Goal: Task Accomplishment & Management: Complete application form

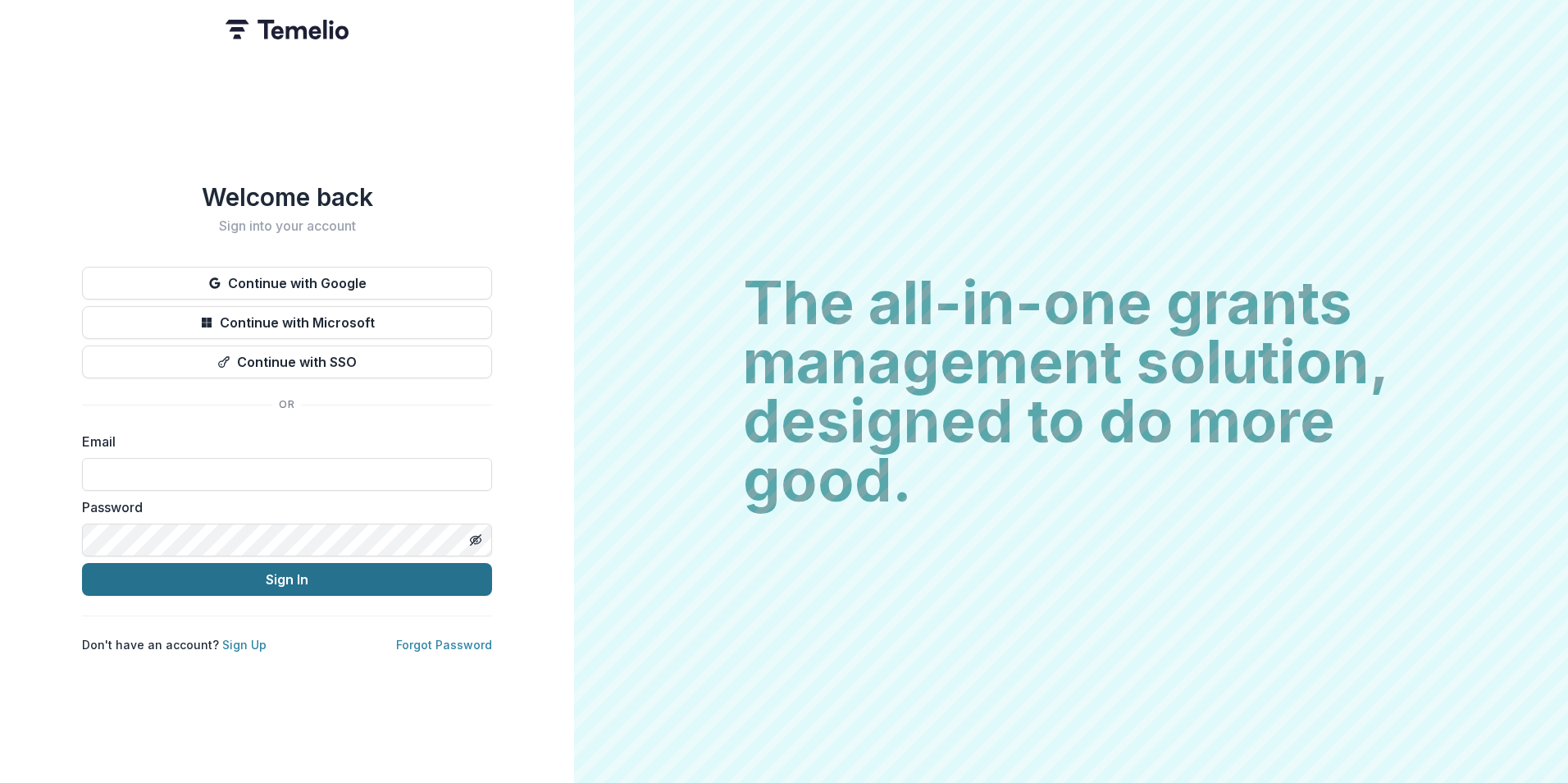
type input "**********"
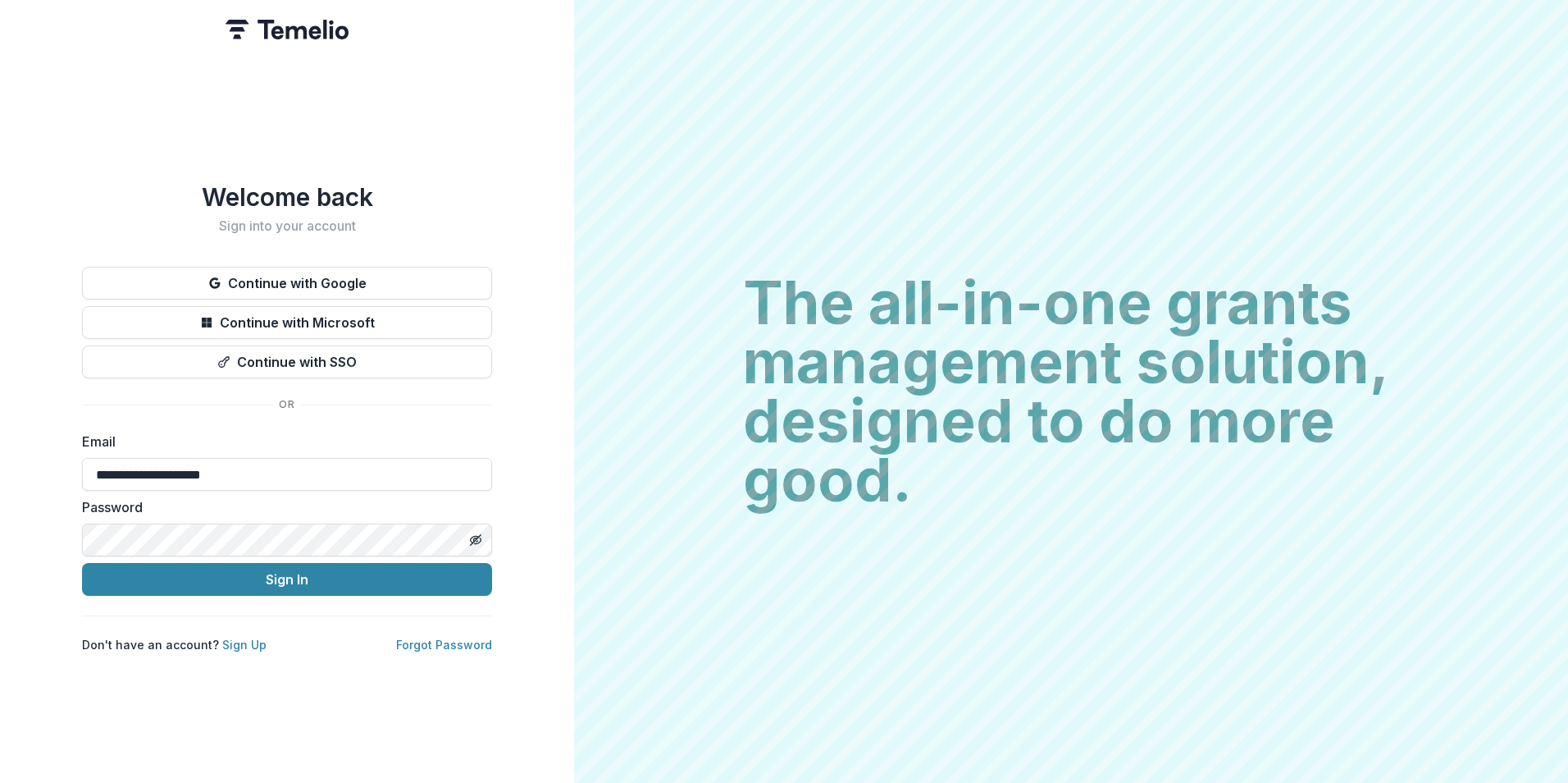
click at [211, 590] on div "**********" at bounding box center [287, 417] width 410 height 471
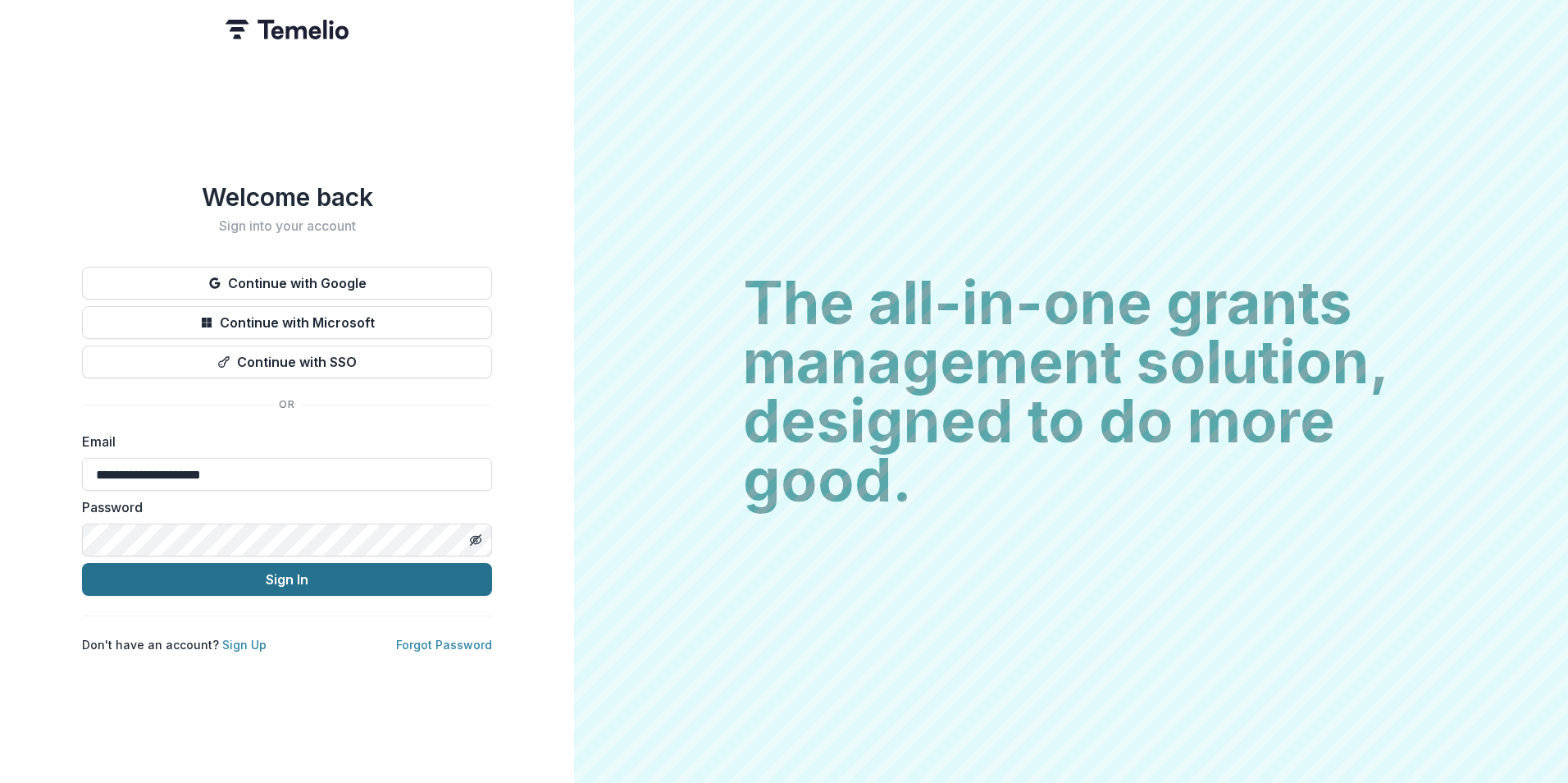
click at [349, 580] on button "Sign In" at bounding box center [287, 579] width 410 height 33
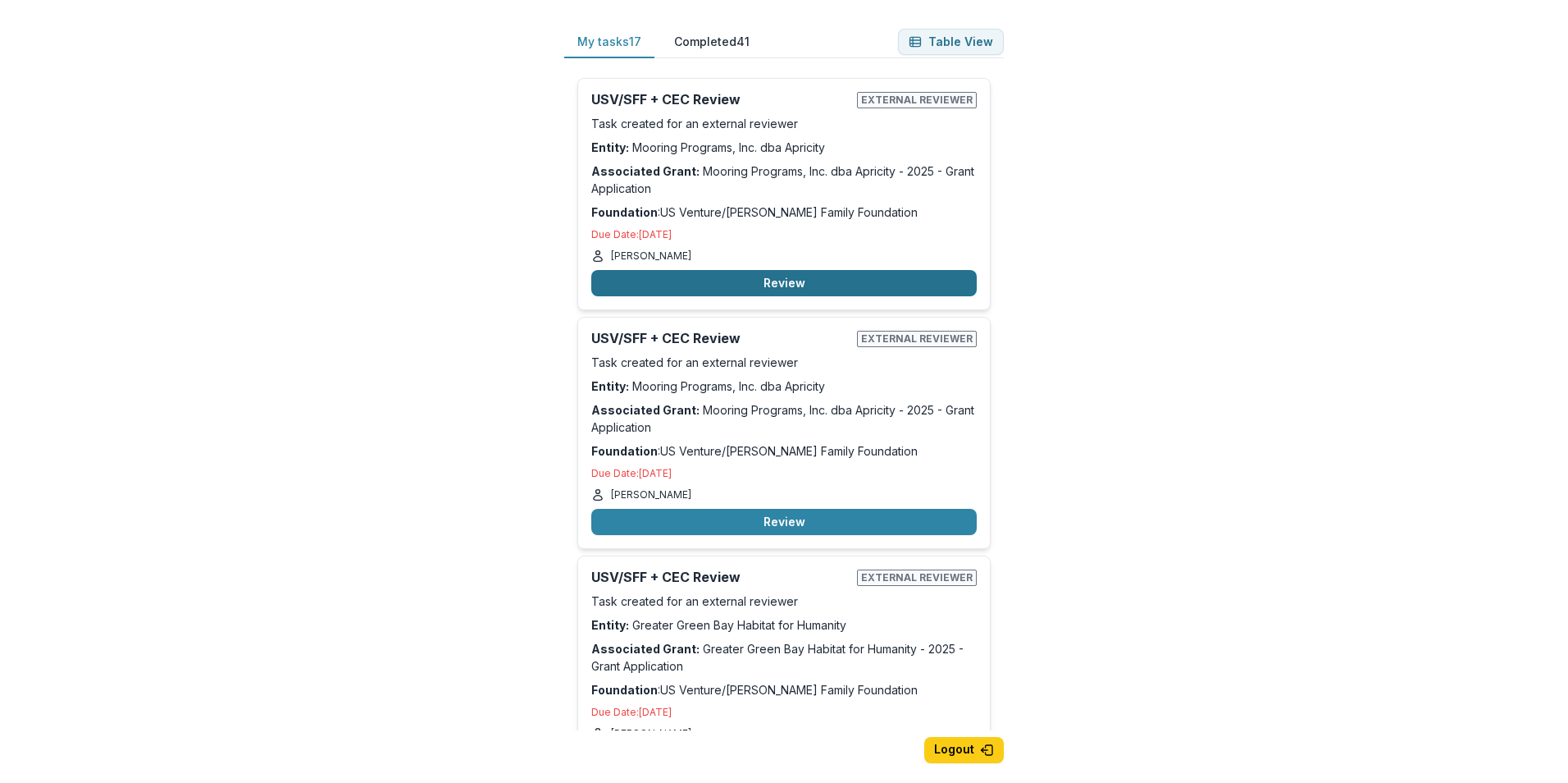
click at [708, 279] on button "Review" at bounding box center [784, 282] width 385 height 26
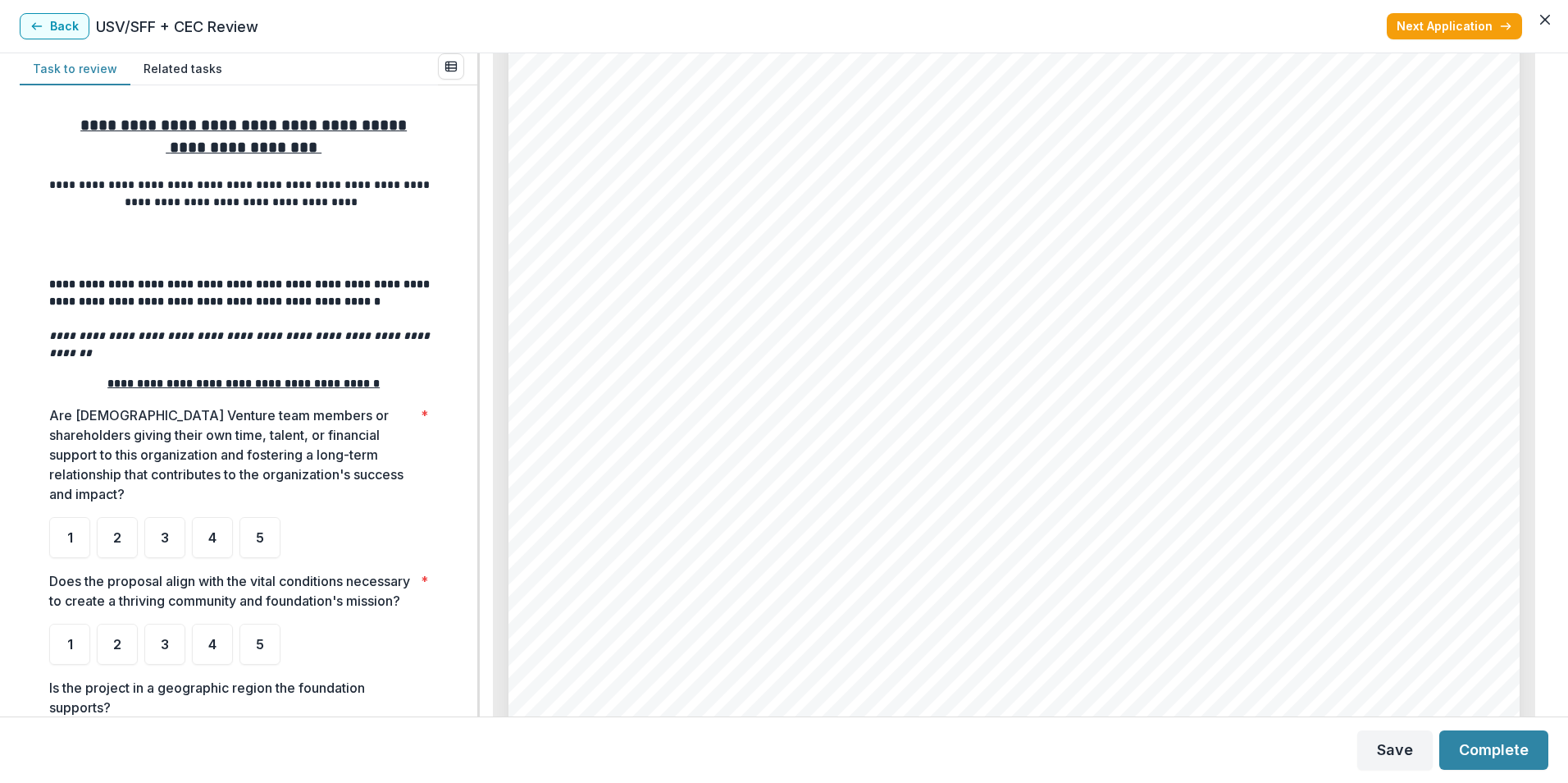
scroll to position [3603, 0]
click at [1442, 35] on button "Next Application" at bounding box center [1455, 26] width 136 height 26
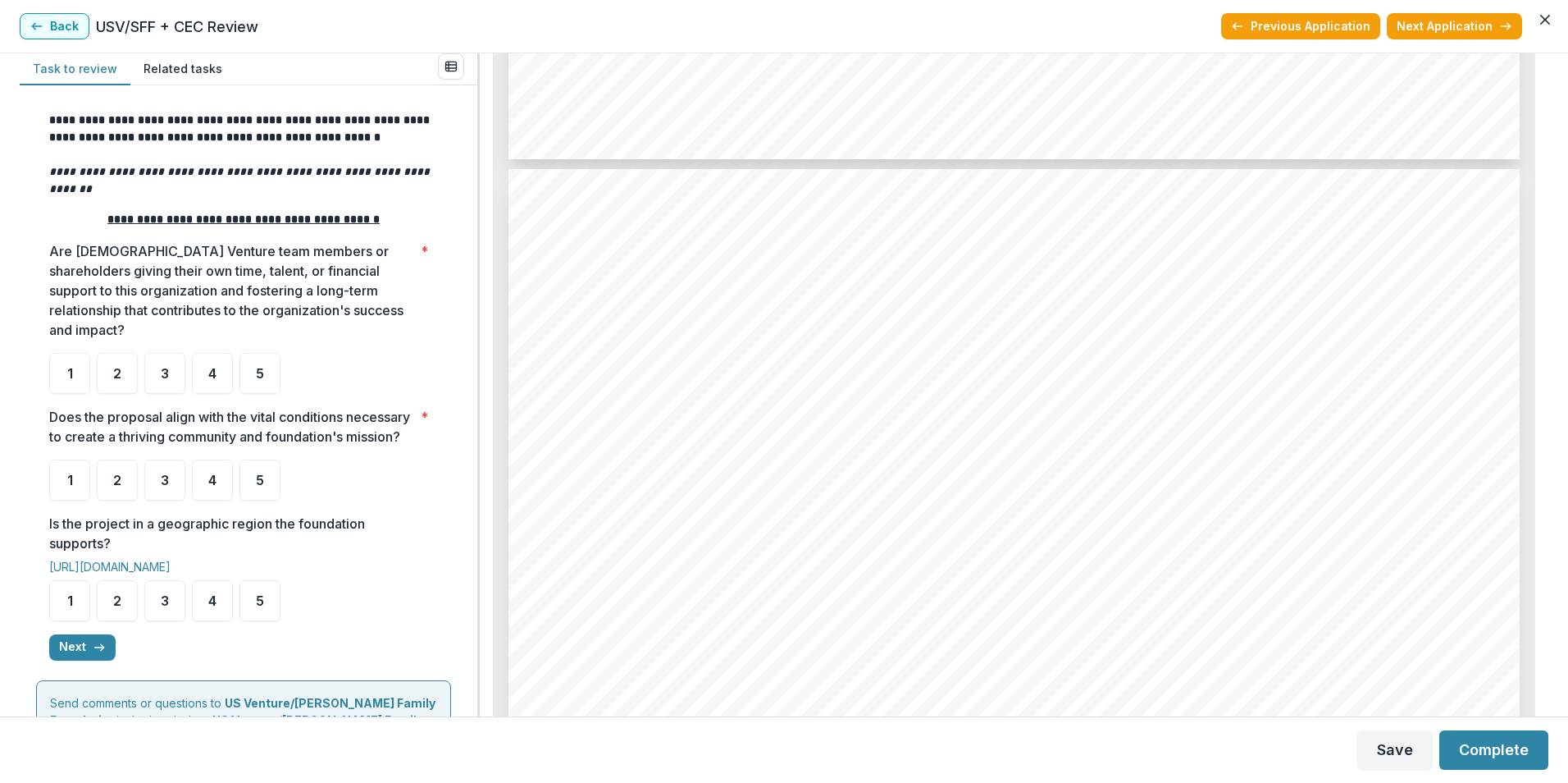
scroll to position [2938, 0]
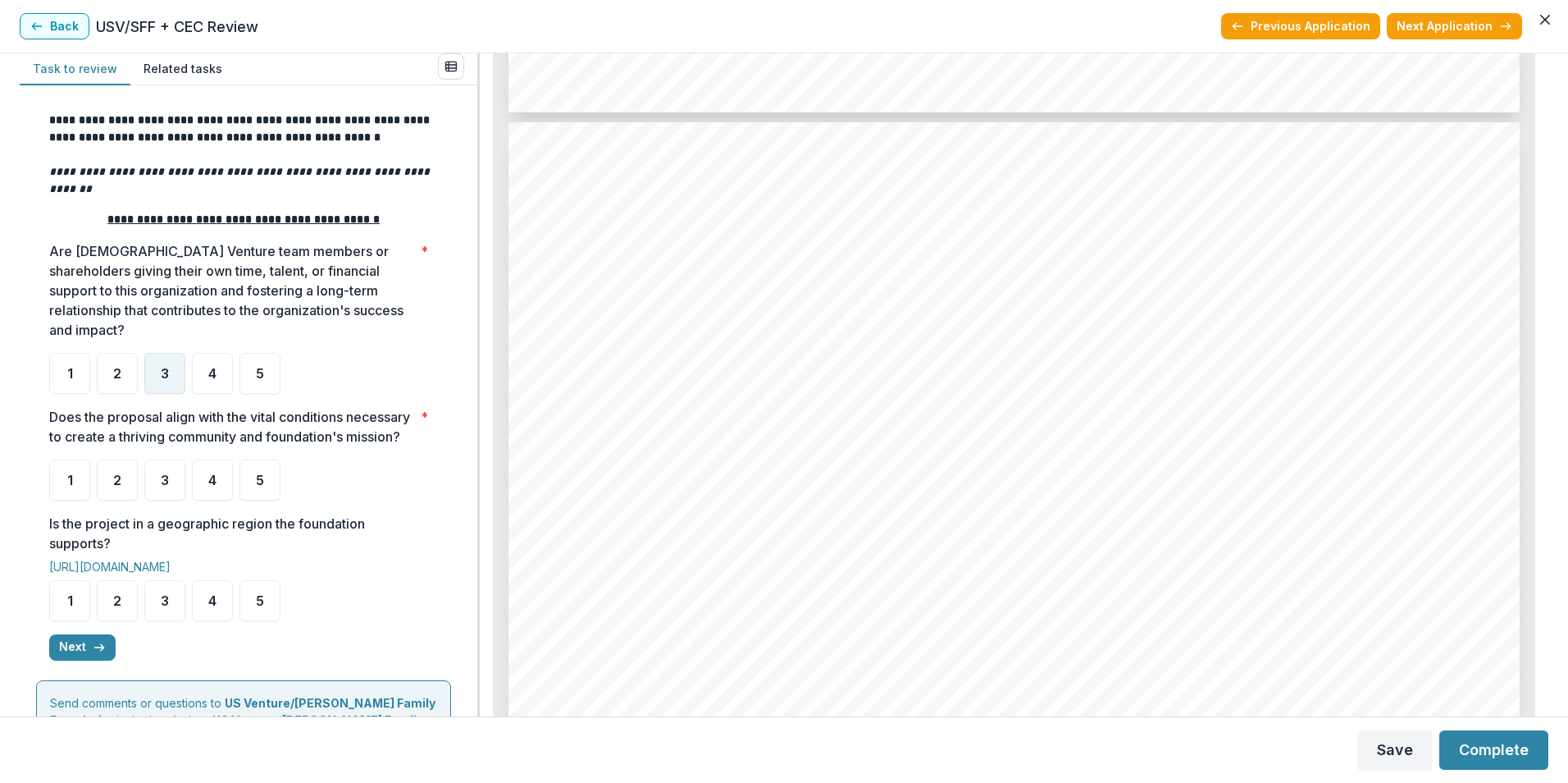
click at [157, 353] on div "3" at bounding box center [165, 374] width 41 height 41
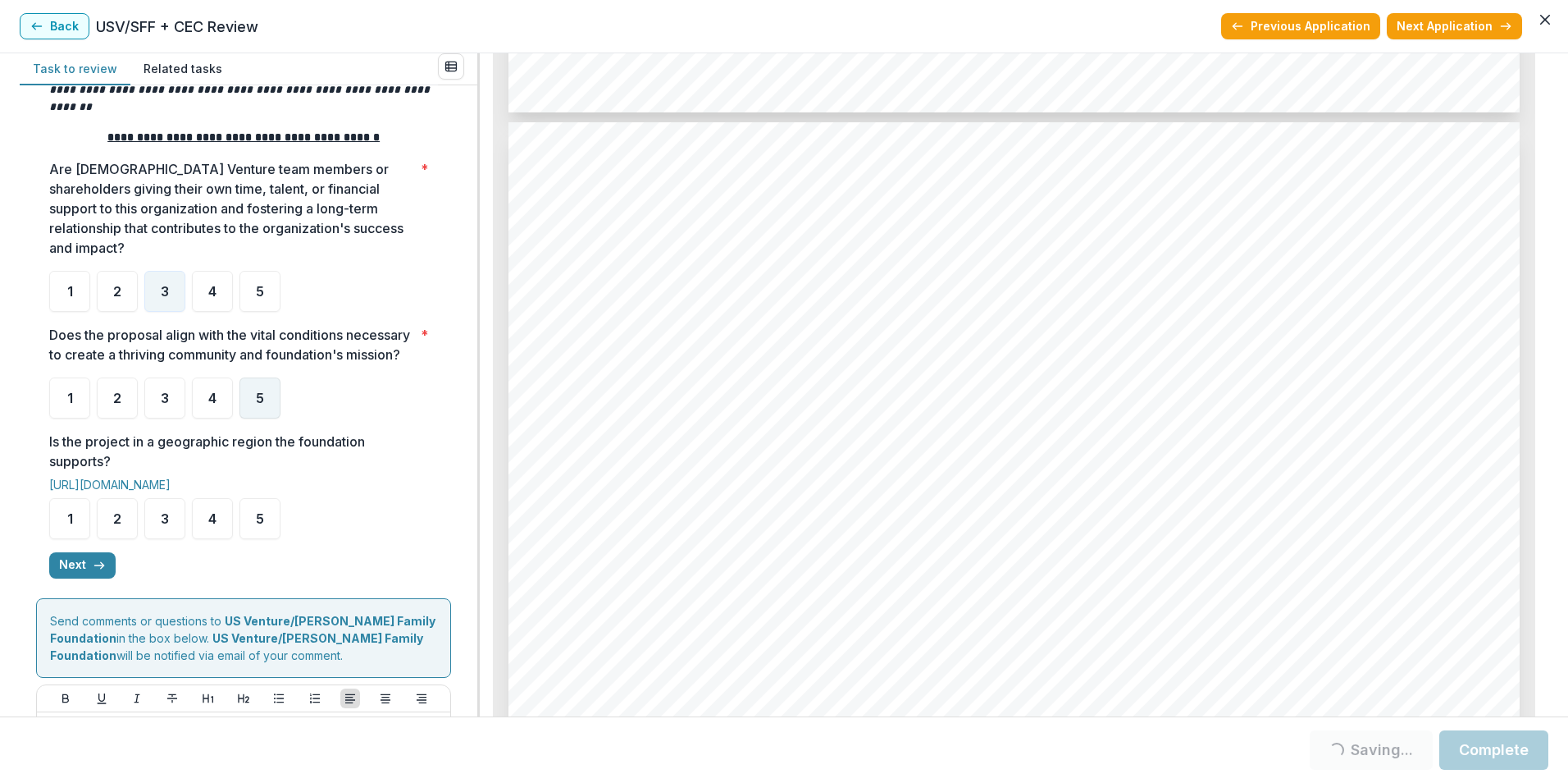
click at [250, 402] on div "5" at bounding box center [260, 398] width 41 height 41
click at [245, 518] on div "5" at bounding box center [260, 518] width 41 height 41
click at [75, 570] on button "Next" at bounding box center [82, 565] width 67 height 26
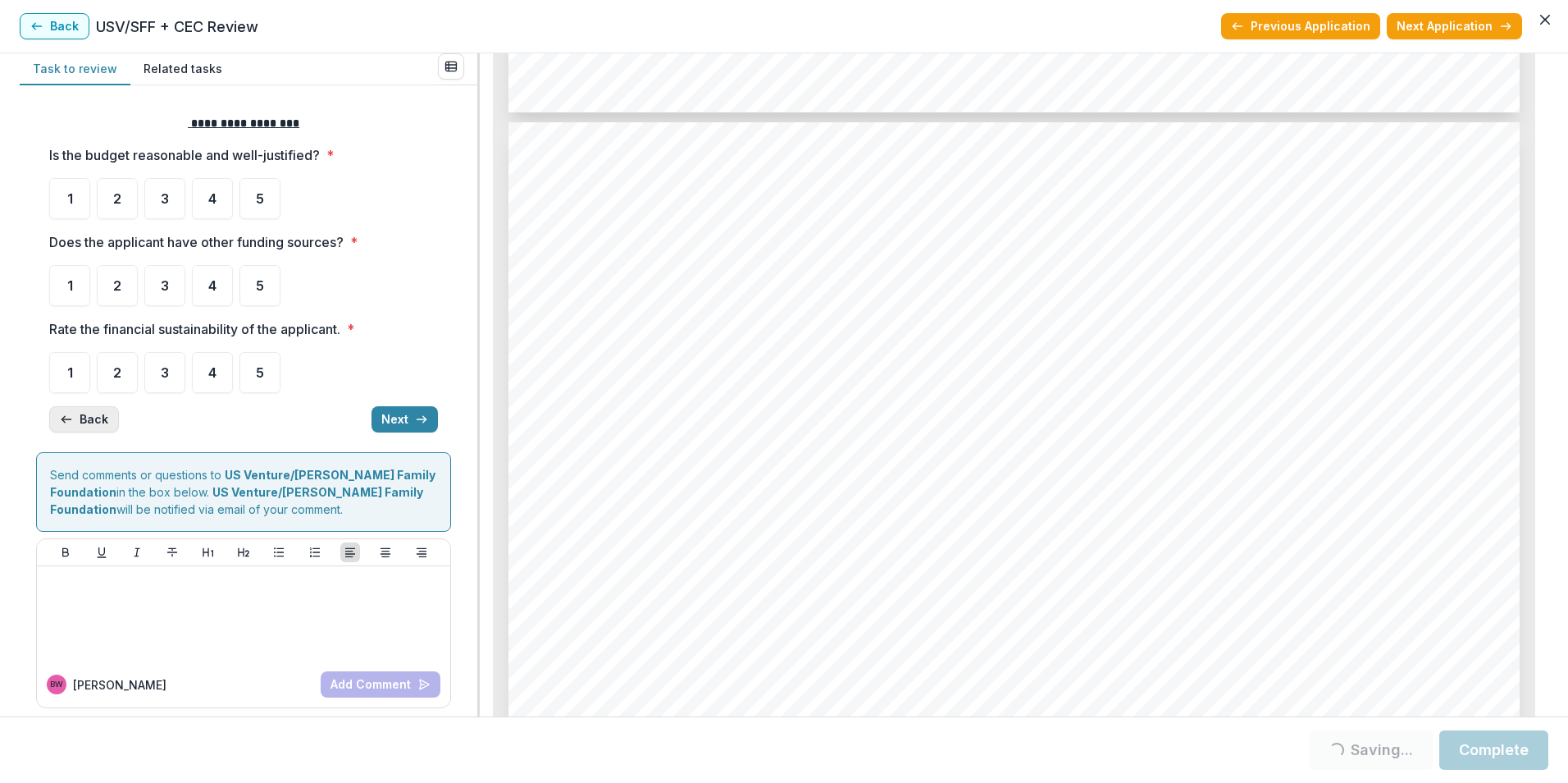
click at [93, 428] on button "Back" at bounding box center [84, 419] width 70 height 26
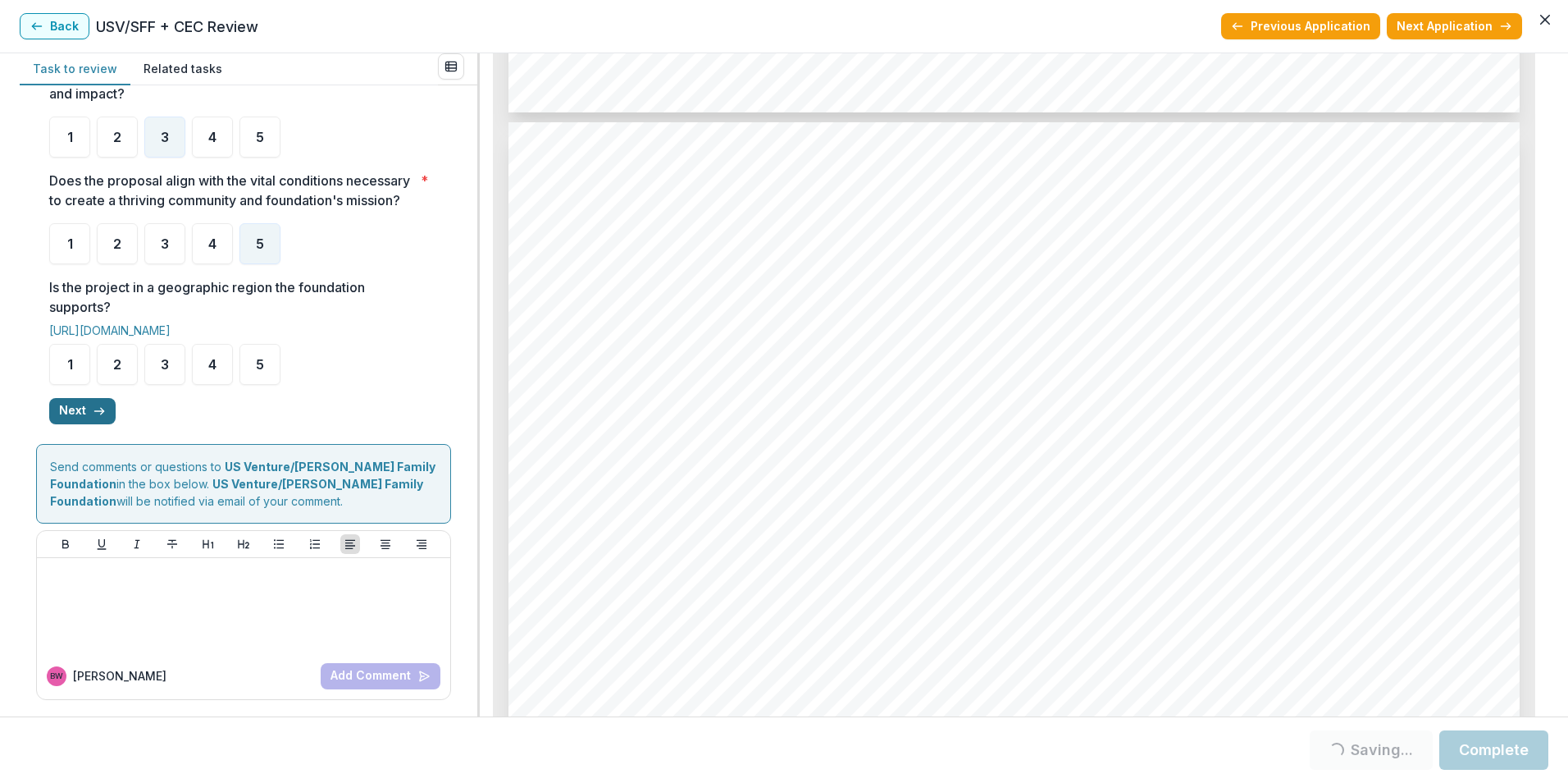
click at [93, 408] on icon "button" at bounding box center [100, 411] width 14 height 14
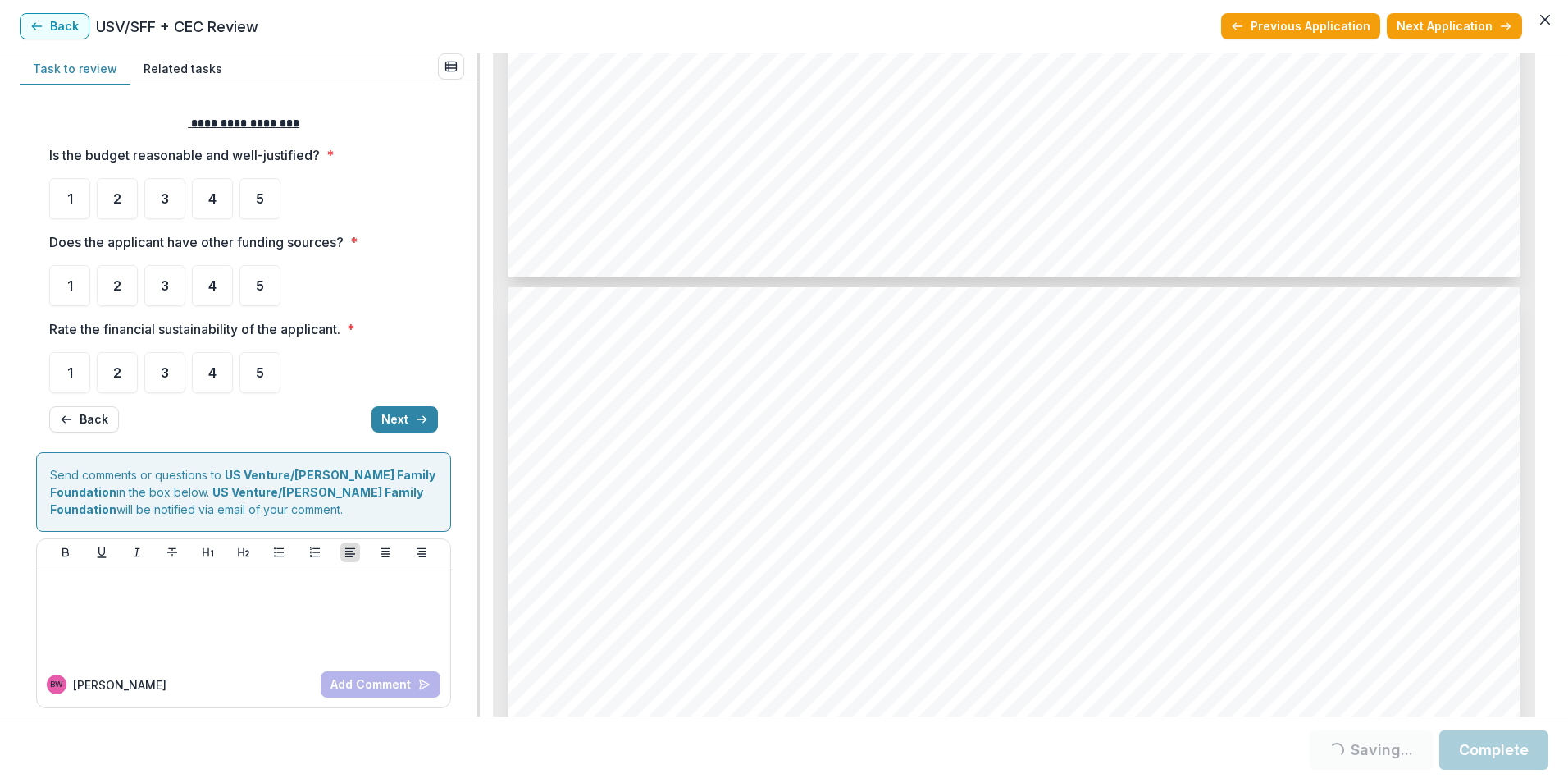
scroll to position [2528, 0]
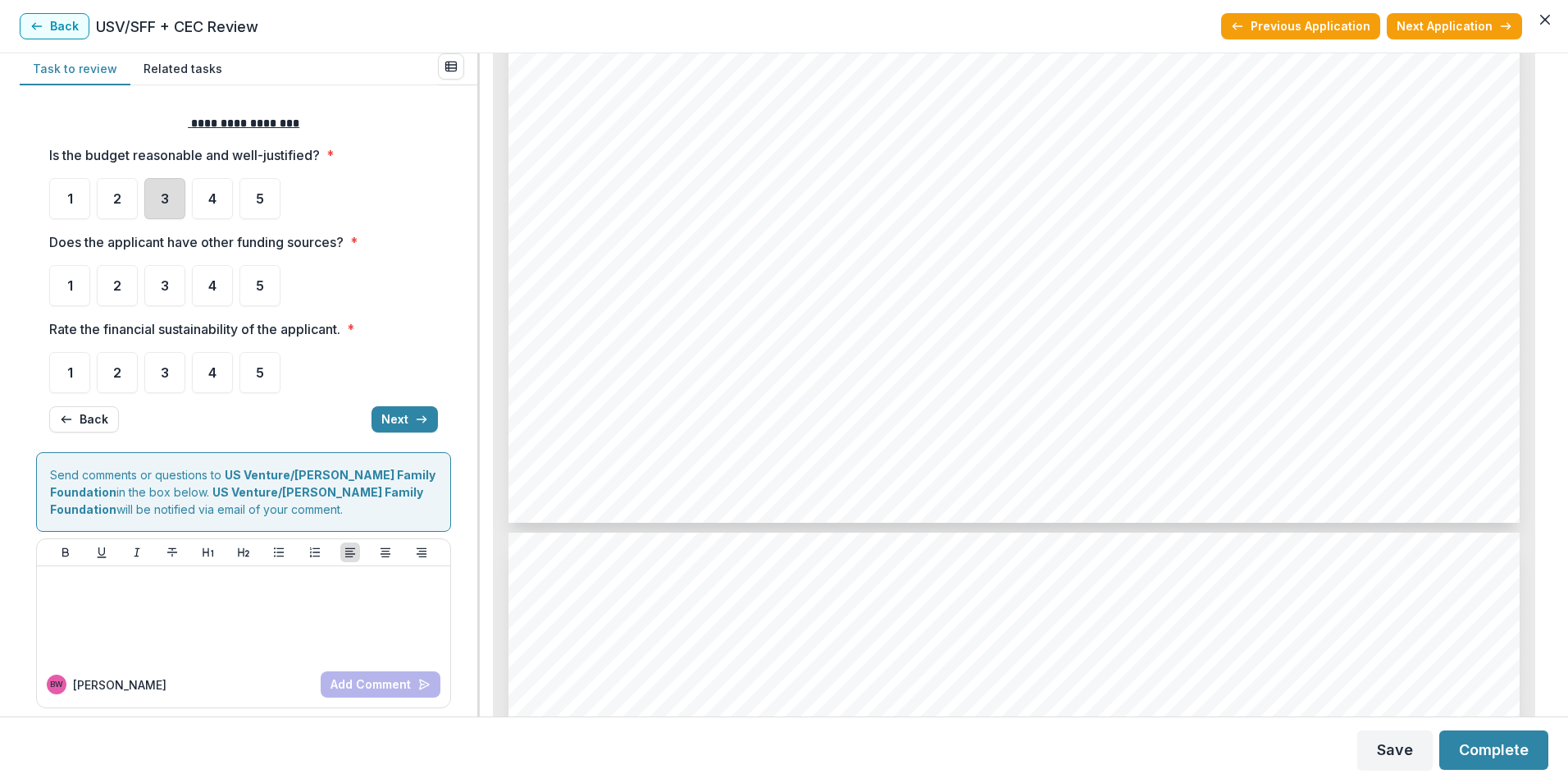
click at [155, 195] on div "3" at bounding box center [165, 199] width 41 height 41
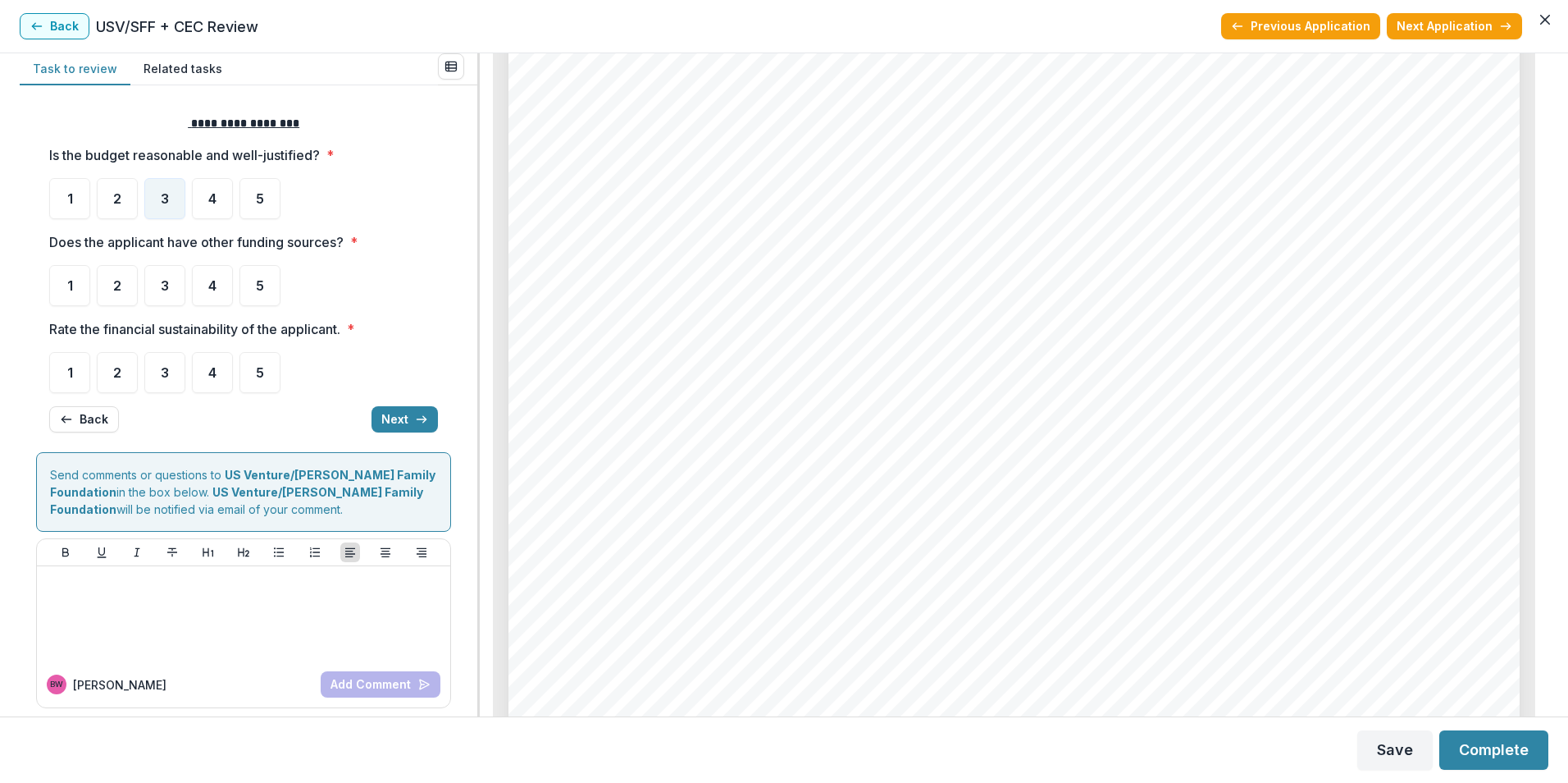
scroll to position [7862, 0]
click at [250, 279] on div "5" at bounding box center [260, 285] width 41 height 41
click at [163, 380] on div "3" at bounding box center [165, 373] width 41 height 41
click at [390, 409] on button "Next" at bounding box center [404, 419] width 67 height 26
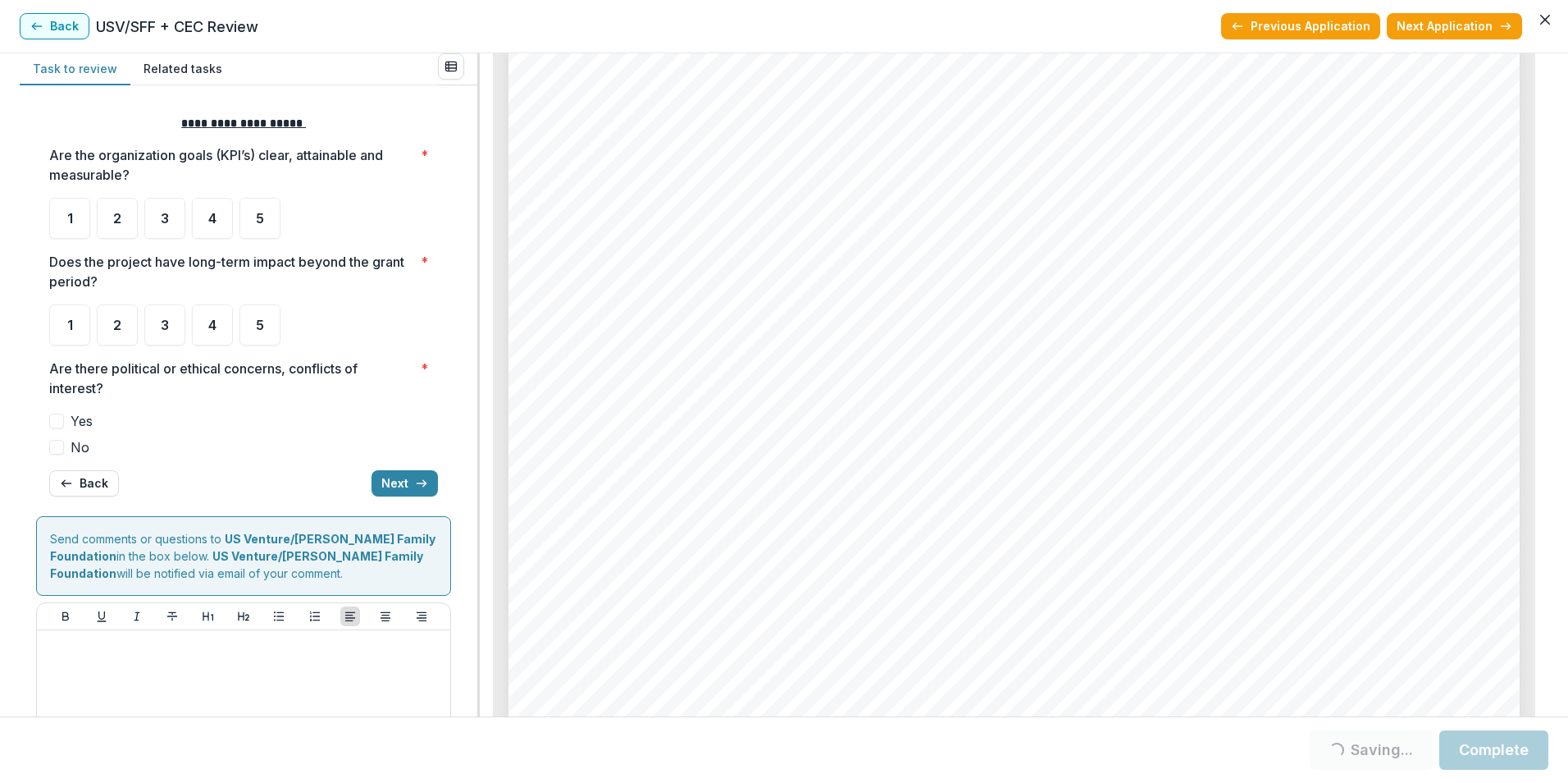
scroll to position [7533, 0]
click at [194, 206] on div "4" at bounding box center [212, 218] width 41 height 41
click at [215, 226] on div "4" at bounding box center [212, 218] width 41 height 41
click at [224, 324] on div "4" at bounding box center [212, 325] width 41 height 41
click at [61, 446] on span at bounding box center [56, 446] width 15 height 15
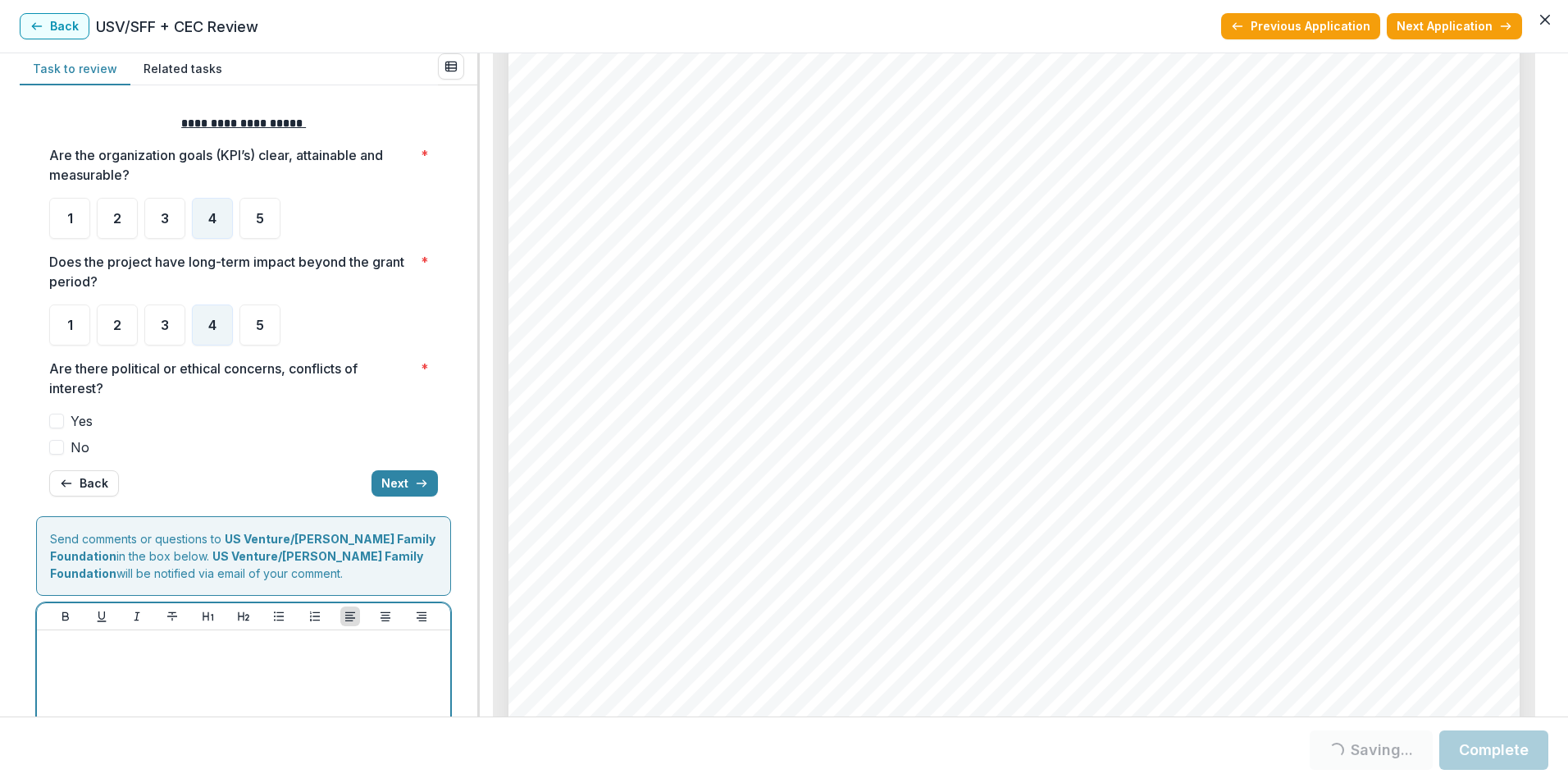
click at [130, 636] on p at bounding box center [243, 645] width 400 height 18
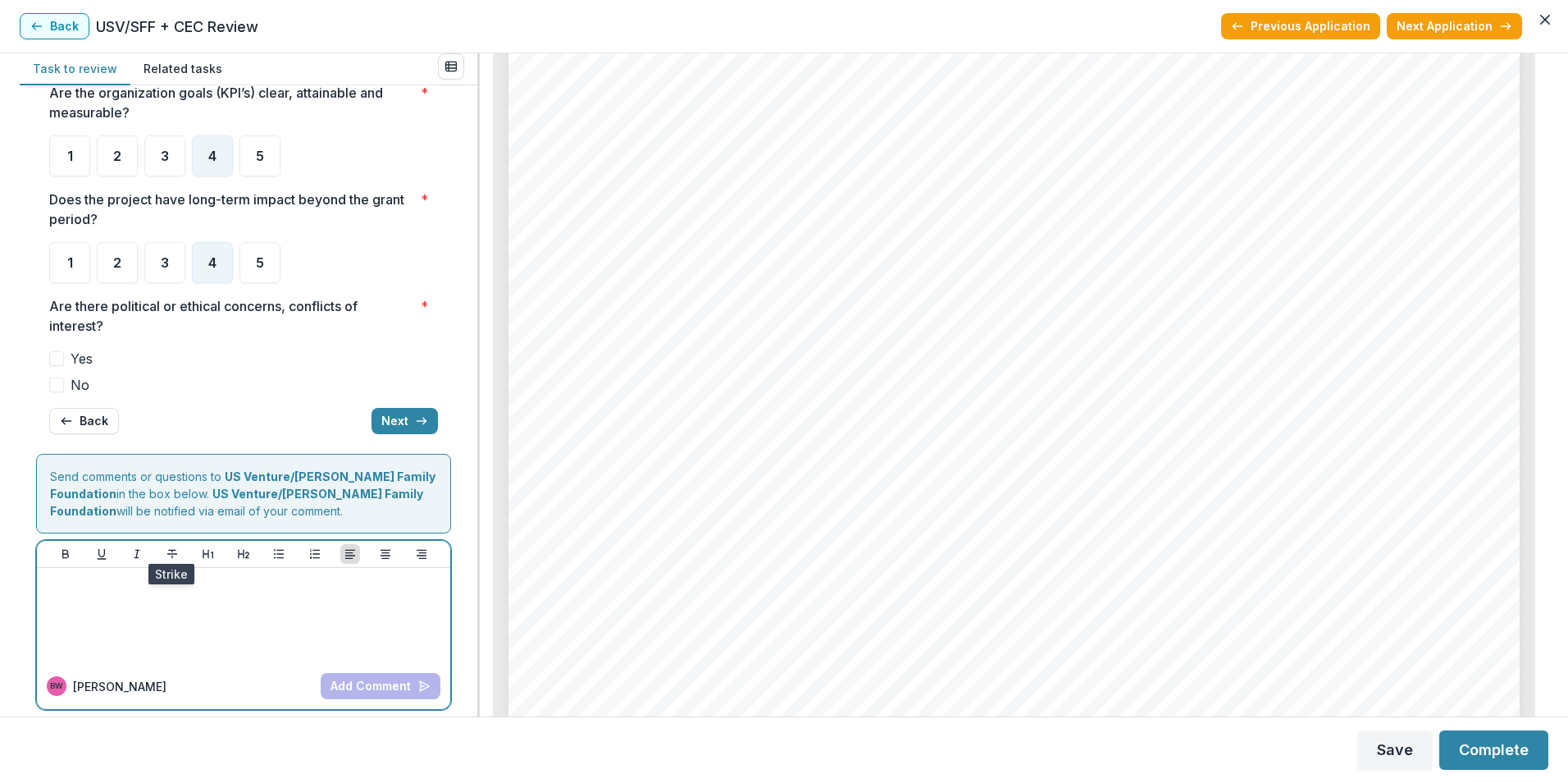
scroll to position [72, 0]
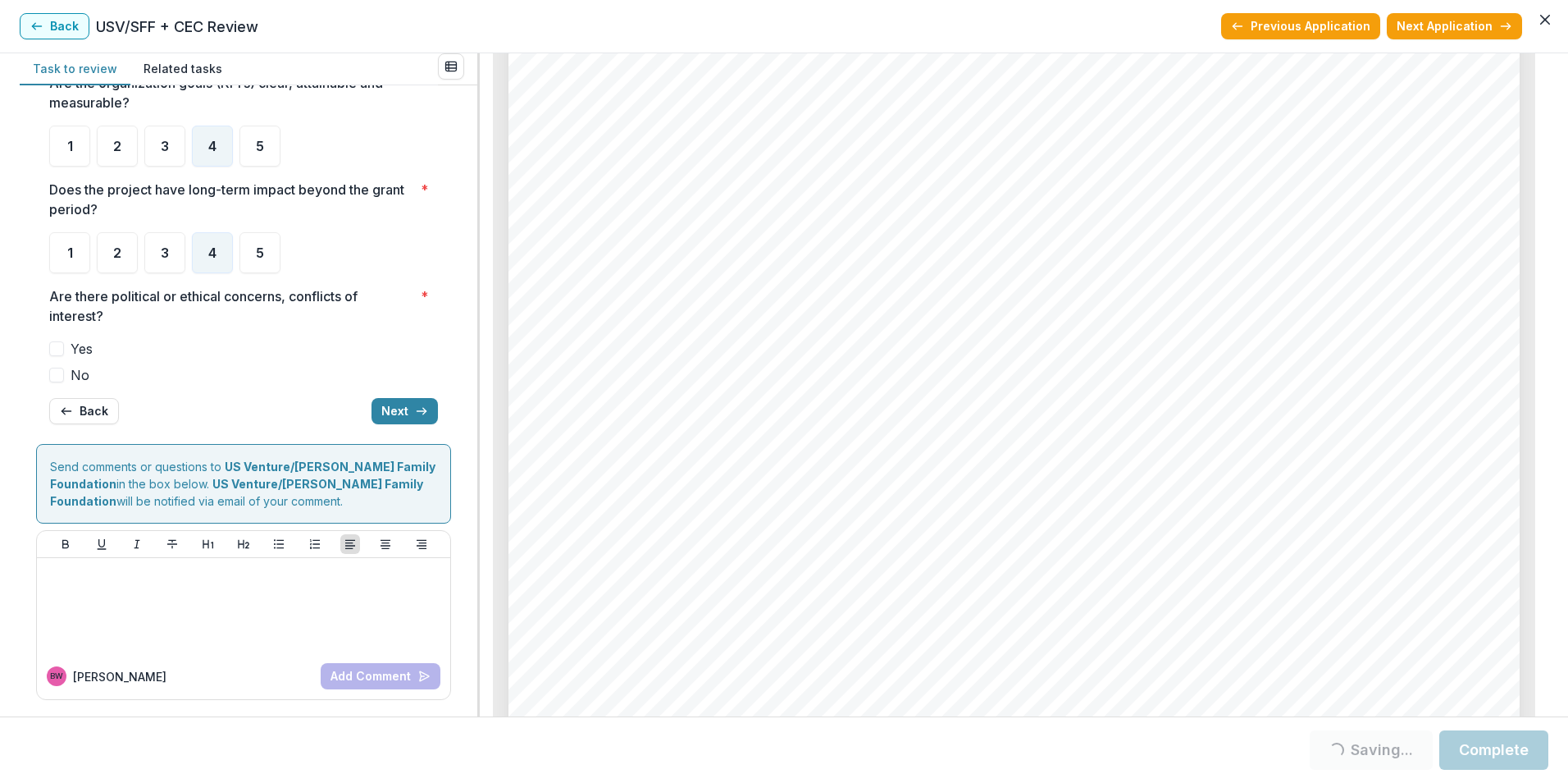
click at [63, 381] on label "No" at bounding box center [243, 375] width 389 height 19
click at [412, 417] on button "Next" at bounding box center [404, 410] width 67 height 26
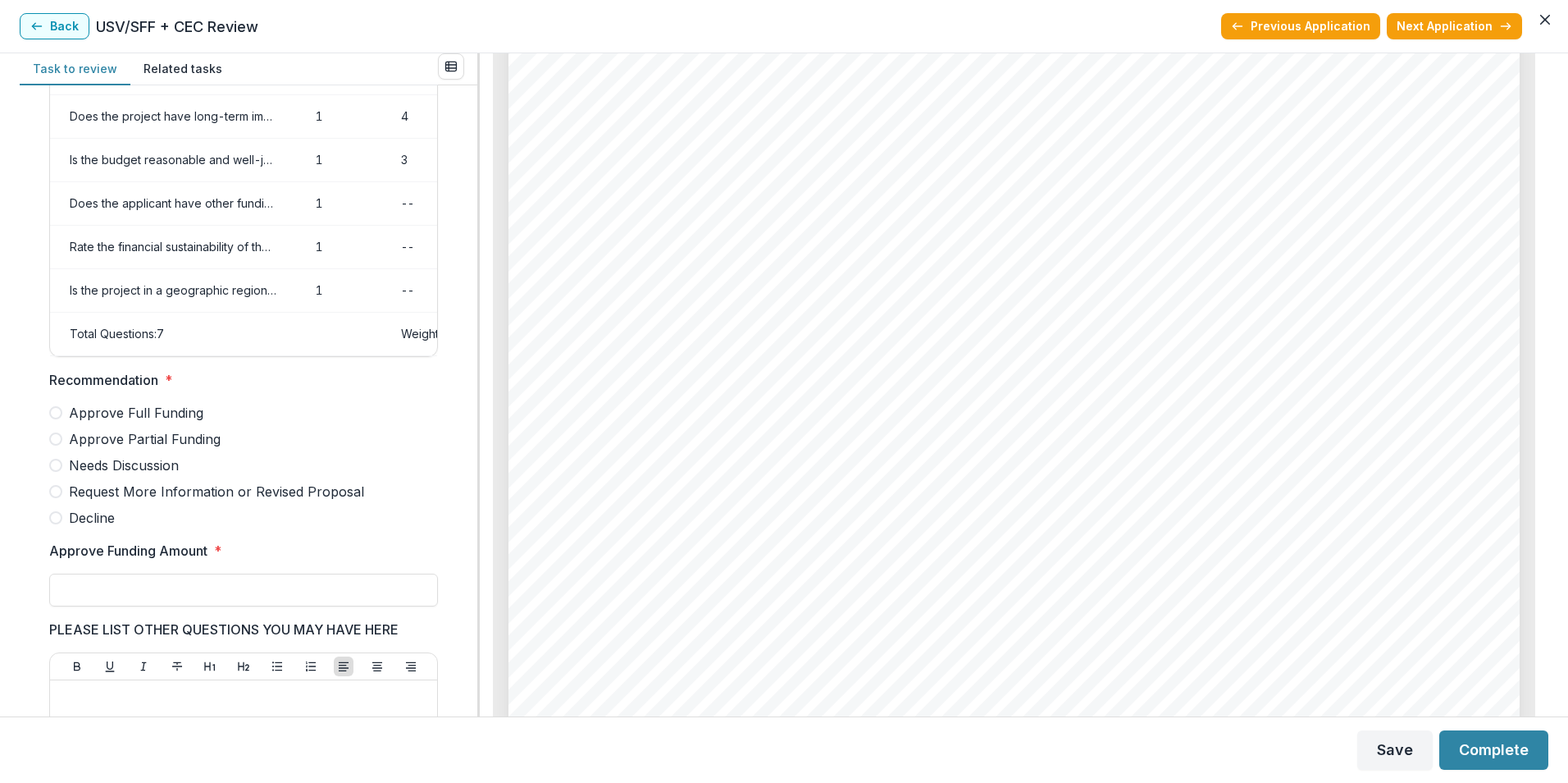
scroll to position [259, 0]
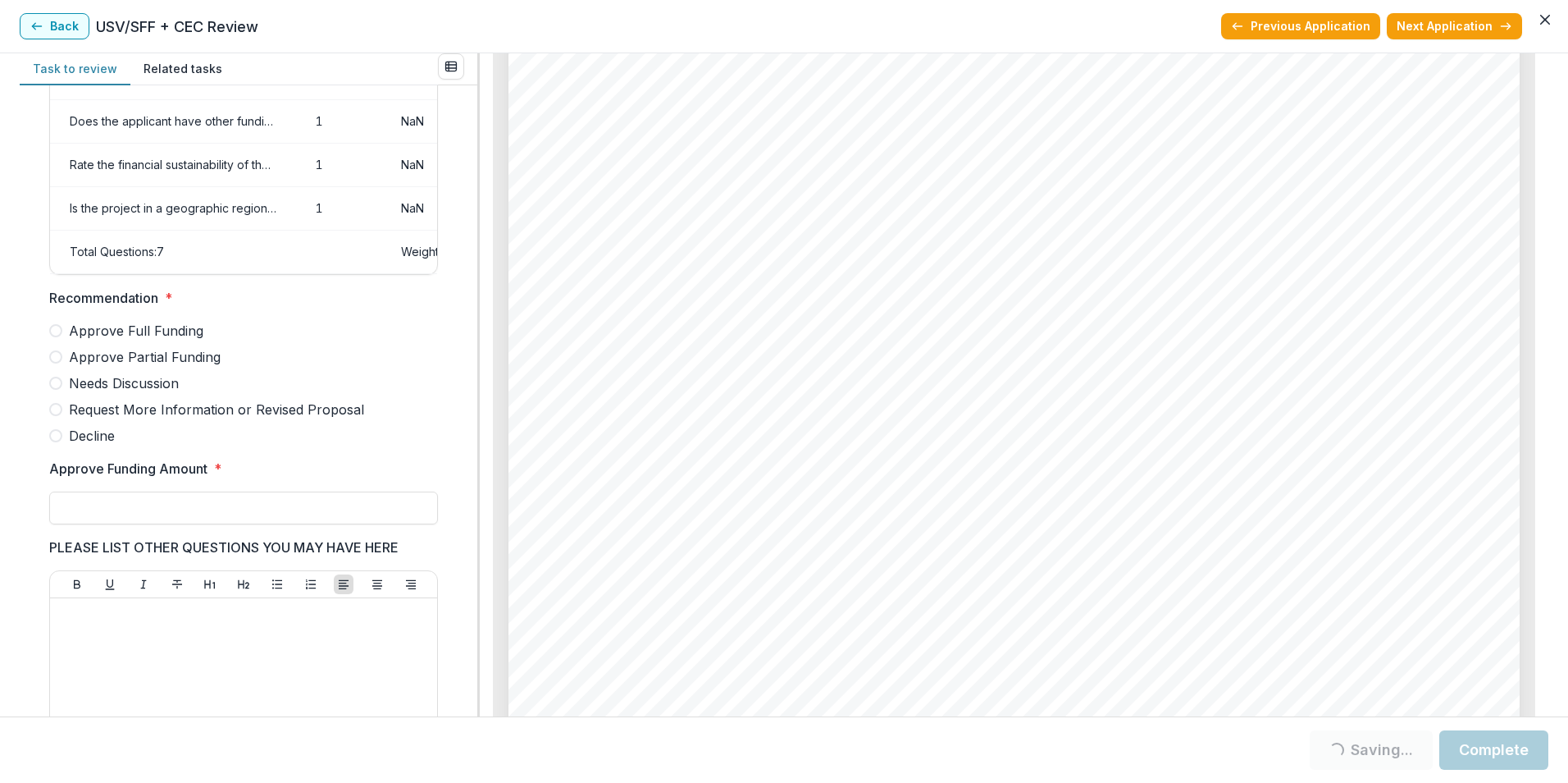
click at [52, 442] on span at bounding box center [56, 436] width 14 height 14
click at [141, 492] on div at bounding box center [243, 488] width 389 height 7
click at [149, 516] on input "Approve Funding Amount *" at bounding box center [243, 508] width 389 height 33
type input "**"
click at [159, 654] on div at bounding box center [243, 728] width 374 height 246
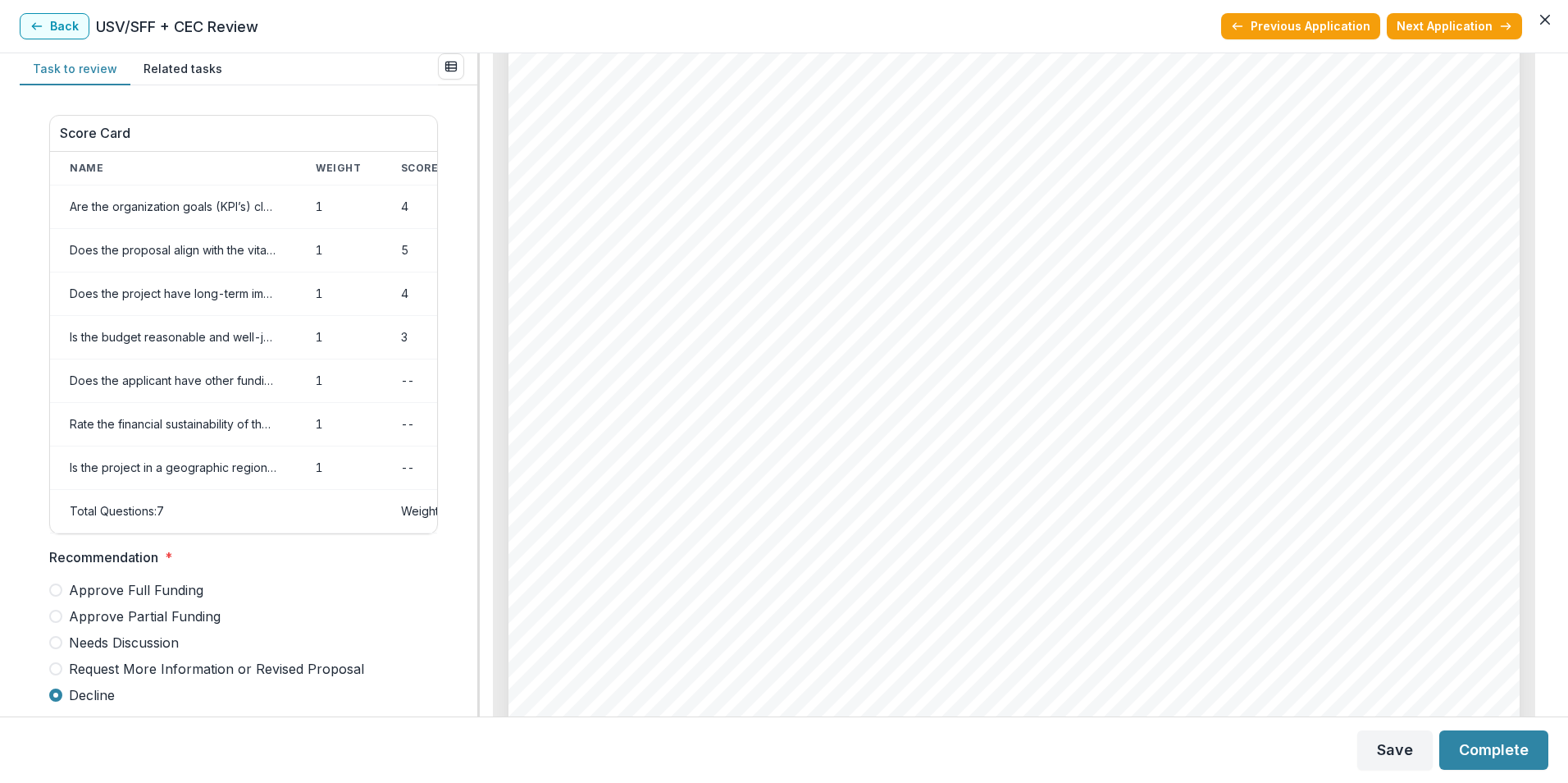
scroll to position [82, 0]
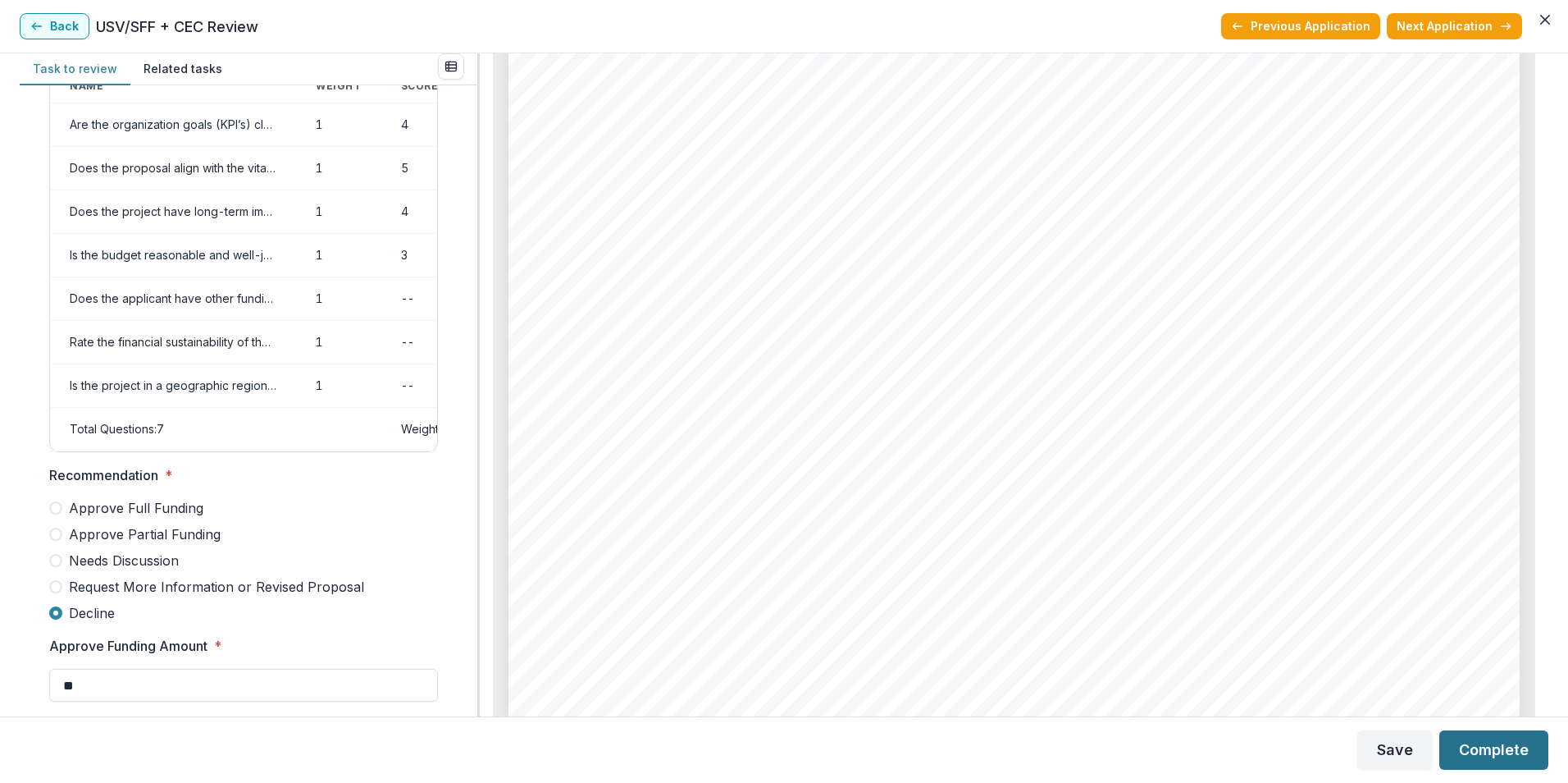
click at [1510, 747] on button "Complete" at bounding box center [1493, 750] width 109 height 40
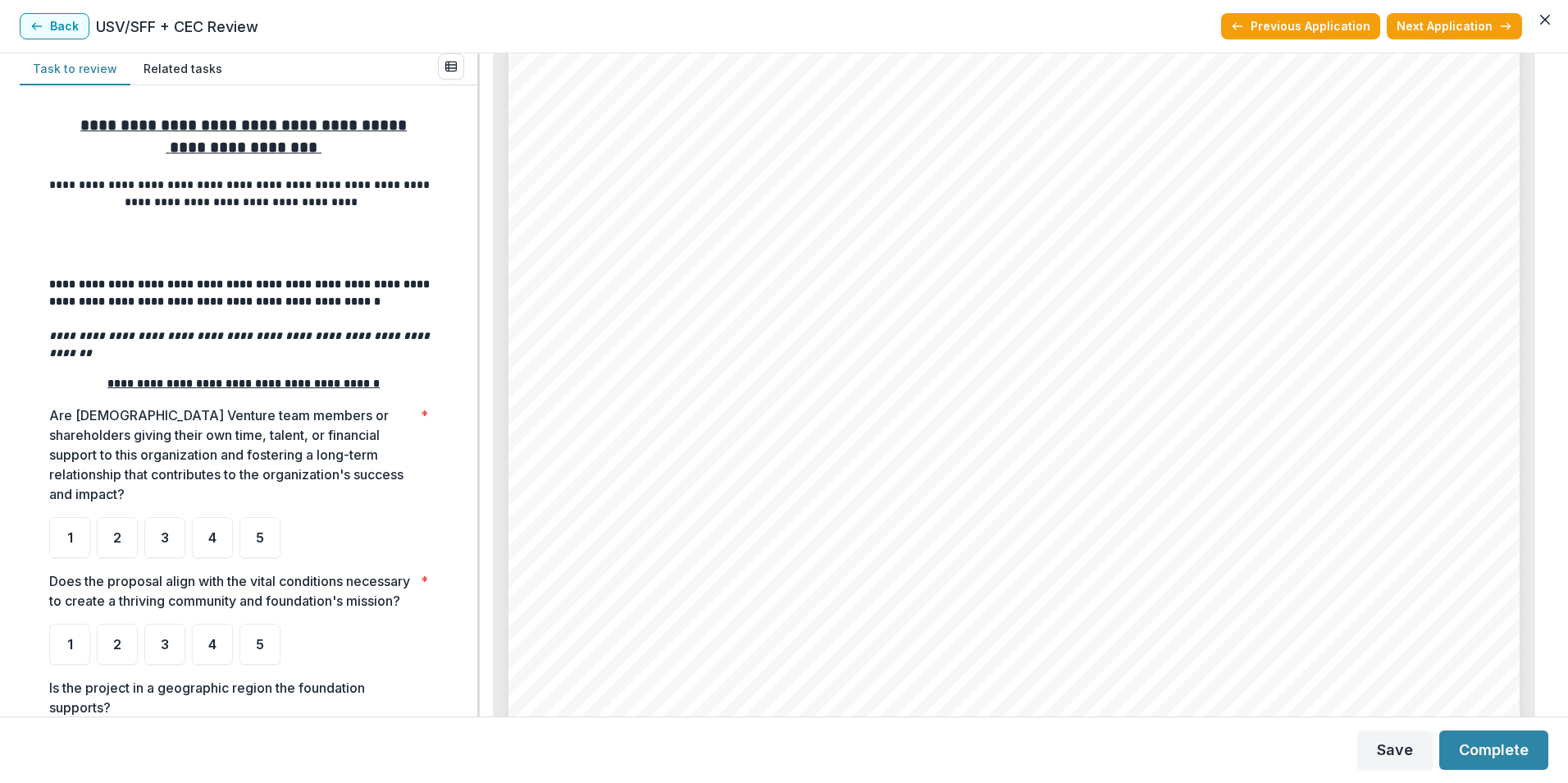
scroll to position [6318, 0]
click at [1438, 36] on button "Next Application" at bounding box center [1455, 26] width 136 height 26
click at [205, 517] on div "4" at bounding box center [212, 538] width 41 height 41
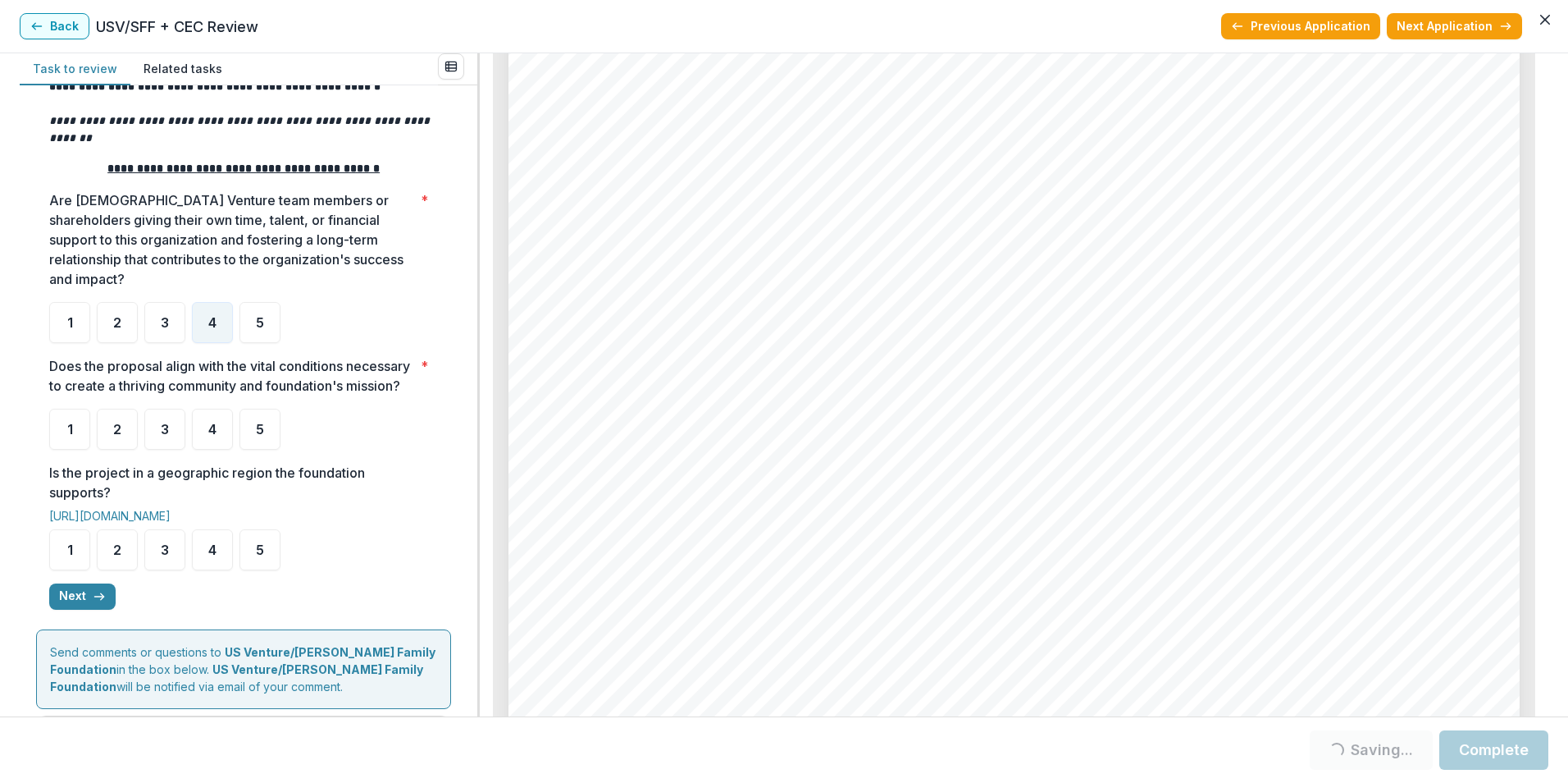
scroll to position [246, 0]
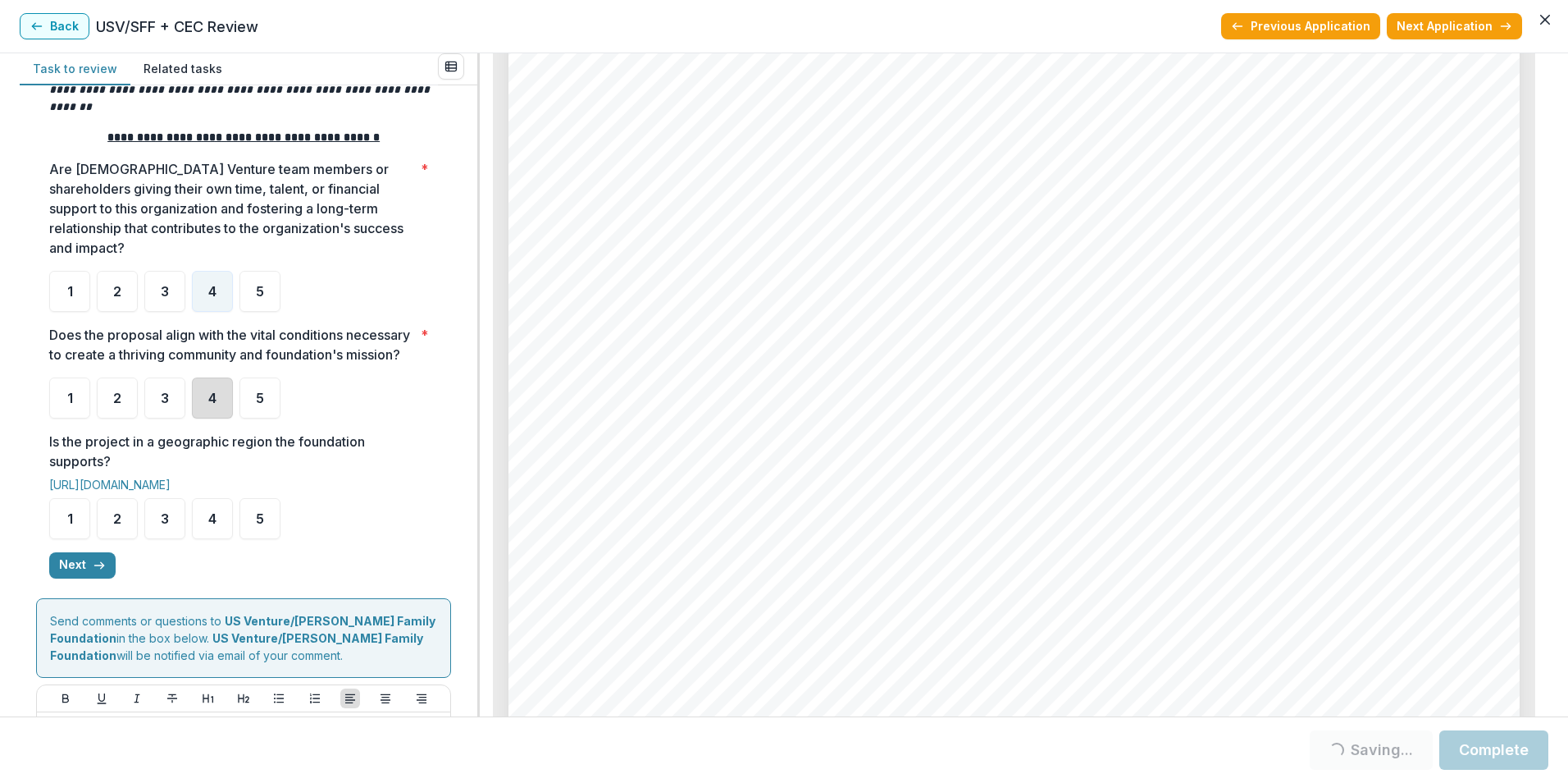
click at [227, 402] on div "4" at bounding box center [212, 398] width 41 height 41
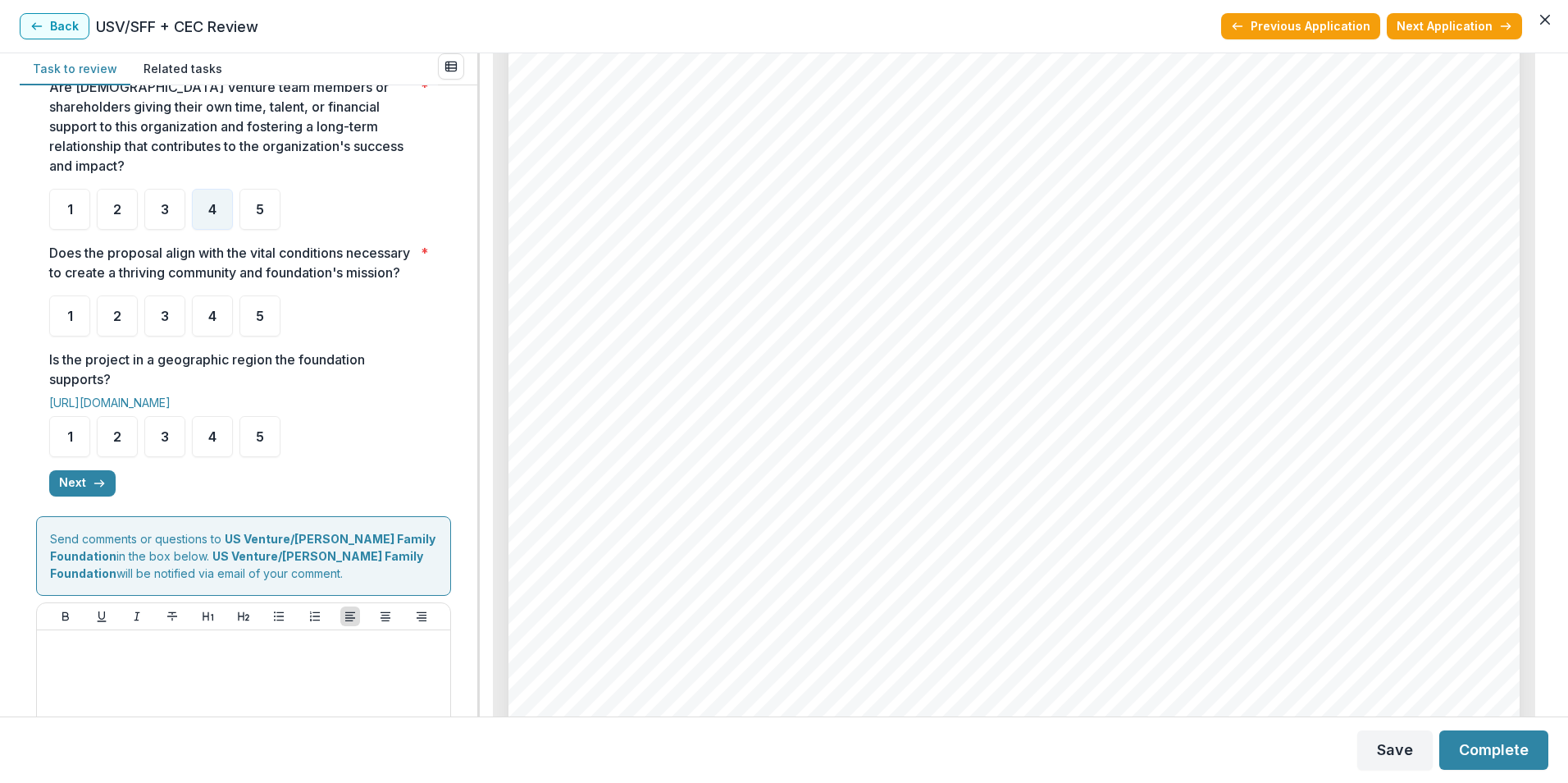
scroll to position [401, 0]
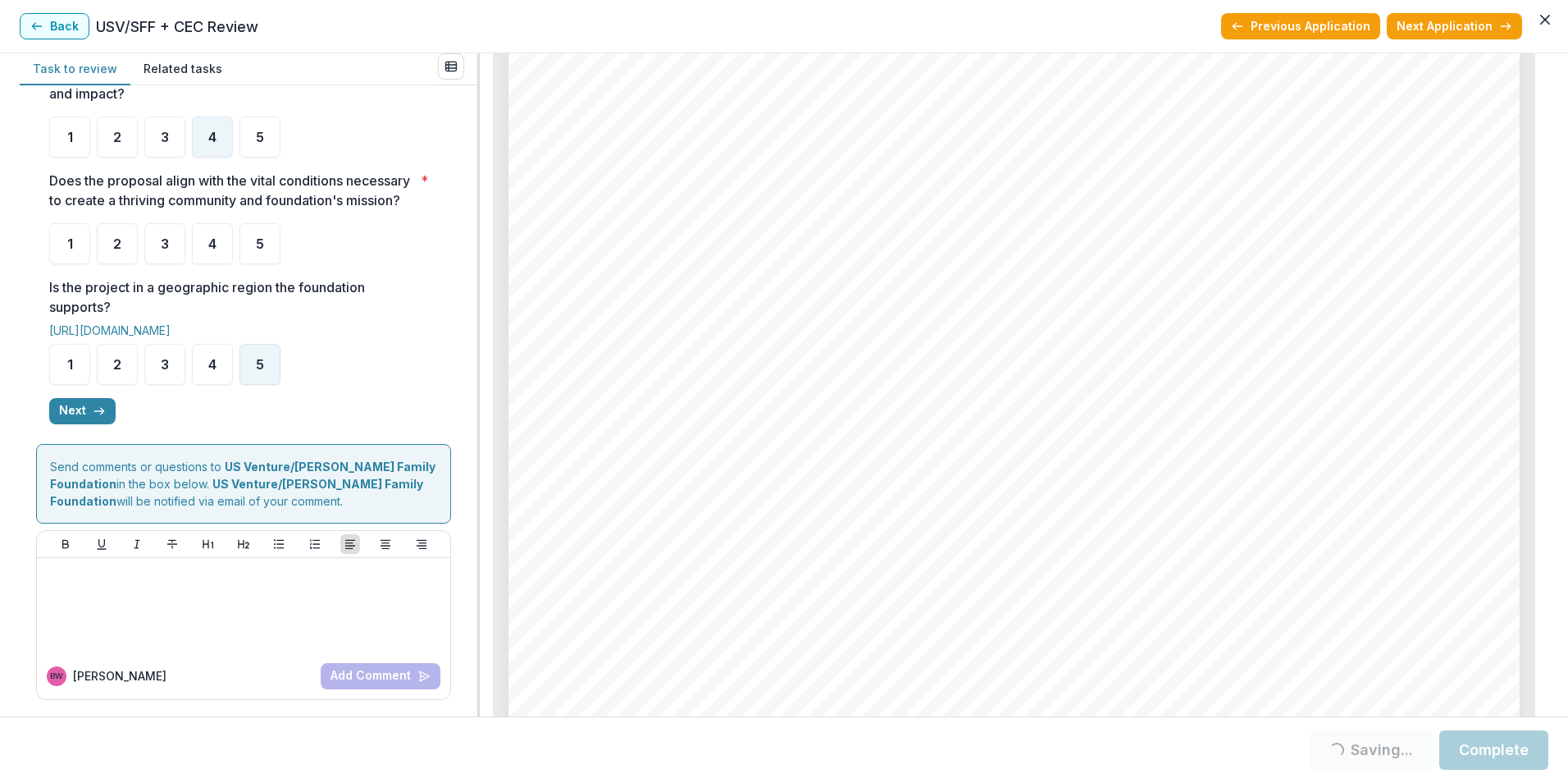
click at [253, 357] on div "5" at bounding box center [260, 364] width 41 height 41
click at [101, 405] on icon "button" at bounding box center [100, 411] width 14 height 14
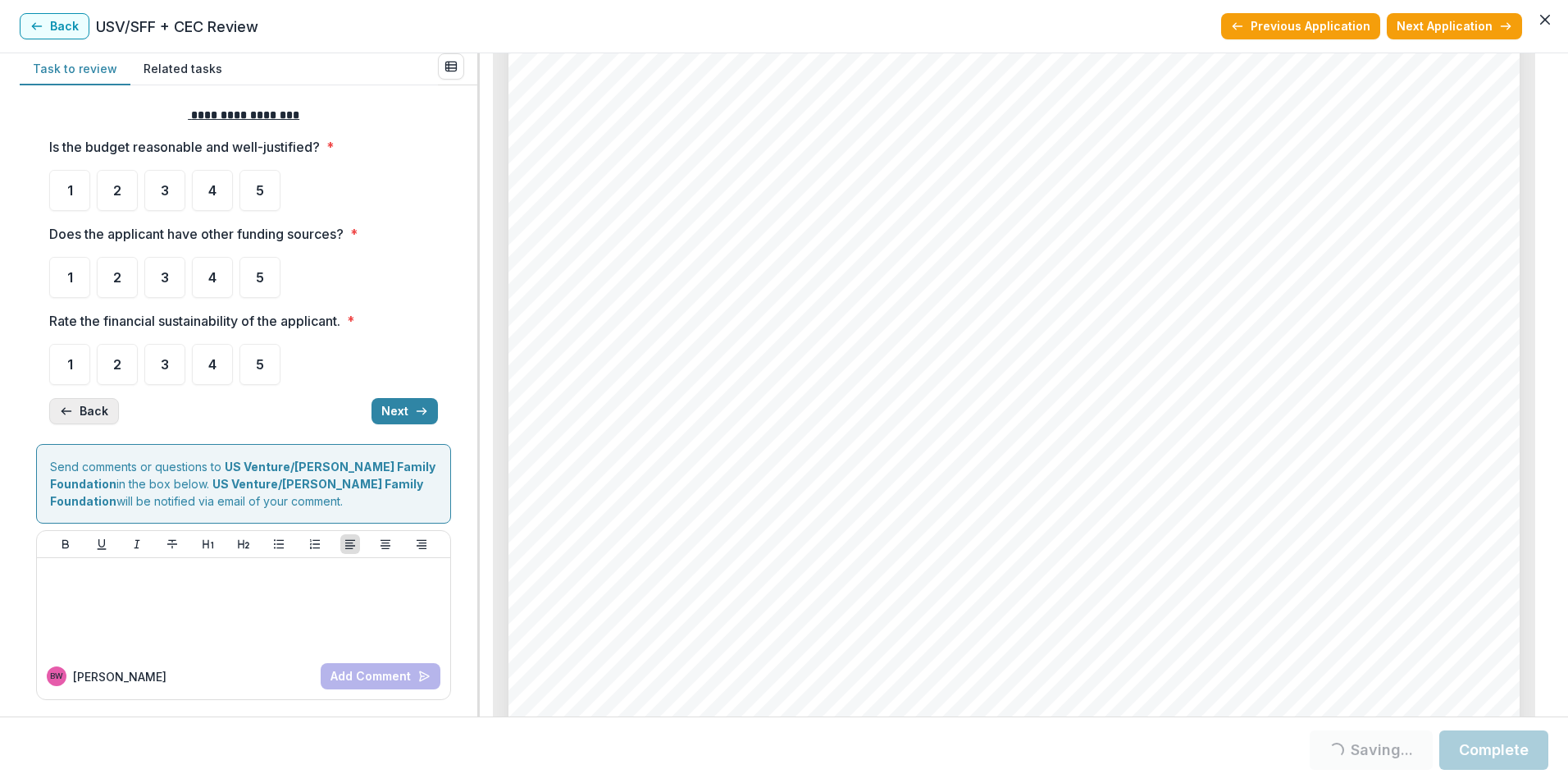
click at [94, 413] on button "Back" at bounding box center [84, 410] width 70 height 26
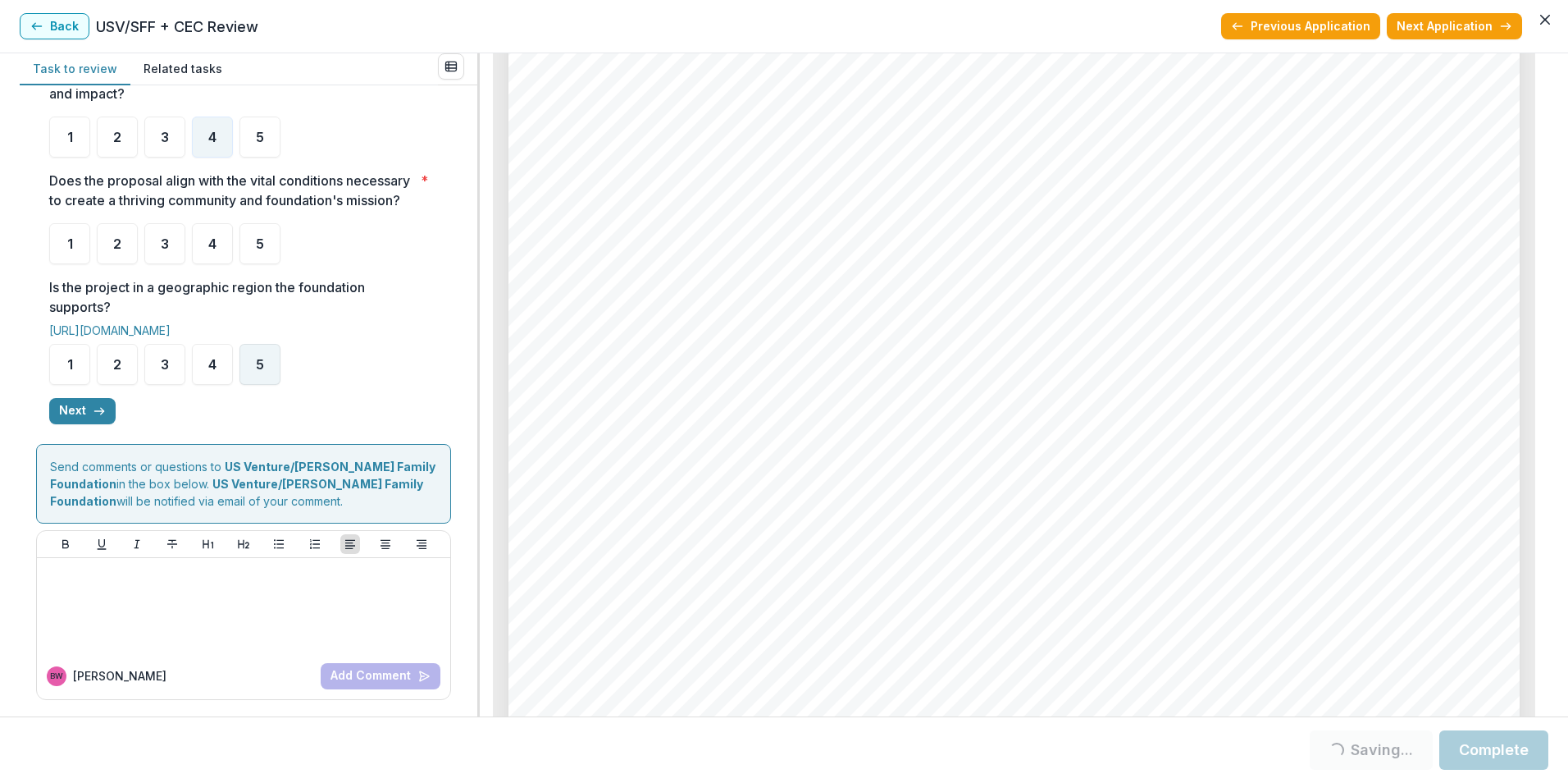
click at [256, 368] on span "5" at bounding box center [260, 365] width 8 height 14
click at [249, 362] on div "5" at bounding box center [260, 364] width 41 height 41
click at [251, 382] on div "5" at bounding box center [260, 364] width 41 height 41
click at [194, 245] on div "4" at bounding box center [212, 244] width 41 height 41
click at [215, 253] on div "4" at bounding box center [212, 244] width 41 height 41
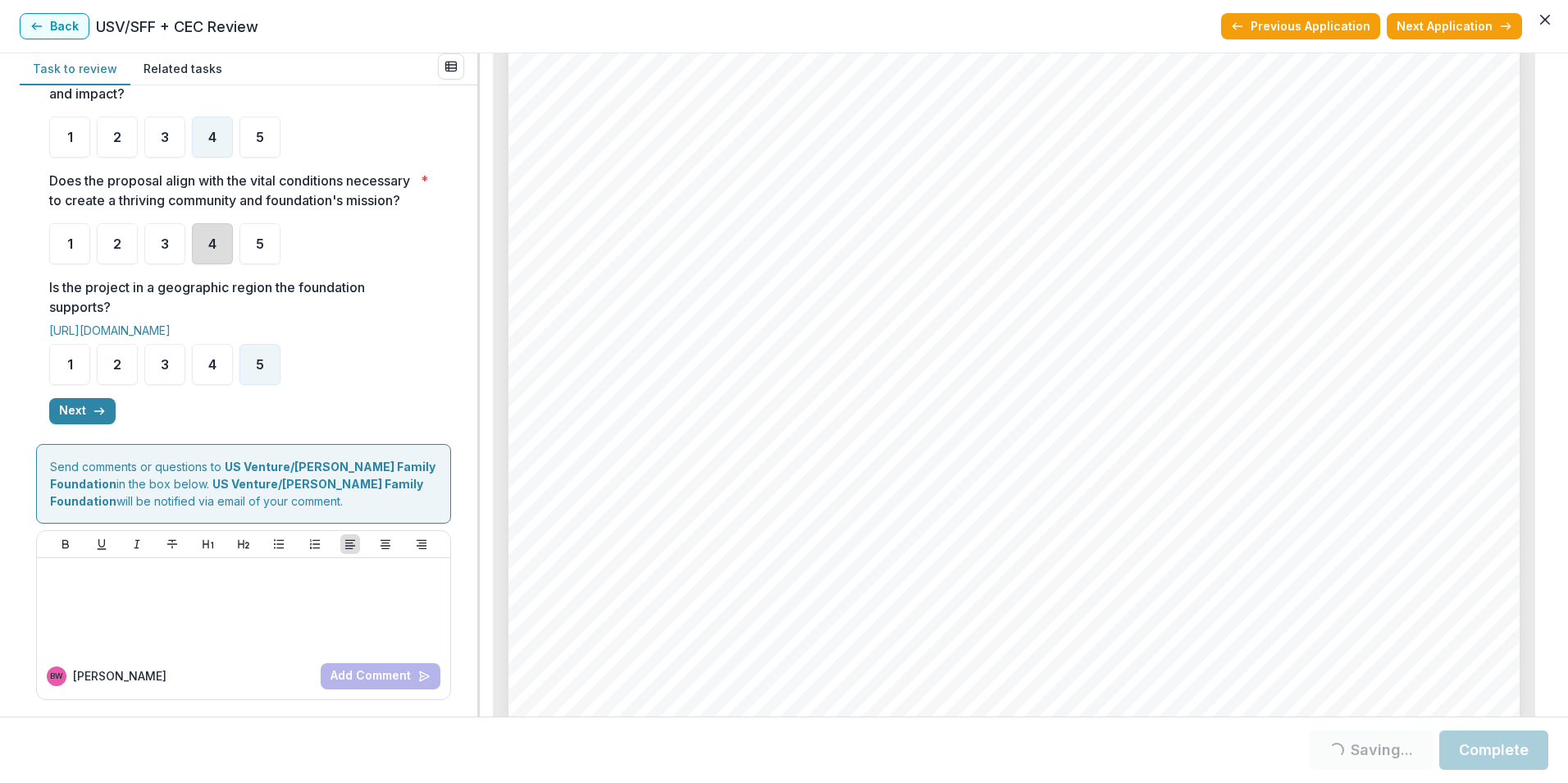
click at [222, 252] on div "4" at bounding box center [212, 244] width 41 height 41
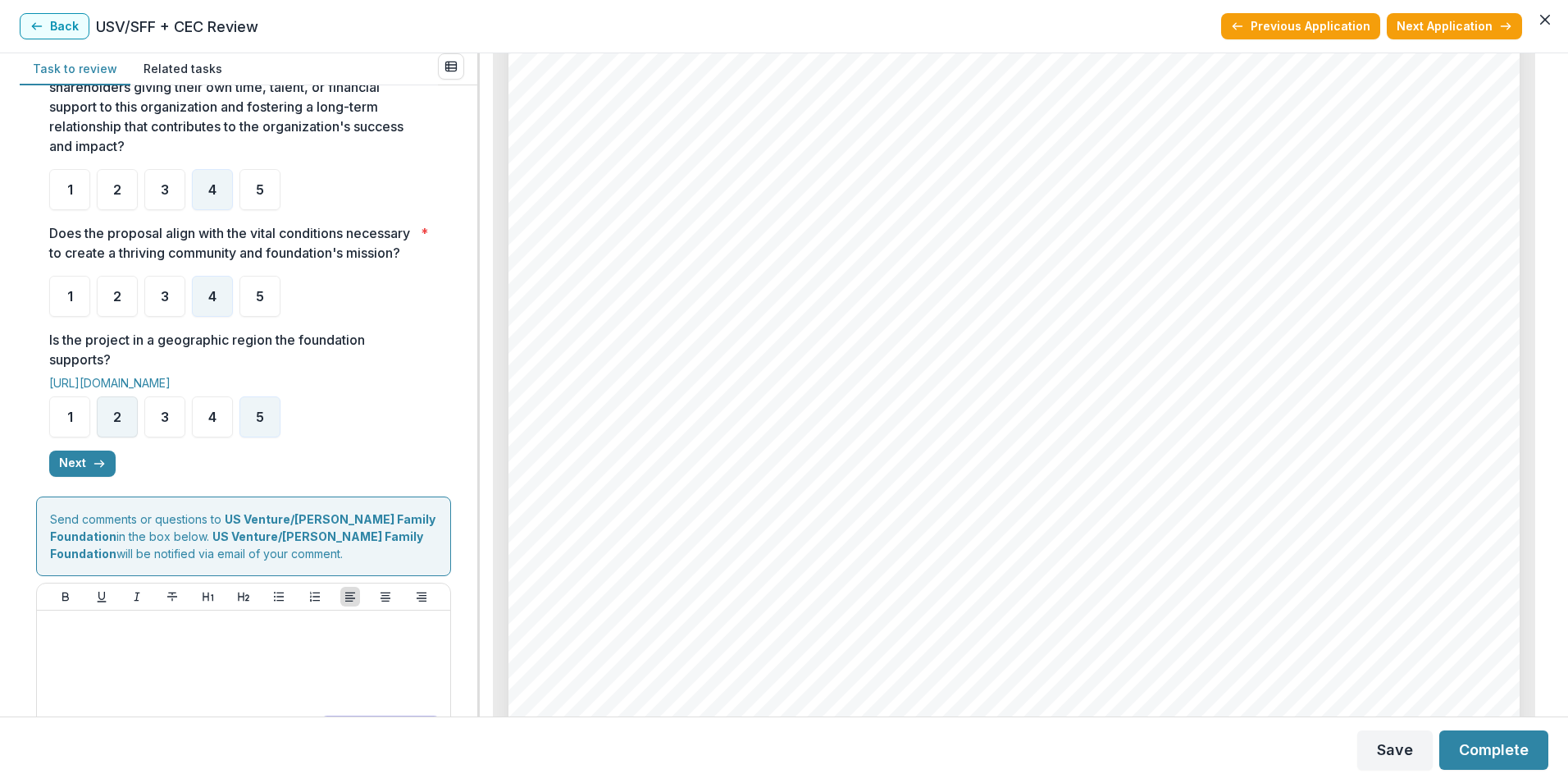
scroll to position [318, 0]
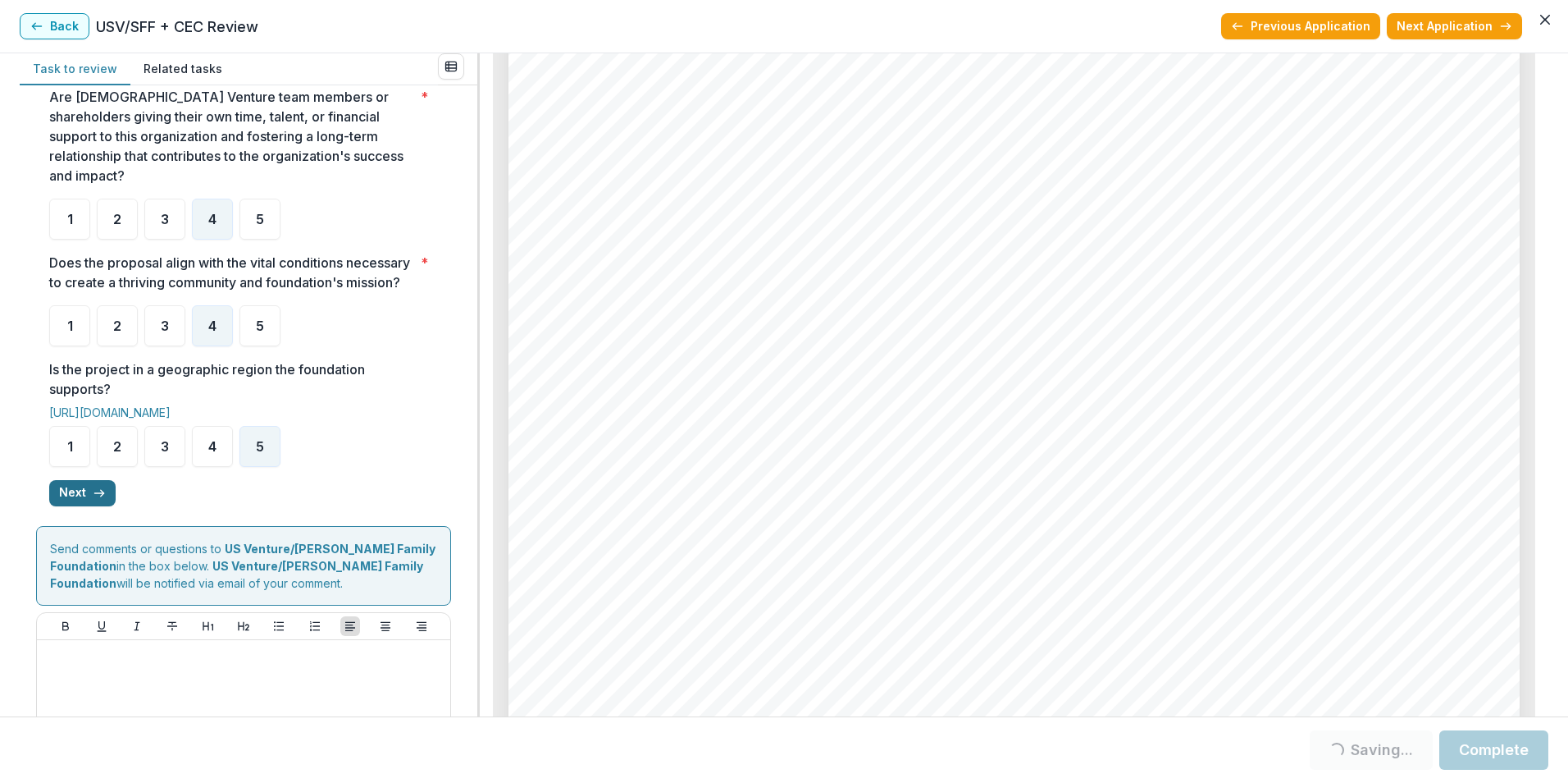
click at [85, 484] on button "Next" at bounding box center [82, 493] width 67 height 26
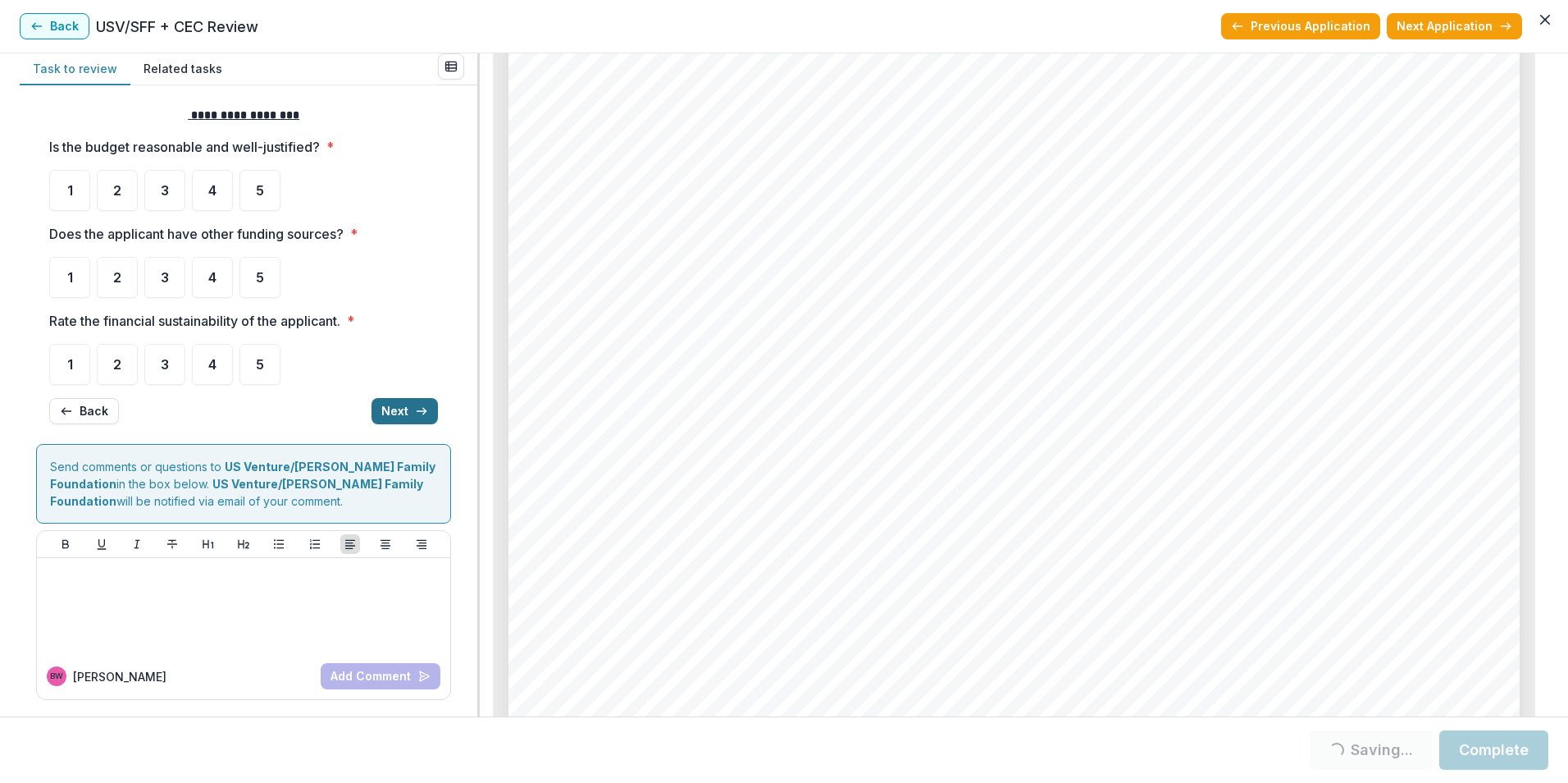
scroll to position [0, 0]
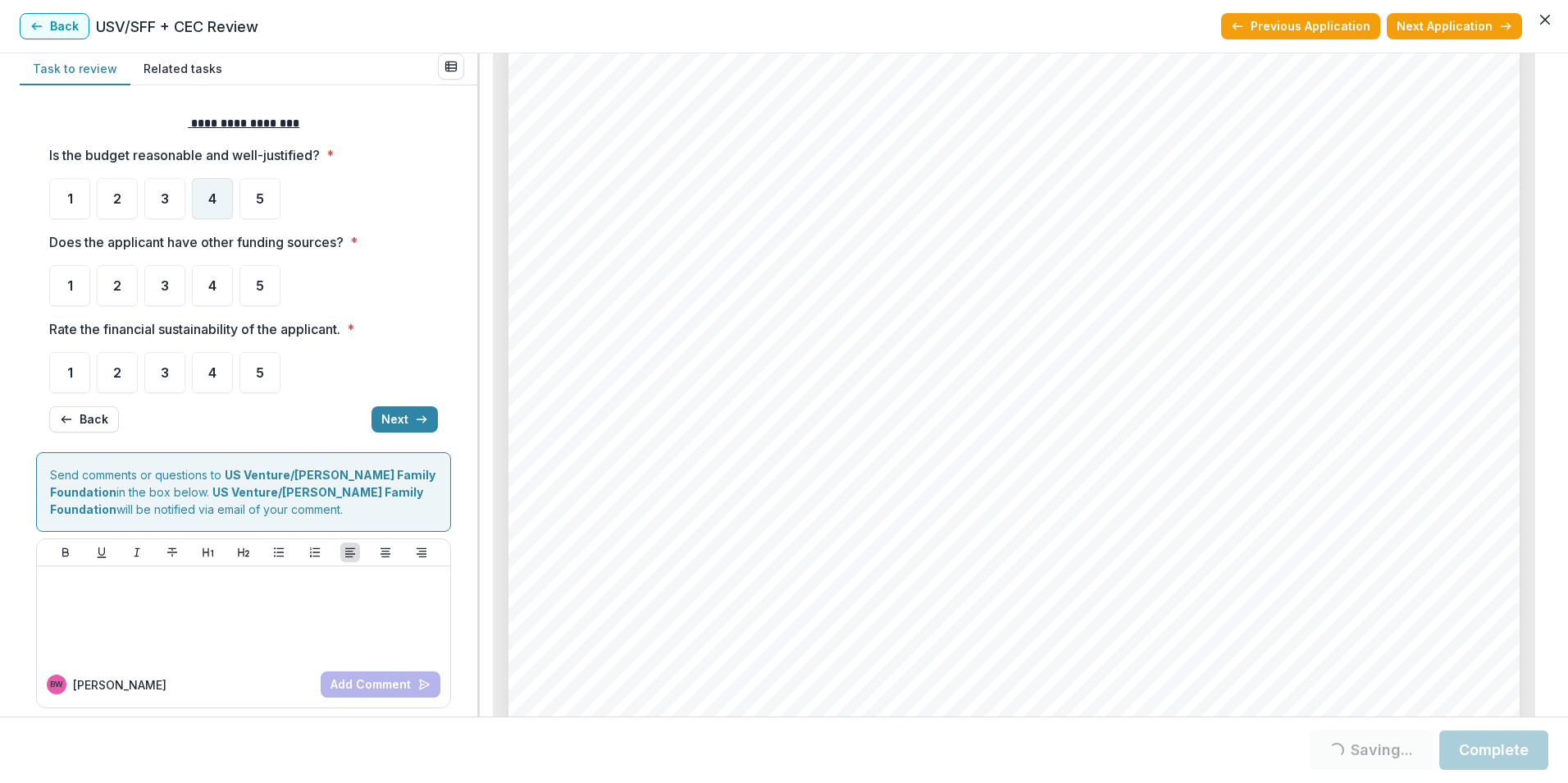
click at [204, 201] on div "4" at bounding box center [212, 199] width 41 height 41
click at [261, 279] on span "5" at bounding box center [260, 286] width 8 height 14
click at [264, 289] on div "5" at bounding box center [260, 285] width 41 height 41
click at [255, 288] on div "5" at bounding box center [260, 285] width 41 height 41
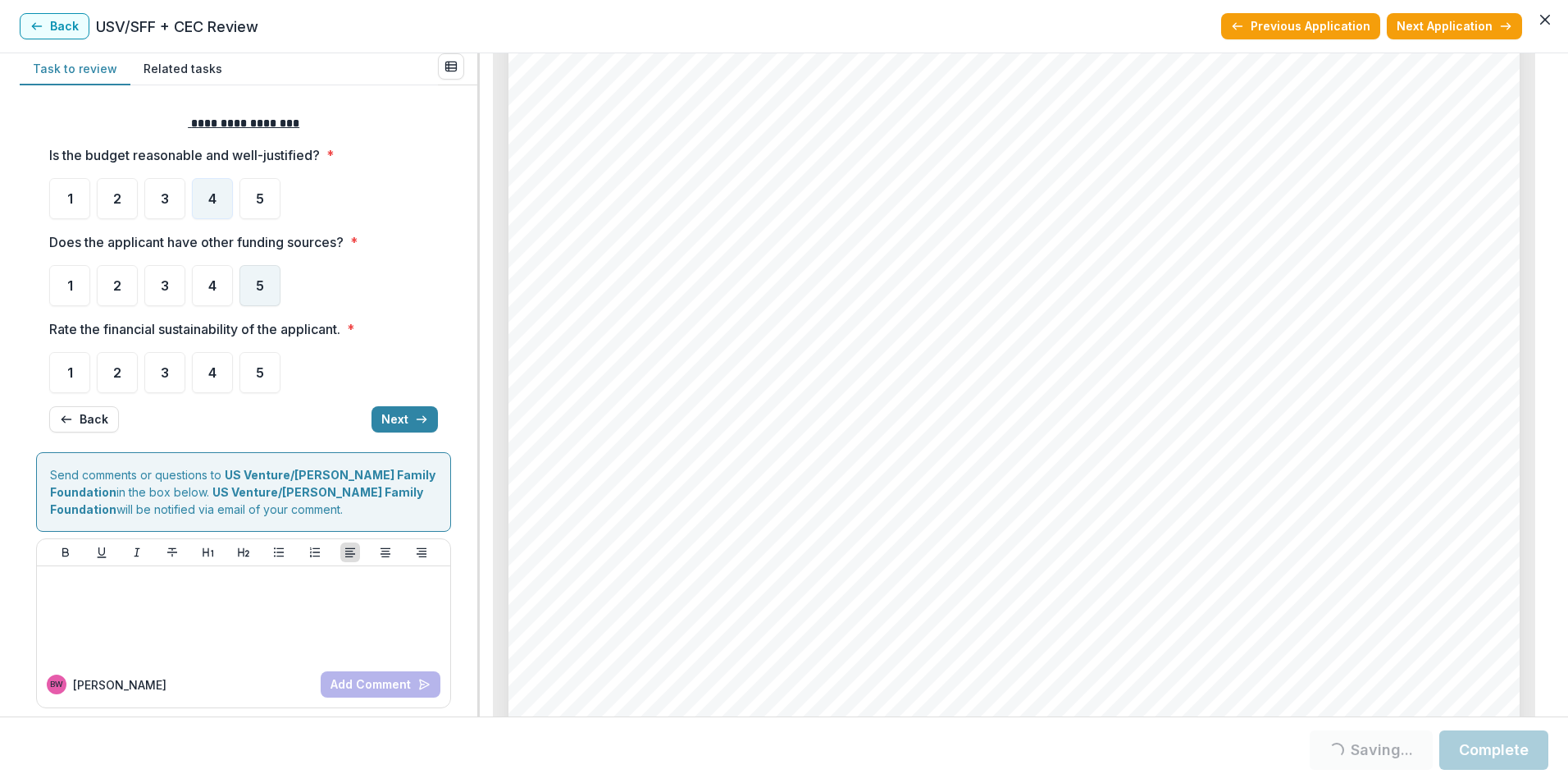
click at [268, 299] on div "5" at bounding box center [260, 285] width 41 height 41
click at [253, 282] on div "5" at bounding box center [260, 285] width 41 height 41
click at [254, 290] on div "5" at bounding box center [260, 285] width 41 height 41
click at [263, 284] on span "5" at bounding box center [260, 286] width 8 height 14
click at [221, 375] on div "4" at bounding box center [212, 373] width 41 height 41
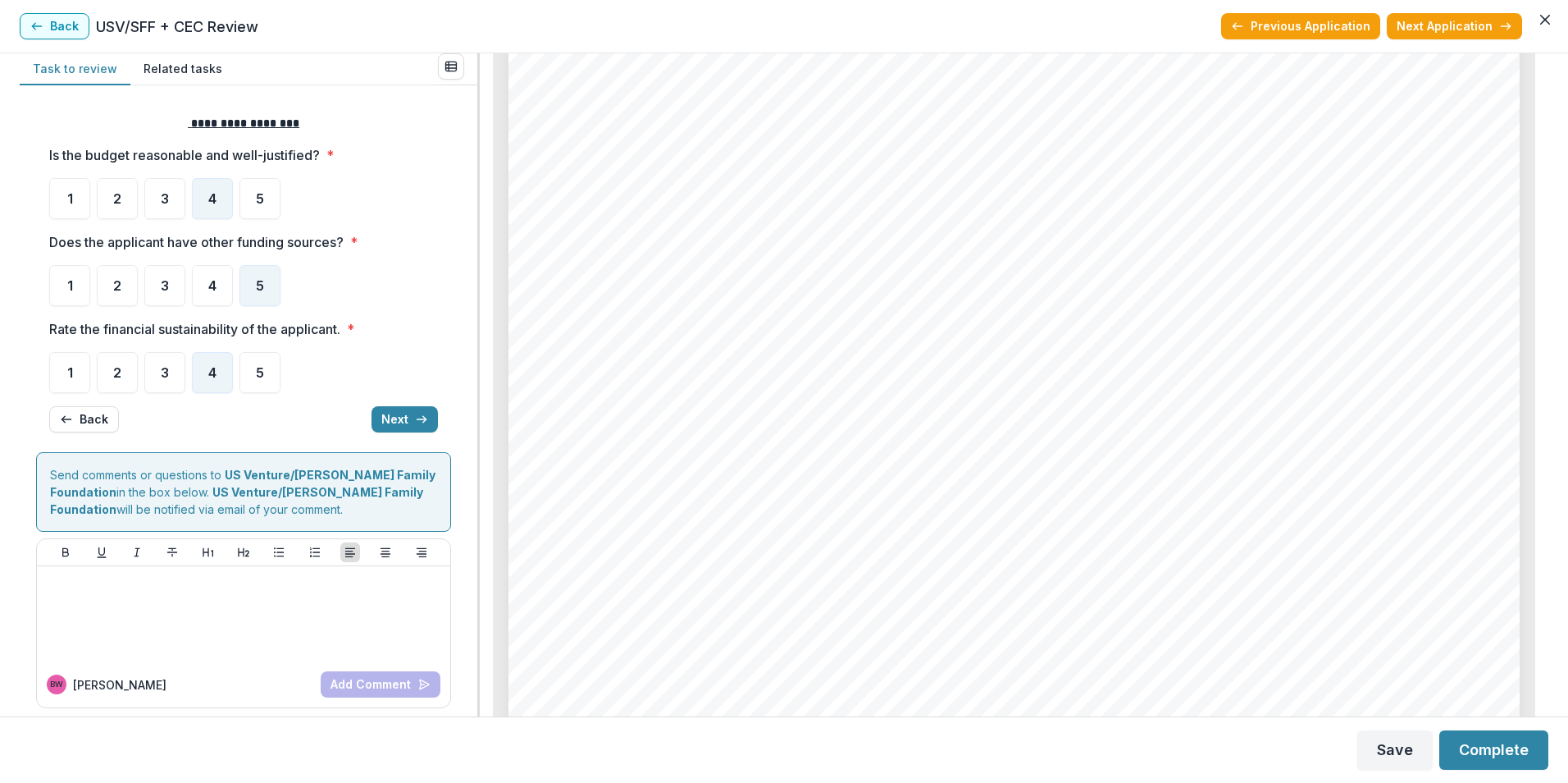
click at [215, 375] on span "4" at bounding box center [212, 373] width 8 height 14
click at [404, 417] on button "Next" at bounding box center [404, 419] width 67 height 26
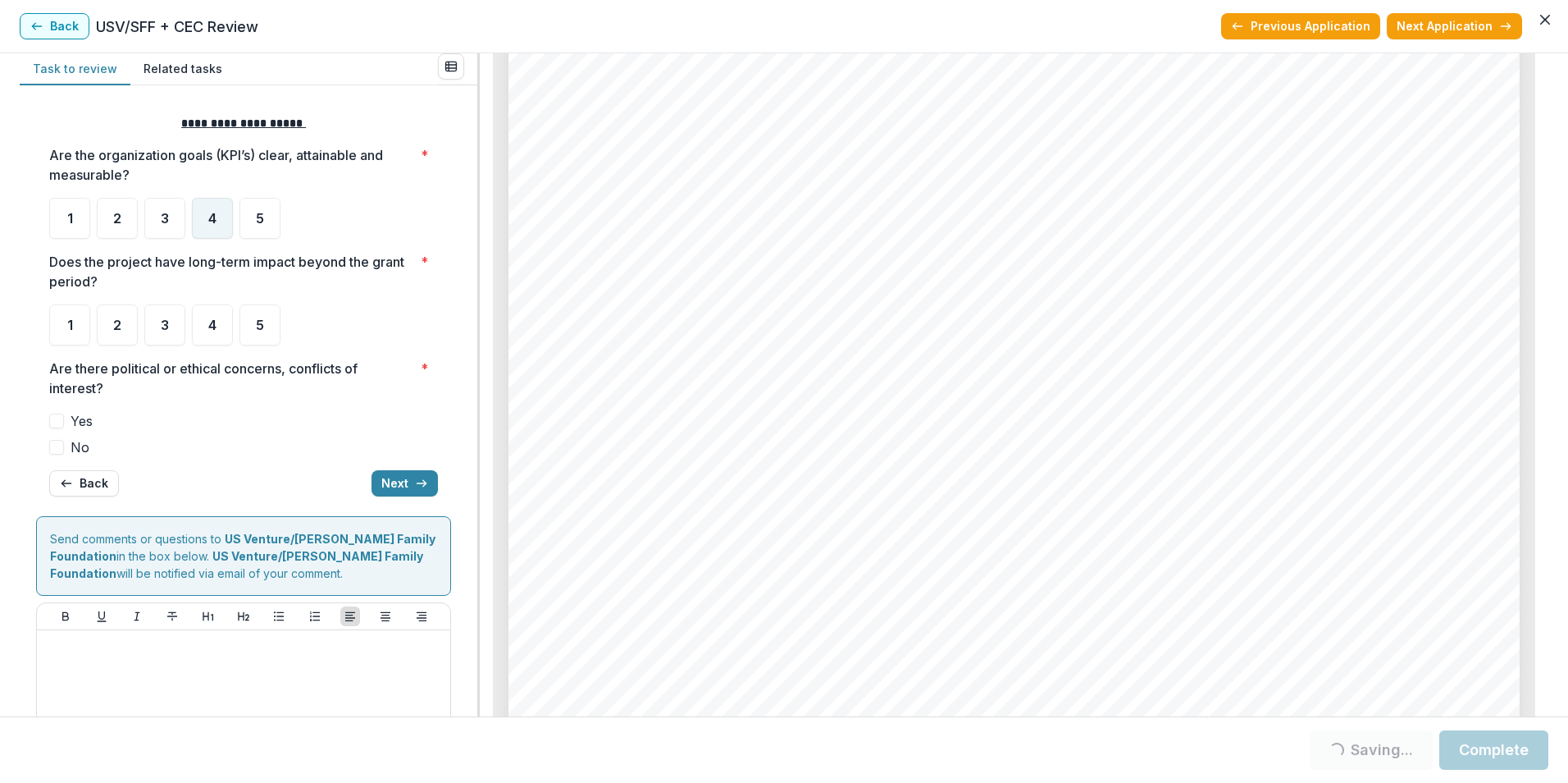
click at [226, 223] on div "4" at bounding box center [212, 218] width 41 height 41
click at [217, 226] on div "4" at bounding box center [212, 218] width 41 height 41
click at [267, 325] on div "5" at bounding box center [260, 325] width 41 height 41
click at [263, 331] on span "5" at bounding box center [260, 325] width 8 height 14
click at [62, 445] on span at bounding box center [56, 446] width 15 height 15
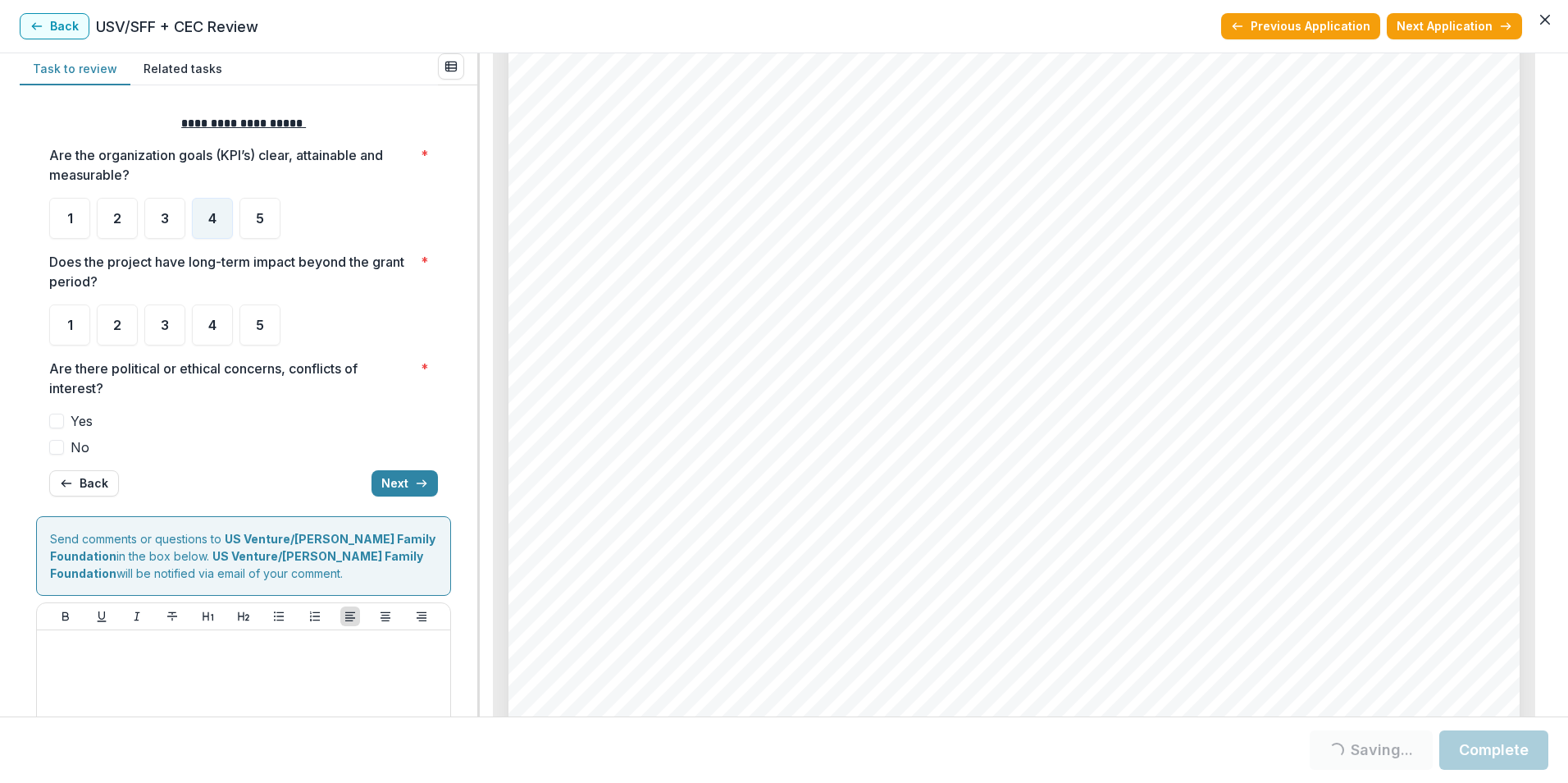
click at [56, 446] on span at bounding box center [56, 446] width 15 height 15
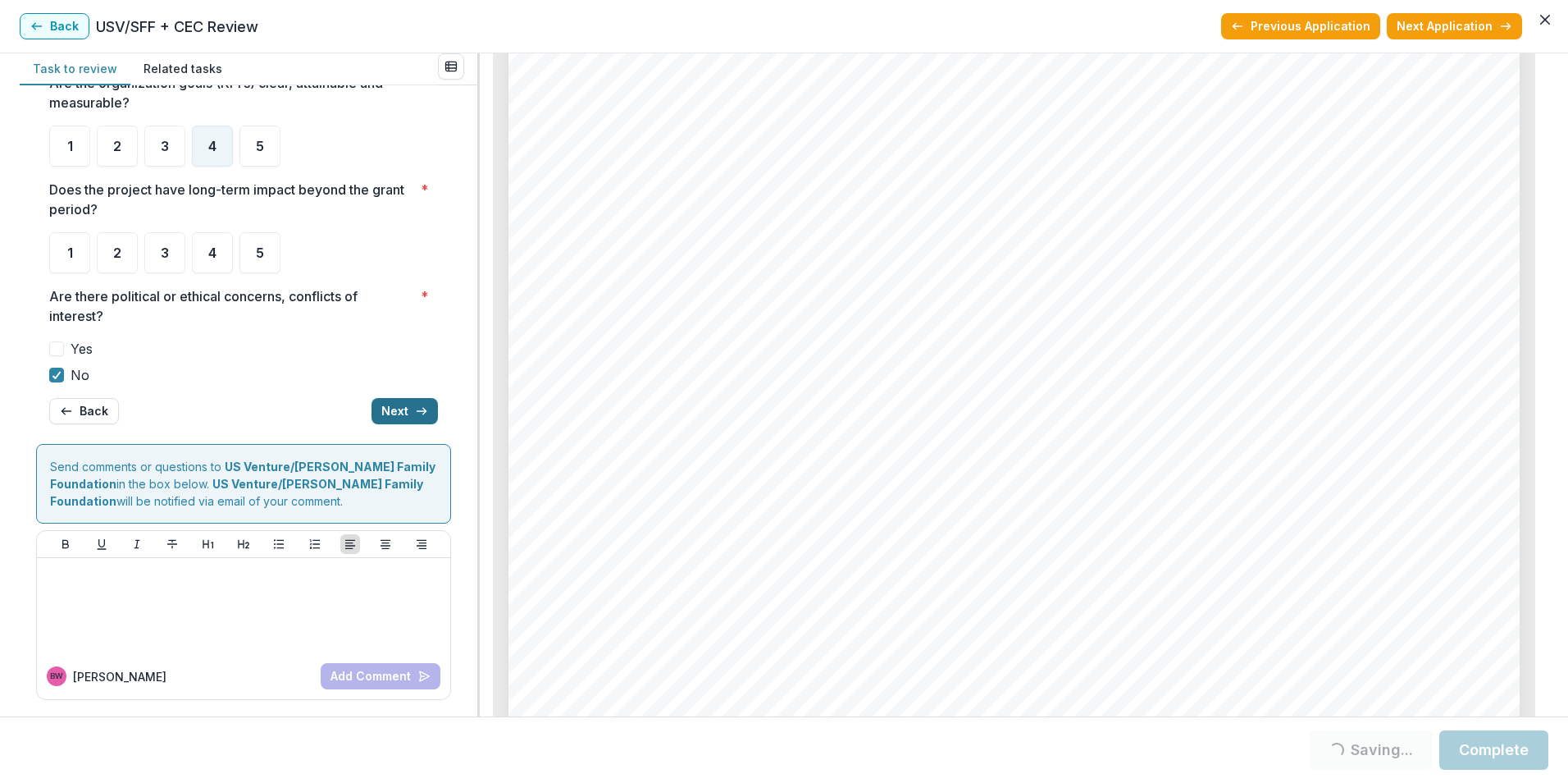
click at [389, 411] on button "Next" at bounding box center [404, 410] width 67 height 26
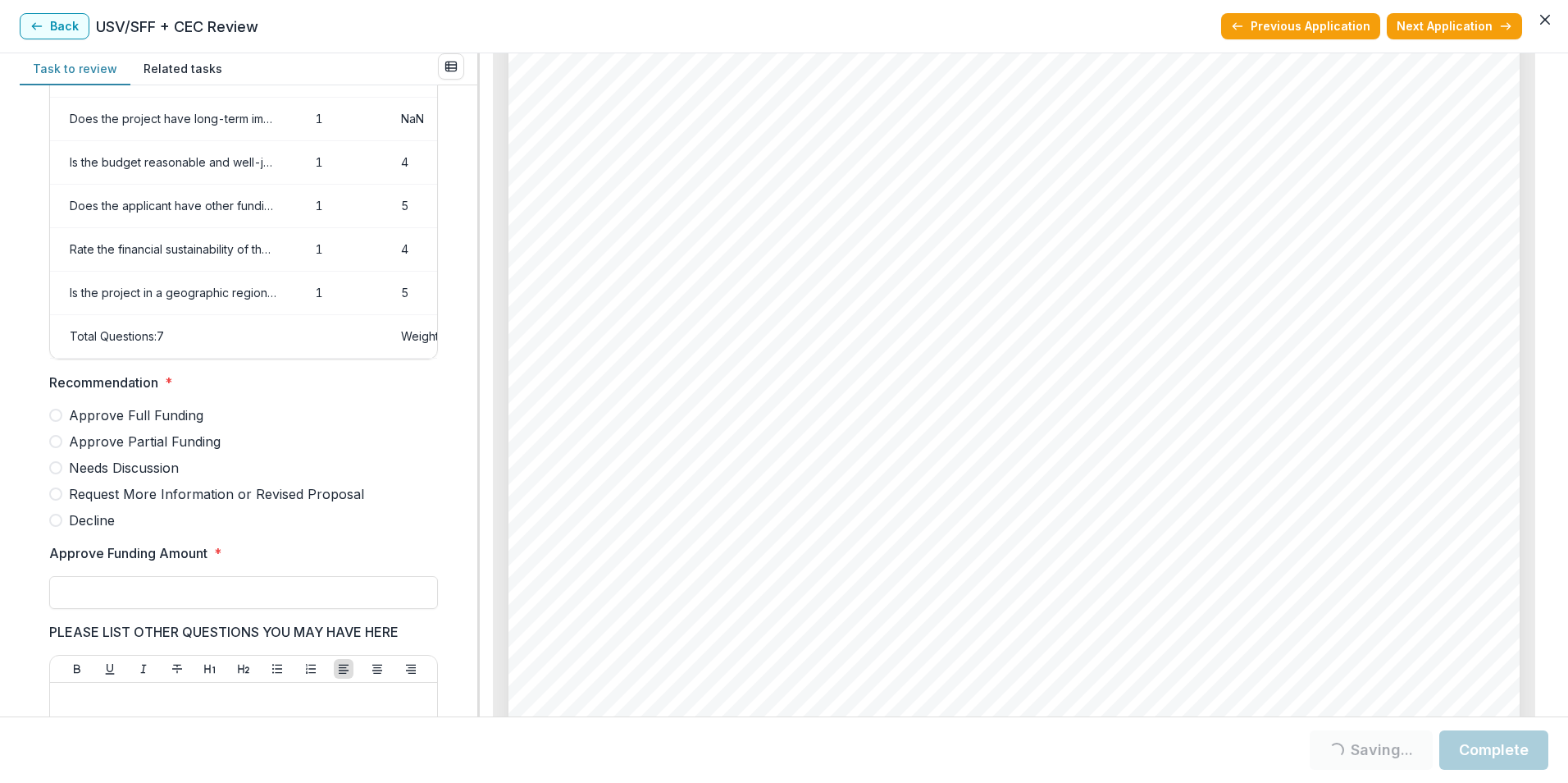
scroll to position [95, 0]
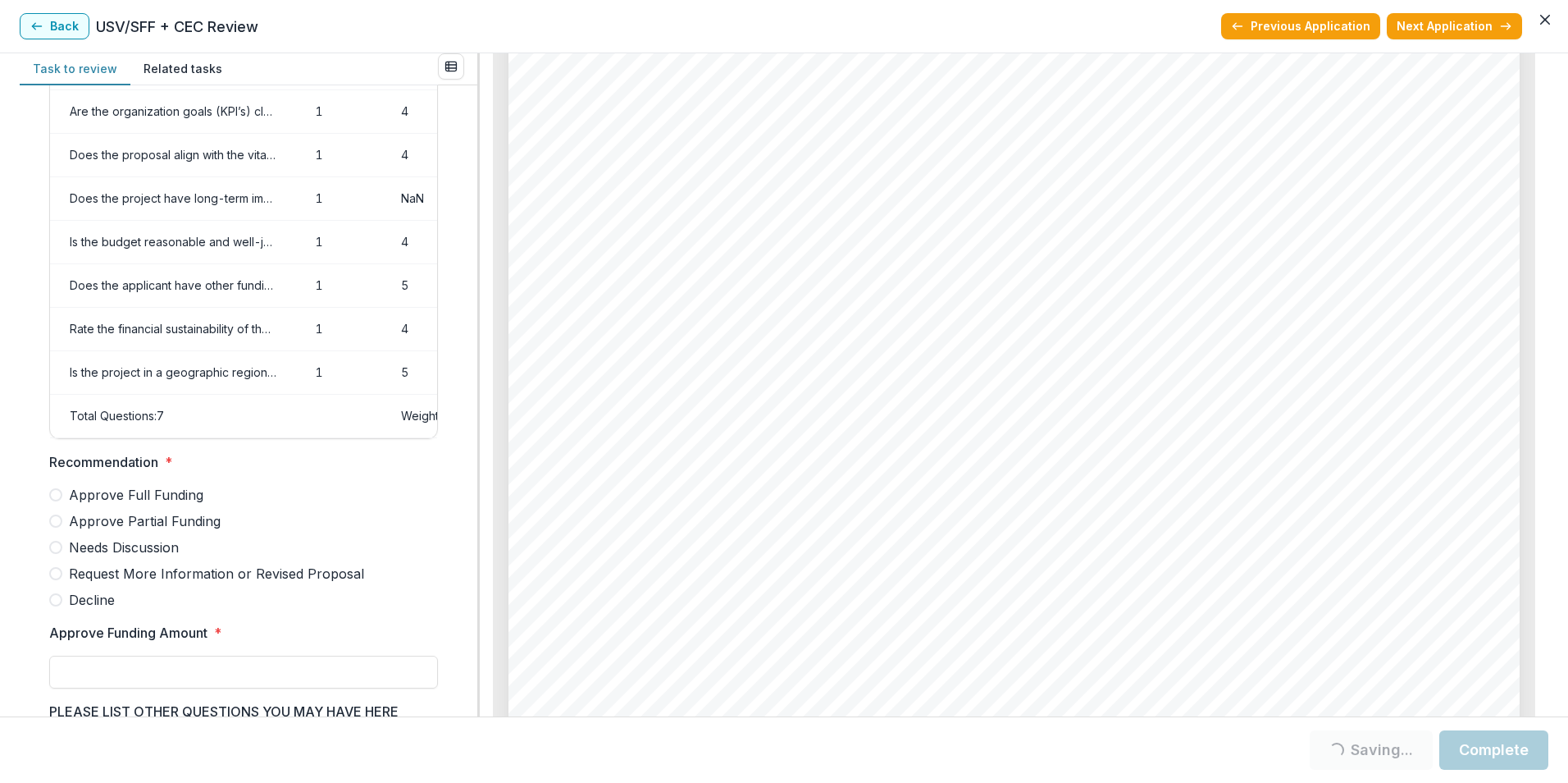
click at [53, 502] on span at bounding box center [56, 495] width 14 height 14
click at [58, 502] on span at bounding box center [56, 495] width 14 height 14
click at [62, 505] on label "Approve Full Funding" at bounding box center [243, 495] width 389 height 19
click at [50, 502] on span at bounding box center [56, 495] width 14 height 14
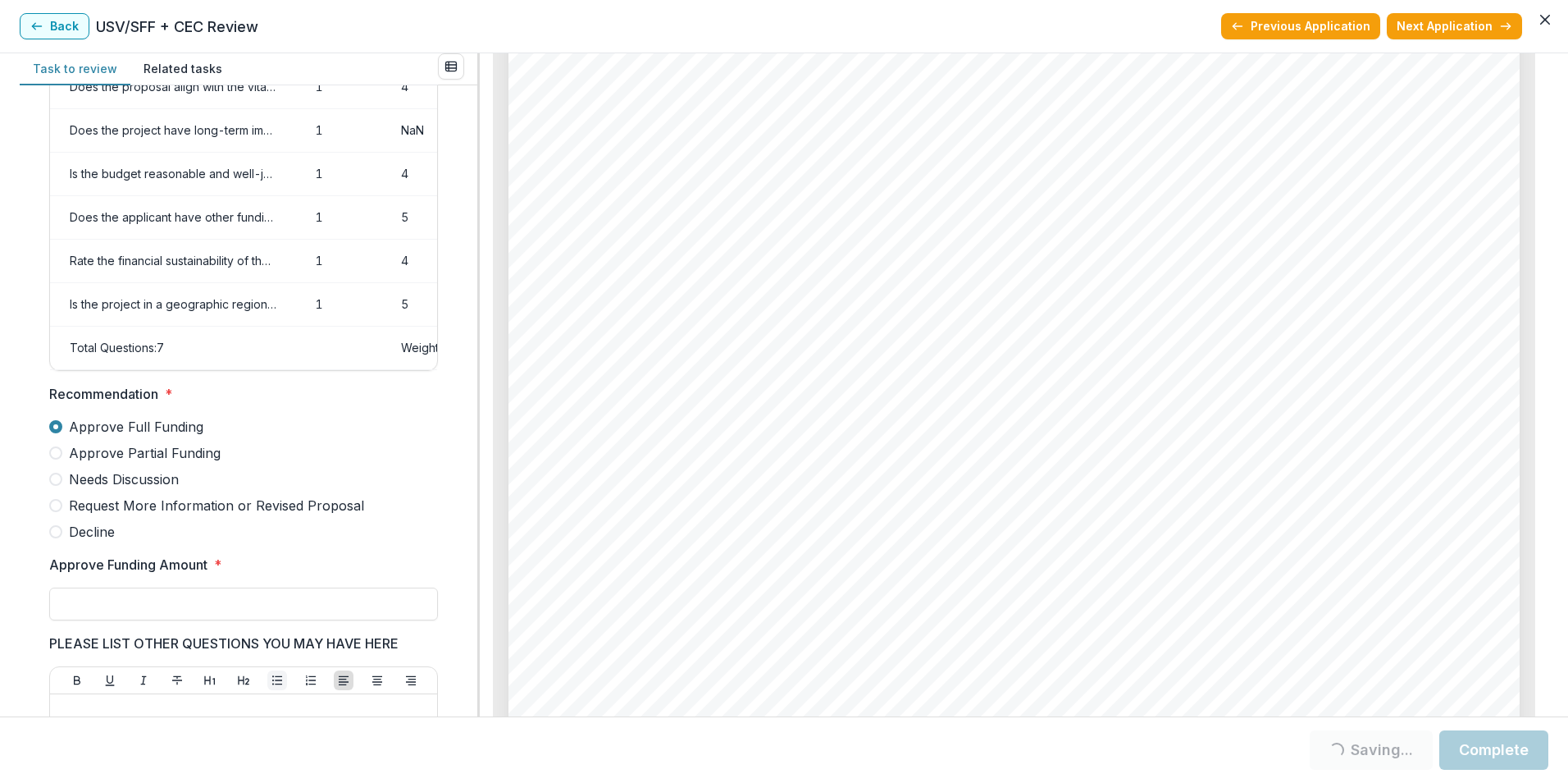
scroll to position [259, 0]
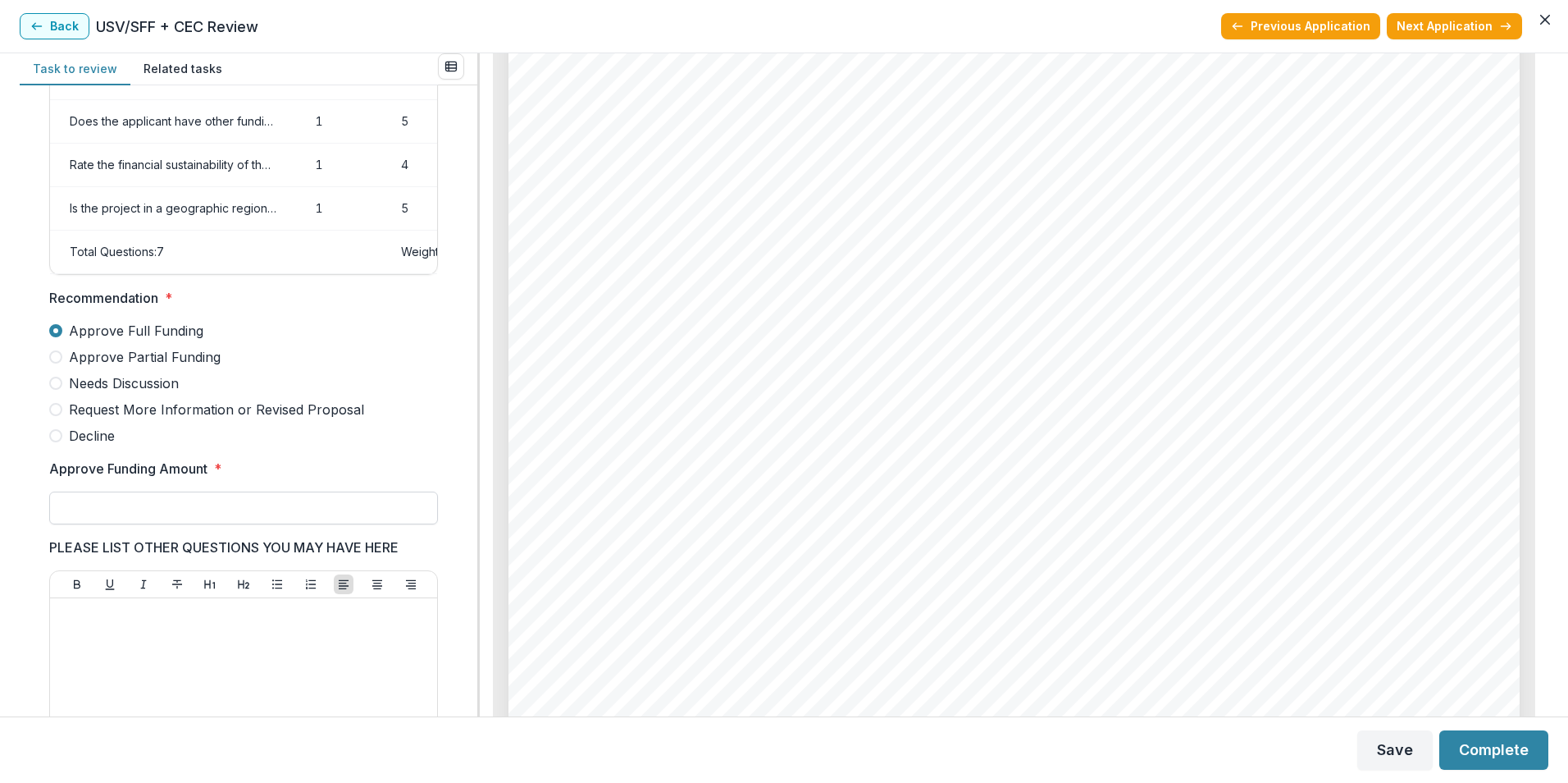
click at [184, 513] on input "Approve Funding Amount *" at bounding box center [243, 508] width 389 height 33
type input "********"
click at [182, 649] on div at bounding box center [243, 728] width 374 height 246
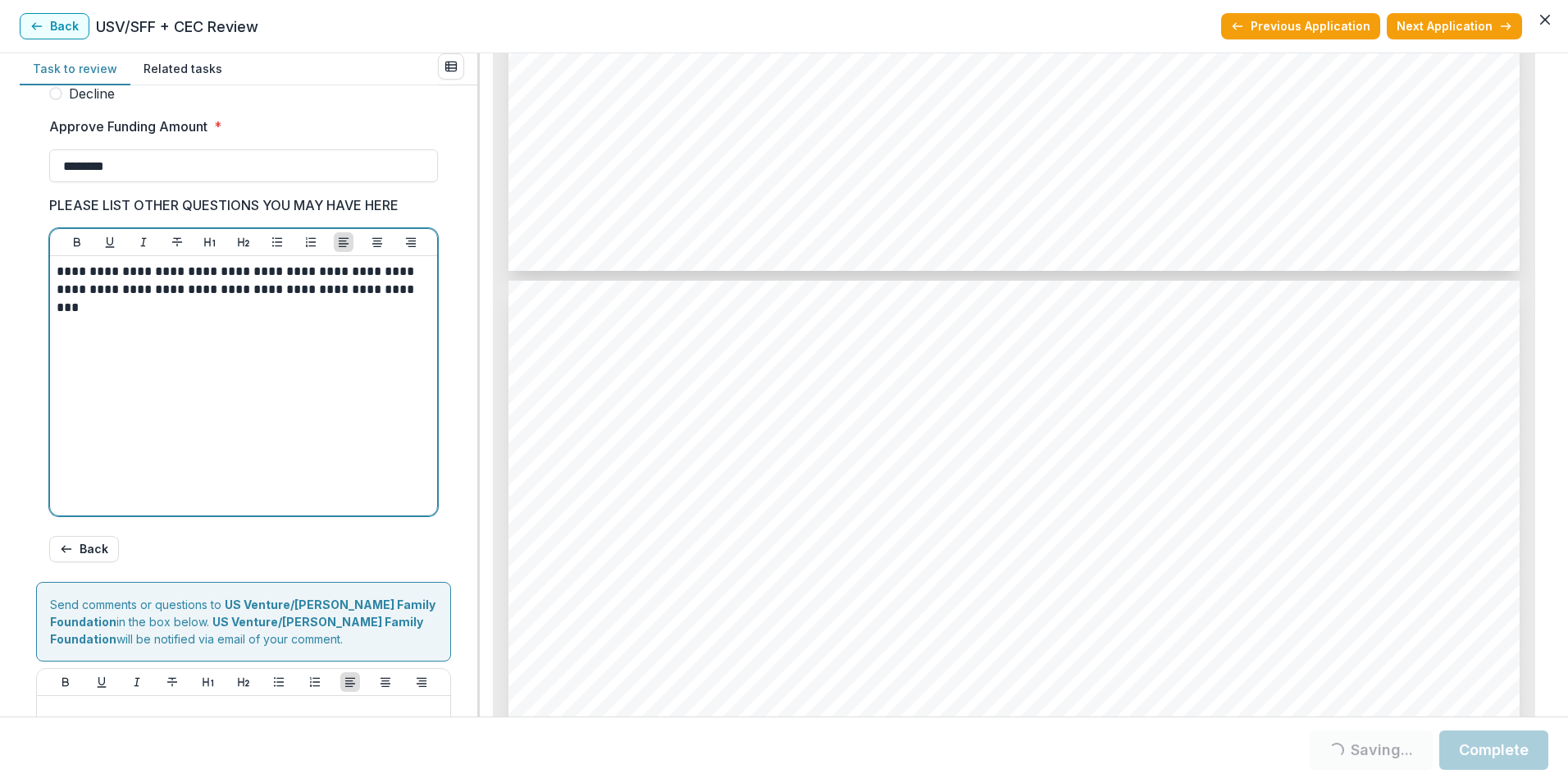
scroll to position [752, 0]
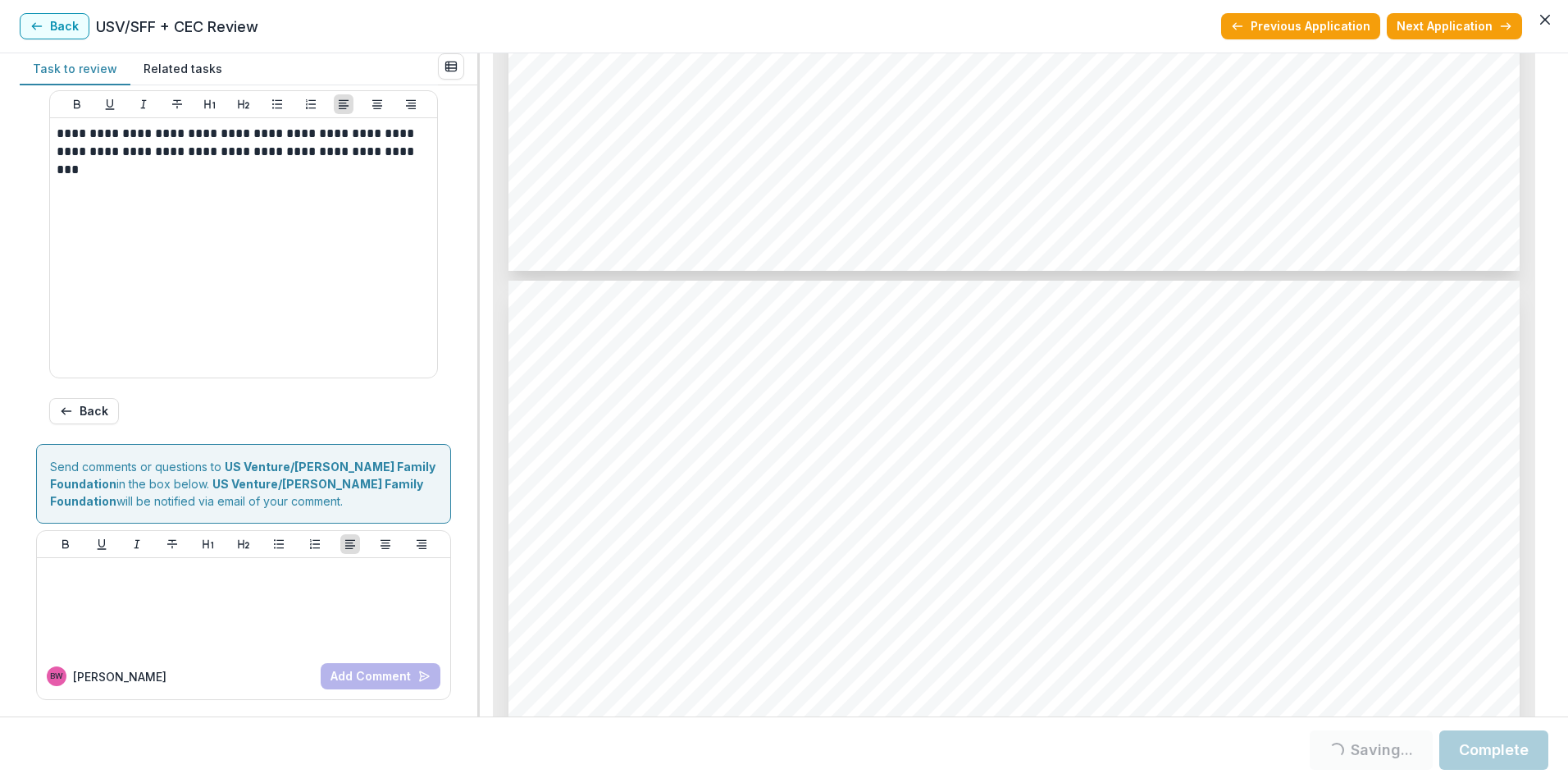
click at [1479, 751] on button "Complete" at bounding box center [1493, 750] width 109 height 40
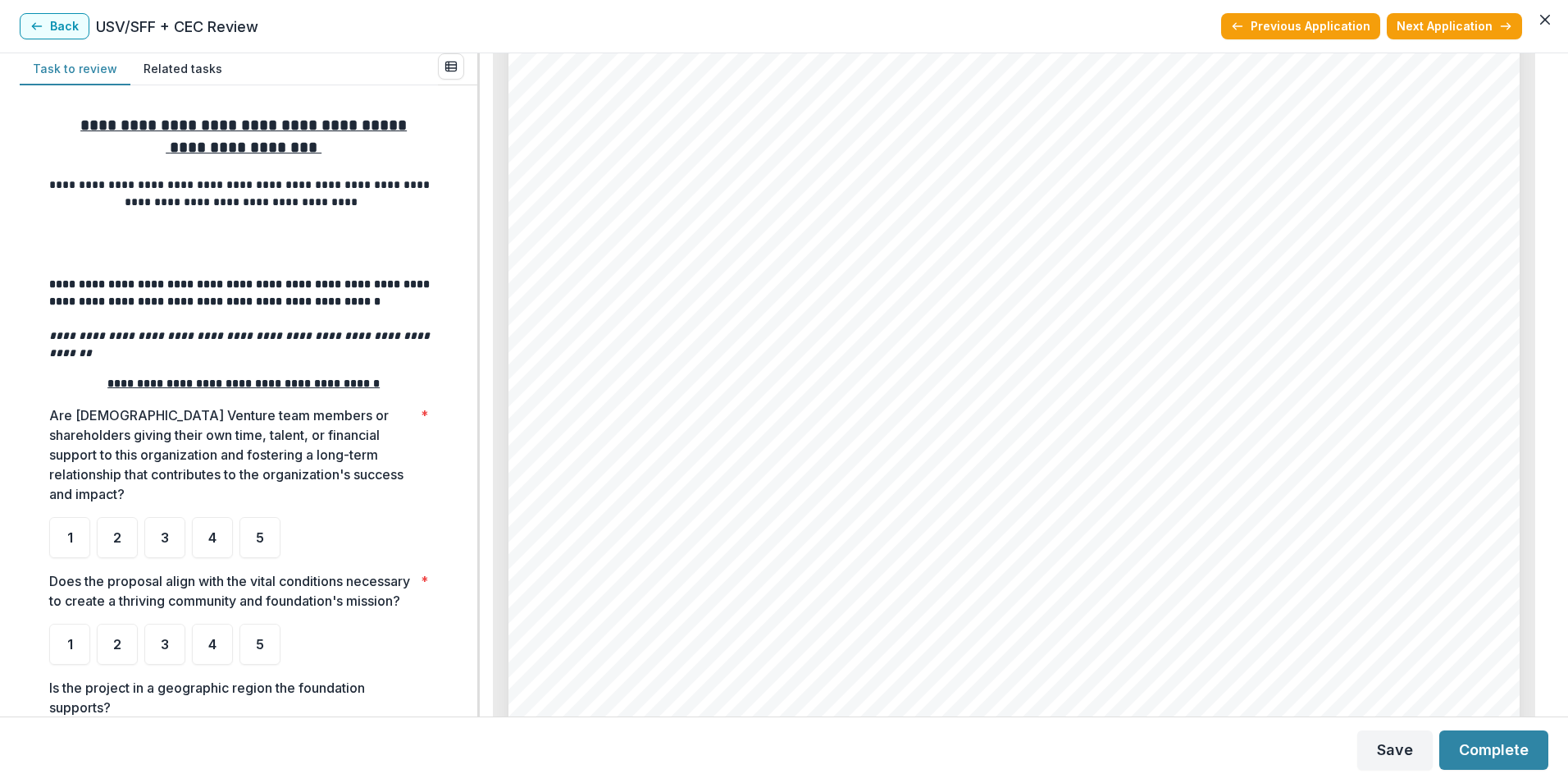
scroll to position [334, 0]
click at [910, 435] on span "VICODEC - 2025 - Grant Application" at bounding box center [800, 424] width 460 height 27
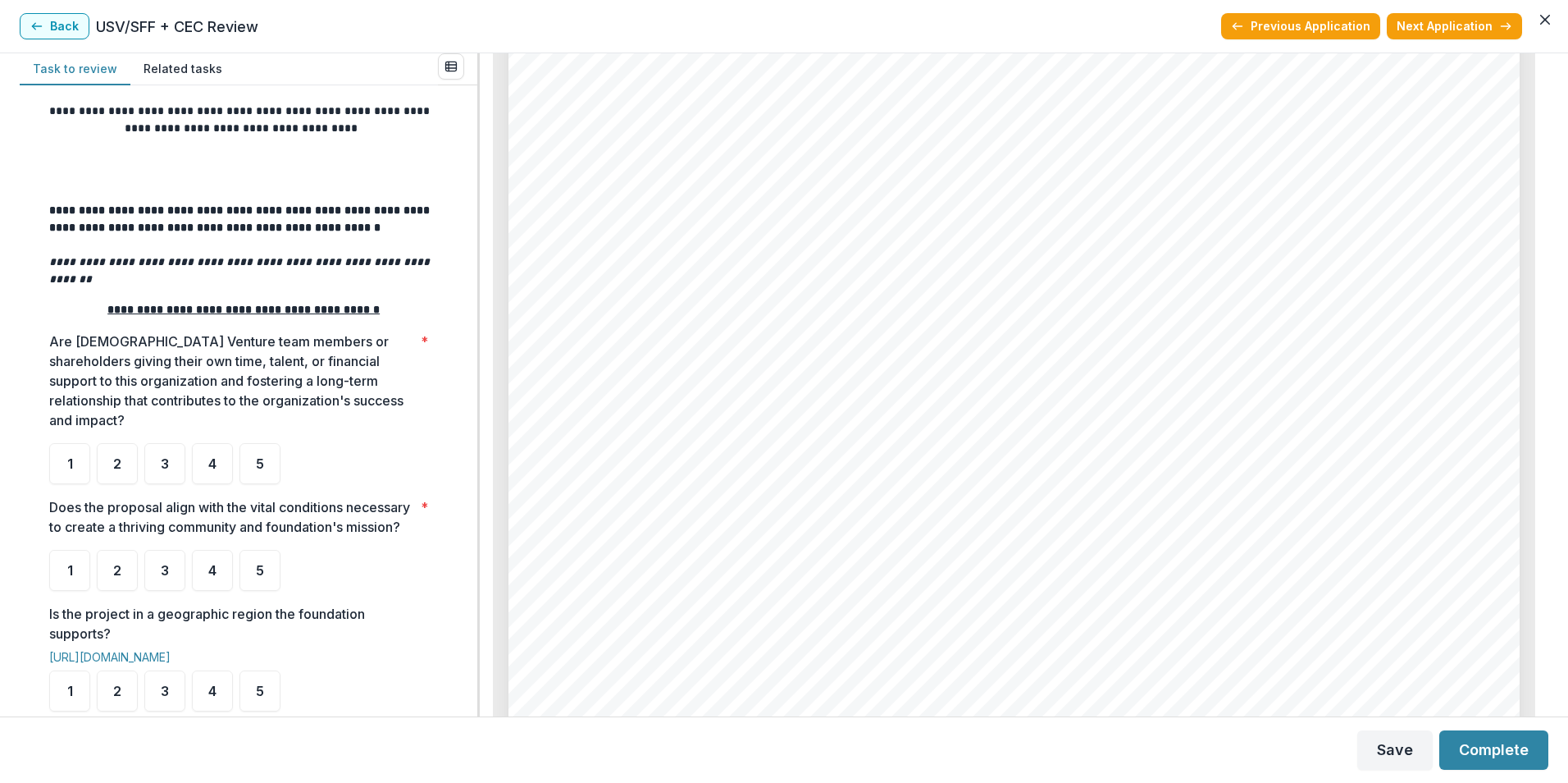
scroll to position [164, 0]
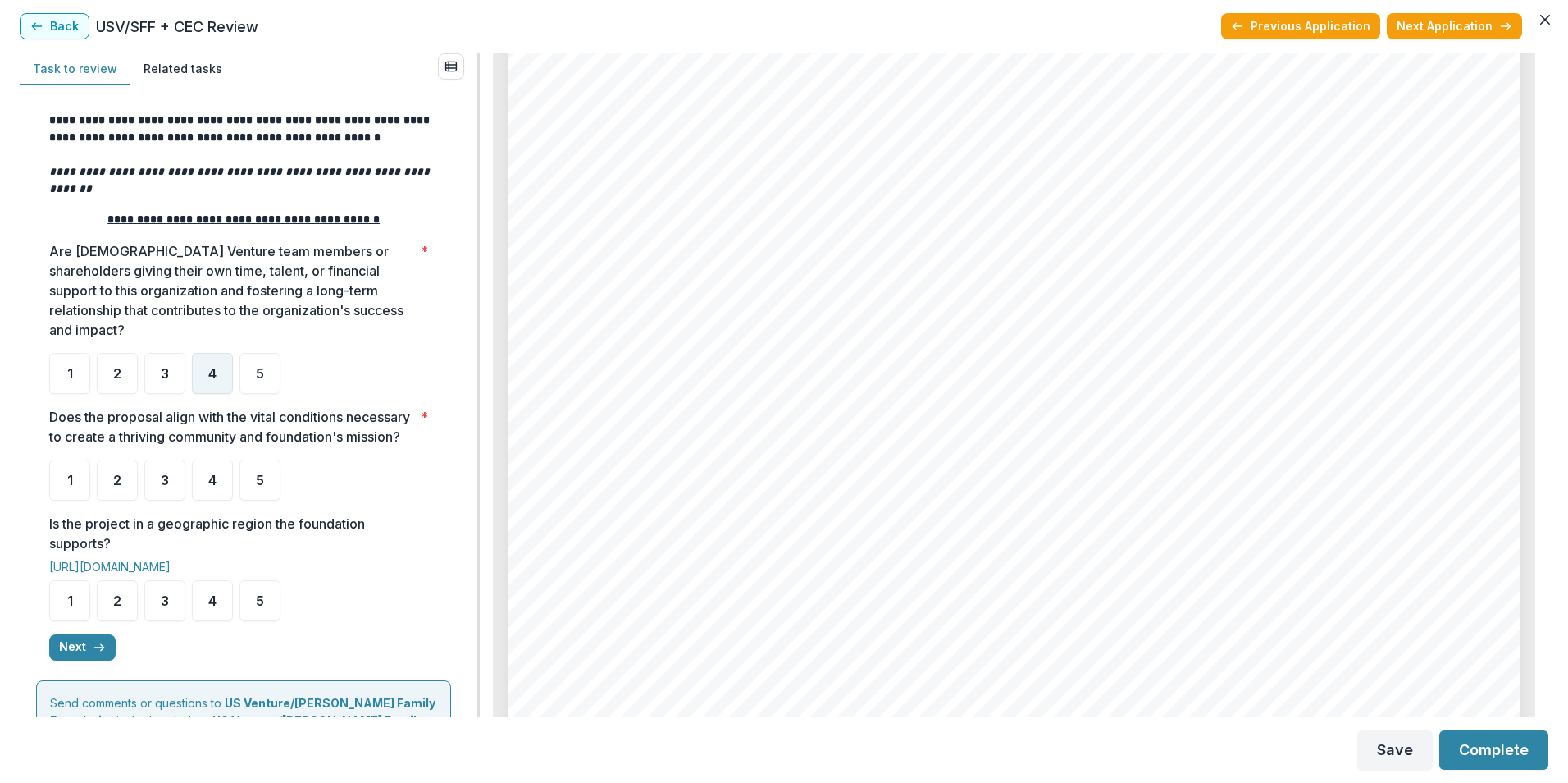
click at [210, 365] on div "4" at bounding box center [212, 374] width 41 height 41
click at [208, 361] on div "4" at bounding box center [212, 374] width 41 height 41
click at [245, 485] on div "5" at bounding box center [260, 480] width 41 height 41
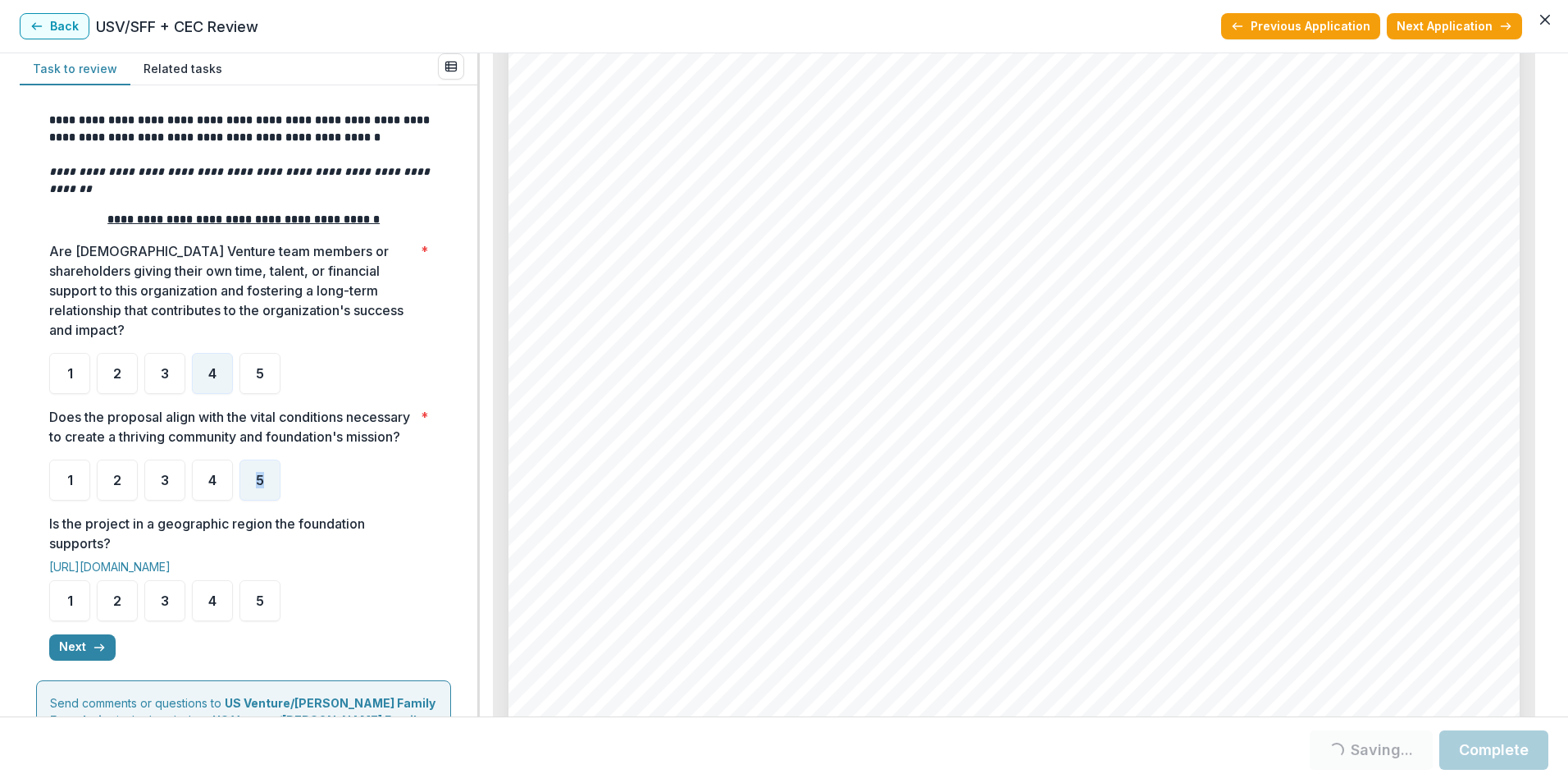
drag, startPoint x: 245, startPoint y: 485, endPoint x: 390, endPoint y: 482, distance: 145.0
click at [390, 482] on ul "1 2 3 4 5" at bounding box center [243, 480] width 389 height 41
click at [162, 601] on span "3" at bounding box center [165, 601] width 8 height 14
click at [76, 645] on button "Next" at bounding box center [82, 647] width 67 height 26
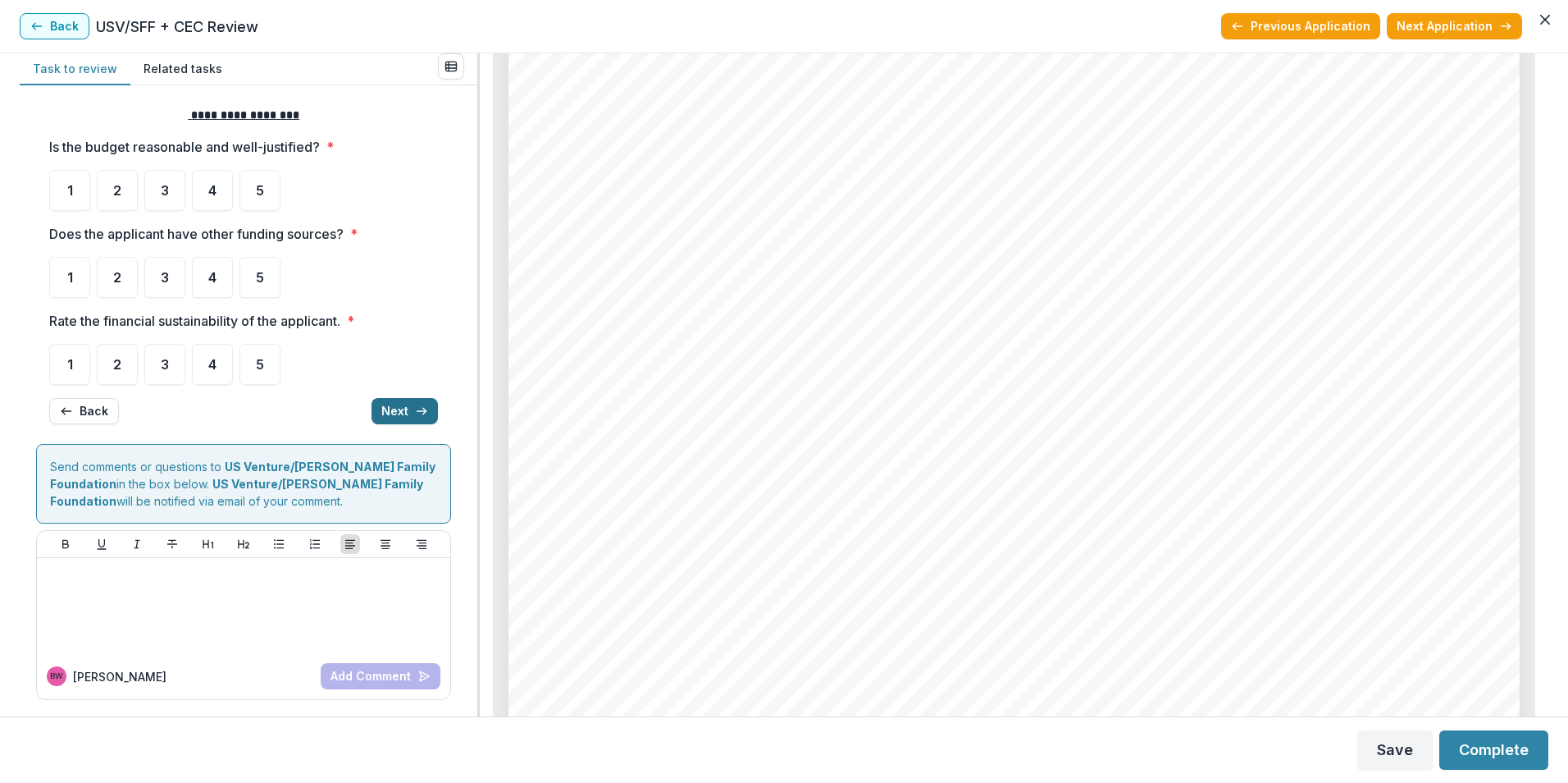
scroll to position [0, 0]
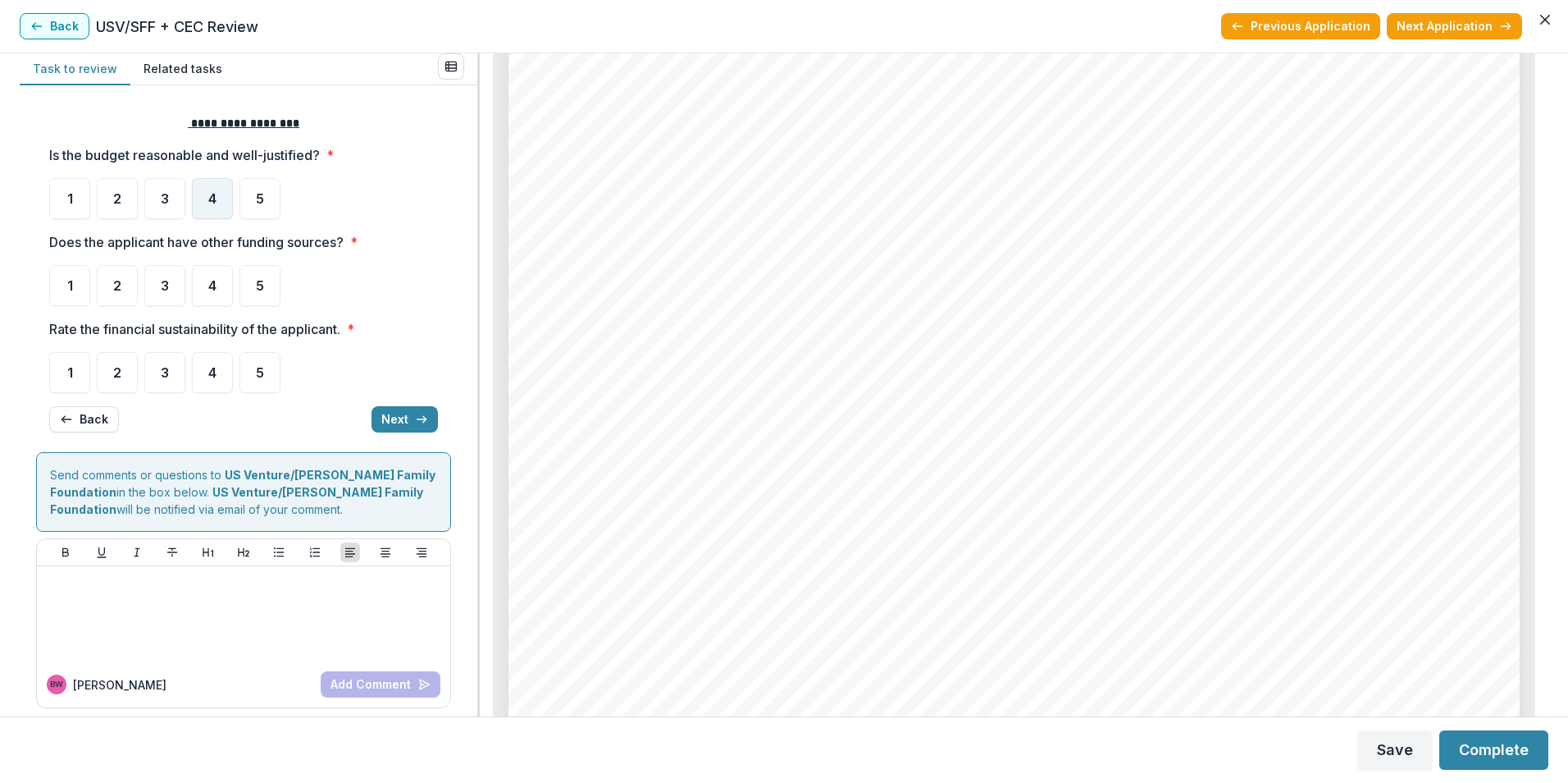
click at [214, 205] on span "4" at bounding box center [212, 199] width 8 height 14
click at [54, 290] on div "1" at bounding box center [70, 285] width 41 height 41
click at [61, 283] on div "1" at bounding box center [70, 285] width 41 height 41
click at [162, 377] on span "3" at bounding box center [165, 373] width 8 height 14
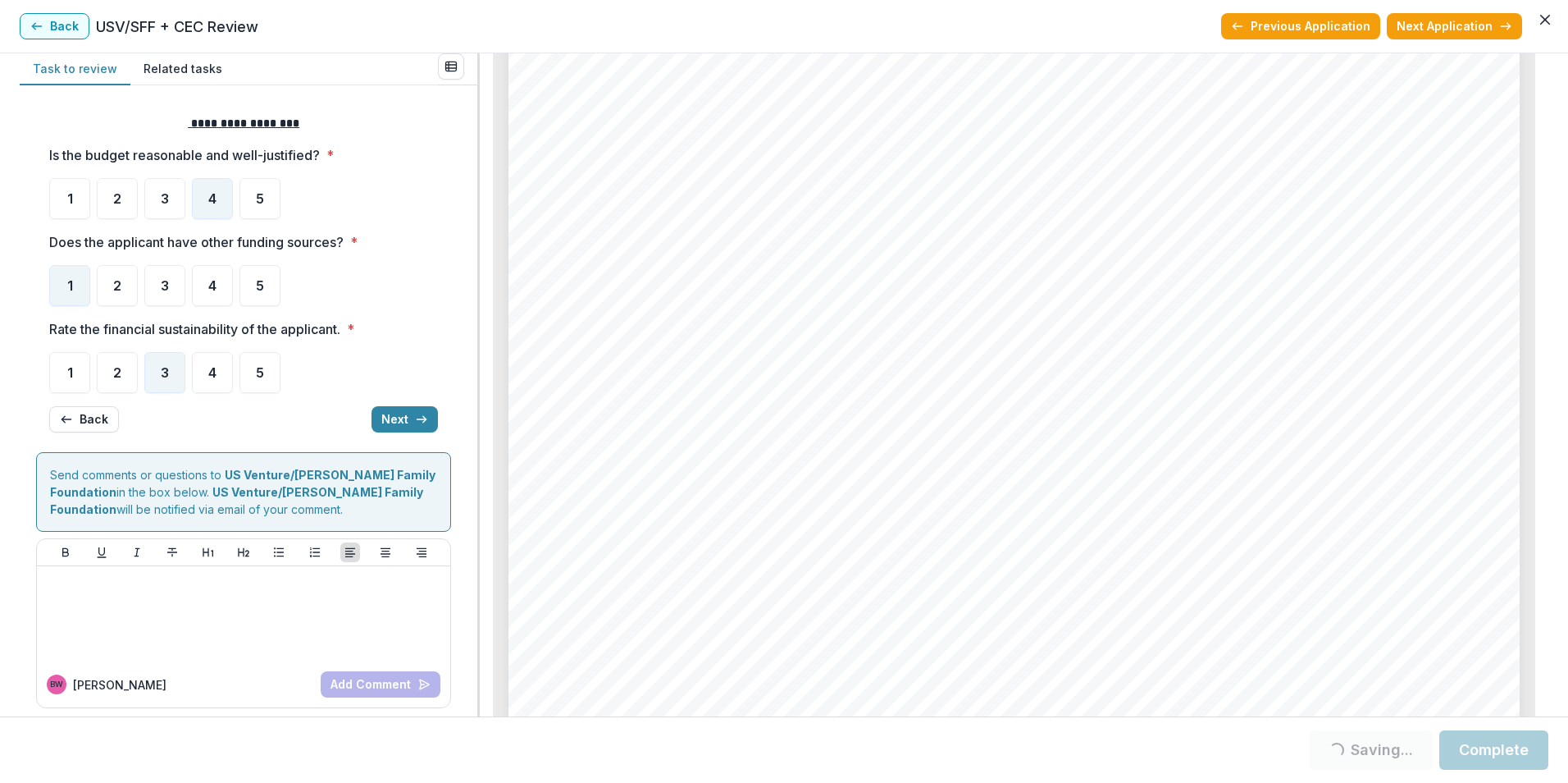
click at [162, 377] on span "3" at bounding box center [165, 373] width 8 height 14
click at [415, 424] on icon "button" at bounding box center [422, 419] width 14 height 14
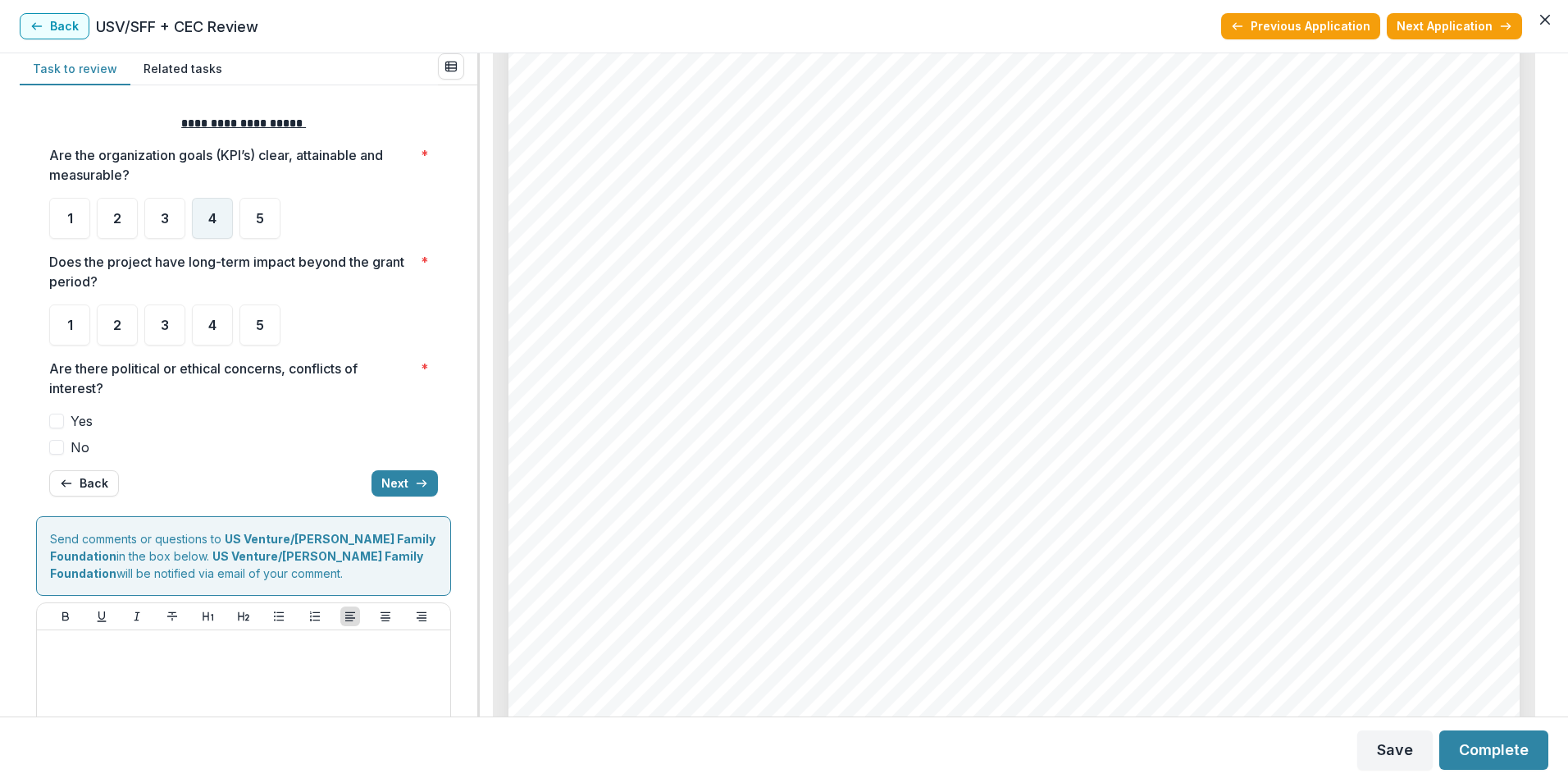
click at [214, 213] on span "4" at bounding box center [212, 218] width 8 height 14
click at [201, 333] on div "4" at bounding box center [212, 325] width 41 height 41
click at [220, 333] on div "4" at bounding box center [212, 325] width 41 height 41
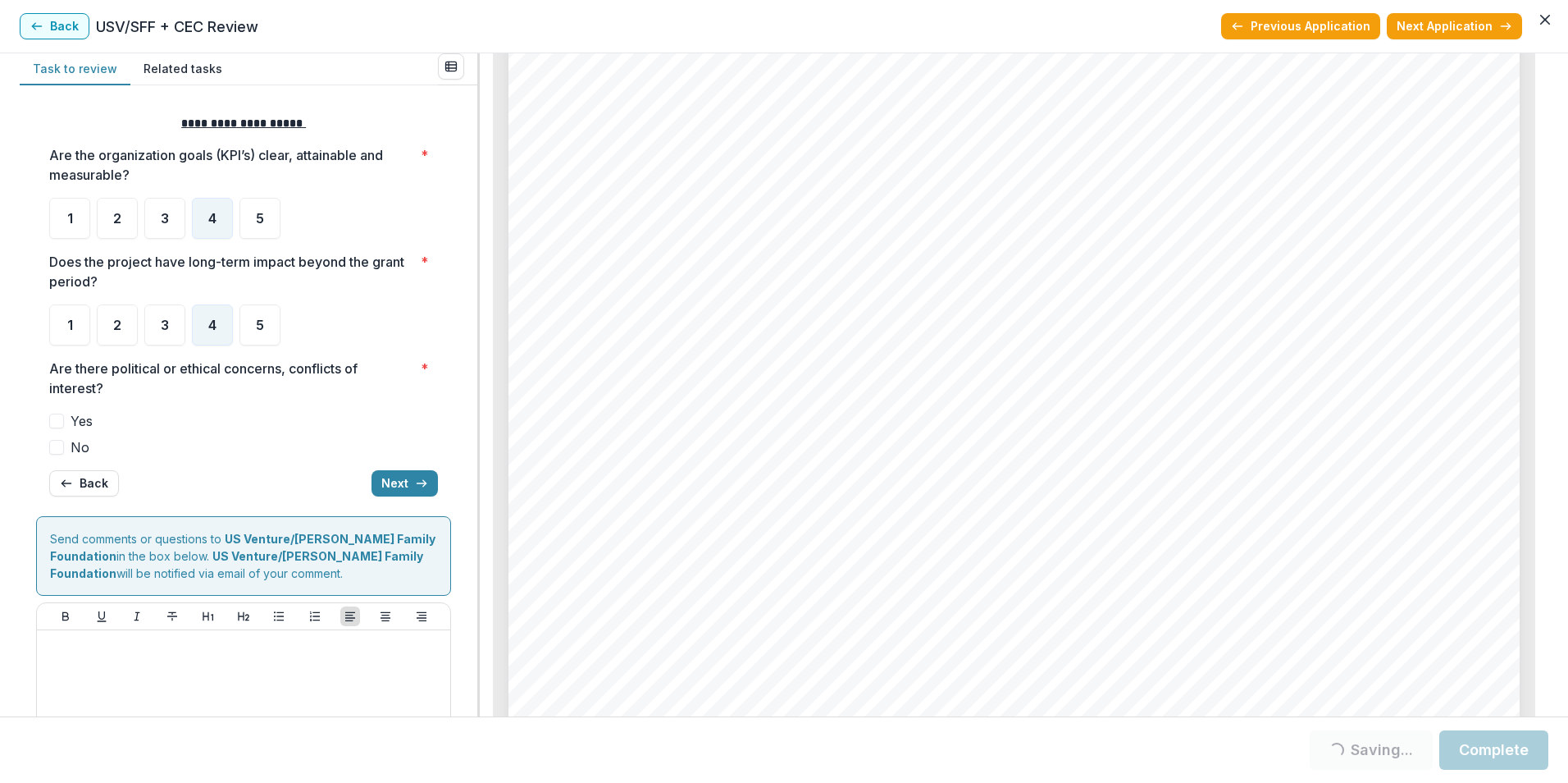
click at [219, 445] on label "No" at bounding box center [243, 447] width 389 height 19
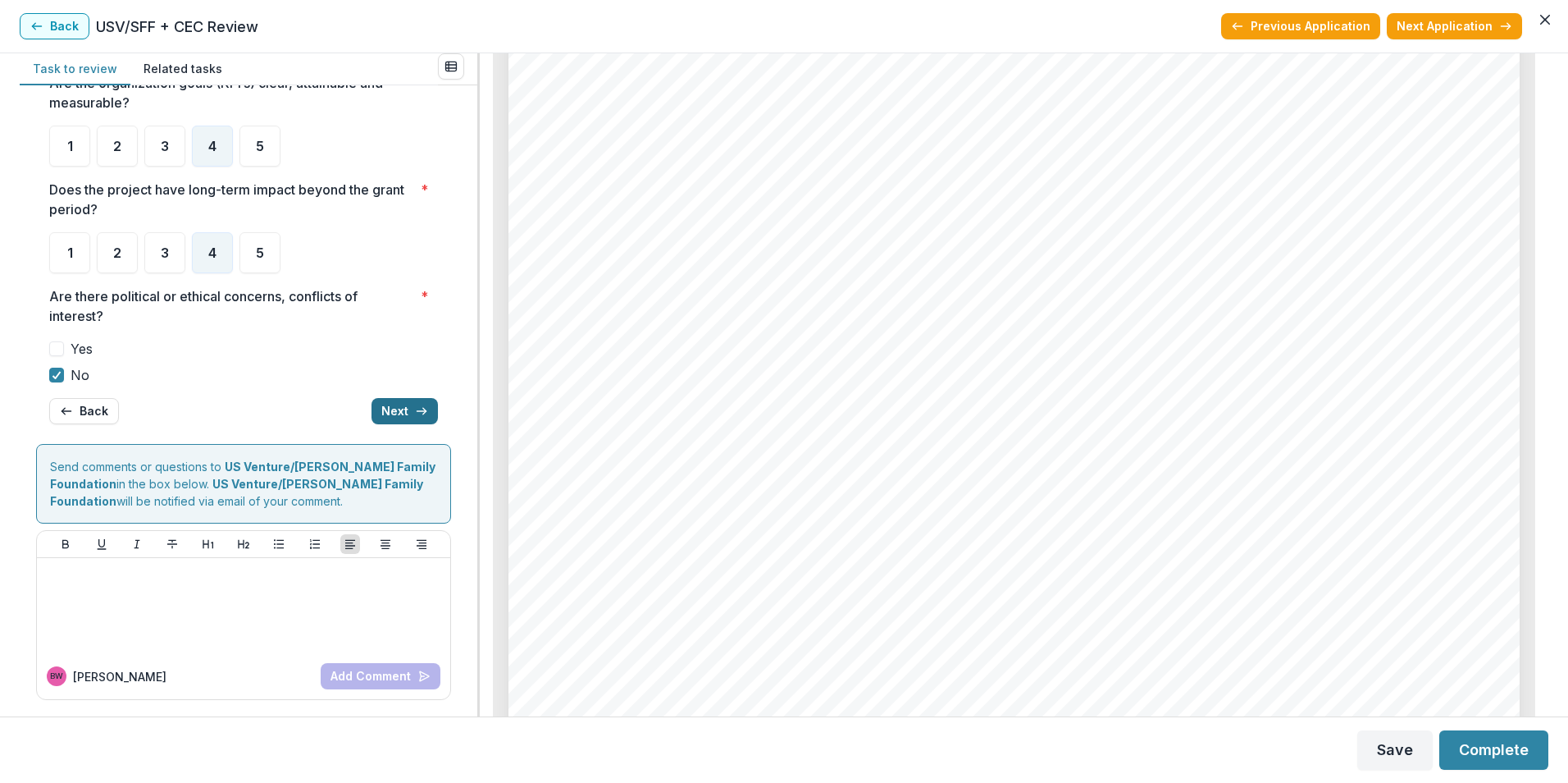
click at [382, 408] on button "Next" at bounding box center [404, 410] width 67 height 26
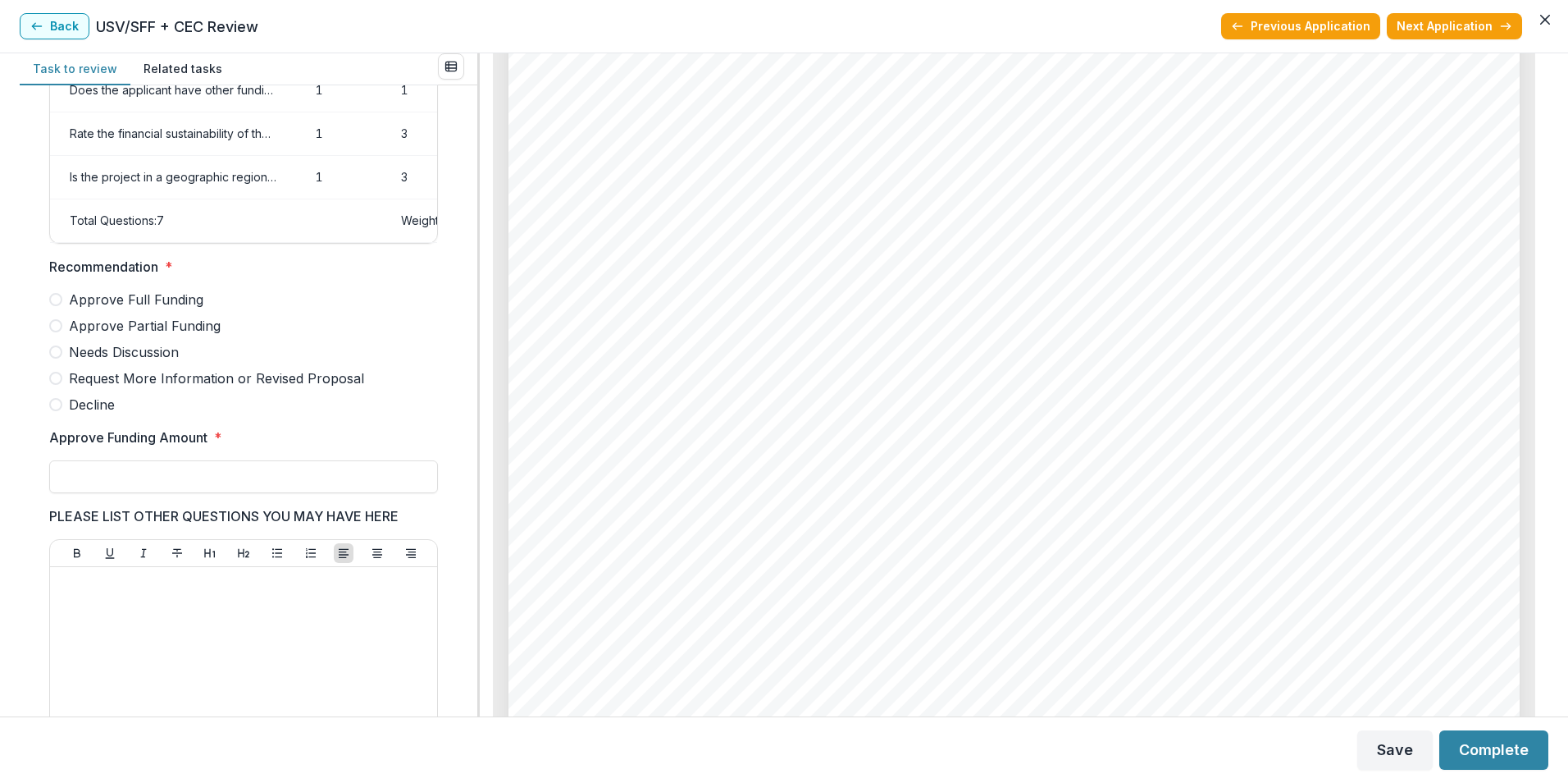
scroll to position [259, 0]
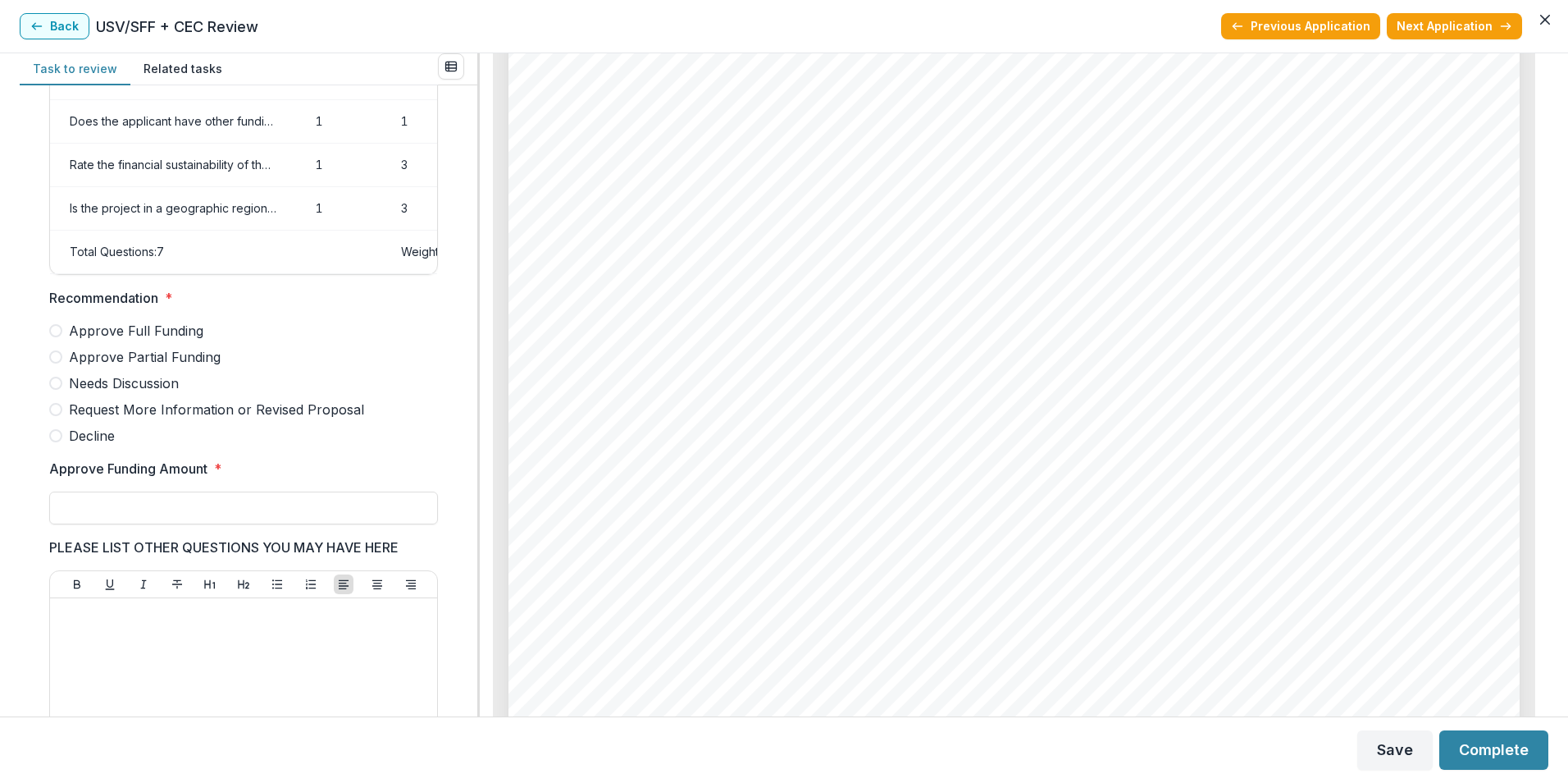
click at [56, 389] on span at bounding box center [56, 383] width 14 height 14
click at [177, 524] on input "Approve Funding Amount *" at bounding box center [243, 508] width 389 height 33
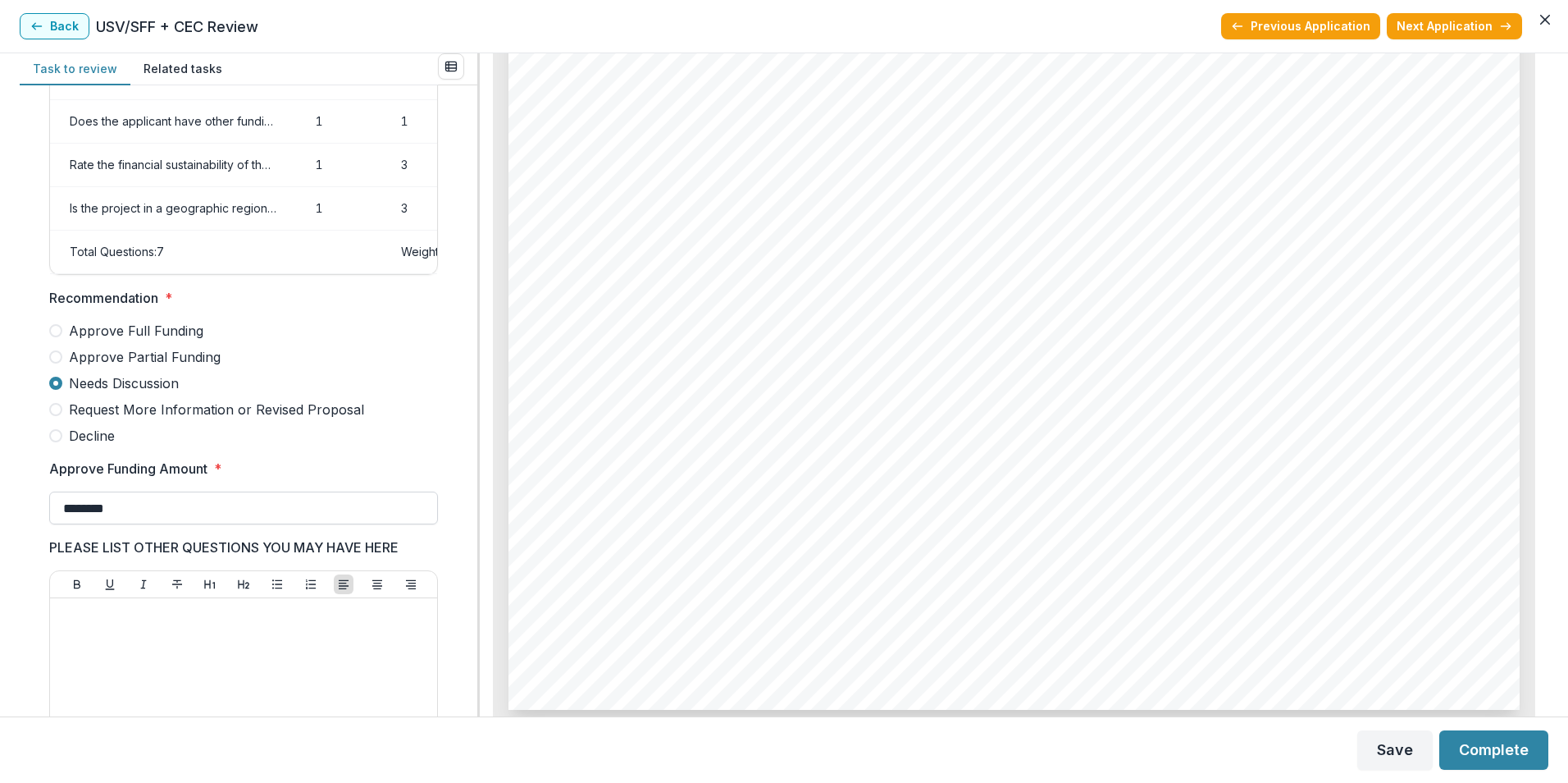
type input "********"
click at [244, 638] on div at bounding box center [243, 728] width 374 height 246
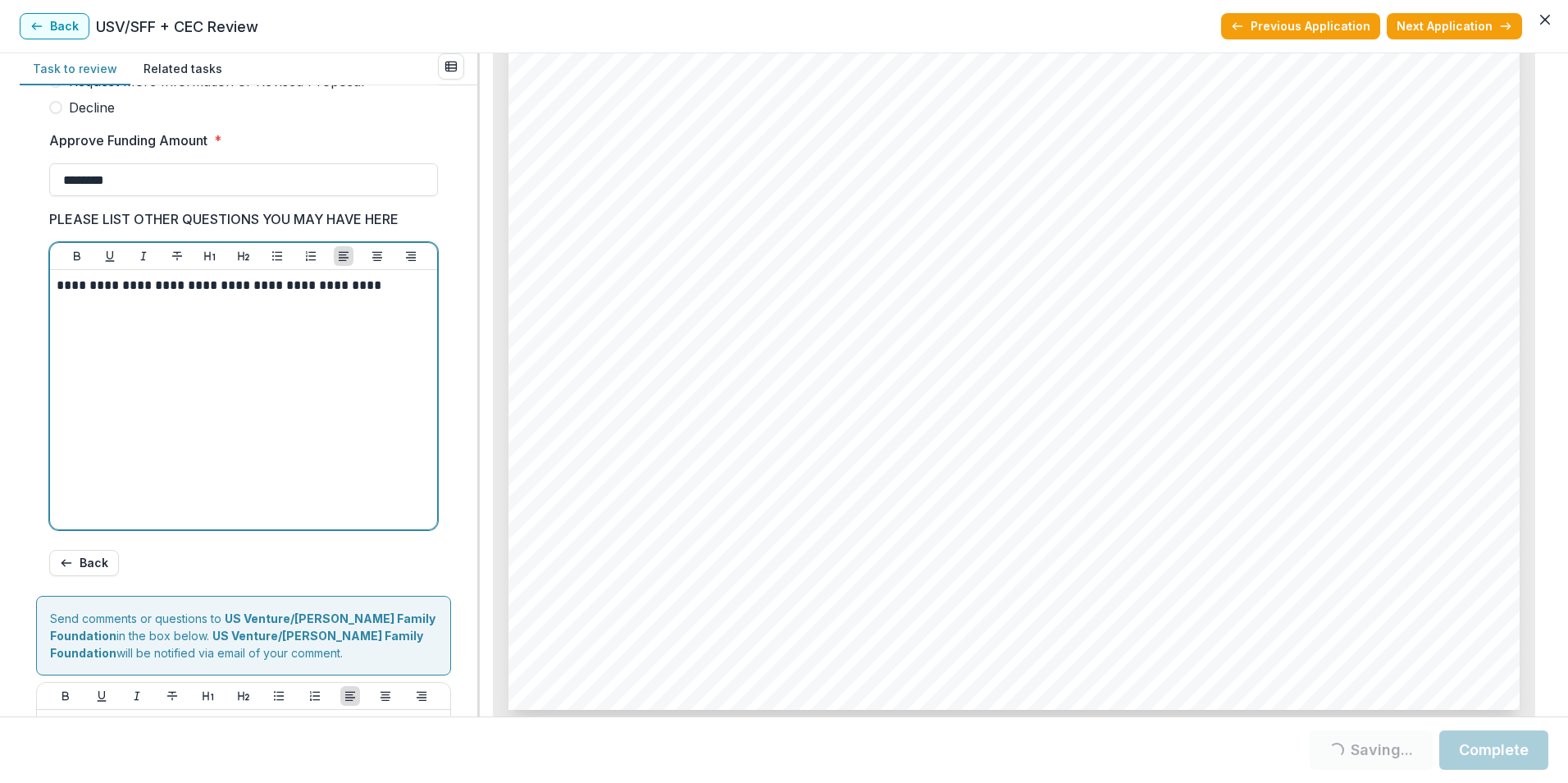
scroll to position [752, 0]
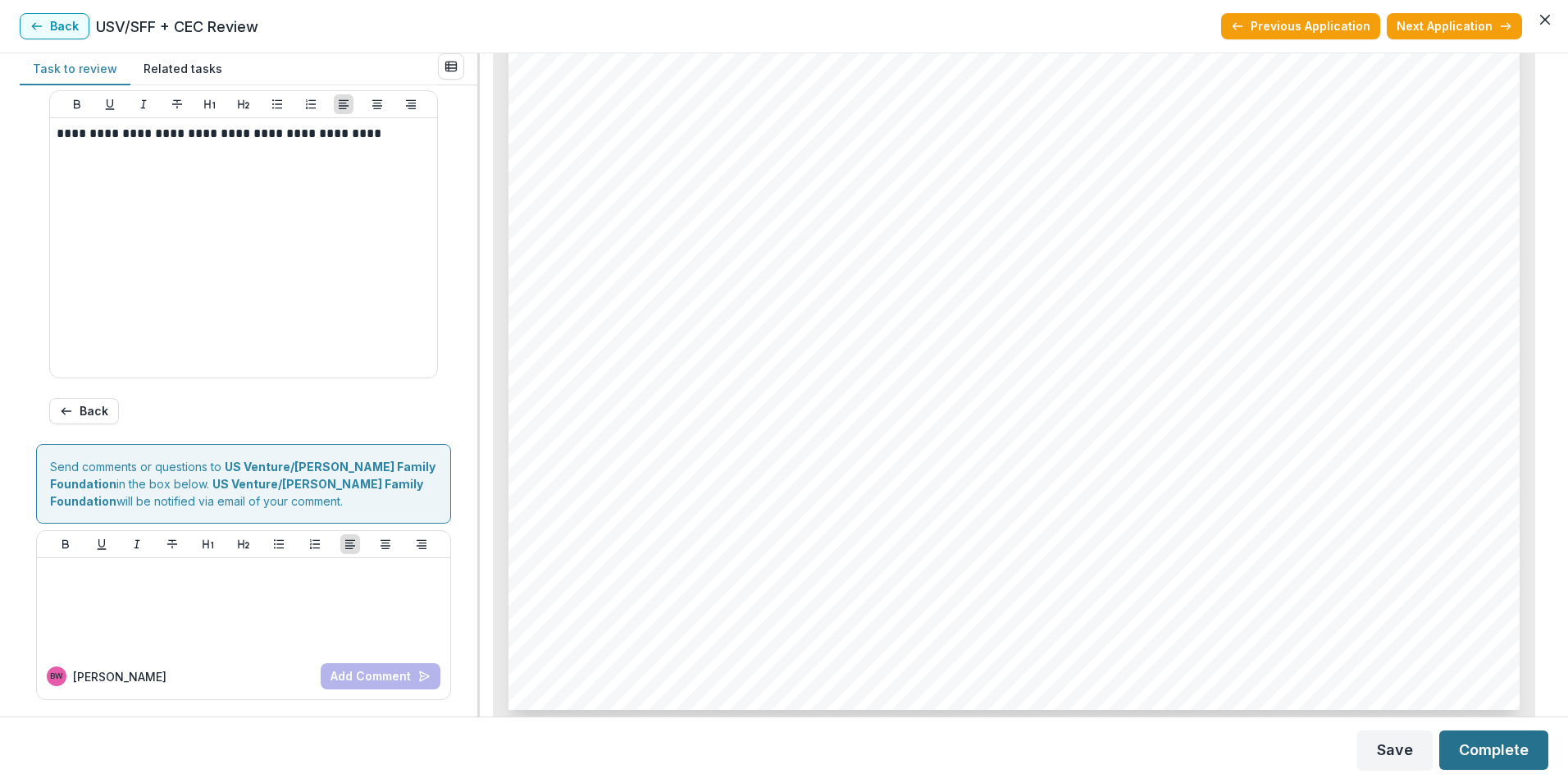
click at [1495, 747] on button "Complete" at bounding box center [1493, 750] width 109 height 40
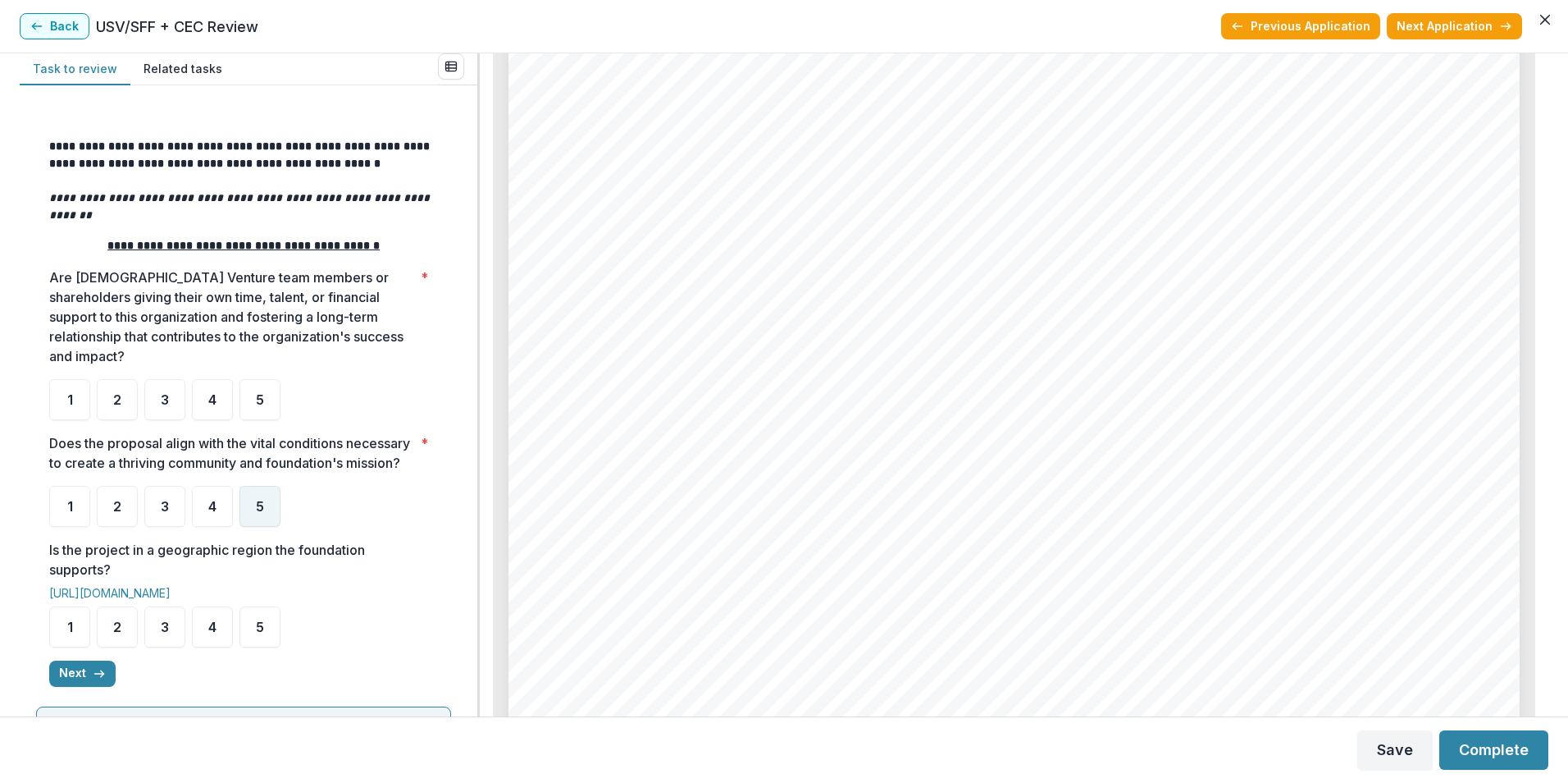
scroll to position [164, 0]
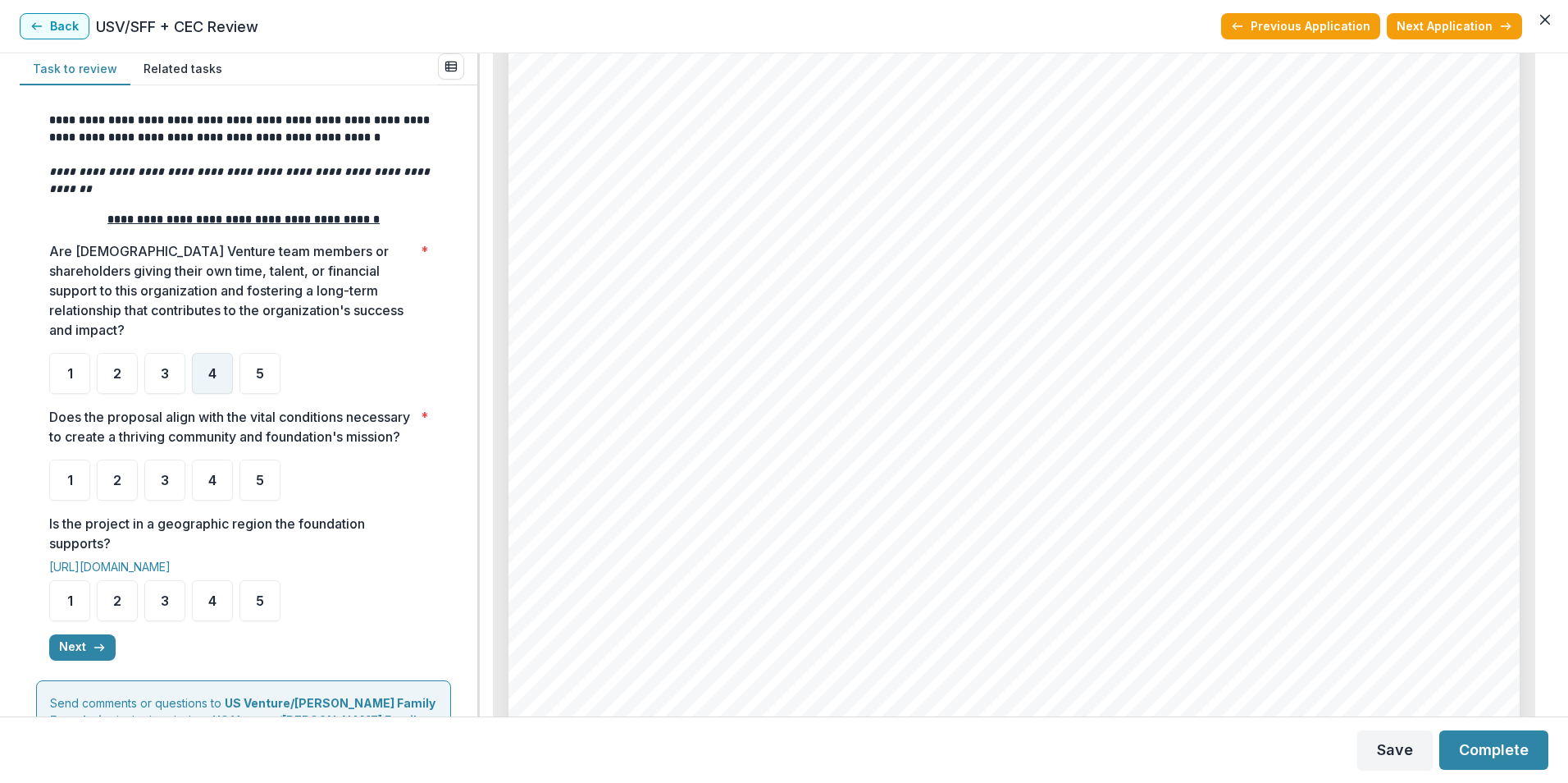
click at [205, 353] on div "4" at bounding box center [212, 374] width 41 height 41
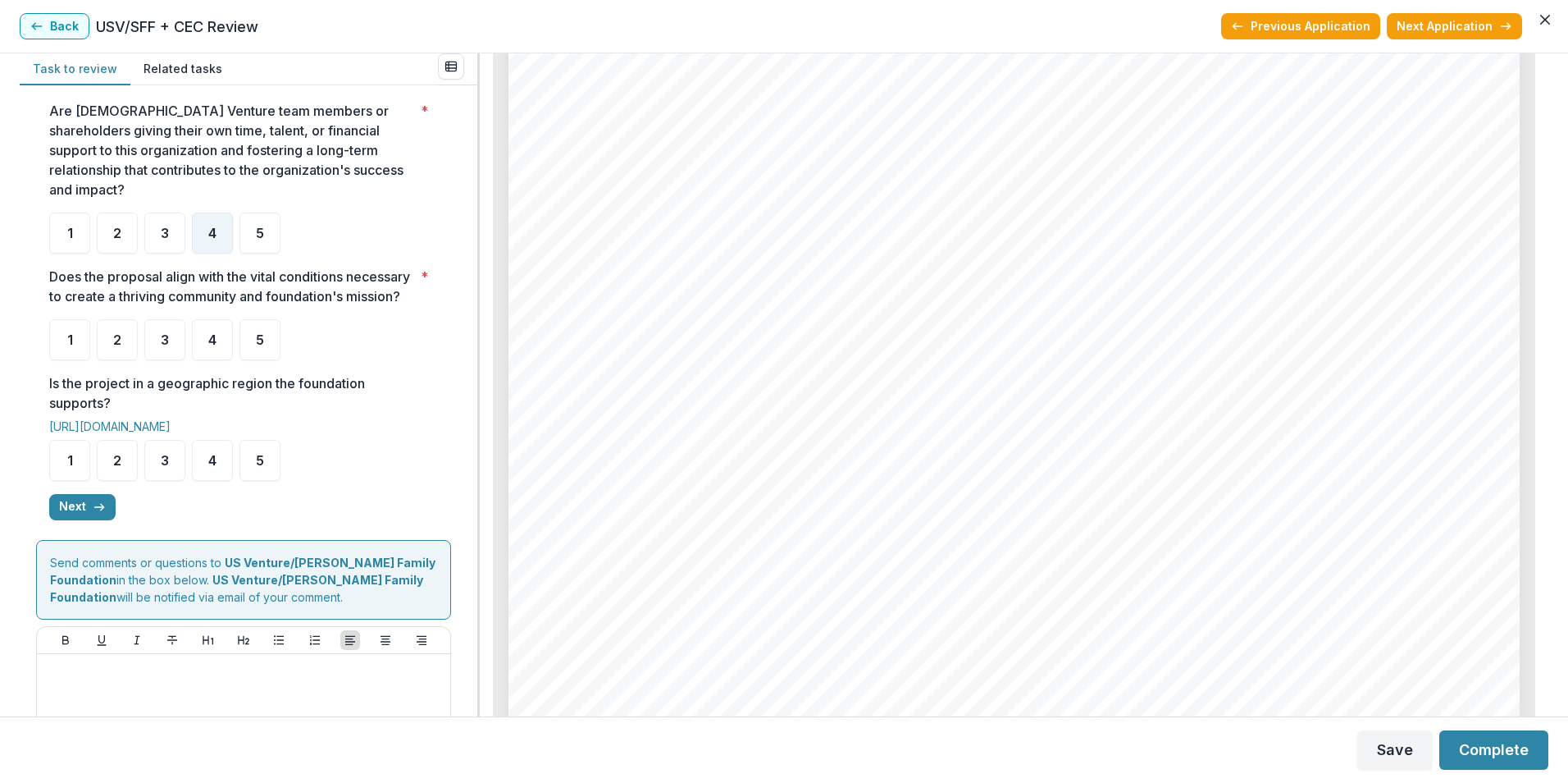
scroll to position [328, 0]
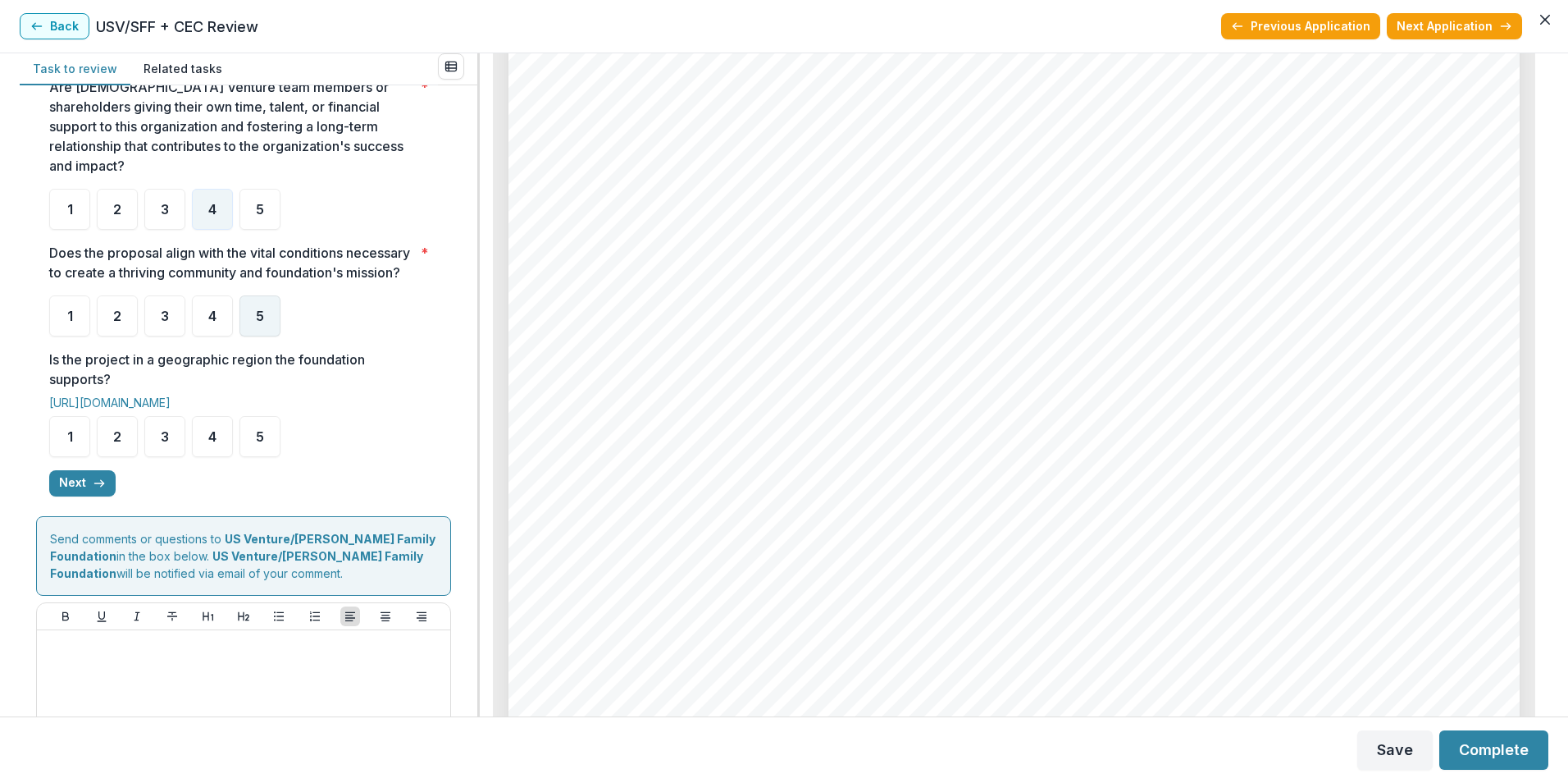
click at [241, 322] on div "5" at bounding box center [260, 315] width 41 height 41
click at [168, 439] on span "3" at bounding box center [165, 437] width 8 height 14
click at [88, 486] on button "Next" at bounding box center [82, 483] width 67 height 26
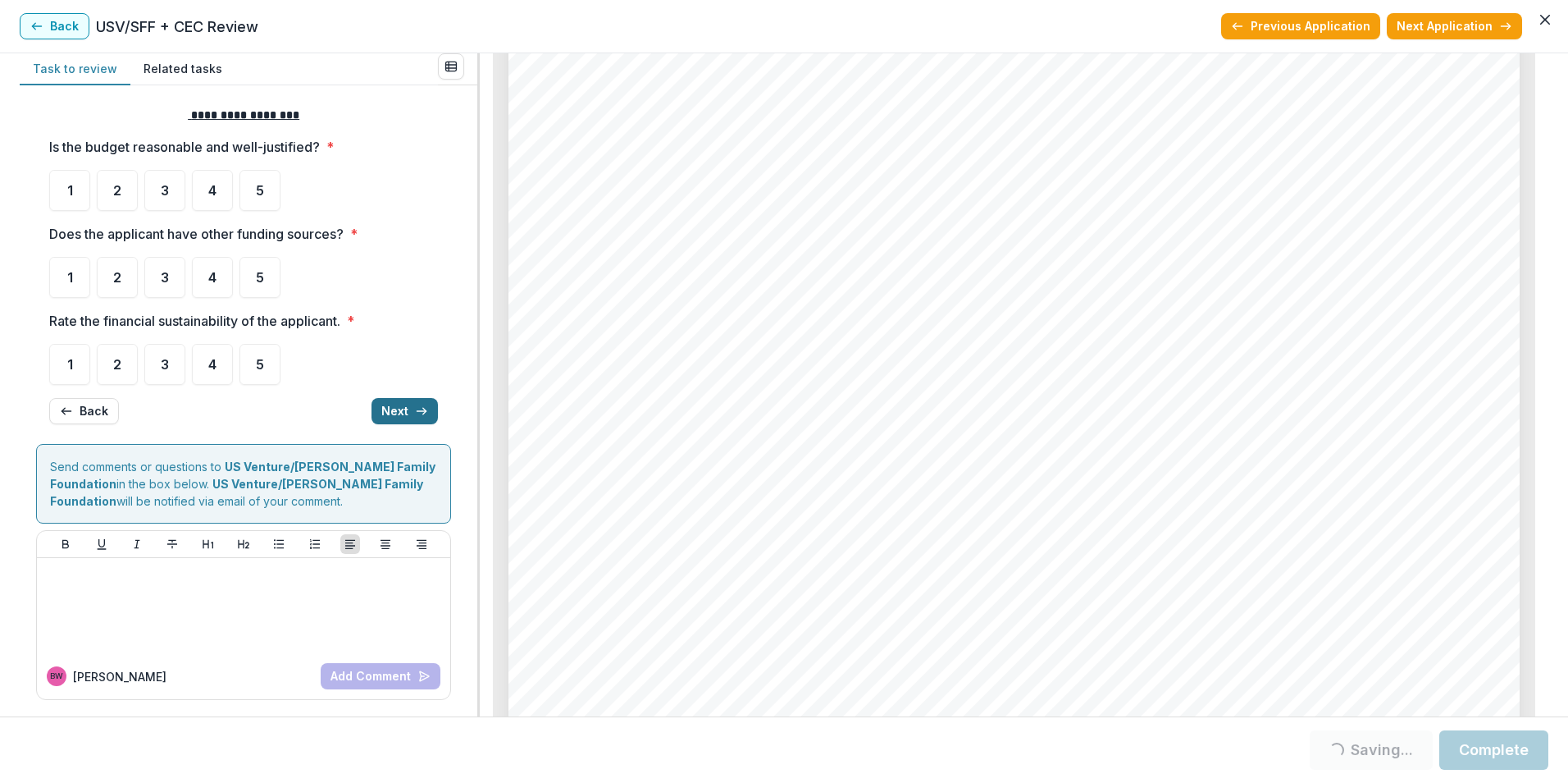
scroll to position [0, 0]
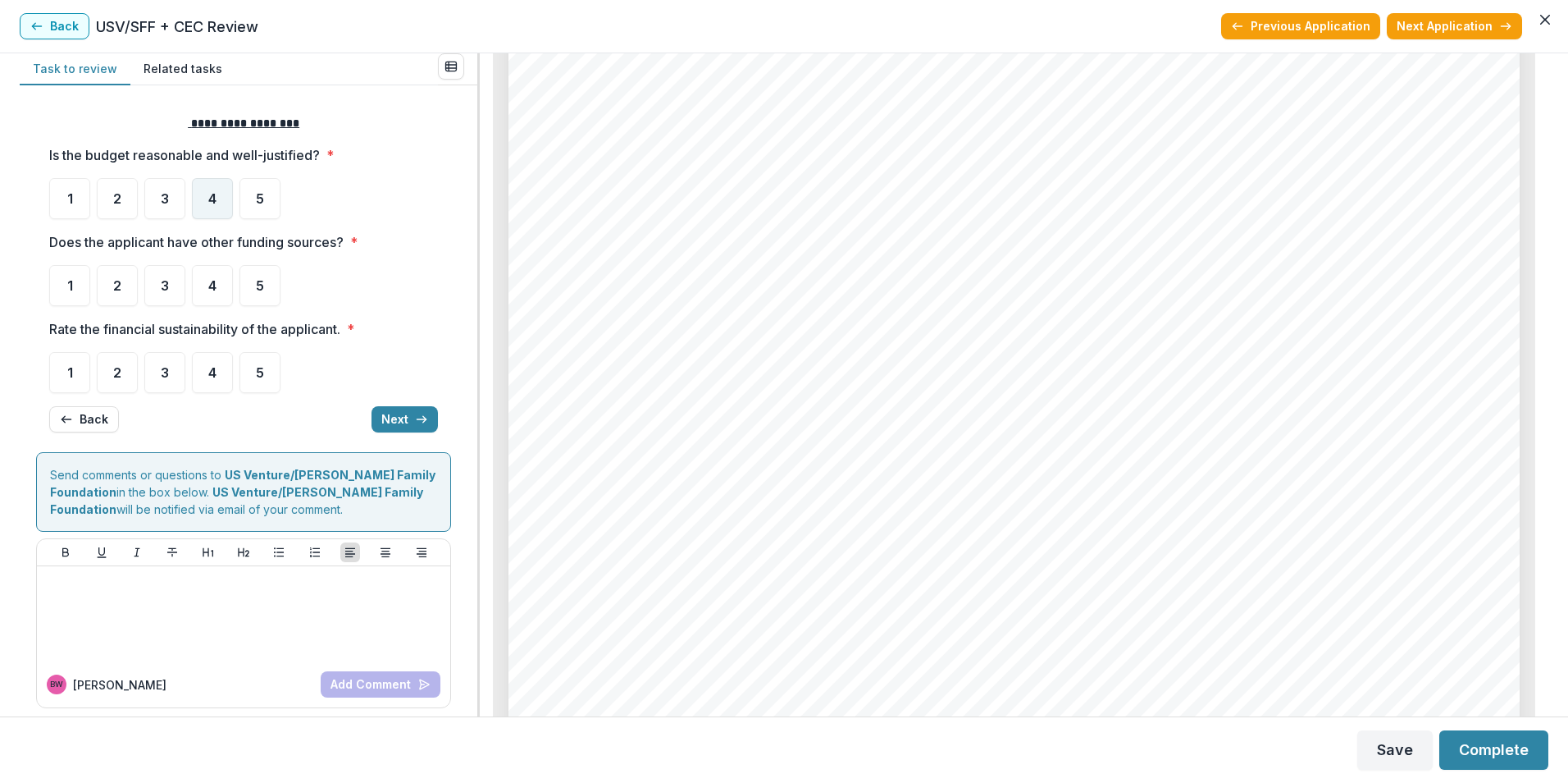
click at [208, 203] on div "4" at bounding box center [212, 199] width 41 height 41
click at [214, 284] on span "4" at bounding box center [212, 286] width 8 height 14
click at [171, 371] on div "3" at bounding box center [165, 373] width 41 height 41
click at [415, 417] on icon "button" at bounding box center [422, 419] width 14 height 14
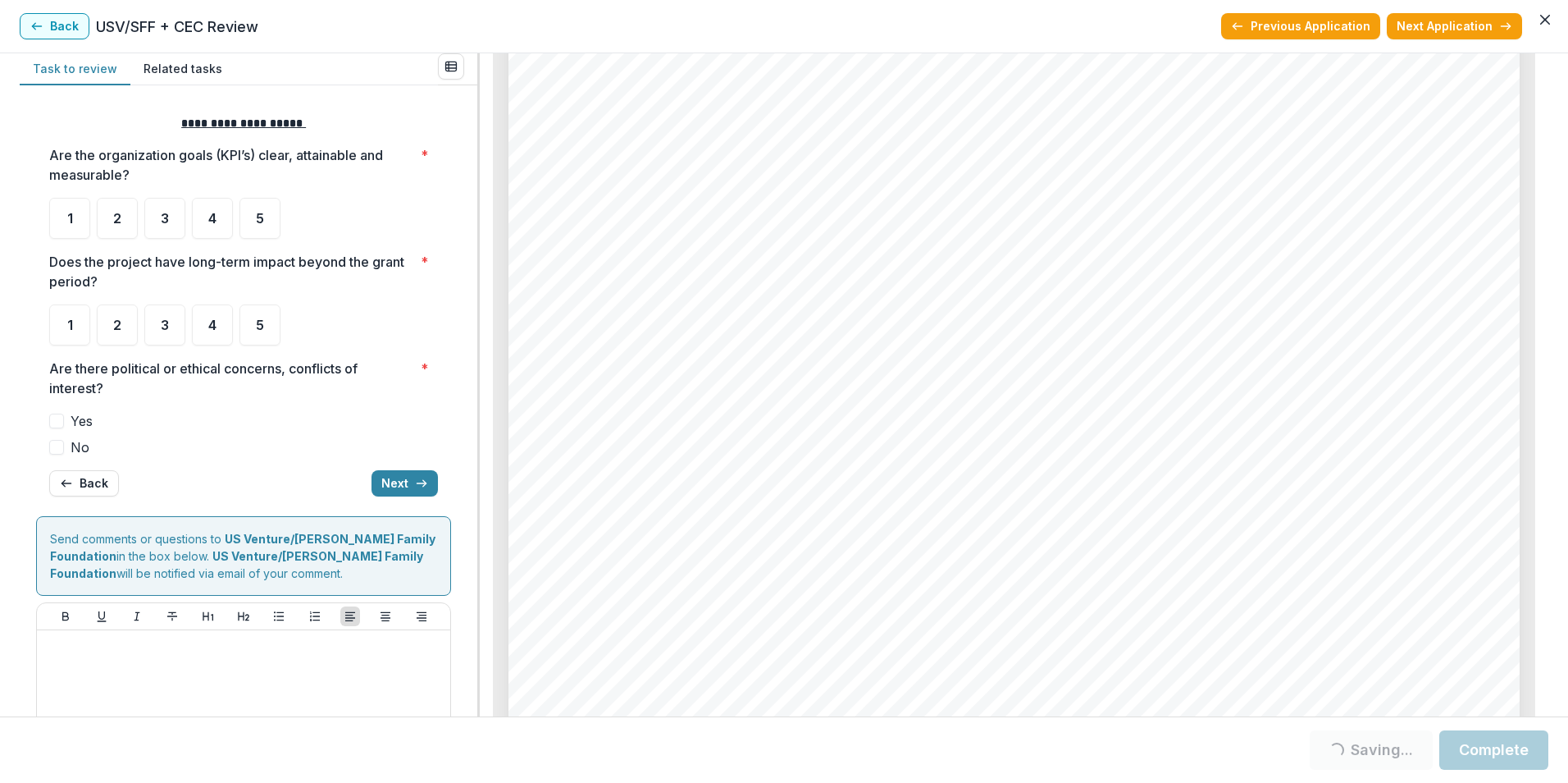
click at [73, 448] on span "No" at bounding box center [80, 447] width 18 height 19
click at [61, 448] on span at bounding box center [56, 446] width 15 height 15
click at [54, 450] on span at bounding box center [56, 446] width 15 height 15
click at [202, 337] on div "4" at bounding box center [212, 325] width 41 height 41
click at [212, 332] on span "4" at bounding box center [212, 325] width 8 height 14
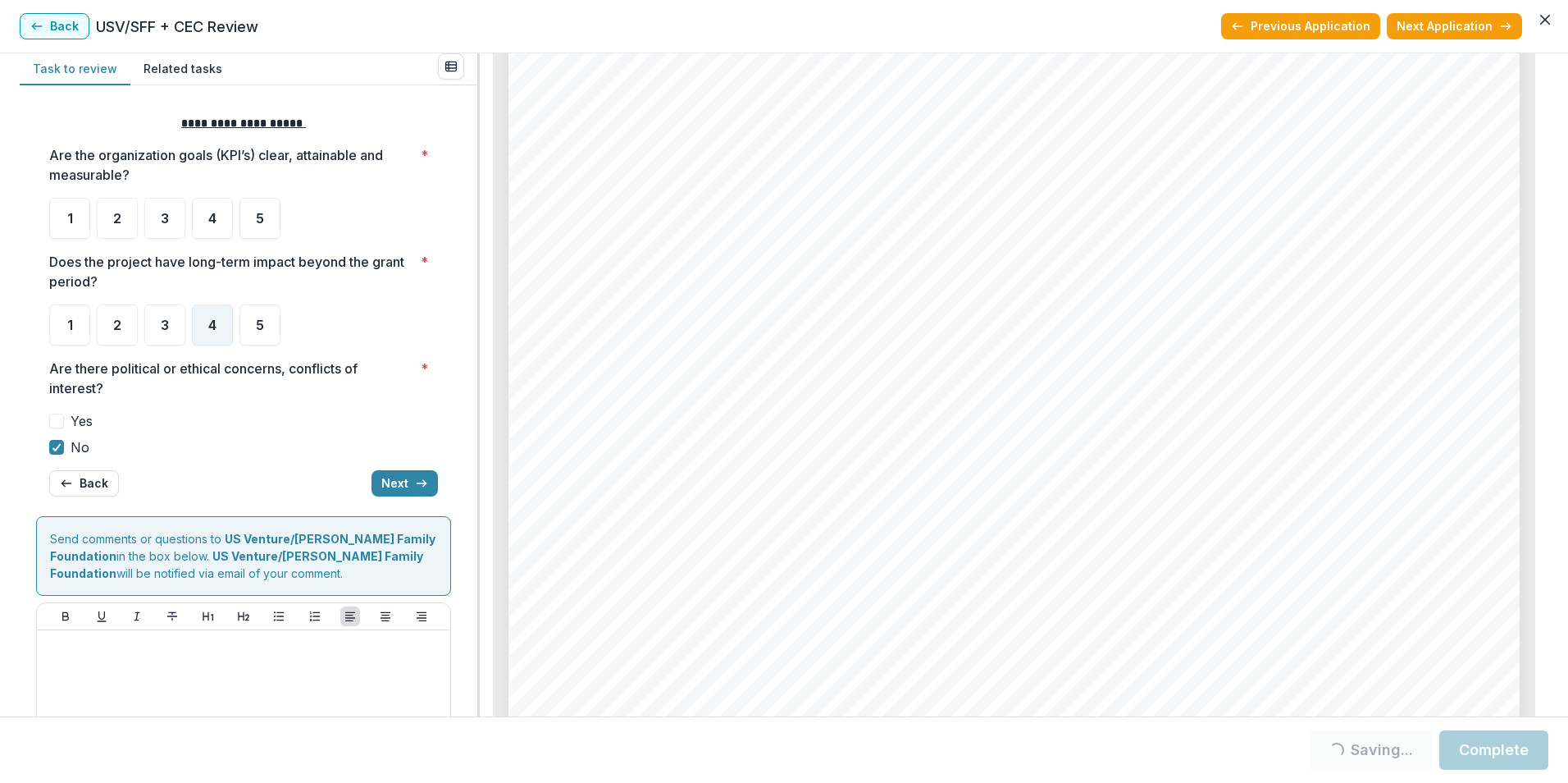
click at [212, 332] on span "4" at bounding box center [212, 325] width 8 height 14
click at [210, 220] on span "4" at bounding box center [212, 218] width 8 height 14
click at [215, 224] on span "4" at bounding box center [212, 218] width 8 height 14
click at [216, 218] on span "4" at bounding box center [212, 218] width 8 height 14
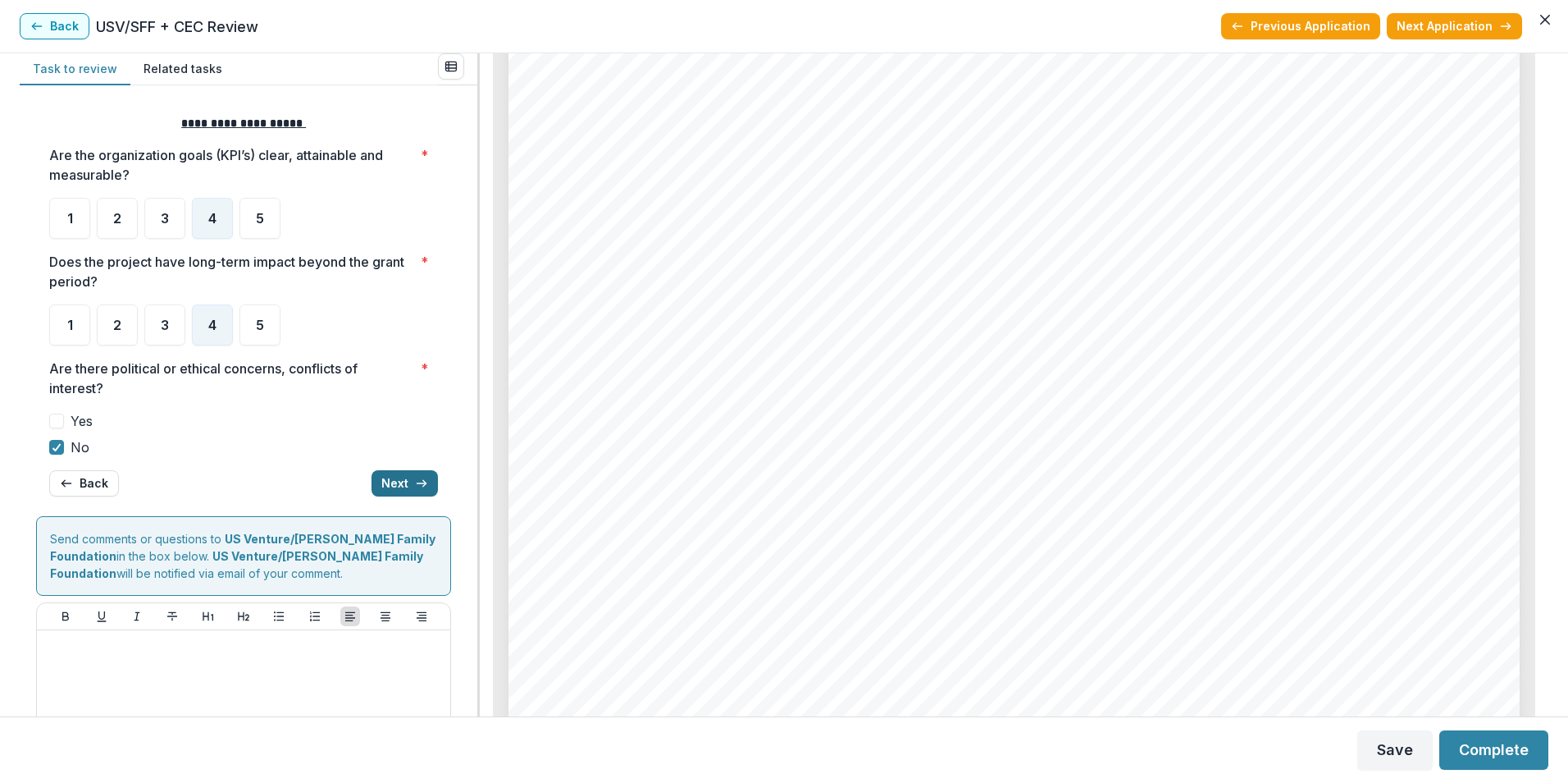
click at [408, 487] on button "Next" at bounding box center [404, 483] width 67 height 26
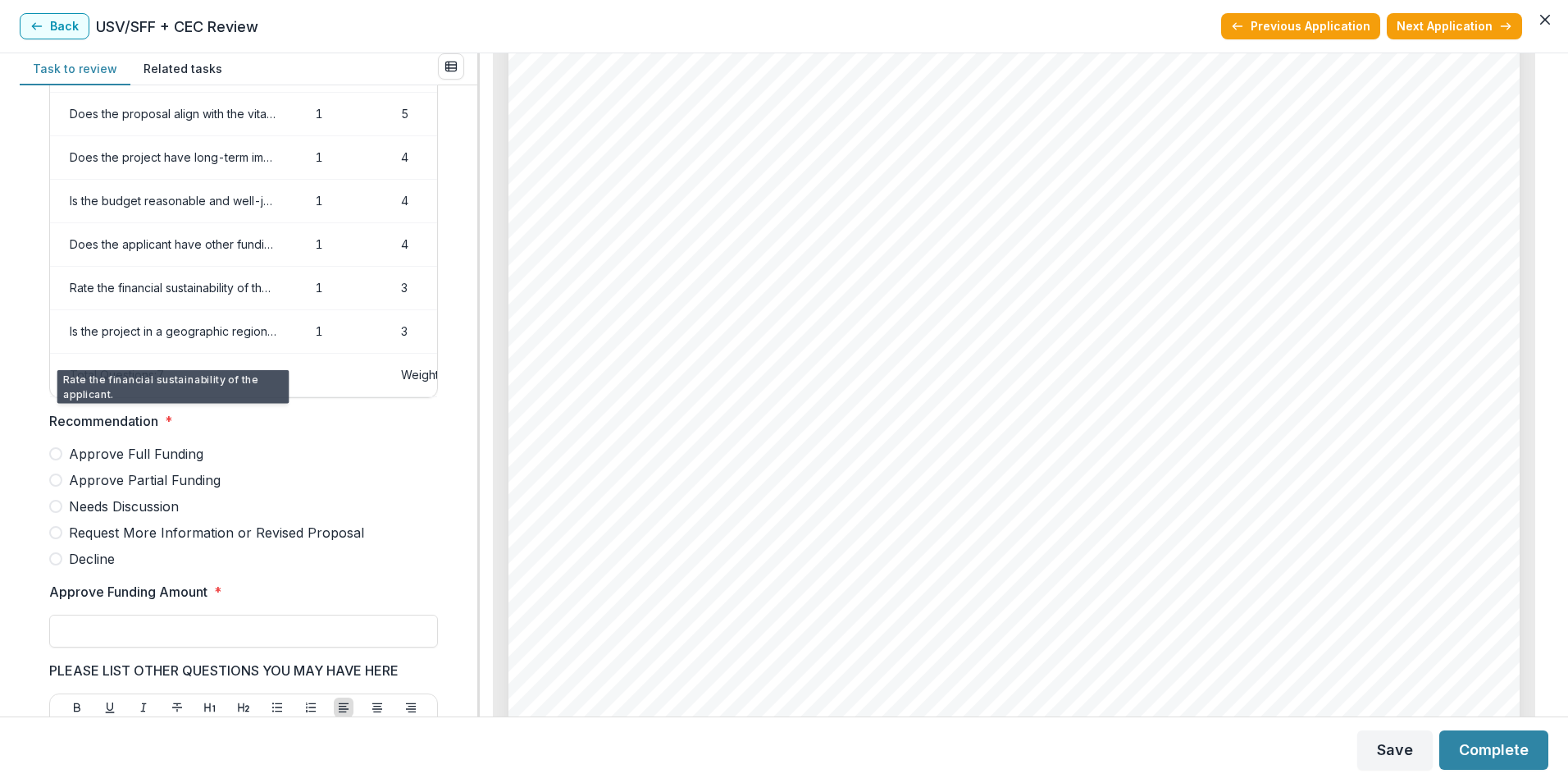
scroll to position [164, 0]
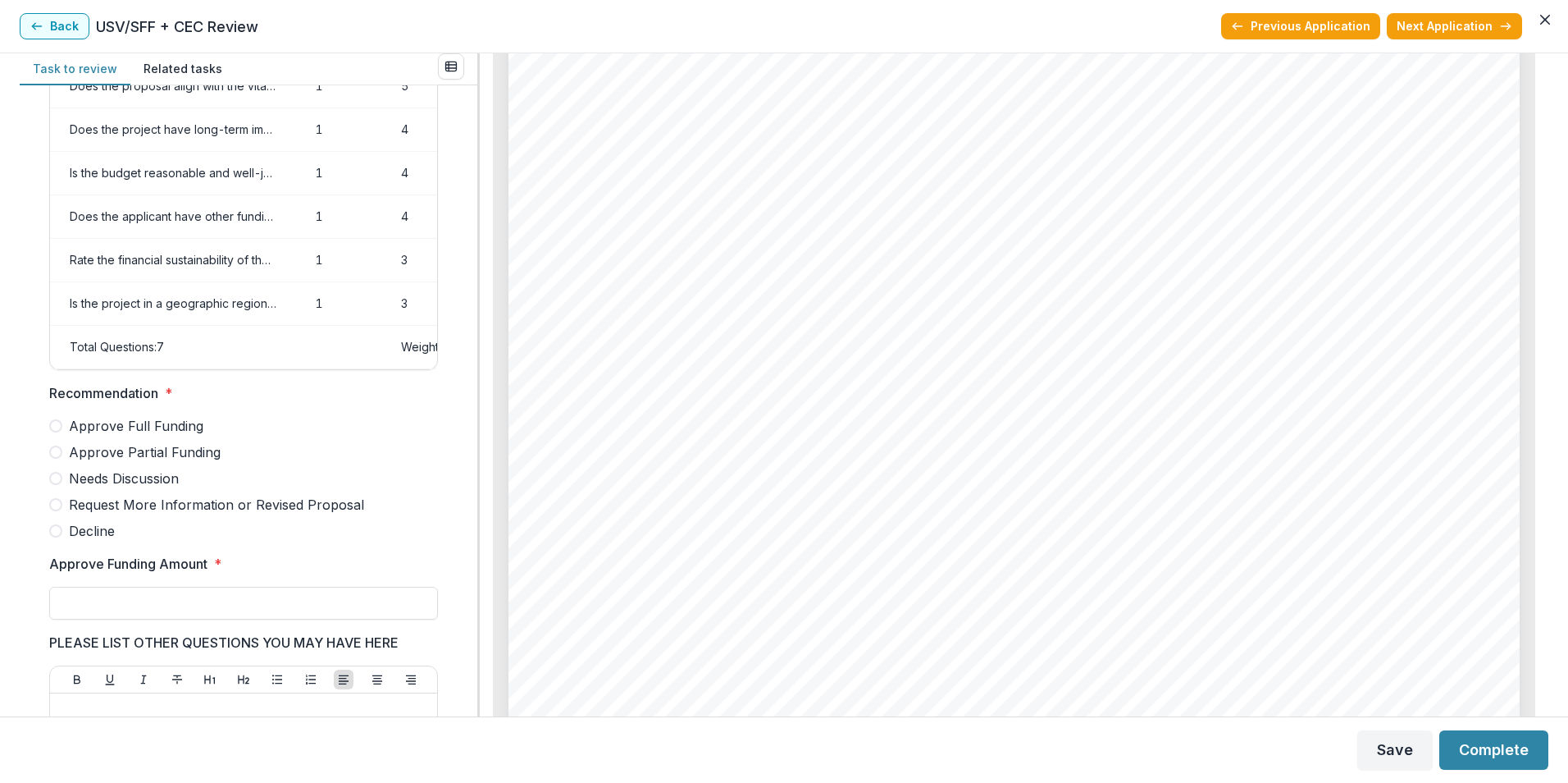
click at [68, 462] on label "Approve Partial Funding" at bounding box center [243, 452] width 389 height 19
click at [111, 600] on input "Approve Funding Amount *" at bounding box center [243, 604] width 389 height 33
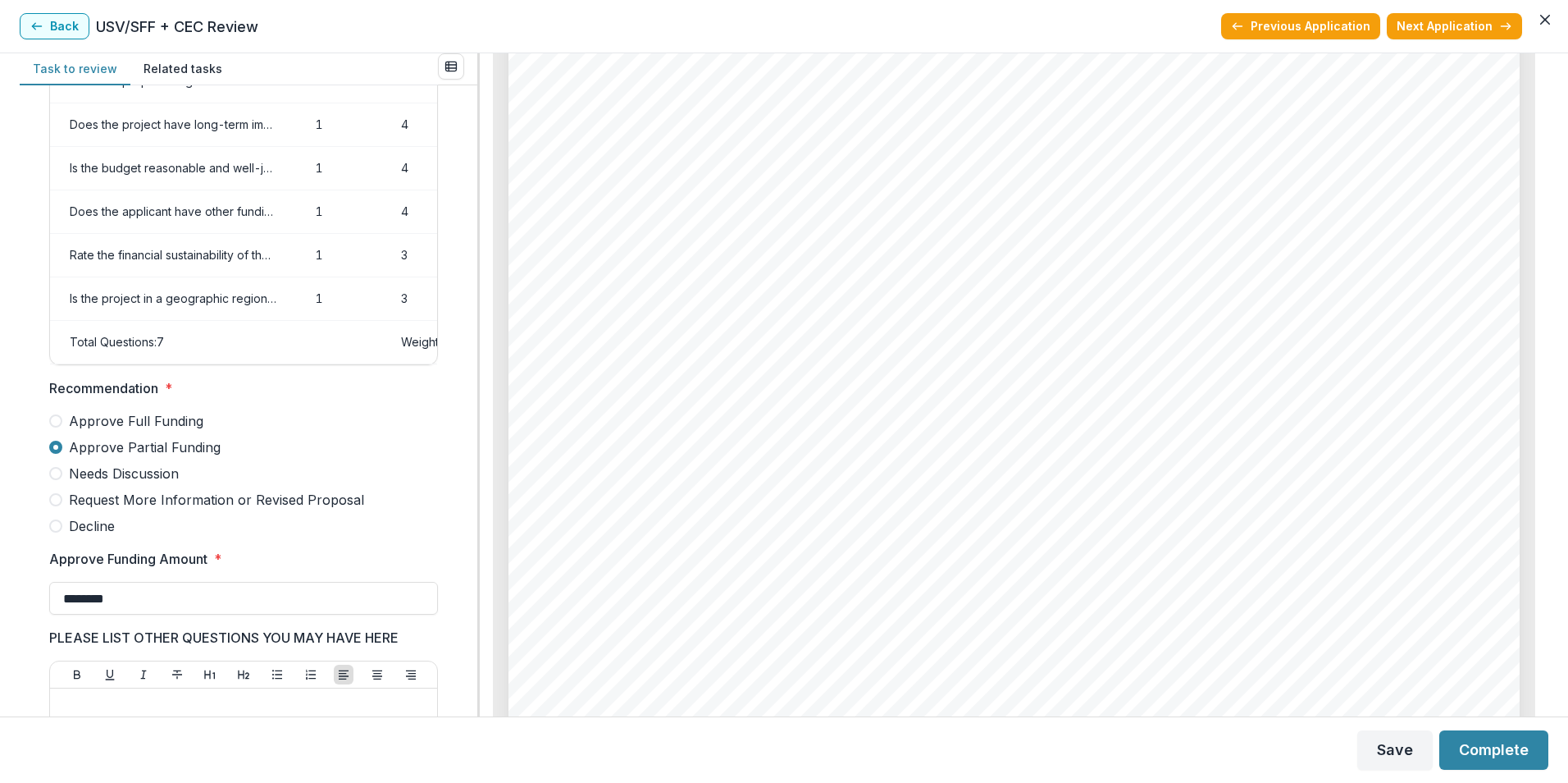
scroll to position [328, 0]
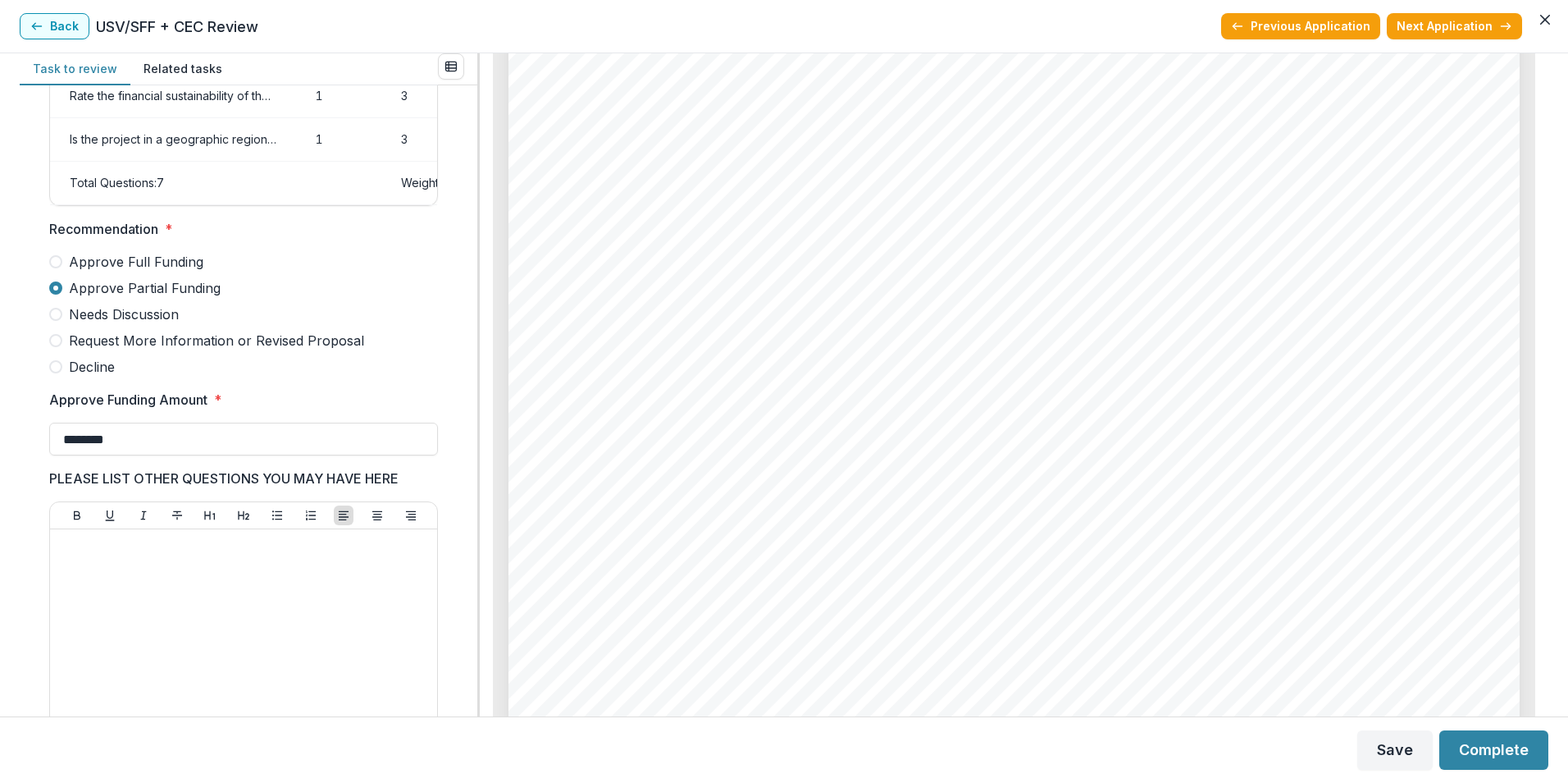
type input "********"
click at [252, 571] on div at bounding box center [243, 659] width 374 height 246
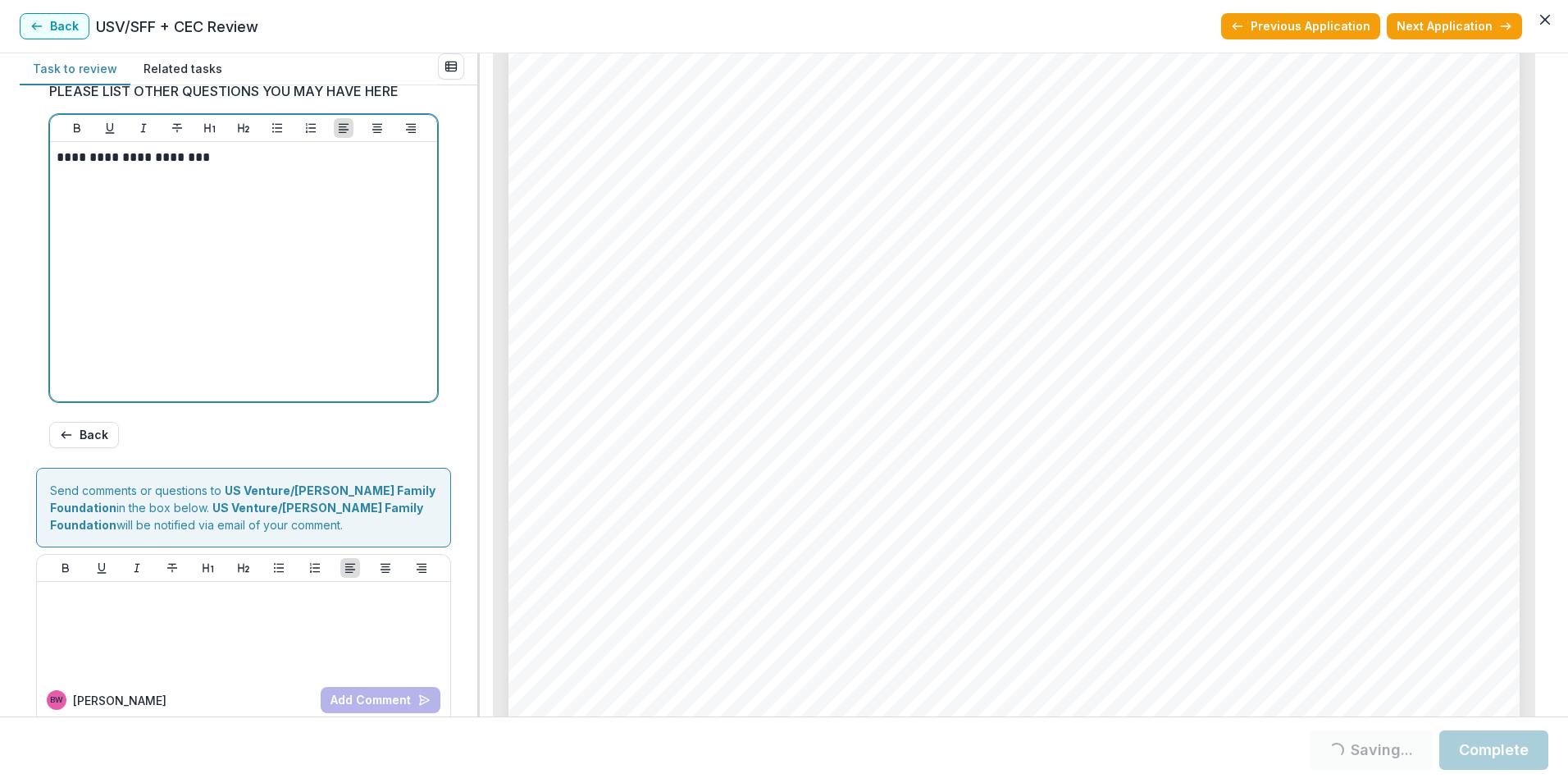
scroll to position [752, 0]
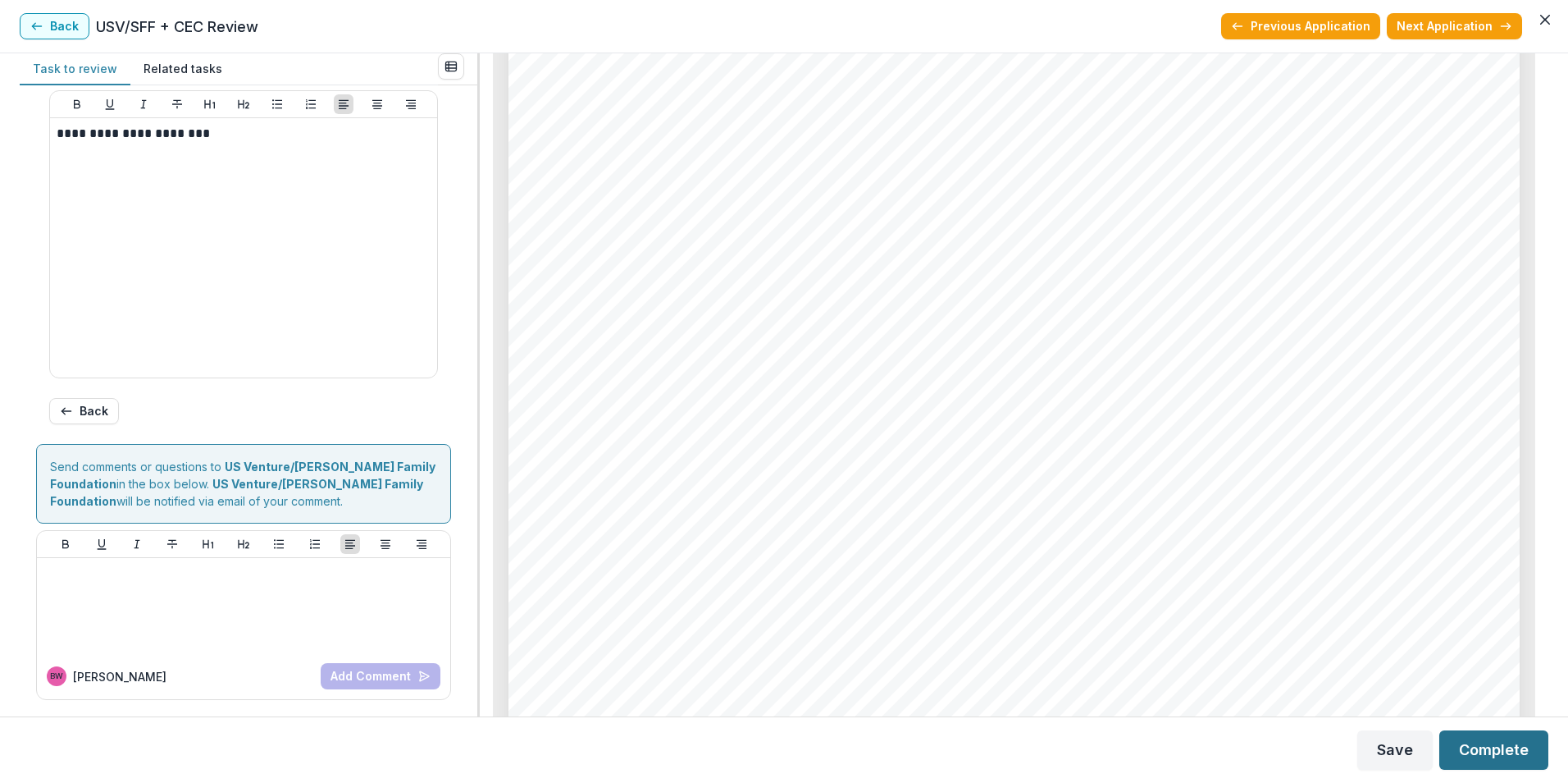
click at [1484, 748] on button "Complete" at bounding box center [1493, 750] width 109 height 40
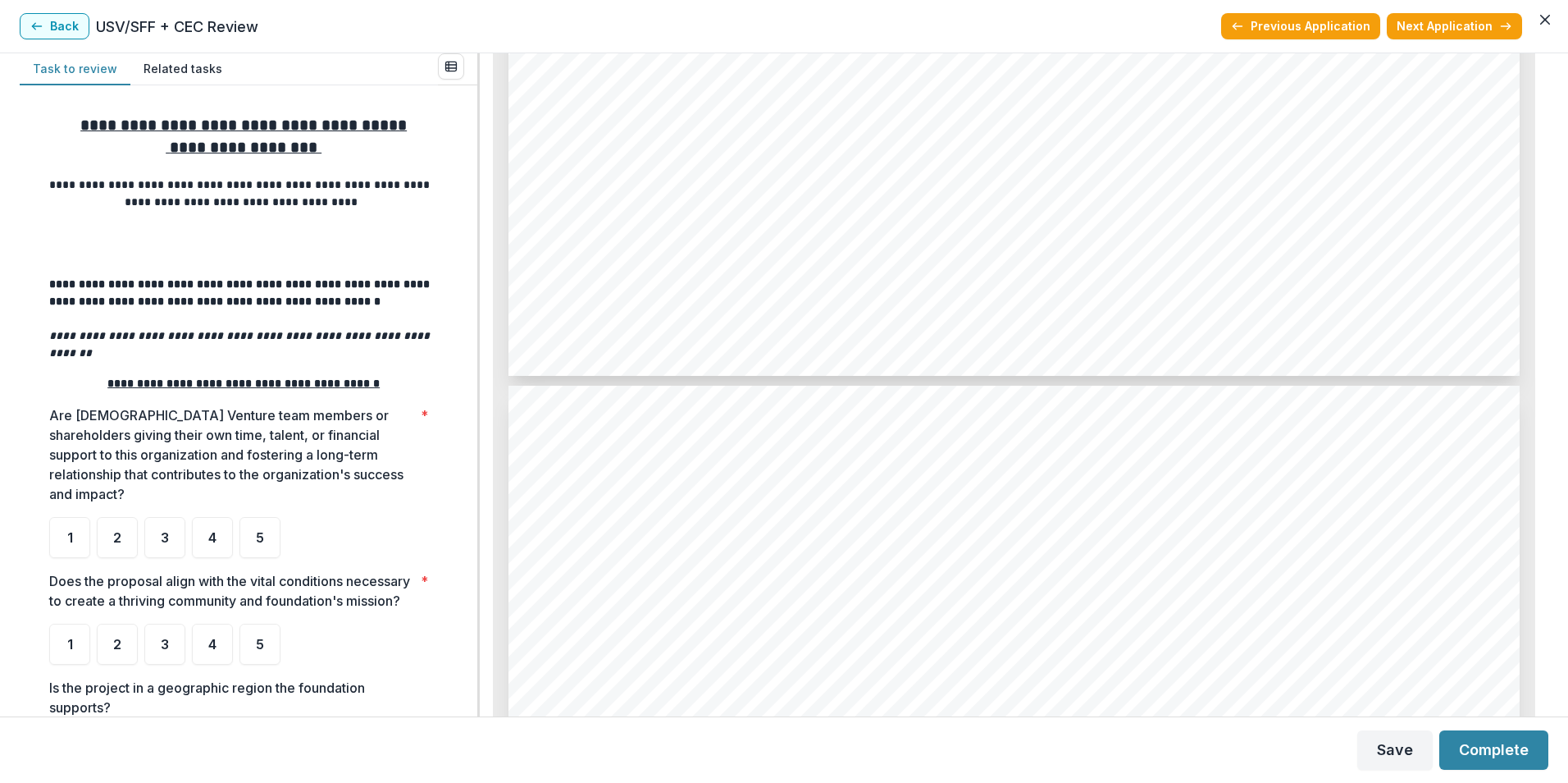
scroll to position [8452, 0]
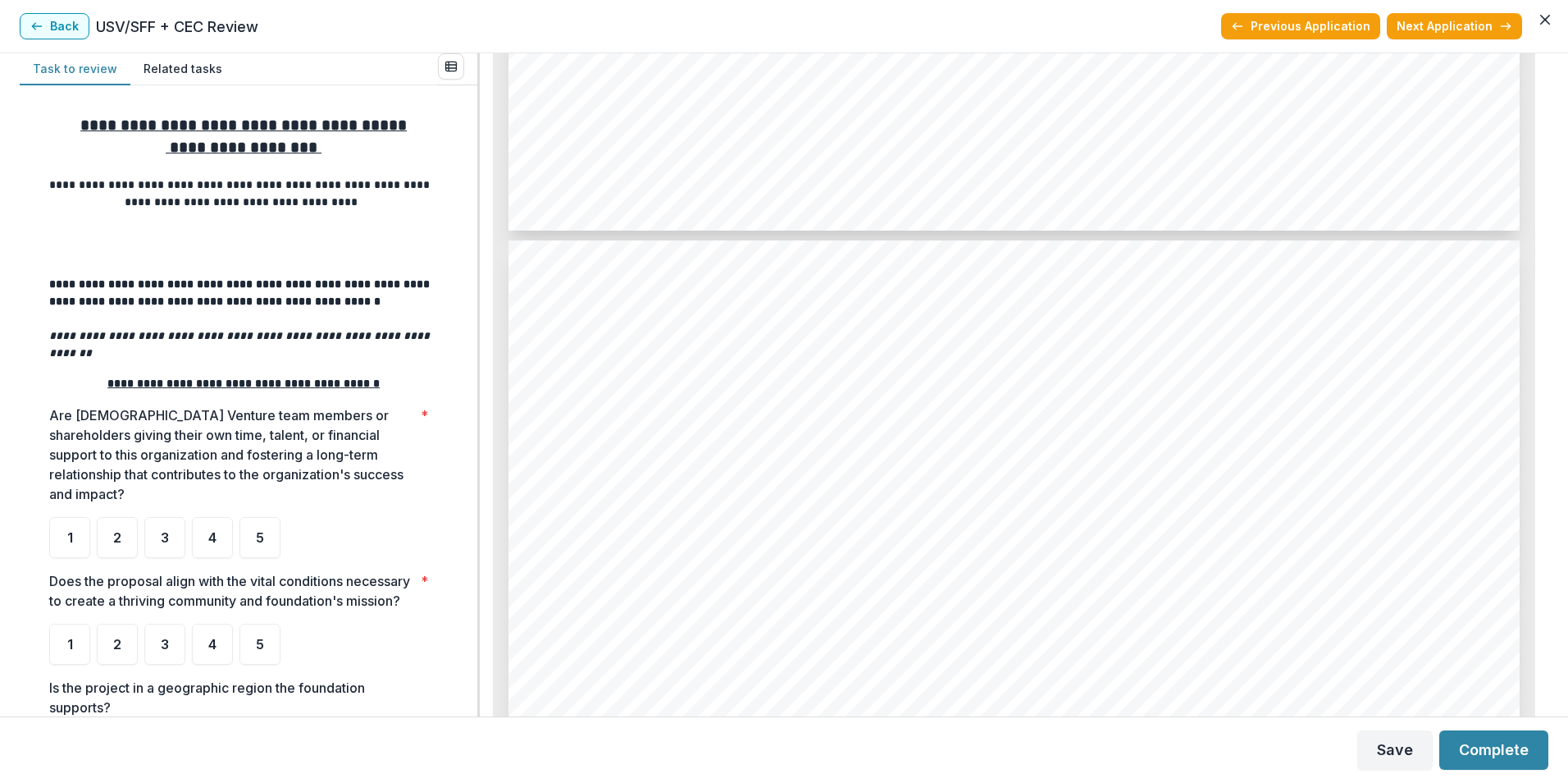
scroll to position [8616, 0]
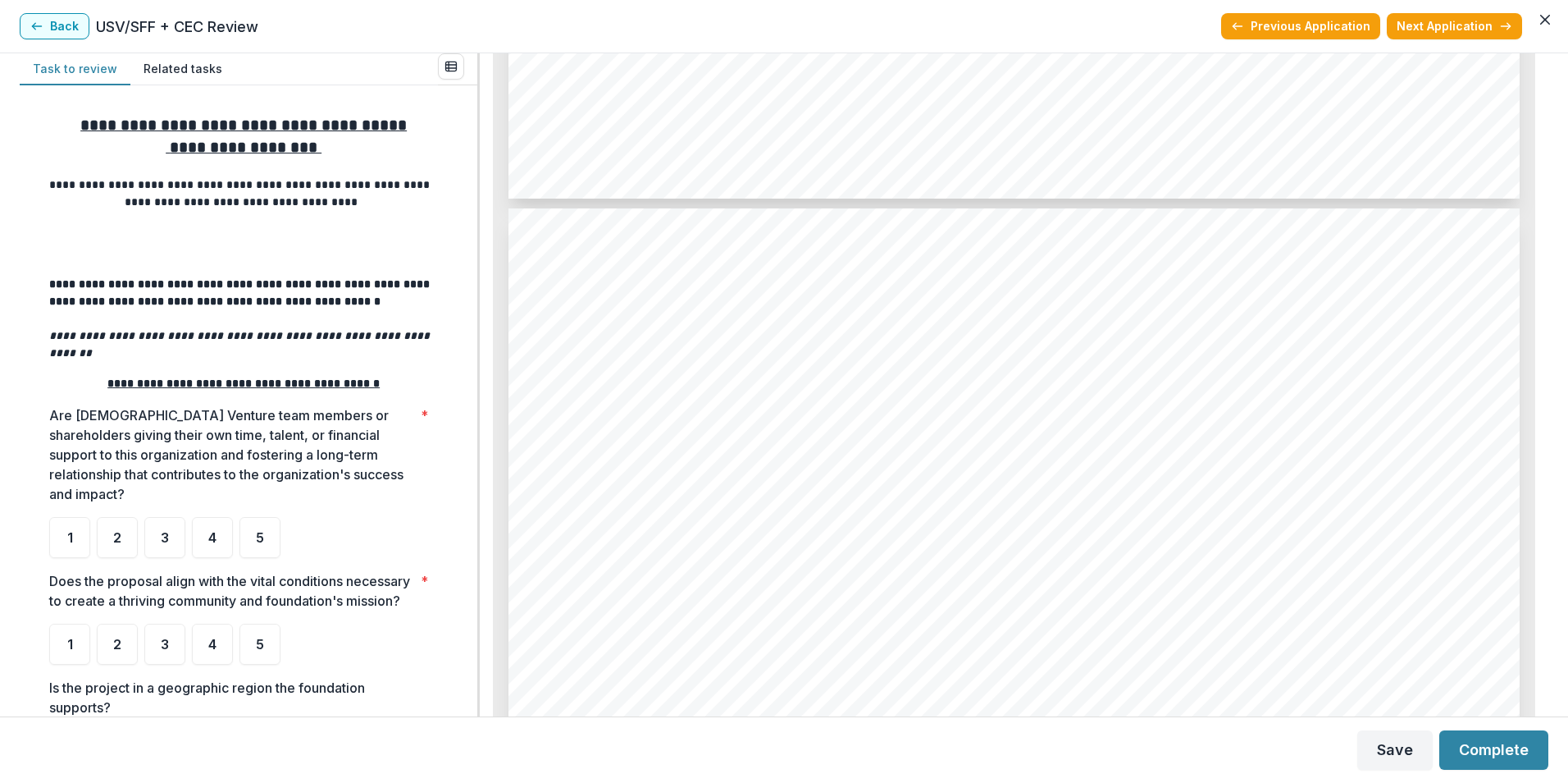
click at [997, 562] on span "where and how our approach as certified community health workers, mental health…" at bounding box center [999, 560] width 858 height 20
click at [1072, 387] on span "group has its area of specialization and trusted relationships. MCI complements…" at bounding box center [996, 397] width 852 height 20
drag, startPoint x: 1072, startPoint y: 387, endPoint x: 1006, endPoint y: 468, distance: 104.5
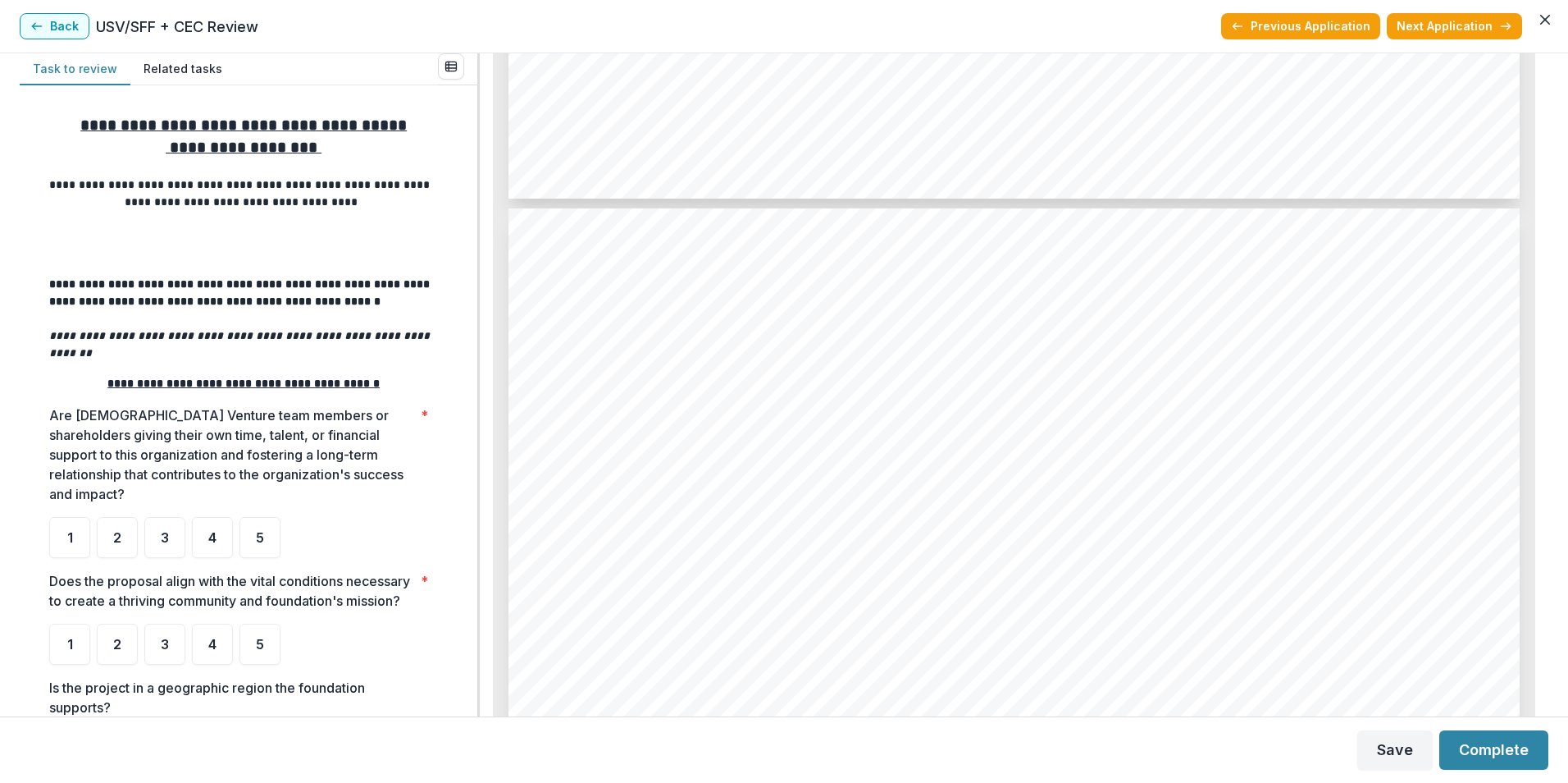
click at [1006, 469] on span "continuity of care through services such as home visits, peer mental health sup…" at bounding box center [1008, 478] width 875 height 20
click at [1002, 471] on span "continuity of care through services such as home visits, peer mental health sup…" at bounding box center [1008, 478] width 875 height 20
click at [905, 478] on span "continuity of care through services such as home visits, peer mental health sup…" at bounding box center [1008, 478] width 875 height 20
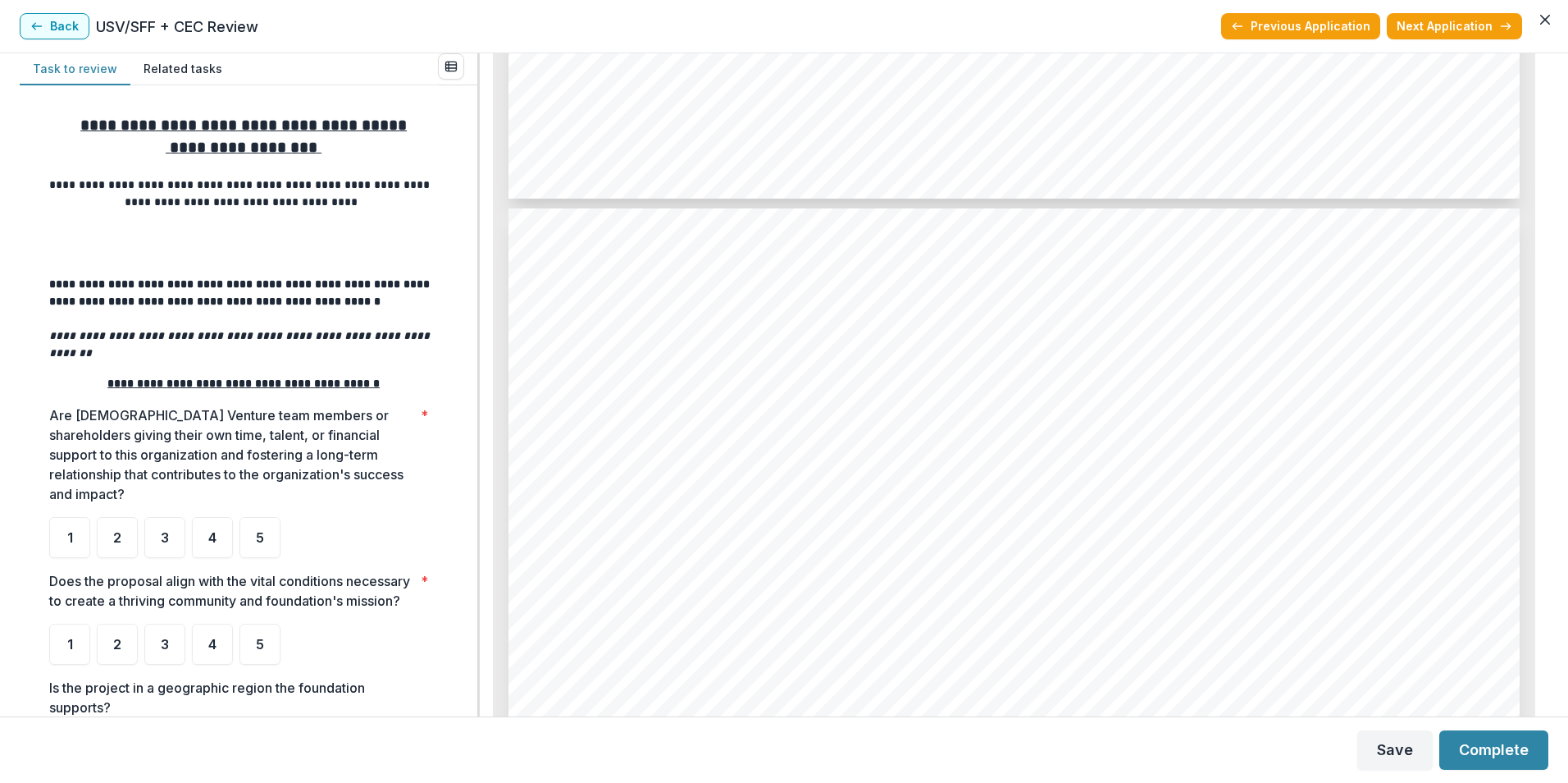
click at [905, 478] on span "continuity of care through services such as home visits, peer mental health sup…" at bounding box center [1008, 478] width 875 height 20
click at [904, 479] on span "continuity of care through services such as home visits, peer mental health sup…" at bounding box center [1008, 478] width 875 height 20
click at [1152, 479] on span "continuity of care through services such as home visits, peer mental health sup…" at bounding box center [1008, 478] width 875 height 20
click at [997, 517] on div "Page: 8 Multicultural Coalition, Inc. - 2025 - Grant Application Every other Fr…" at bounding box center [1013, 323] width 1011 height 1432
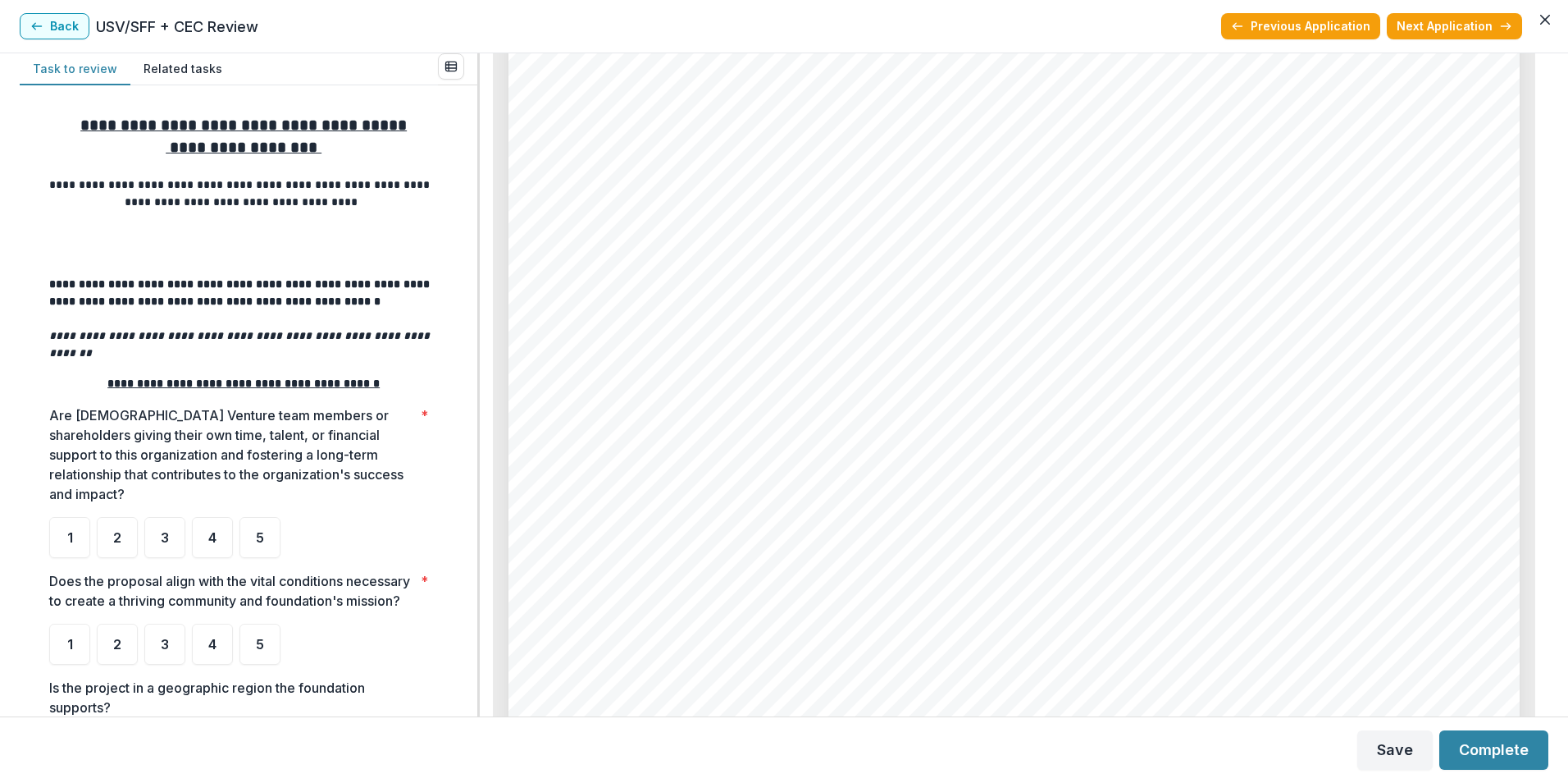
scroll to position [6072, 0]
click at [1130, 442] on div "Page: 5 Multicultural Coalition, Inc. - 2025 - Grant Application Funding and Bu…" at bounding box center [1013, 586] width 1011 height 1432
click at [1438, 35] on button "Next Application" at bounding box center [1455, 26] width 136 height 26
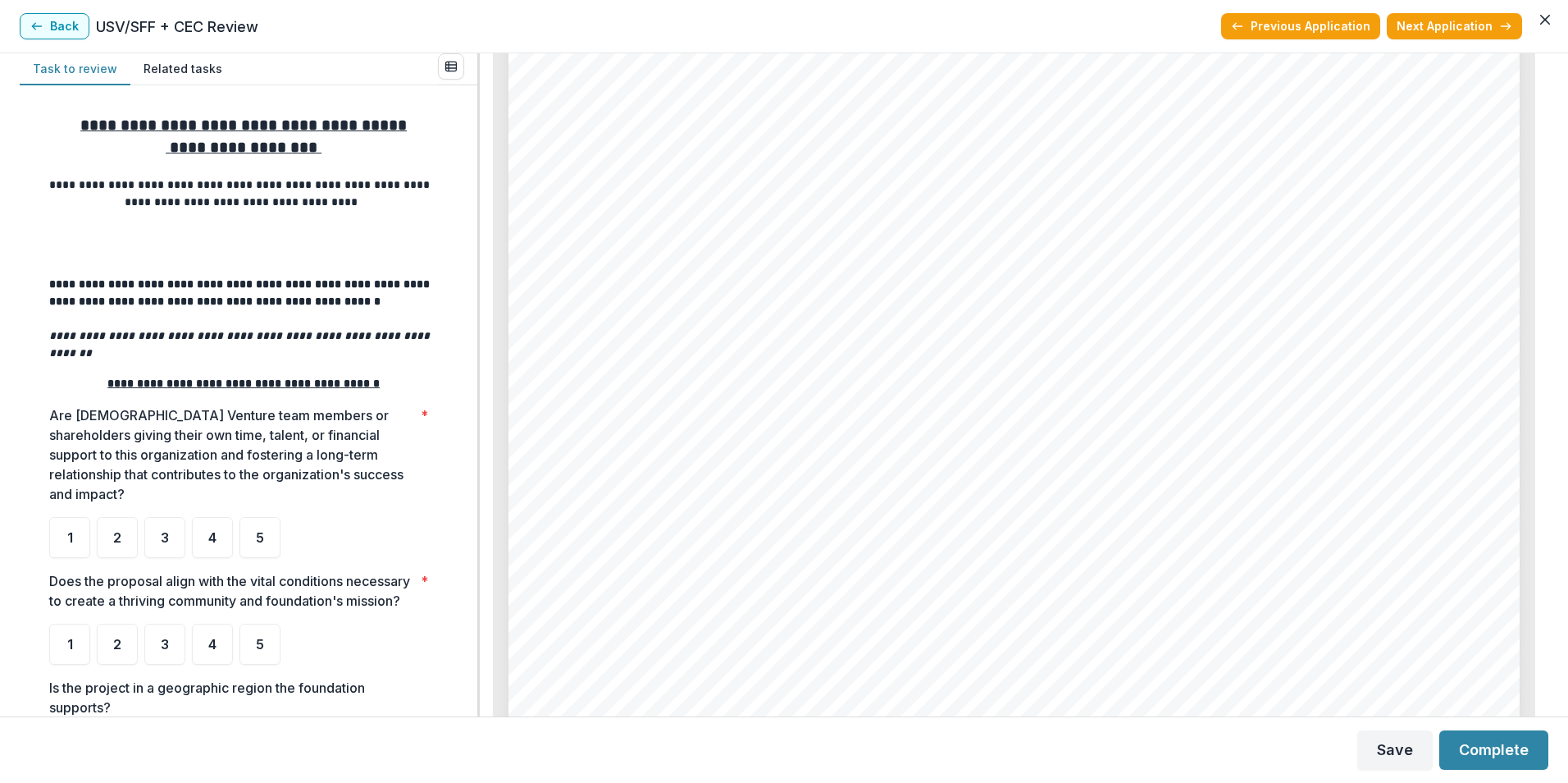
scroll to position [8725, 0]
click at [1000, 417] on span "mental health support tailored to their unigue needs. Our parternships with loc…" at bounding box center [985, 424] width 831 height 20
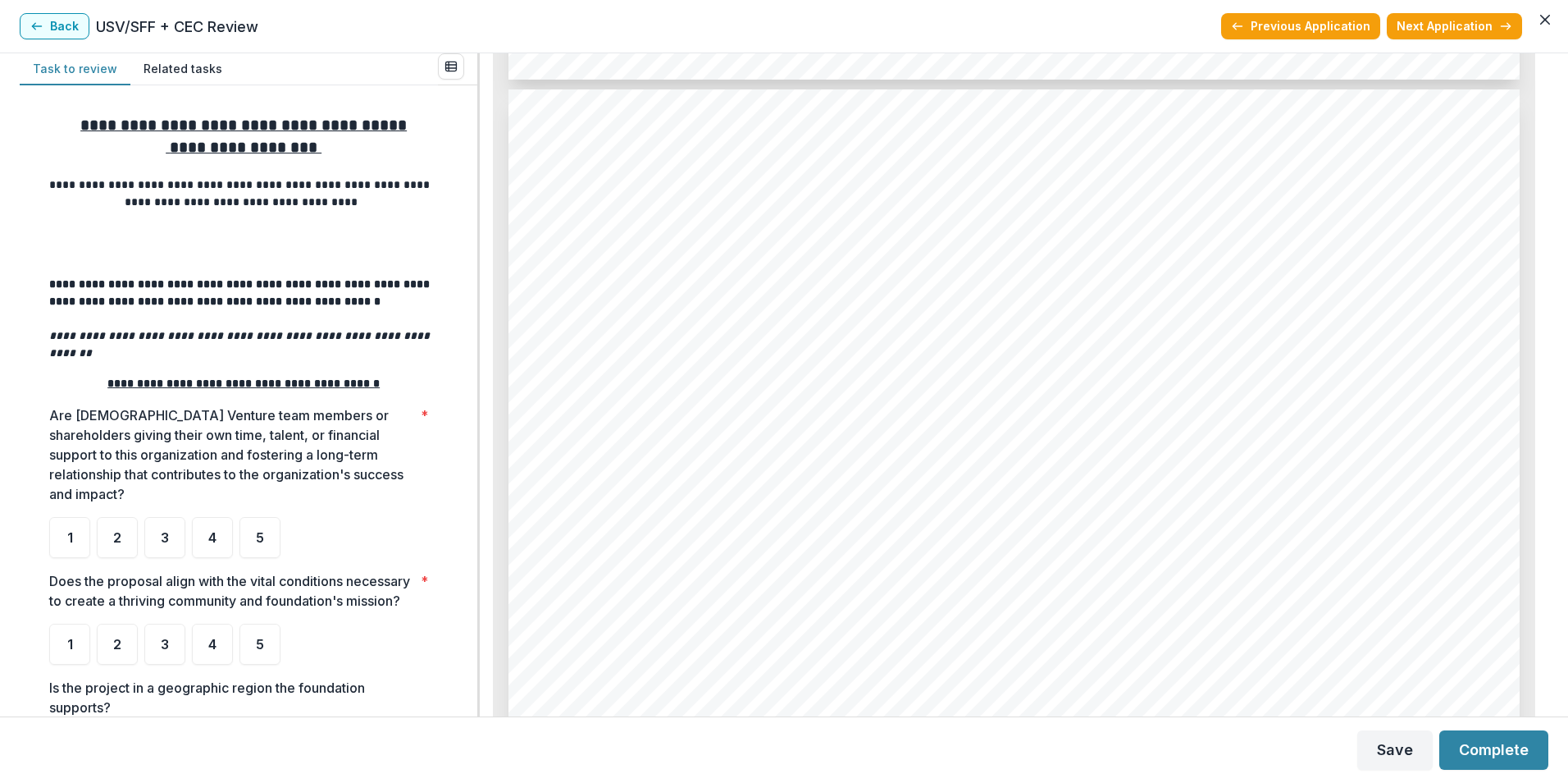
scroll to position [5771, 0]
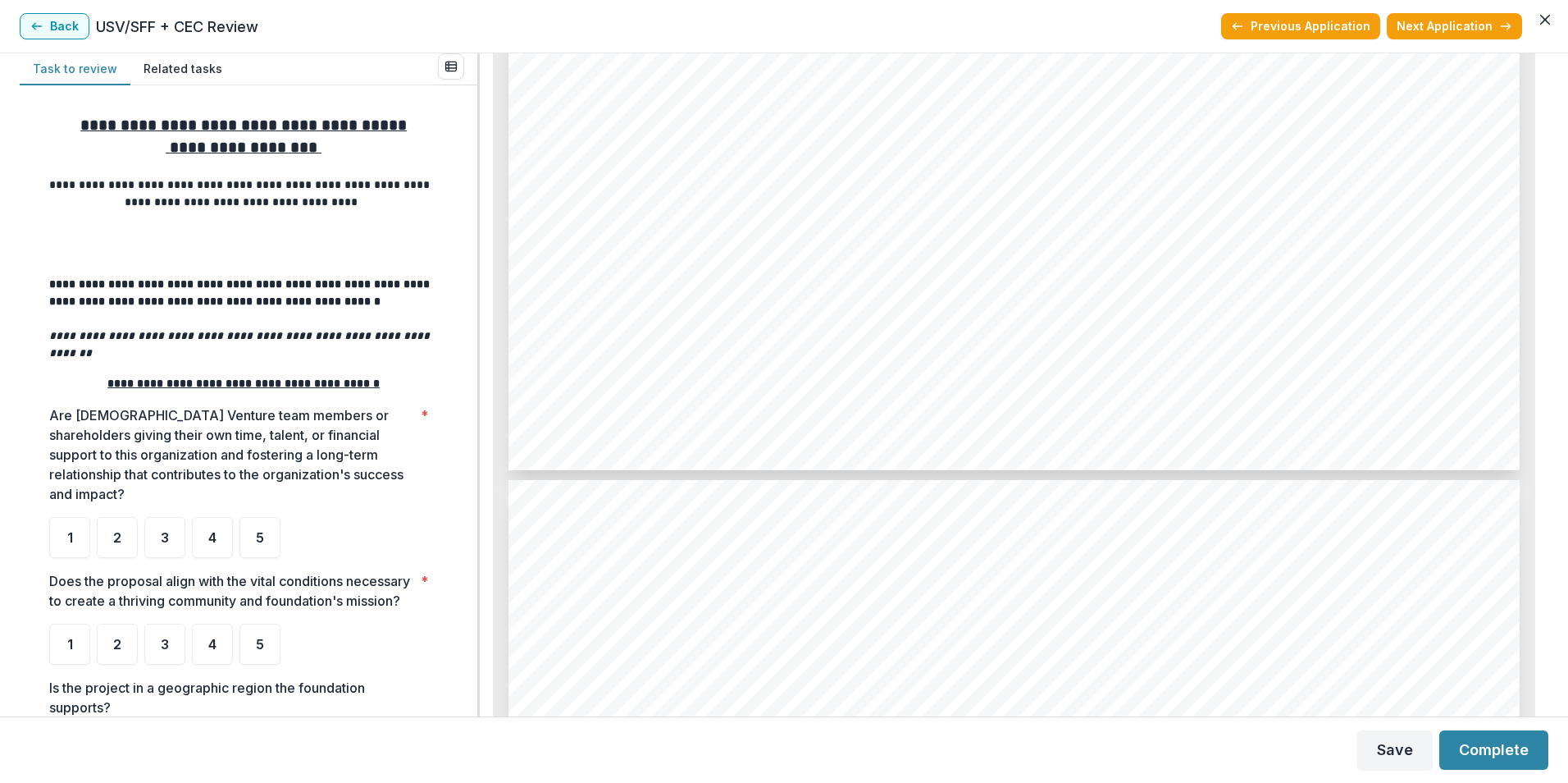
scroll to position [6920, 0]
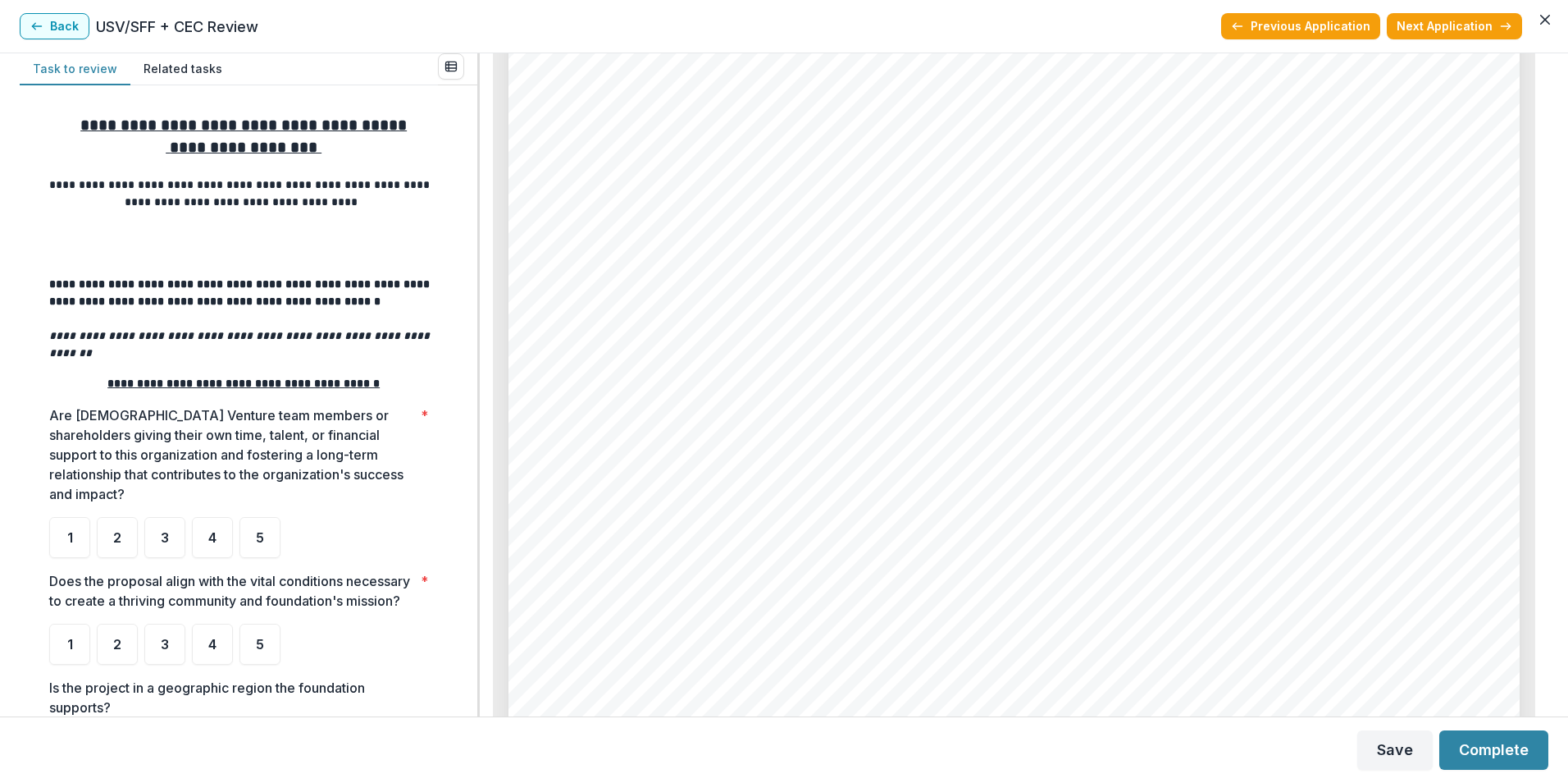
scroll to position [9545, 0]
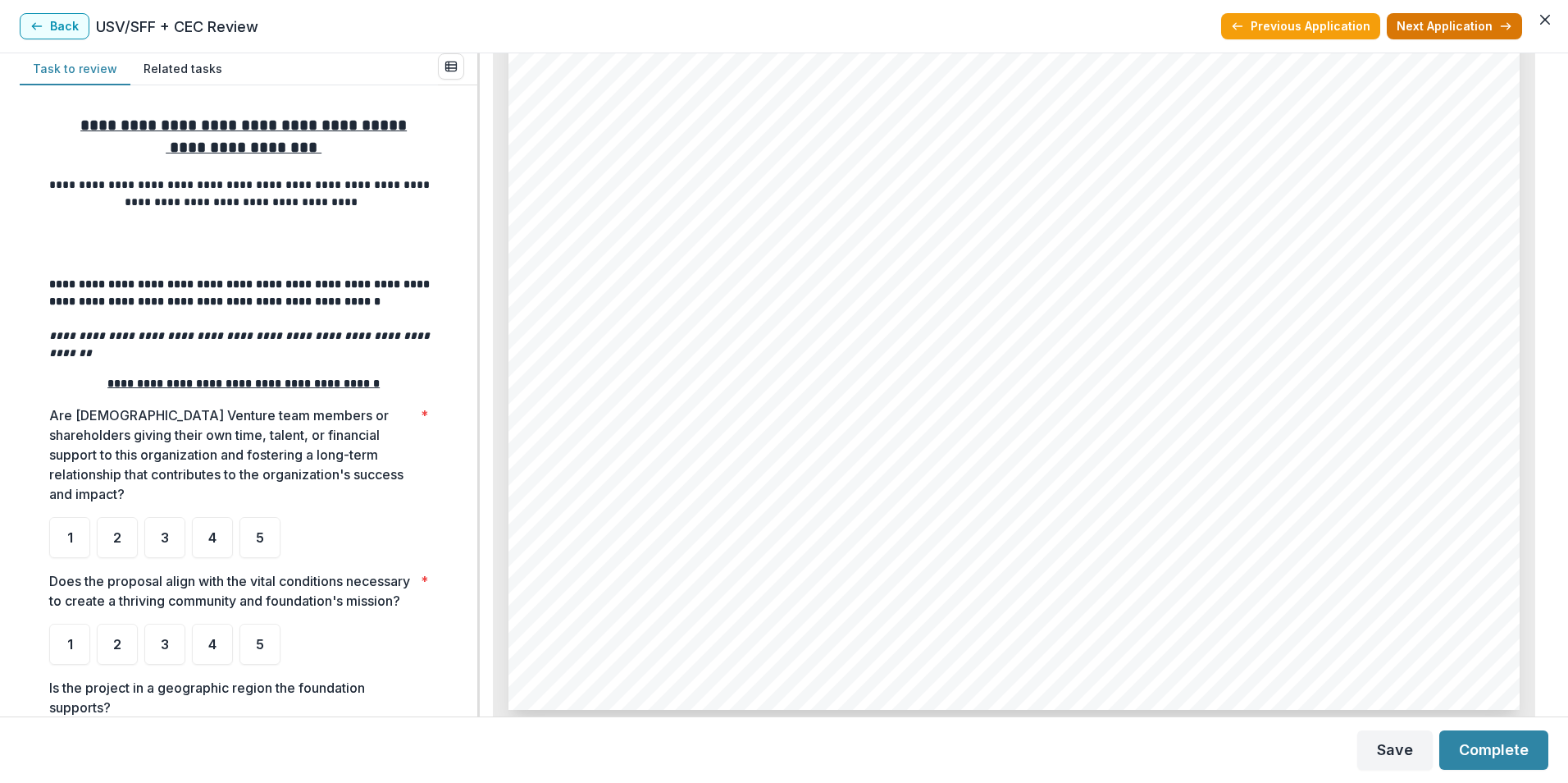
click at [1435, 29] on button "Next Application" at bounding box center [1455, 26] width 136 height 26
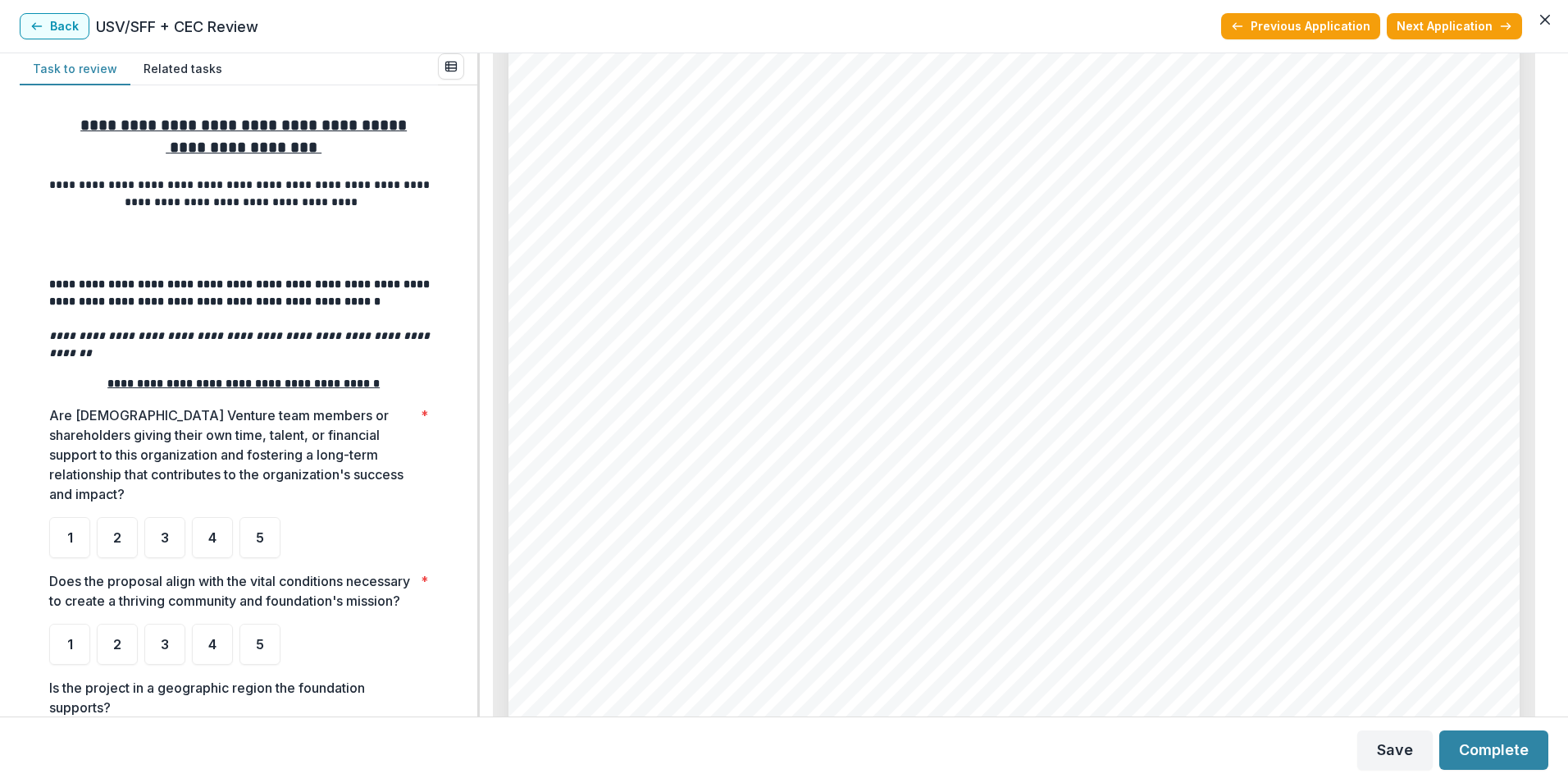
scroll to position [3118, 0]
click at [1108, 476] on div "Page: 3 Fox Valley Literacy - 2025 - Grant Application Please provide the U.S. …" at bounding box center [1013, 659] width 1011 height 1432
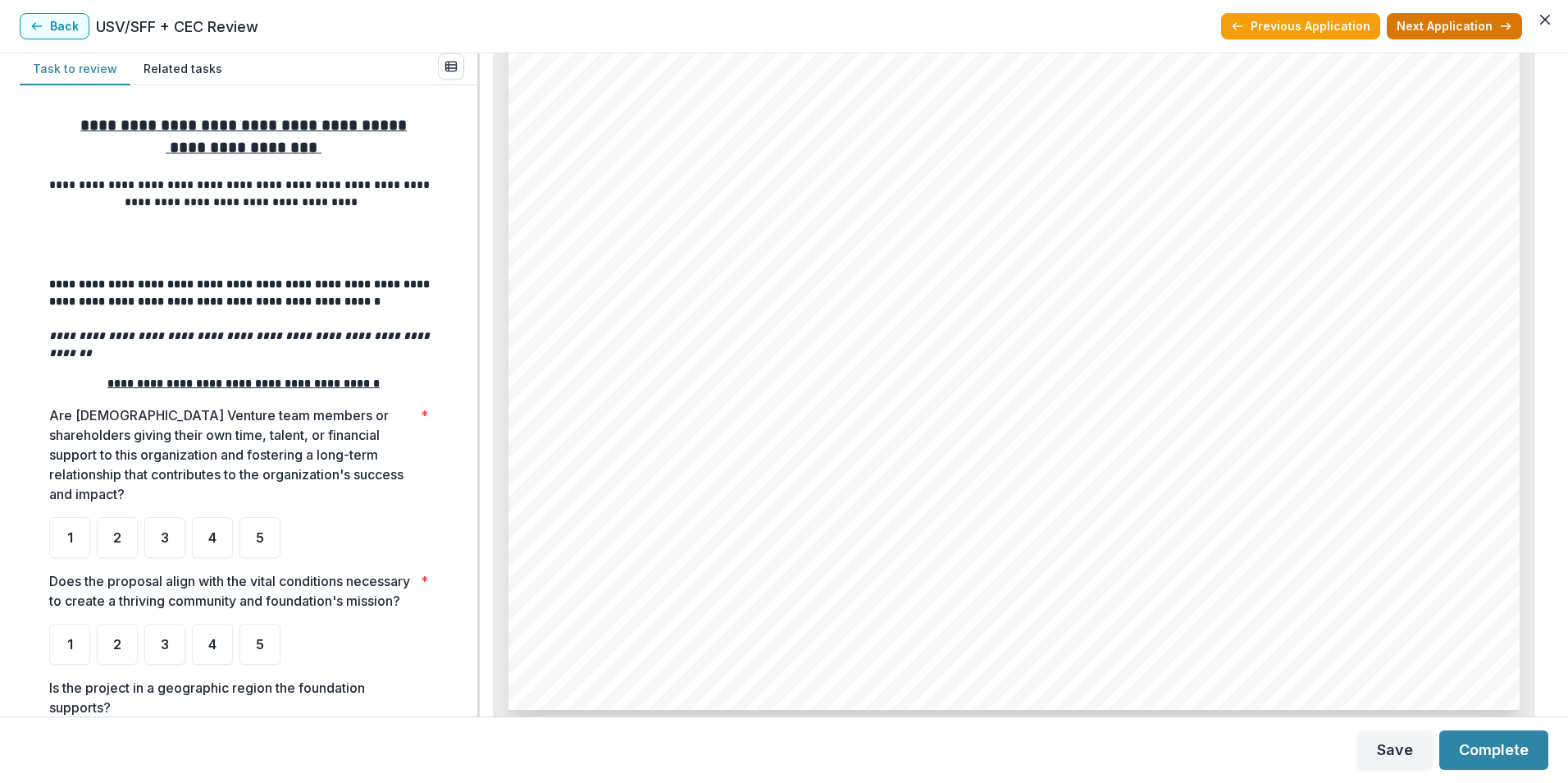
click at [1443, 27] on button "Next Application" at bounding box center [1455, 26] width 136 height 26
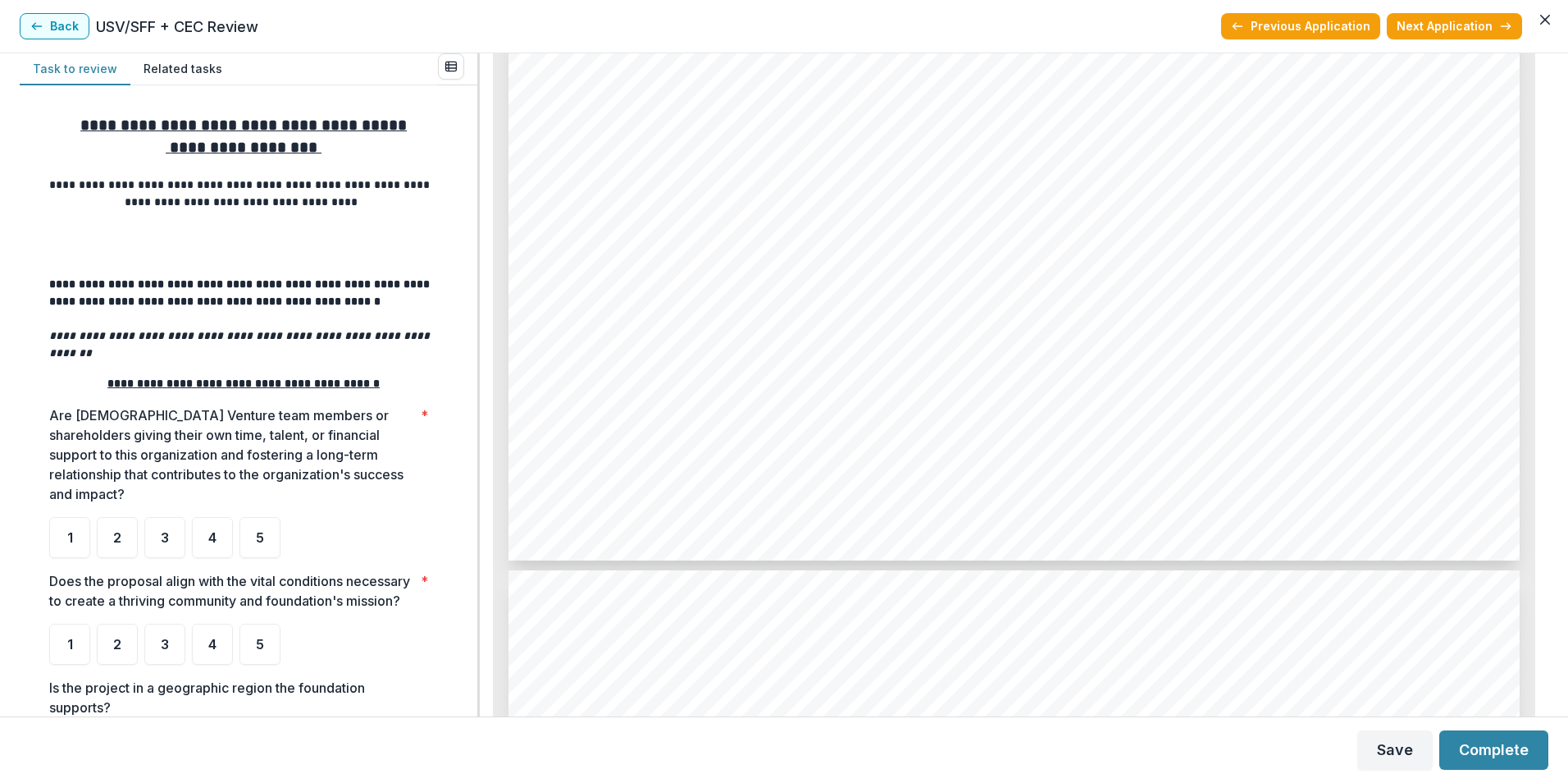
scroll to position [5334, 0]
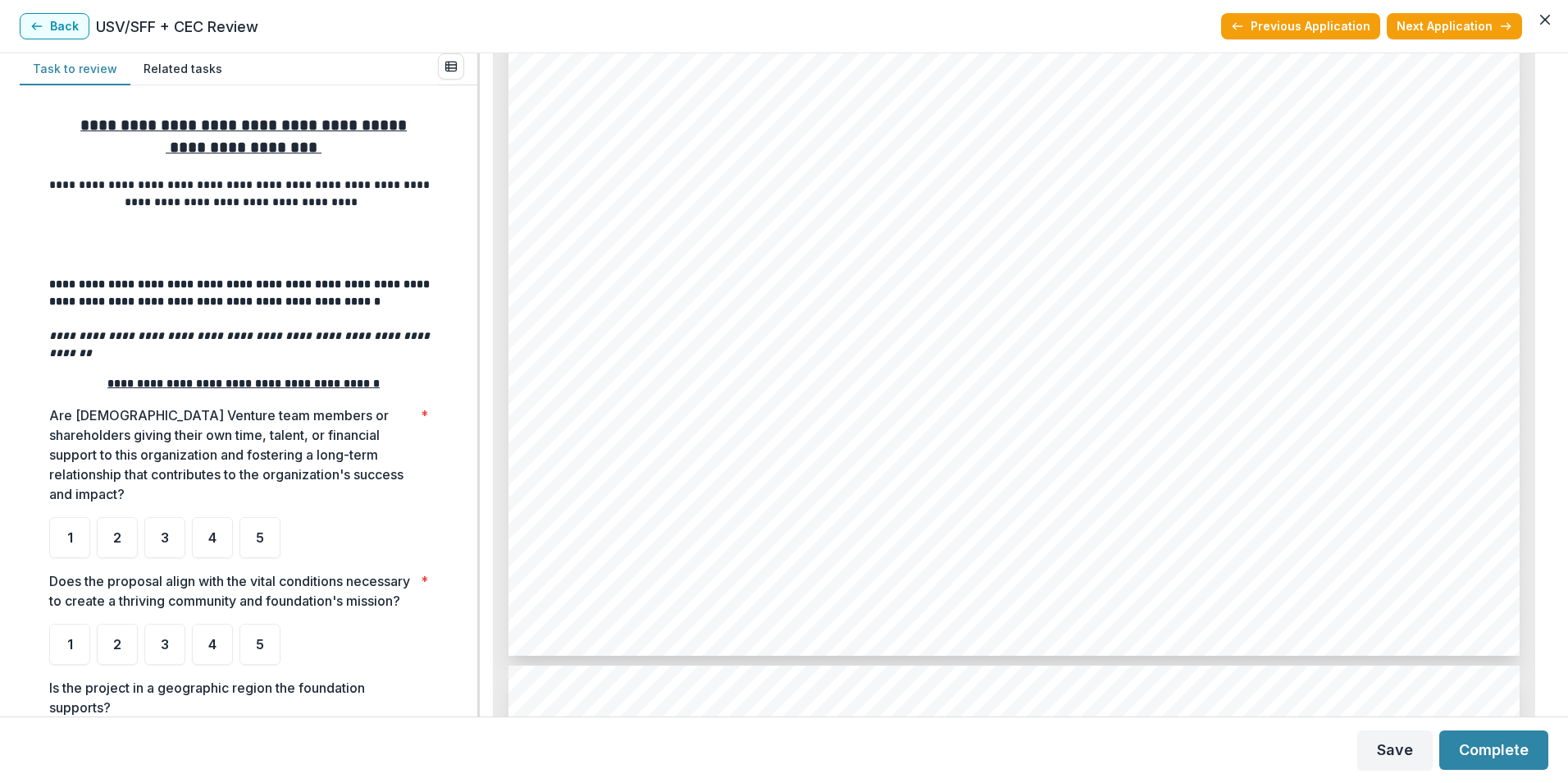
scroll to position [5197, 0]
click at [858, 470] on div "Page: 4 Regional Food Bank of Northeast Florida, Inc. - 2025 - Grant Applicatio…" at bounding box center [1013, 21] width 1011 height 1432
click at [792, 462] on div "Page: 4 Regional Food Bank of Northeast Florida, Inc. - 2025 - Grant Applicatio…" at bounding box center [1013, 21] width 1011 height 1432
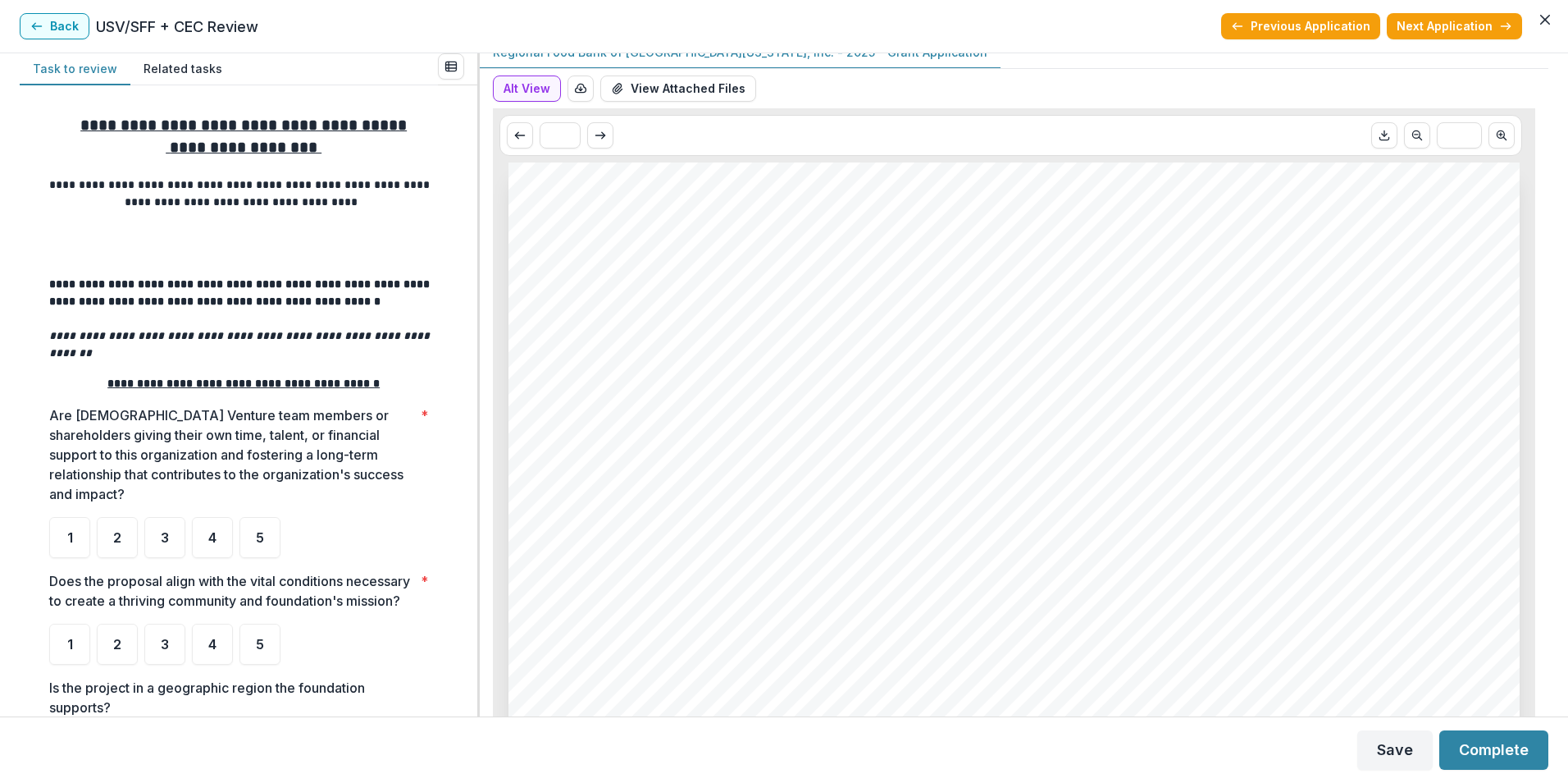
scroll to position [0, 0]
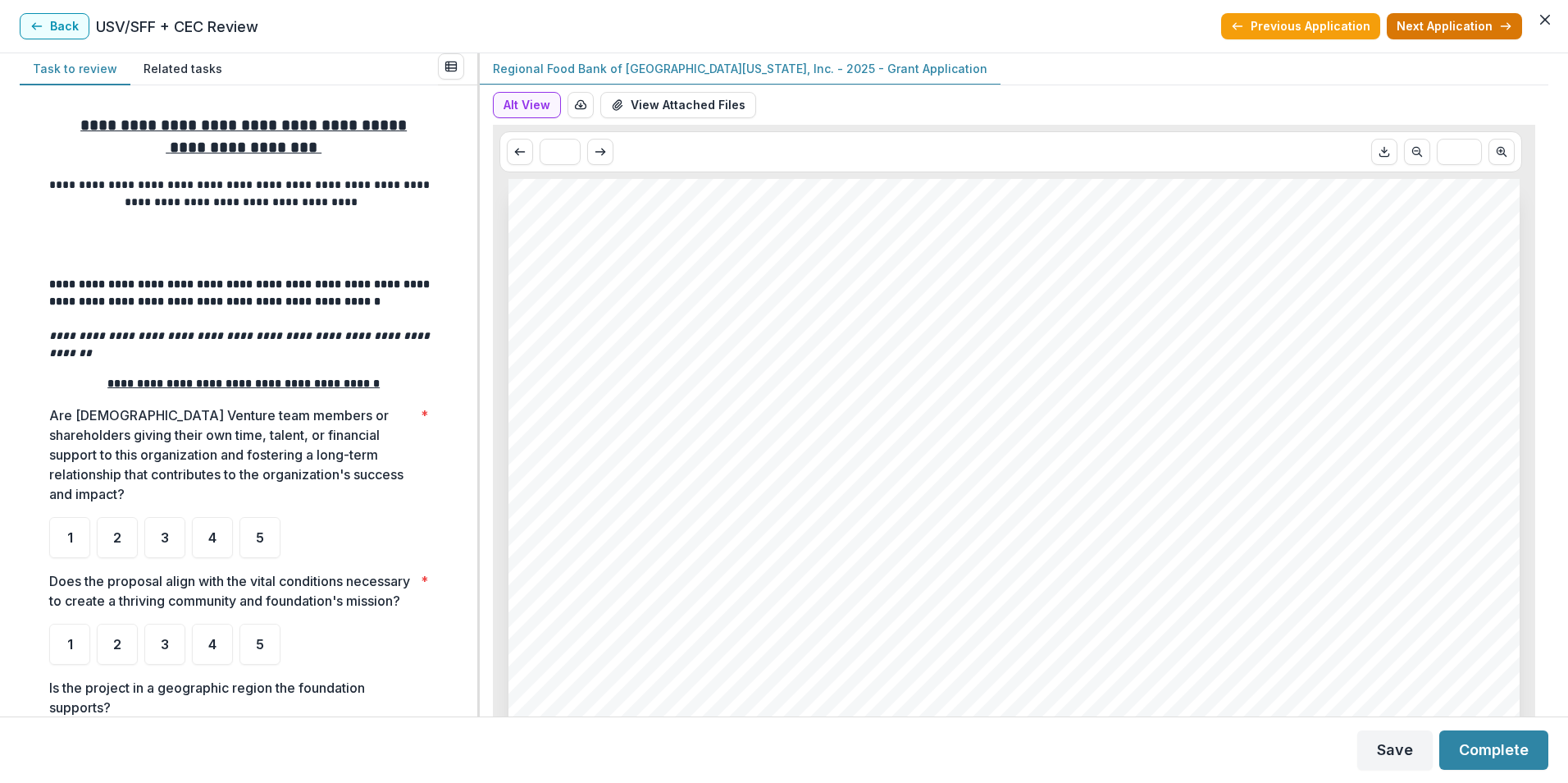
click at [1451, 34] on button "Next Application" at bounding box center [1455, 26] width 136 height 26
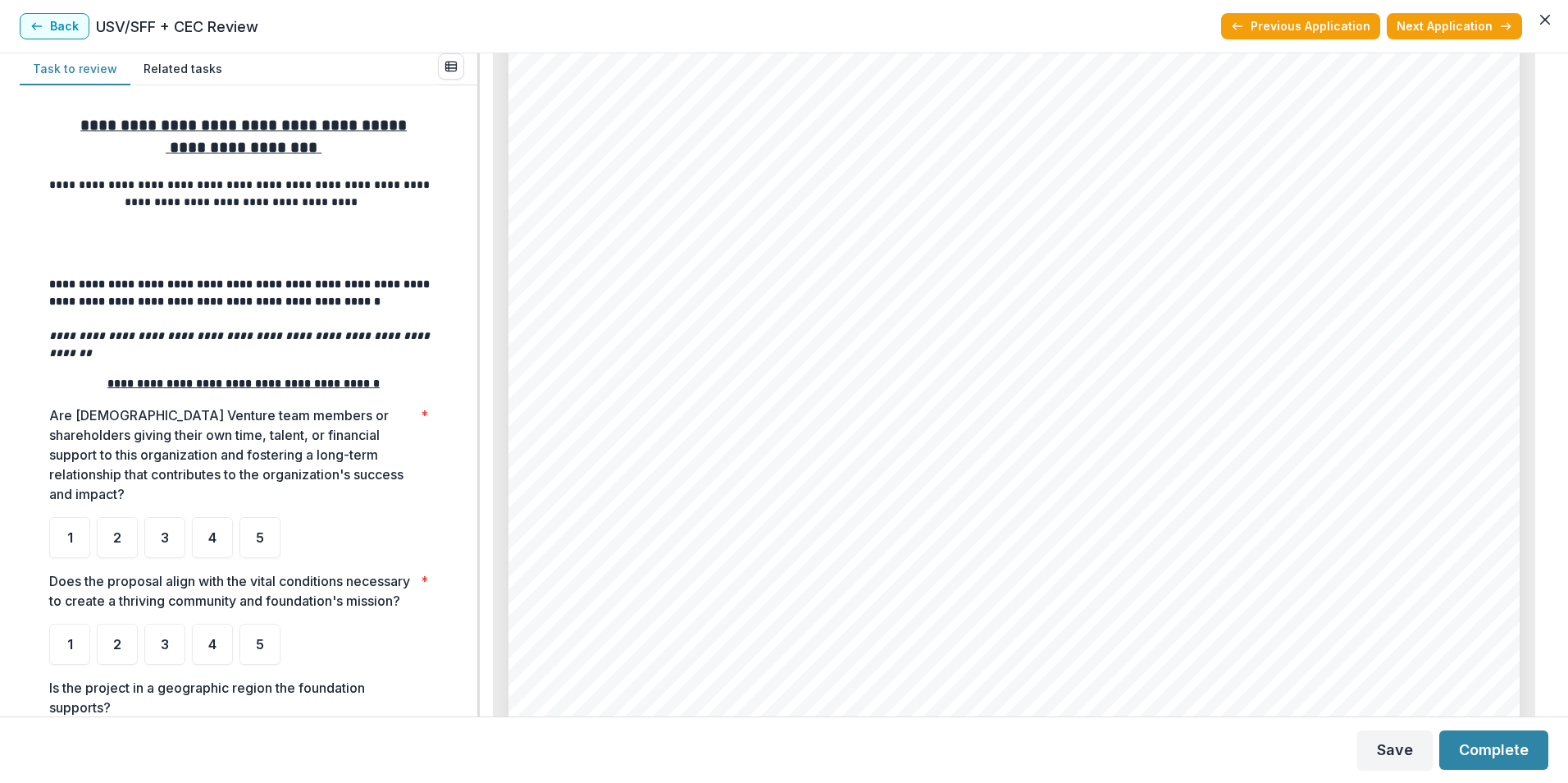
scroll to position [868, 0]
click at [752, 415] on div "CorpsGiving Foundation CorpsGiving Foundation - 2025 - Grant Application Nonpro…" at bounding box center [1013, 27] width 1011 height 1432
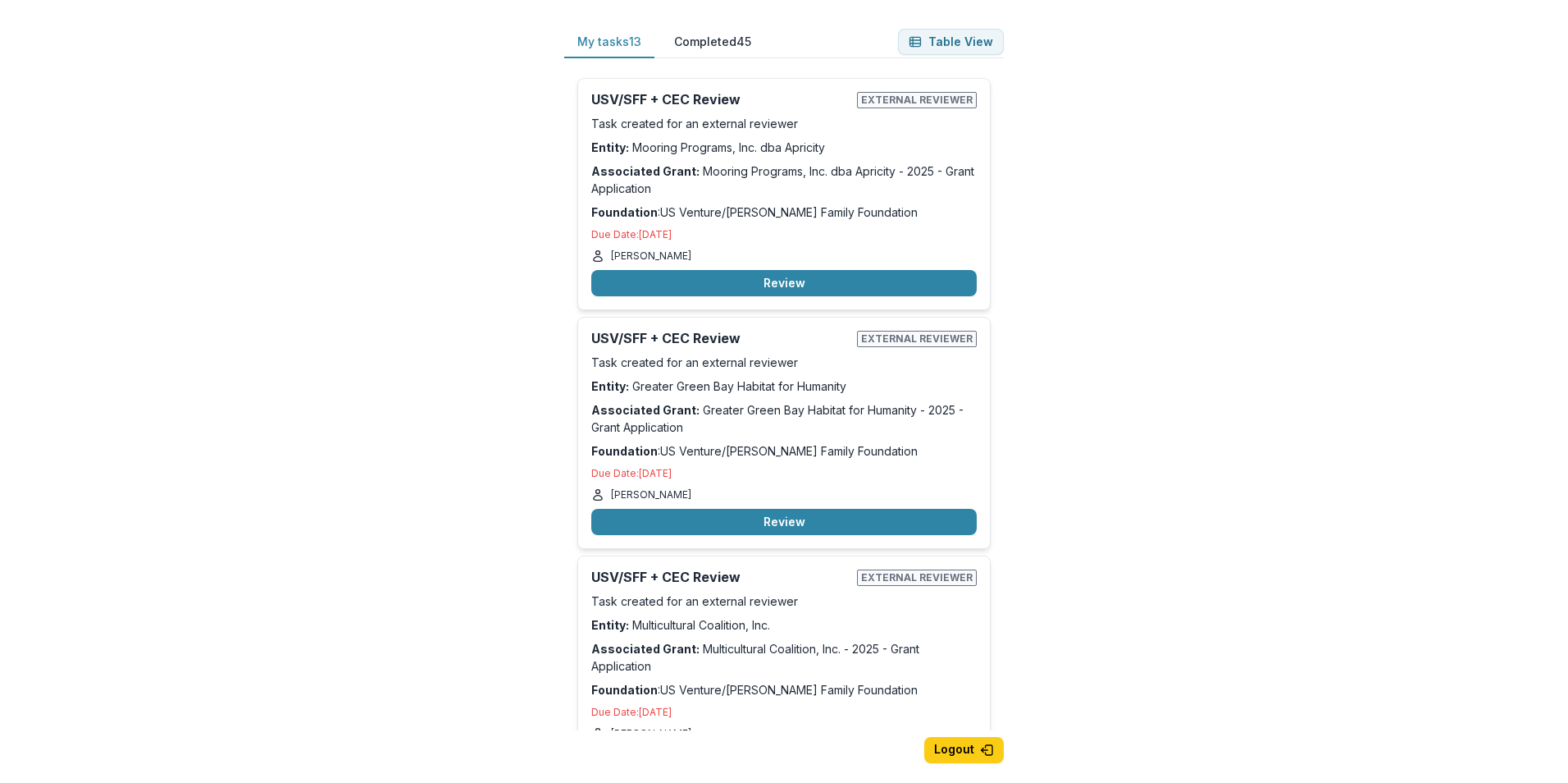
click at [1129, 442] on div "My tasks 13 Completed 45 Table View USV/SFF + CEC Review External reviewer Task…" at bounding box center [784, 391] width 1568 height 783
click at [756, 282] on button "Review" at bounding box center [784, 282] width 385 height 26
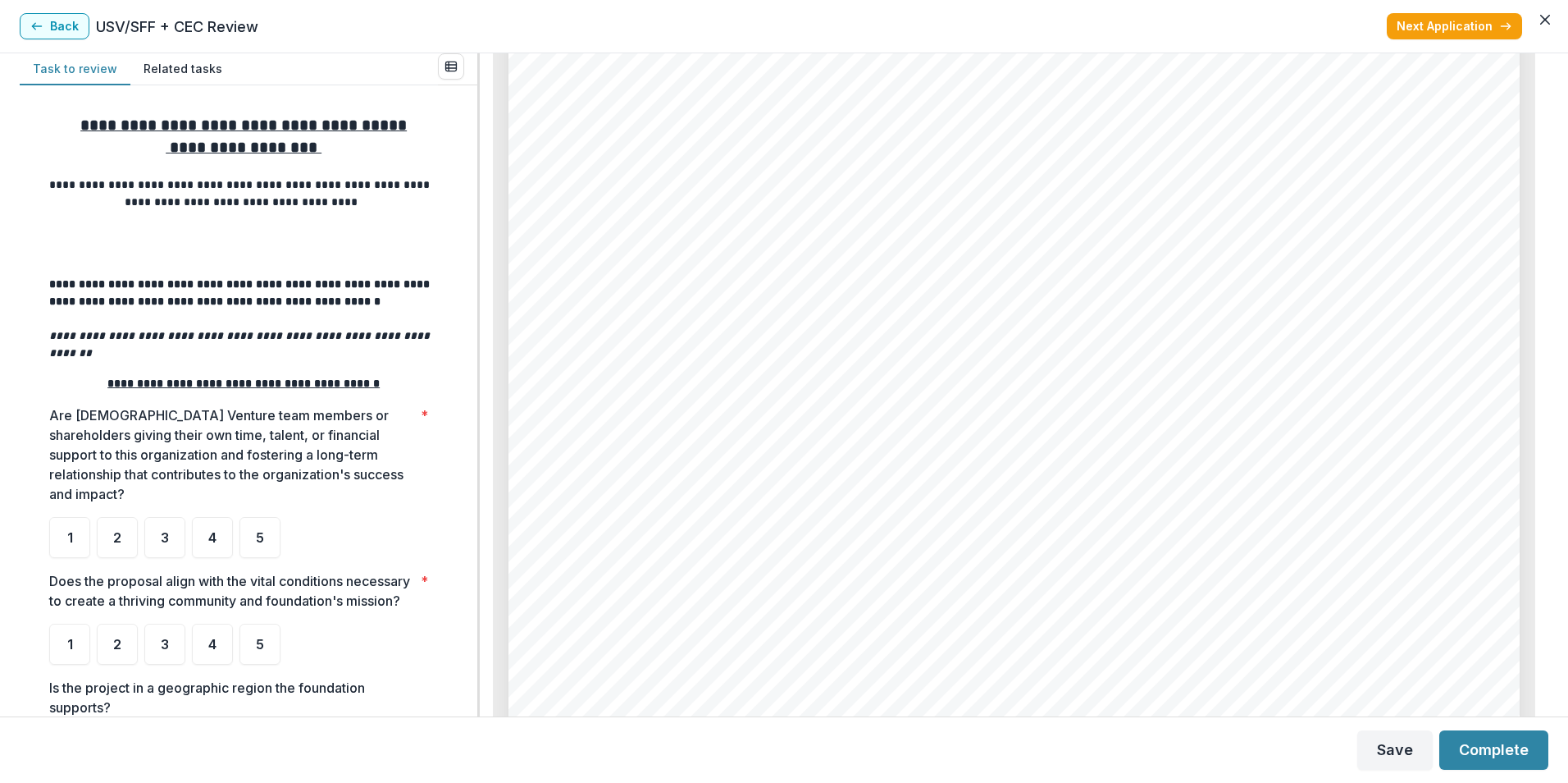
scroll to position [6401, 0]
click at [54, 29] on button "Back" at bounding box center [54, 26] width 70 height 26
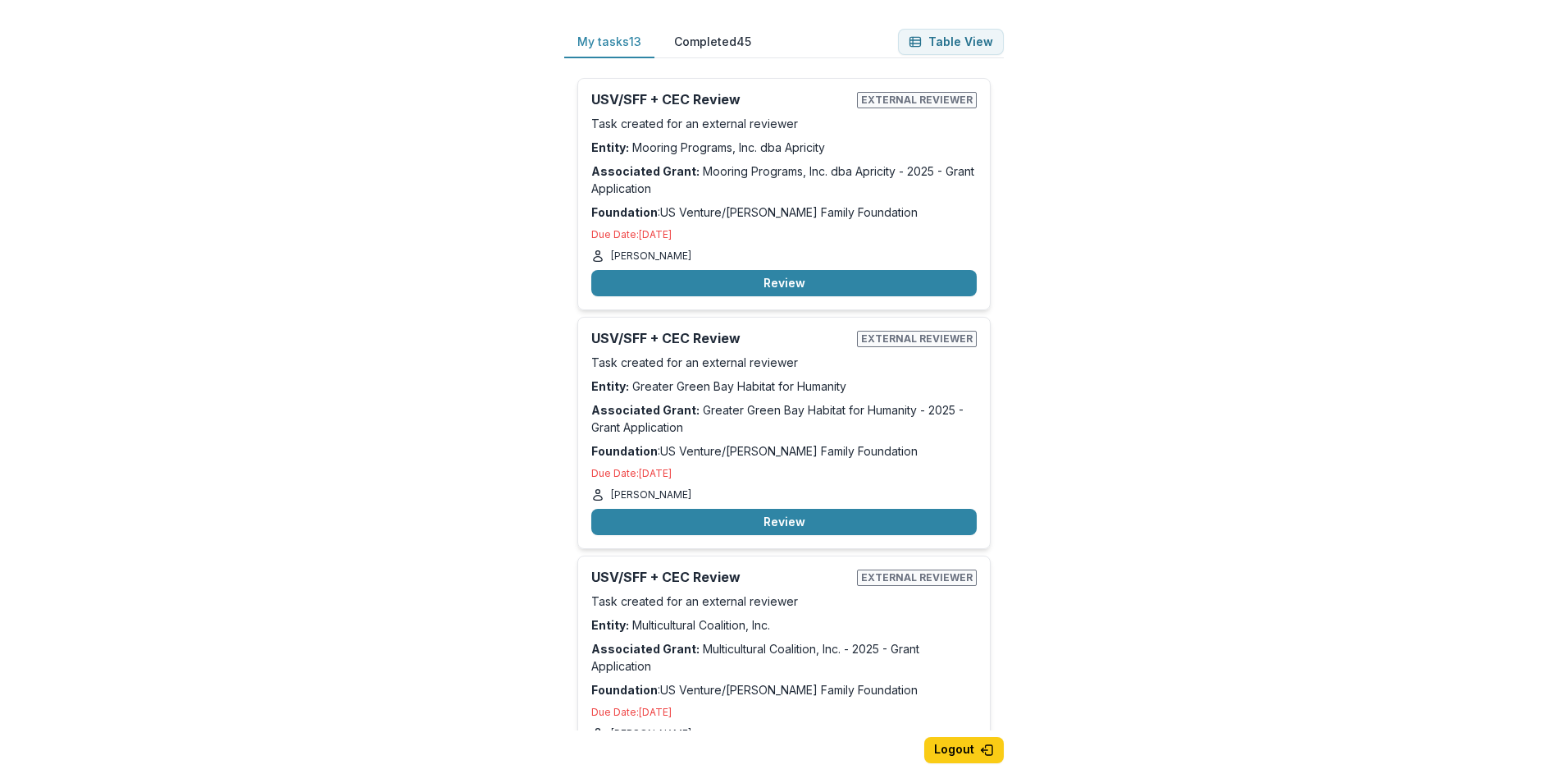
scroll to position [82, 0]
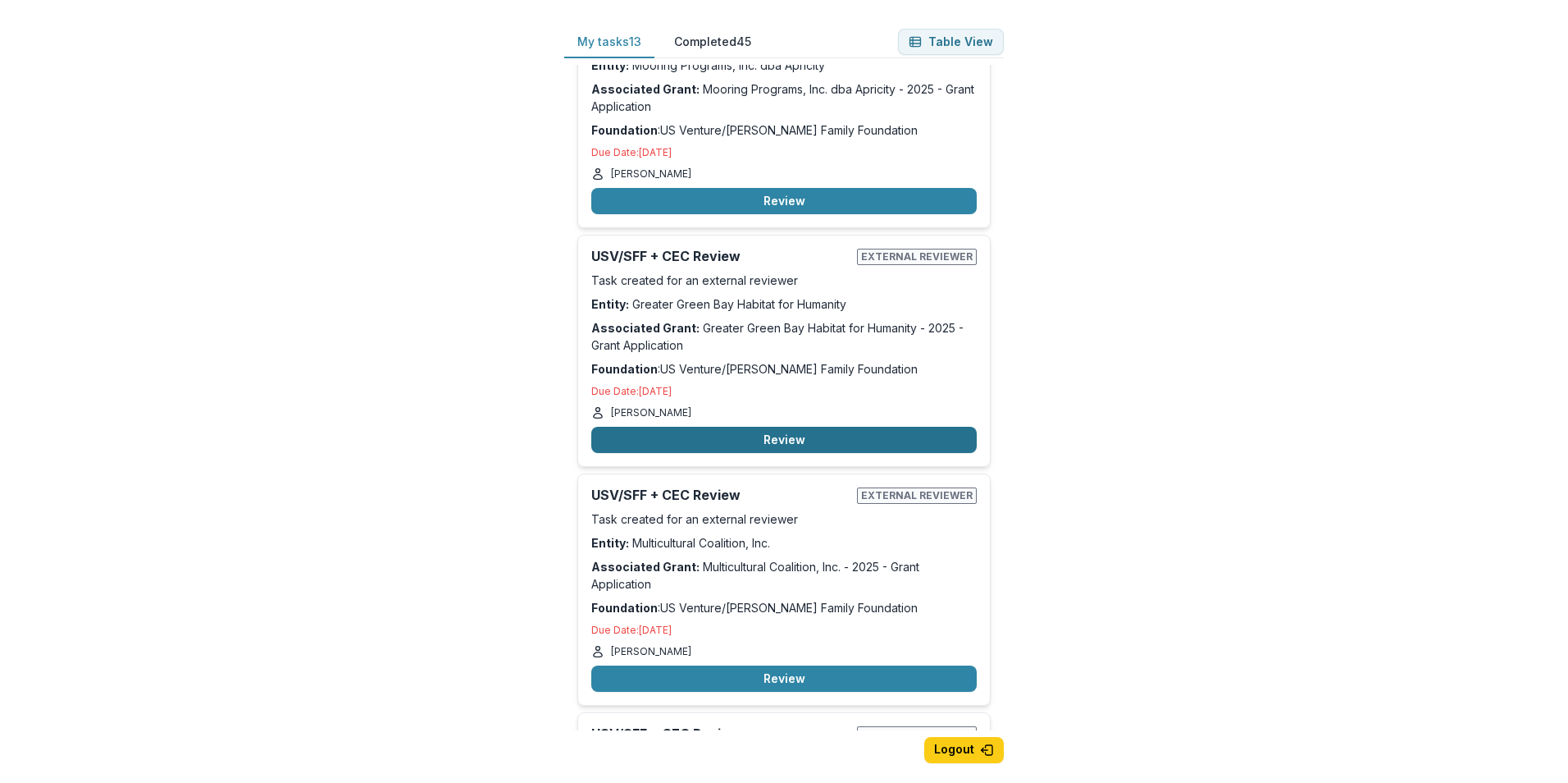
click at [693, 439] on button "Review" at bounding box center [784, 440] width 385 height 26
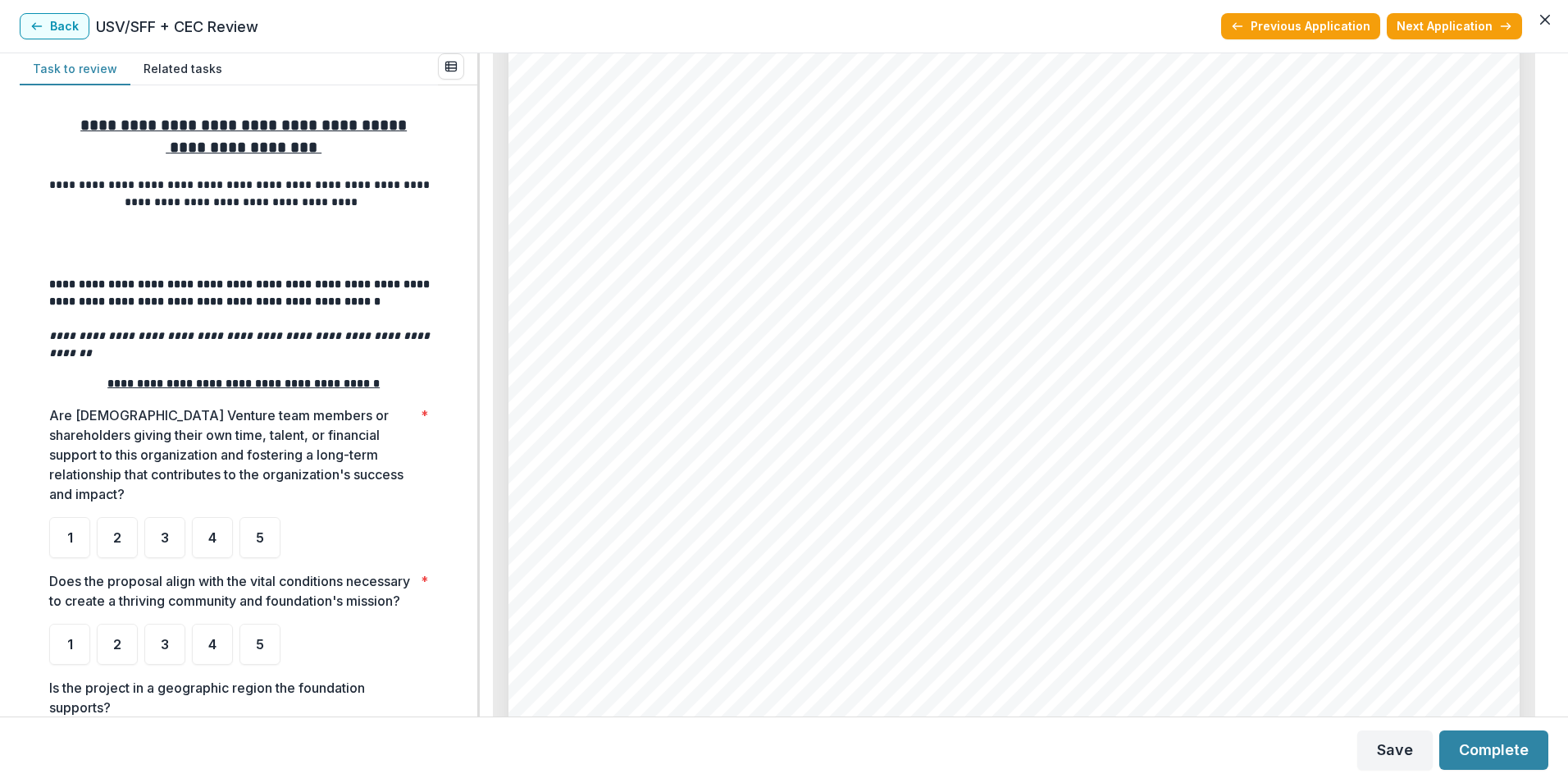
scroll to position [5990, 0]
click at [956, 413] on div "Page: 5 Greater Green Bay Habitat for Humanity - 2025 - Grant Application More …" at bounding box center [1013, 669] width 1011 height 1432
click at [67, 25] on button "Back" at bounding box center [54, 26] width 70 height 26
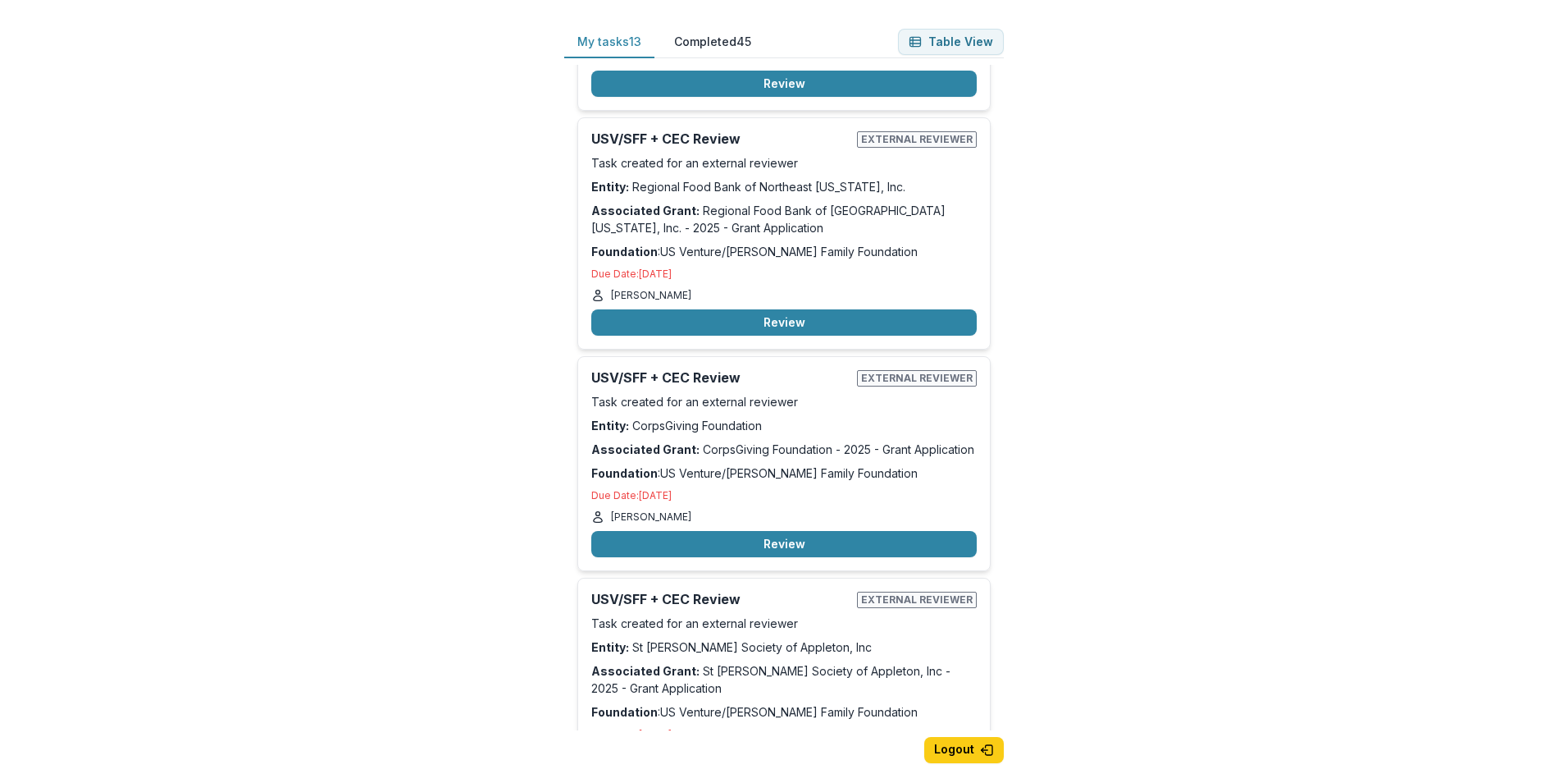
scroll to position [1149, 0]
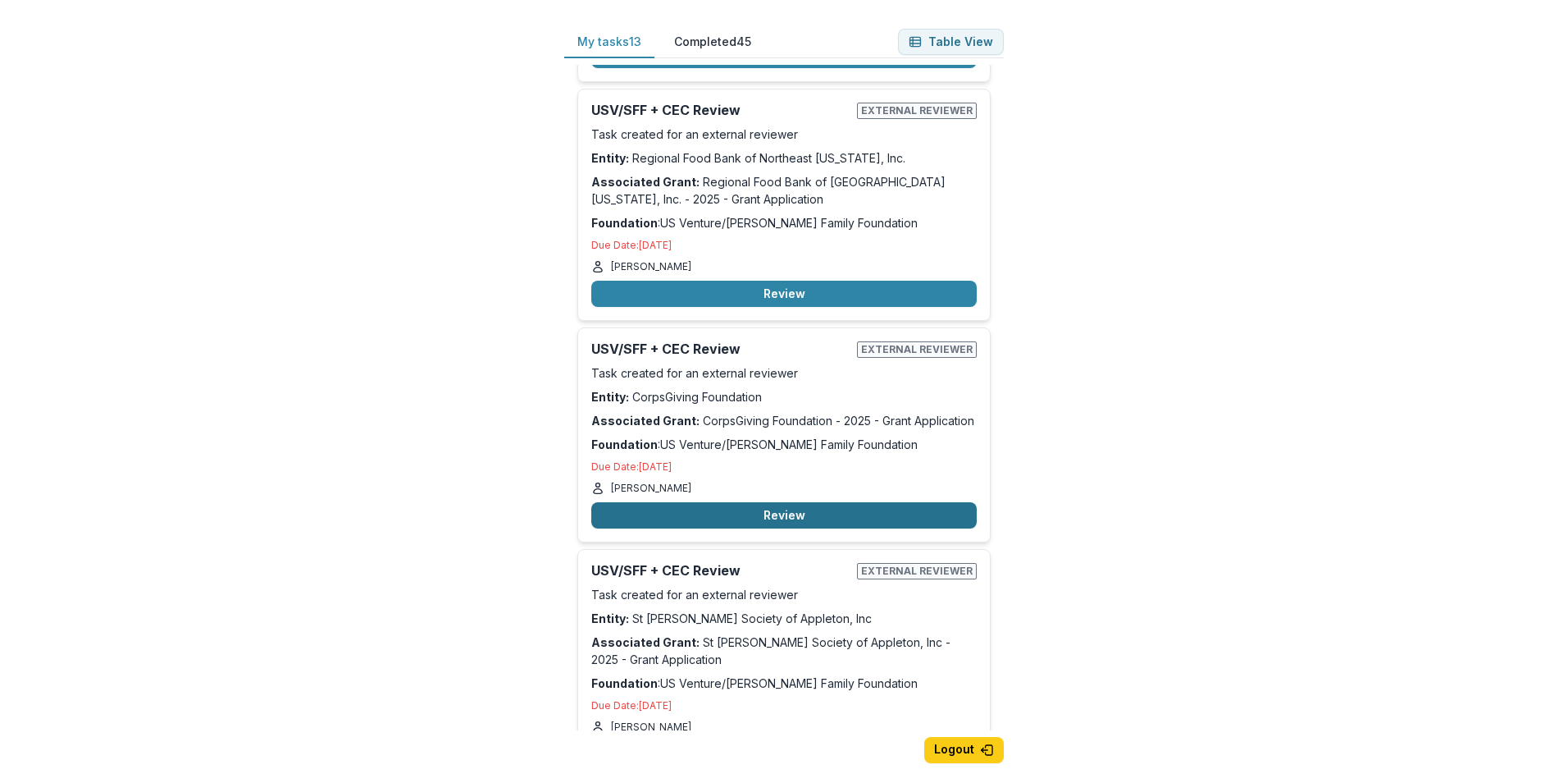
click at [717, 506] on button "Review" at bounding box center [784, 515] width 385 height 26
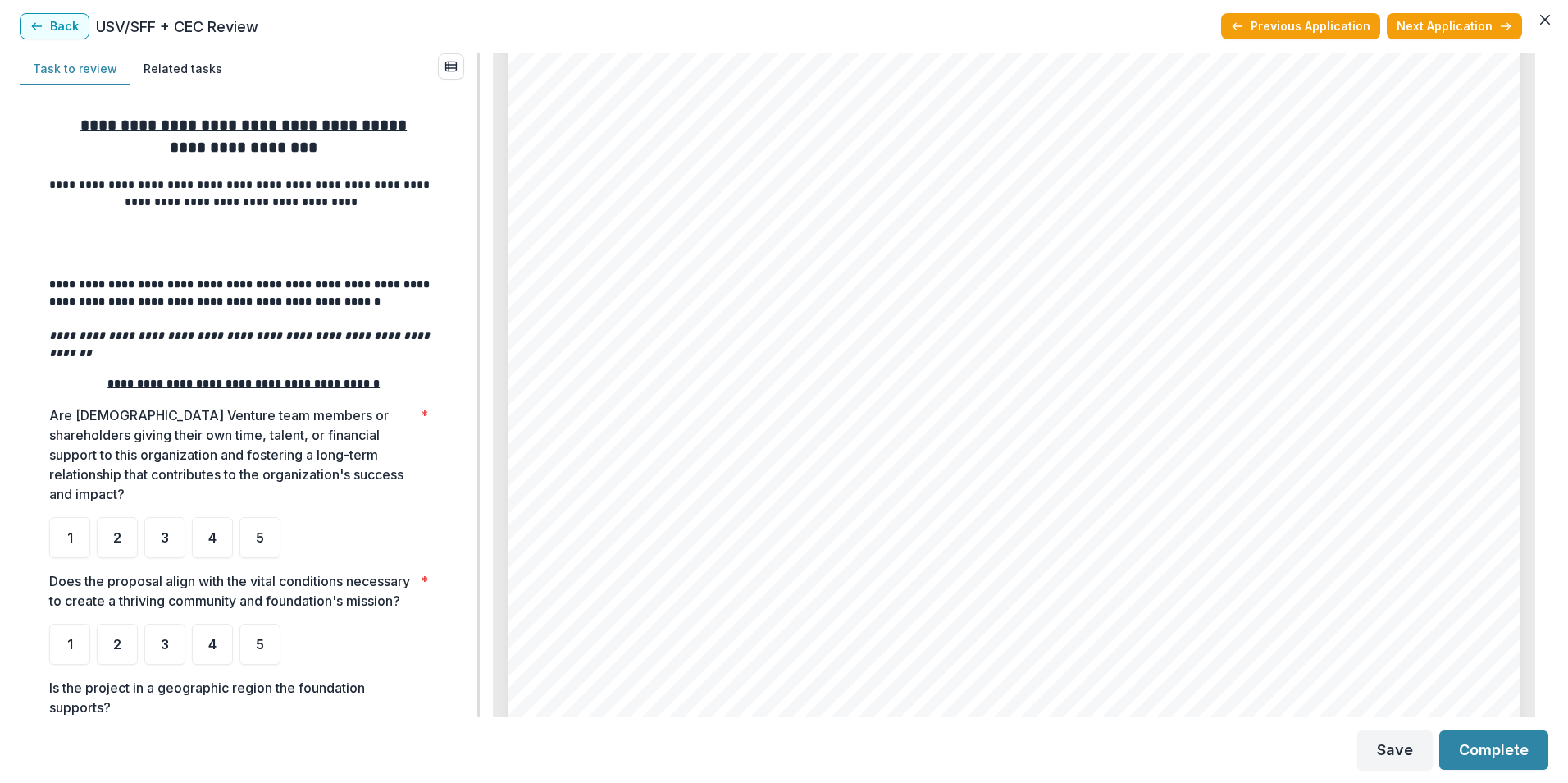
scroll to position [6236, 0]
click at [62, 36] on button "Back" at bounding box center [54, 26] width 70 height 26
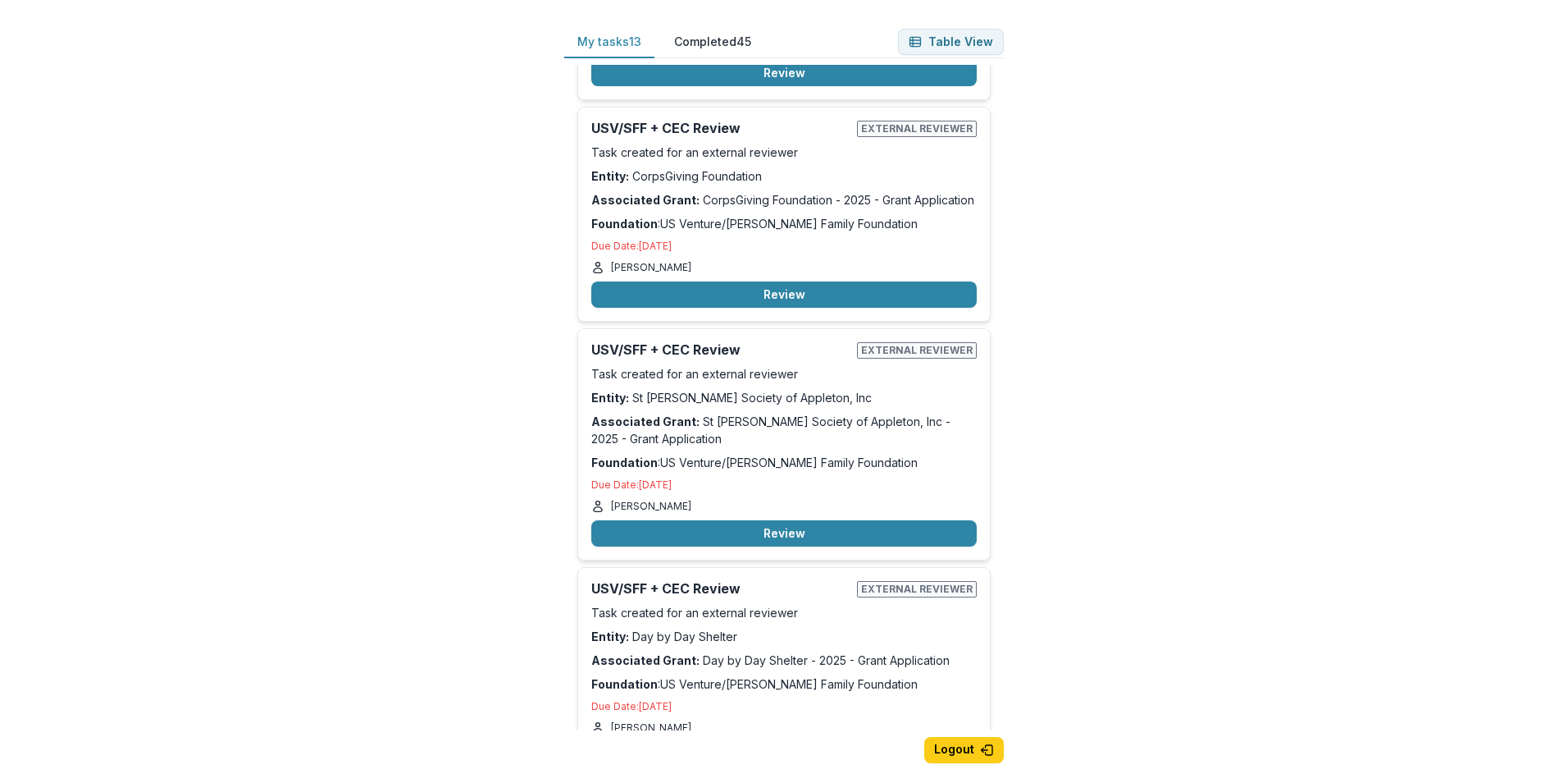
scroll to position [1395, 0]
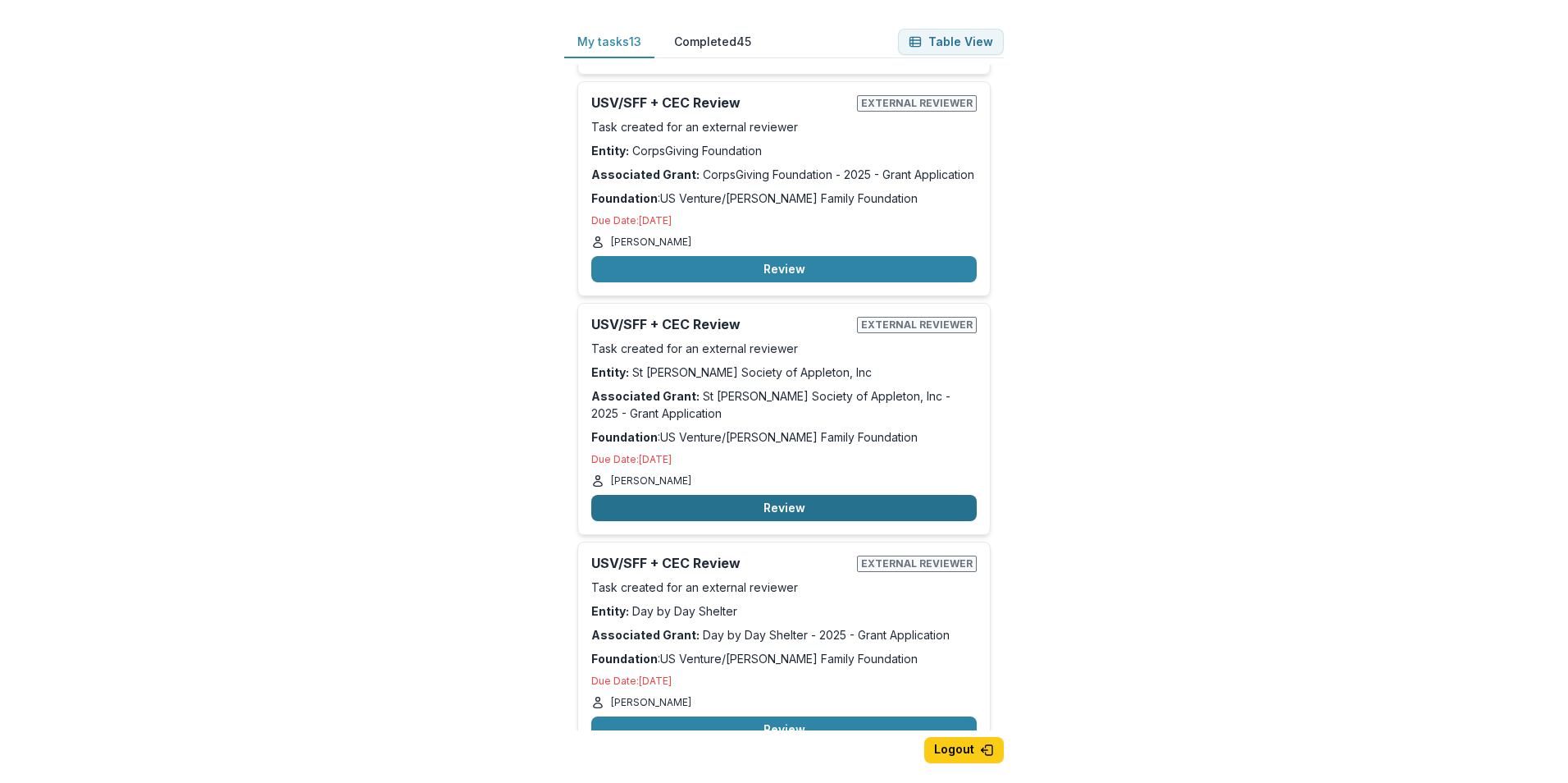
click at [719, 503] on button "Review" at bounding box center [784, 507] width 385 height 26
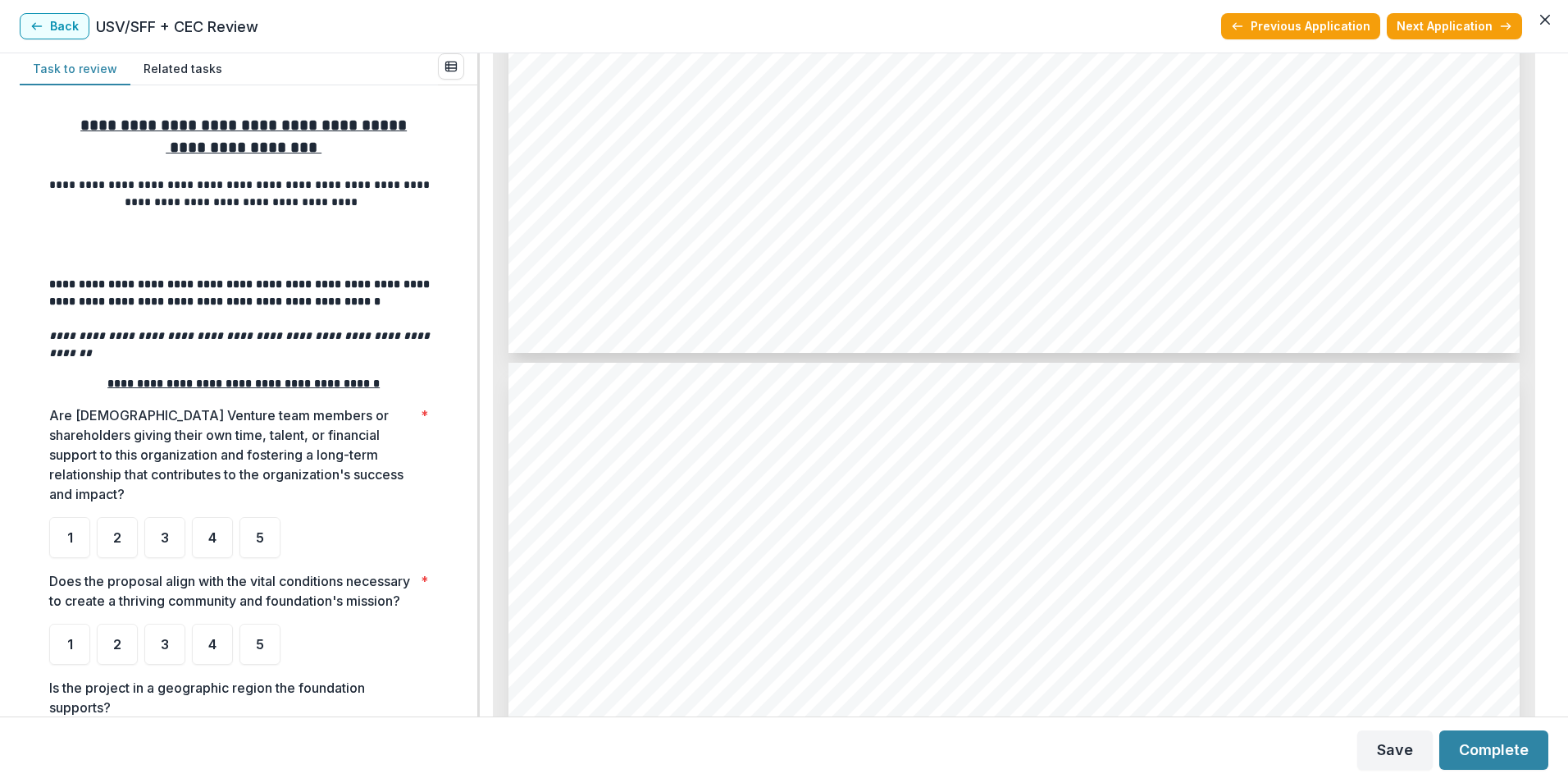
scroll to position [5661, 0]
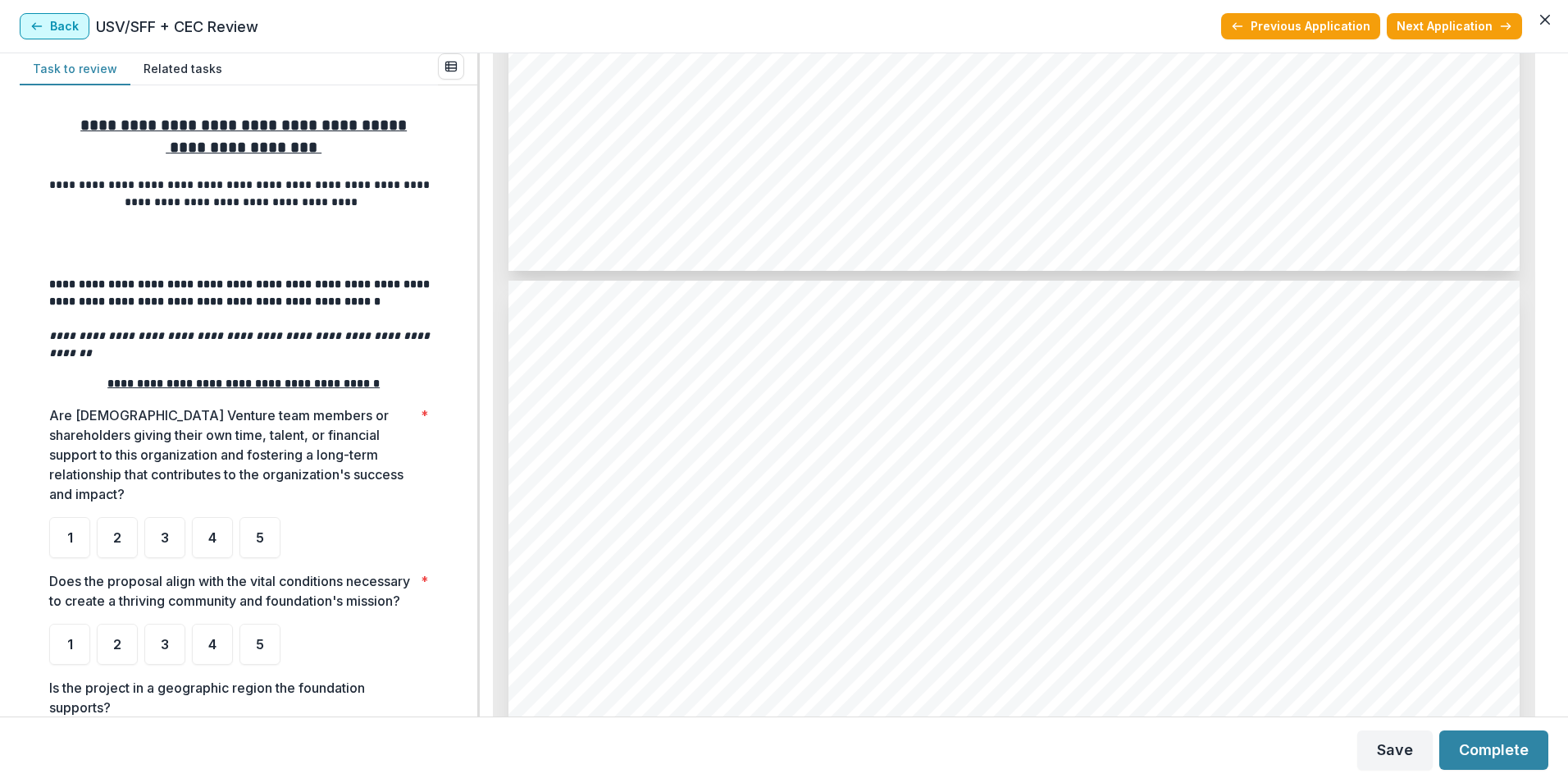
click at [82, 34] on button "Back" at bounding box center [54, 26] width 70 height 26
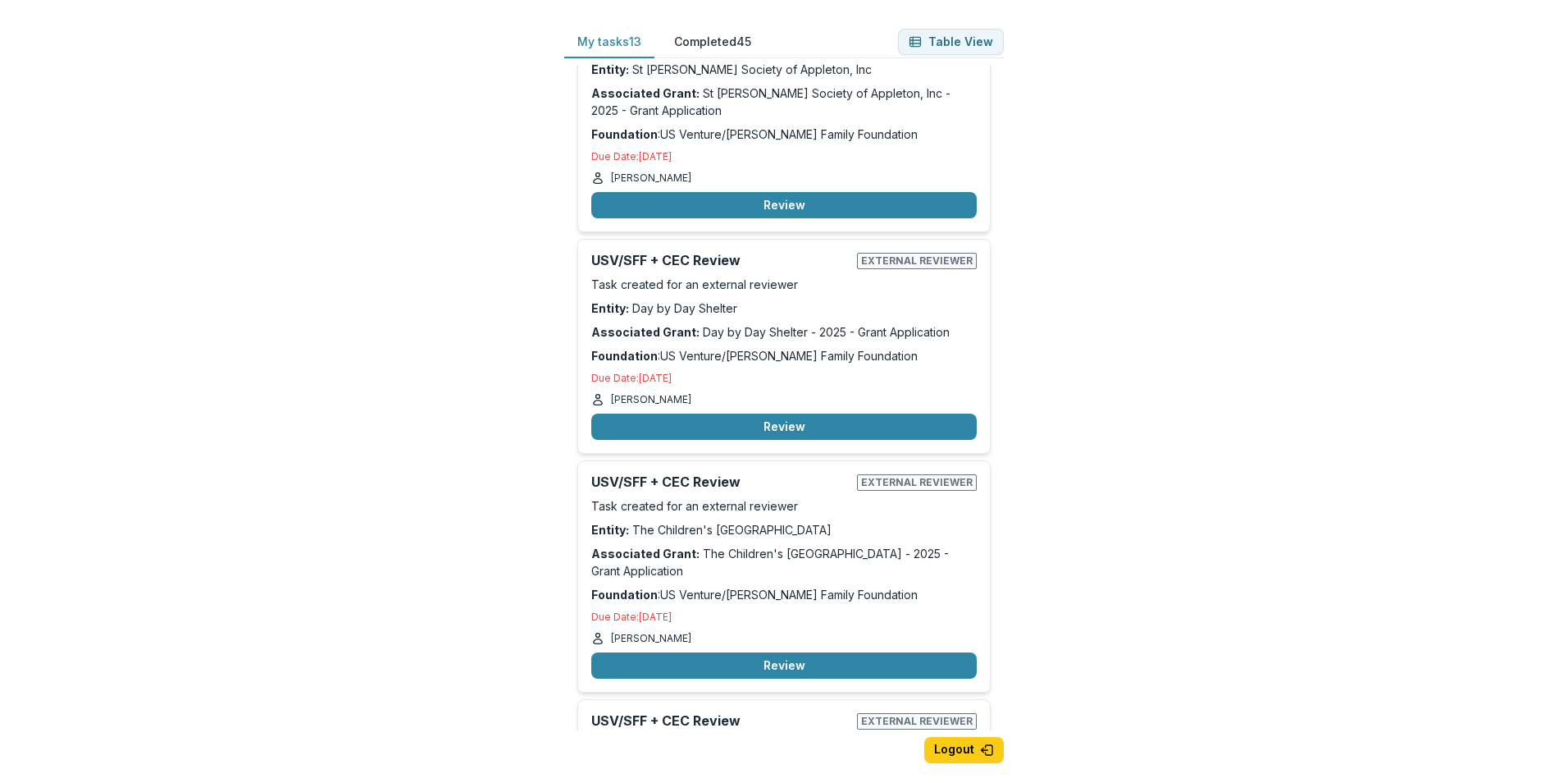
scroll to position [1723, 0]
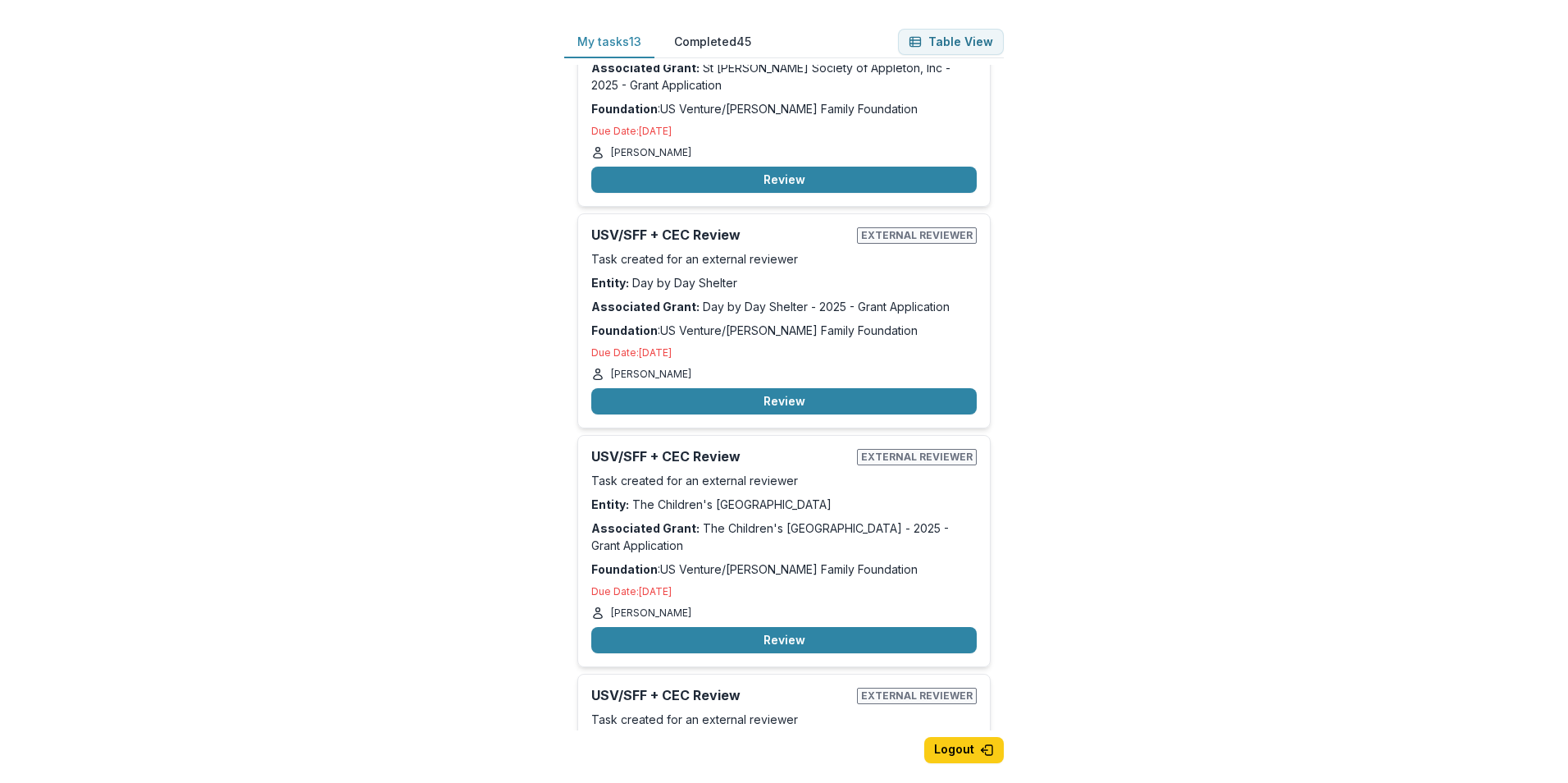
click at [1185, 507] on div "My tasks 13 Completed 45 Table View USV/SFF + CEC Review External reviewer Task…" at bounding box center [784, 391] width 1568 height 783
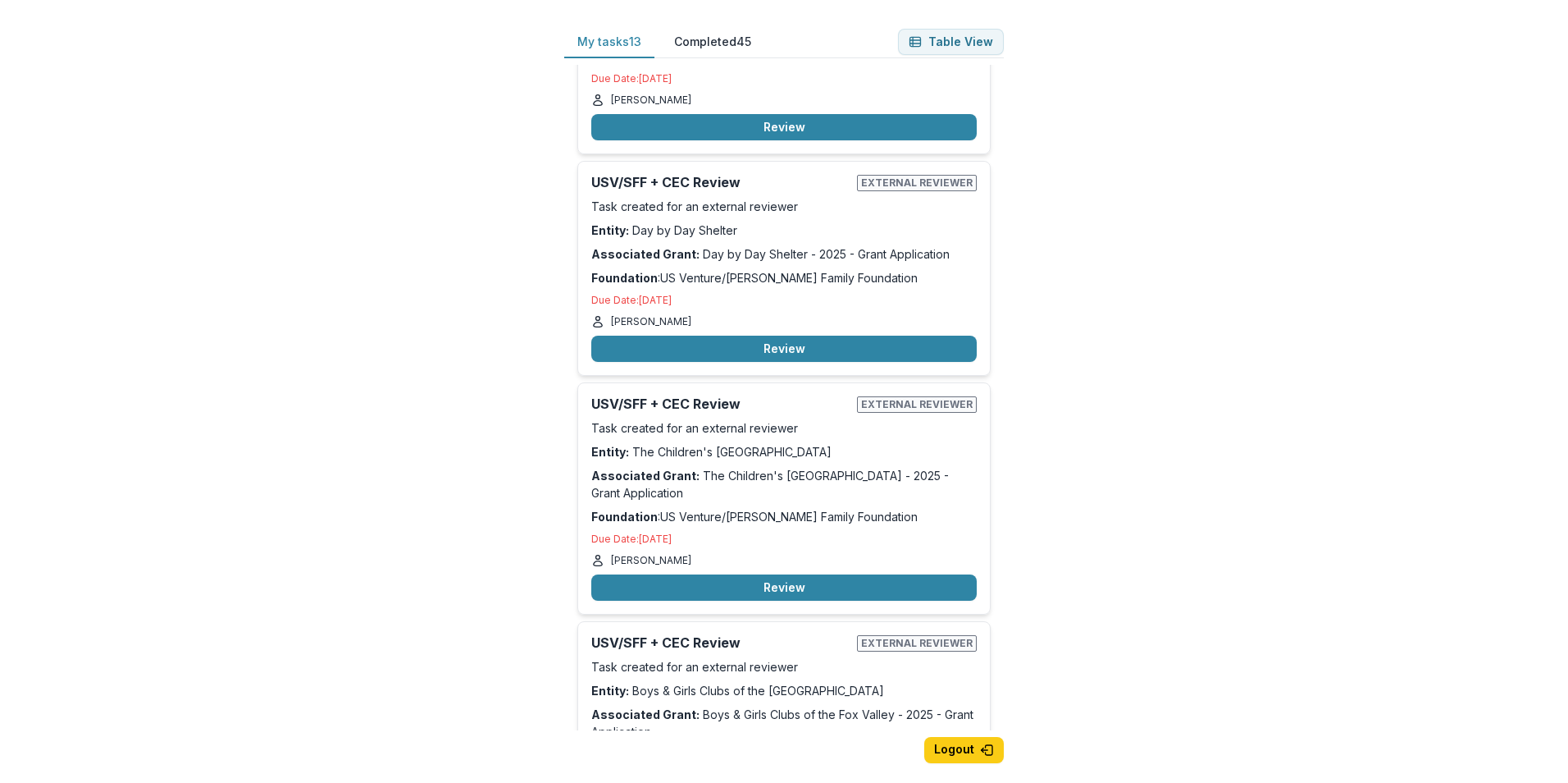
scroll to position [1806, 0]
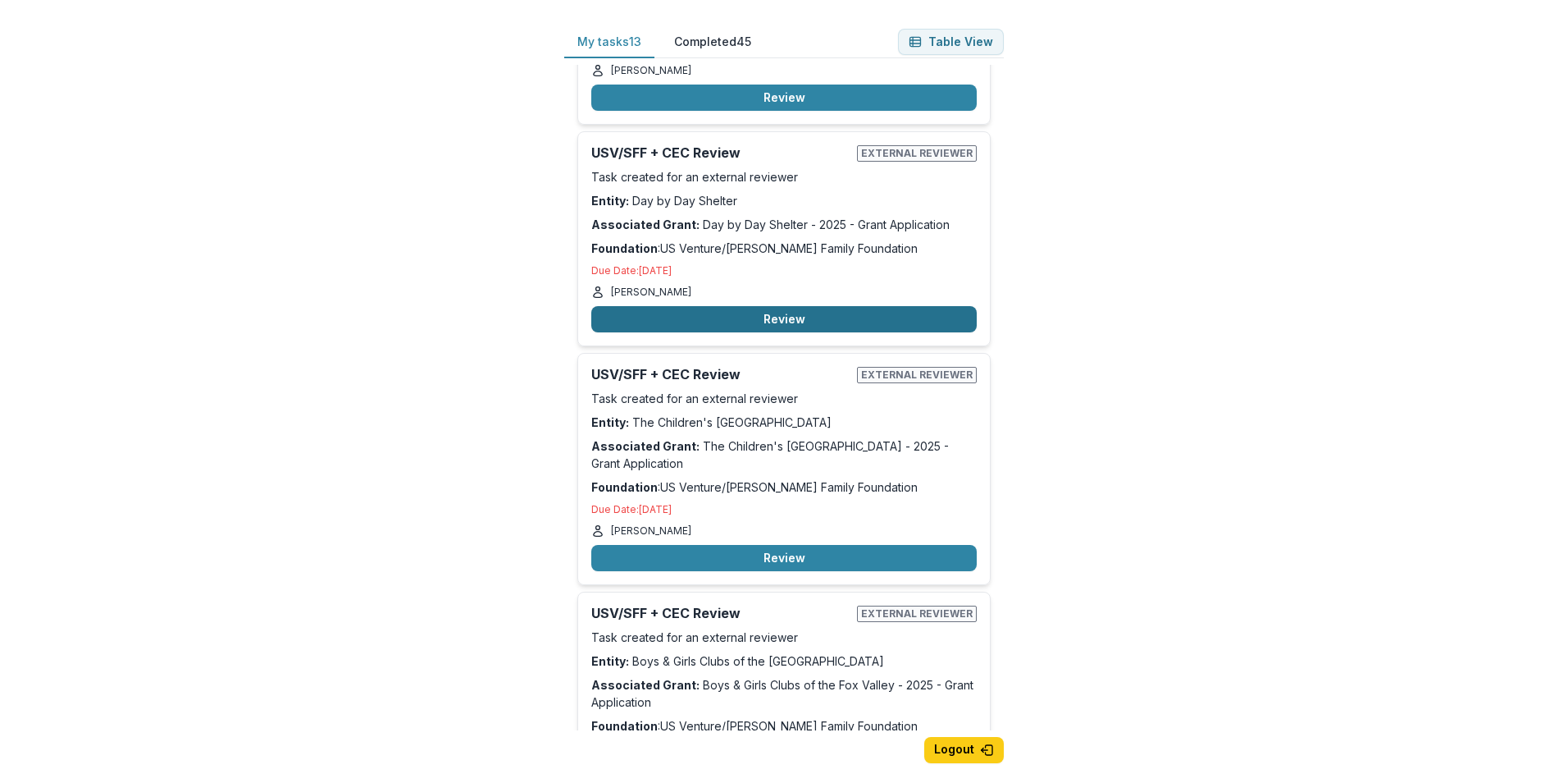
click at [728, 317] on button "Review" at bounding box center [784, 318] width 385 height 26
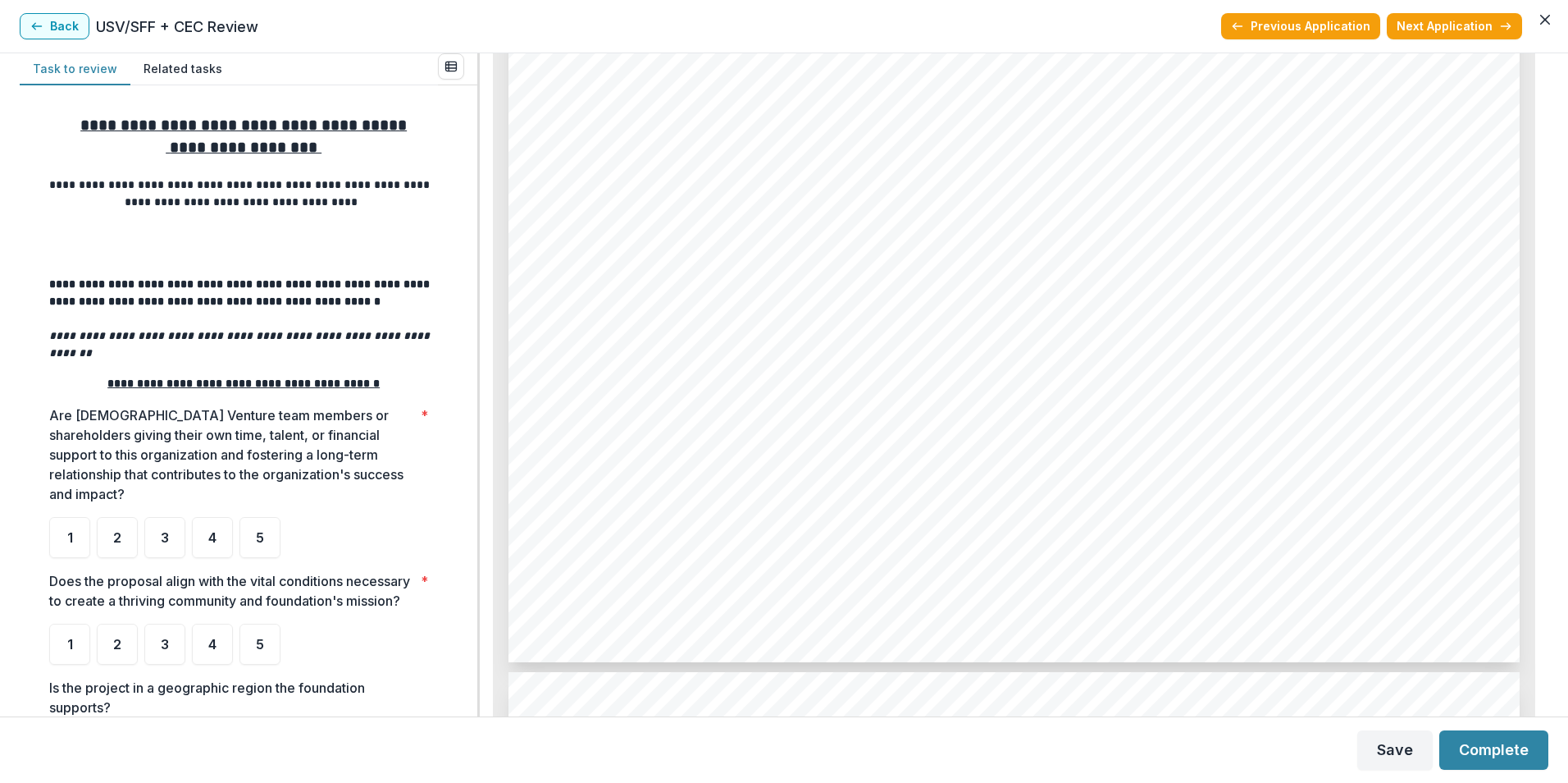
scroll to position [5360, 0]
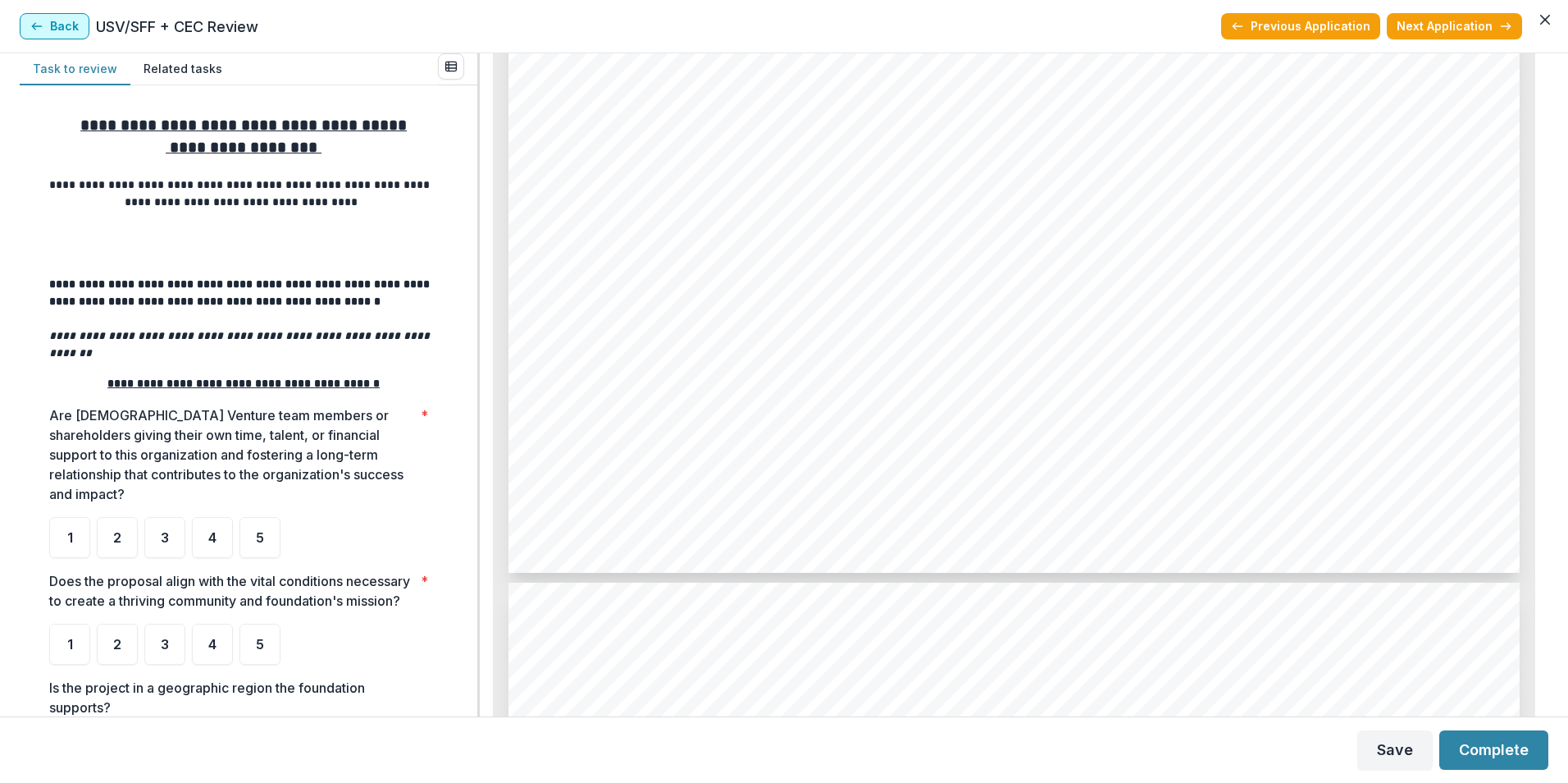
click at [42, 24] on icon "button" at bounding box center [37, 26] width 14 height 14
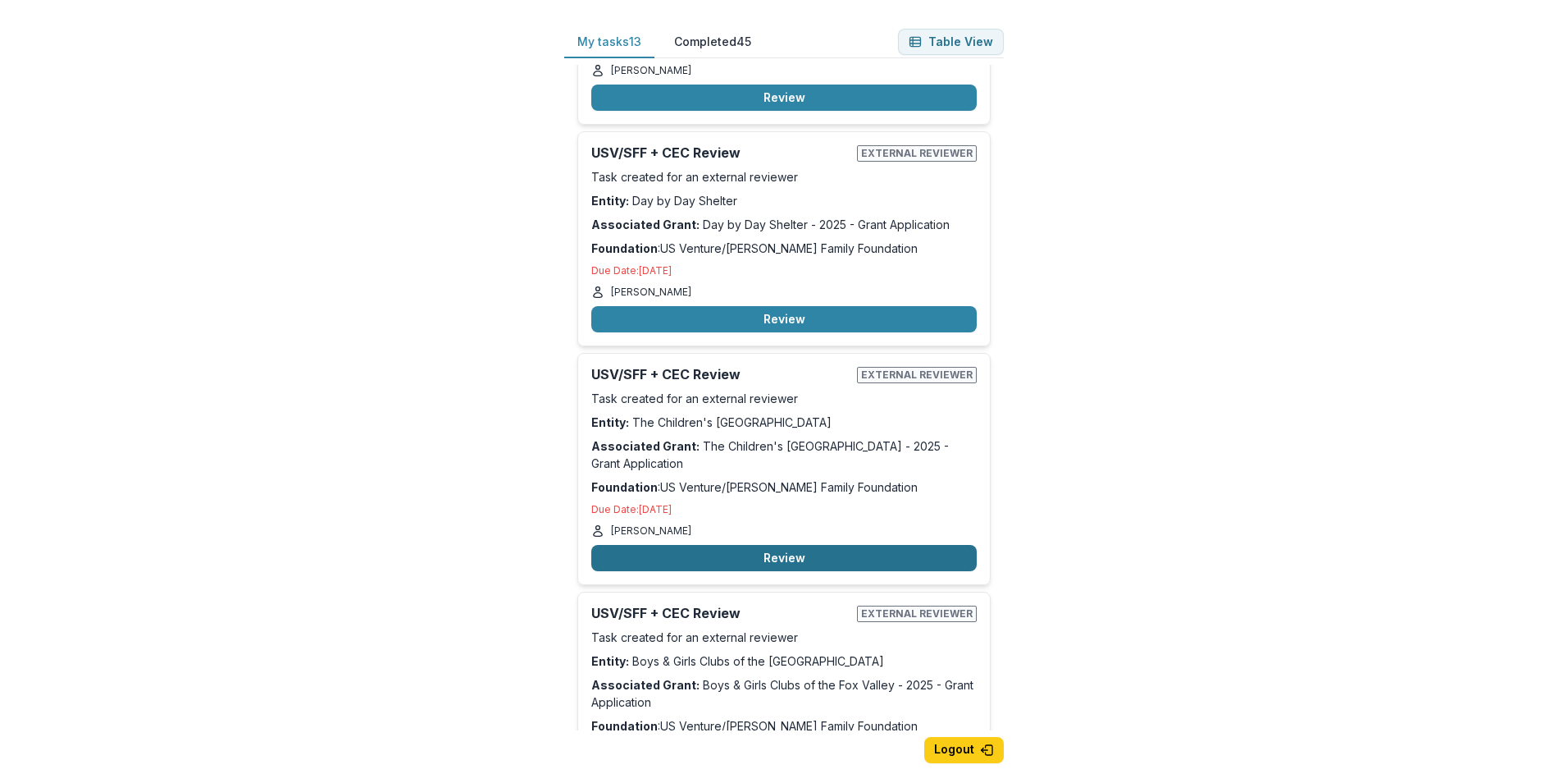
click at [735, 559] on button "Review" at bounding box center [784, 558] width 385 height 26
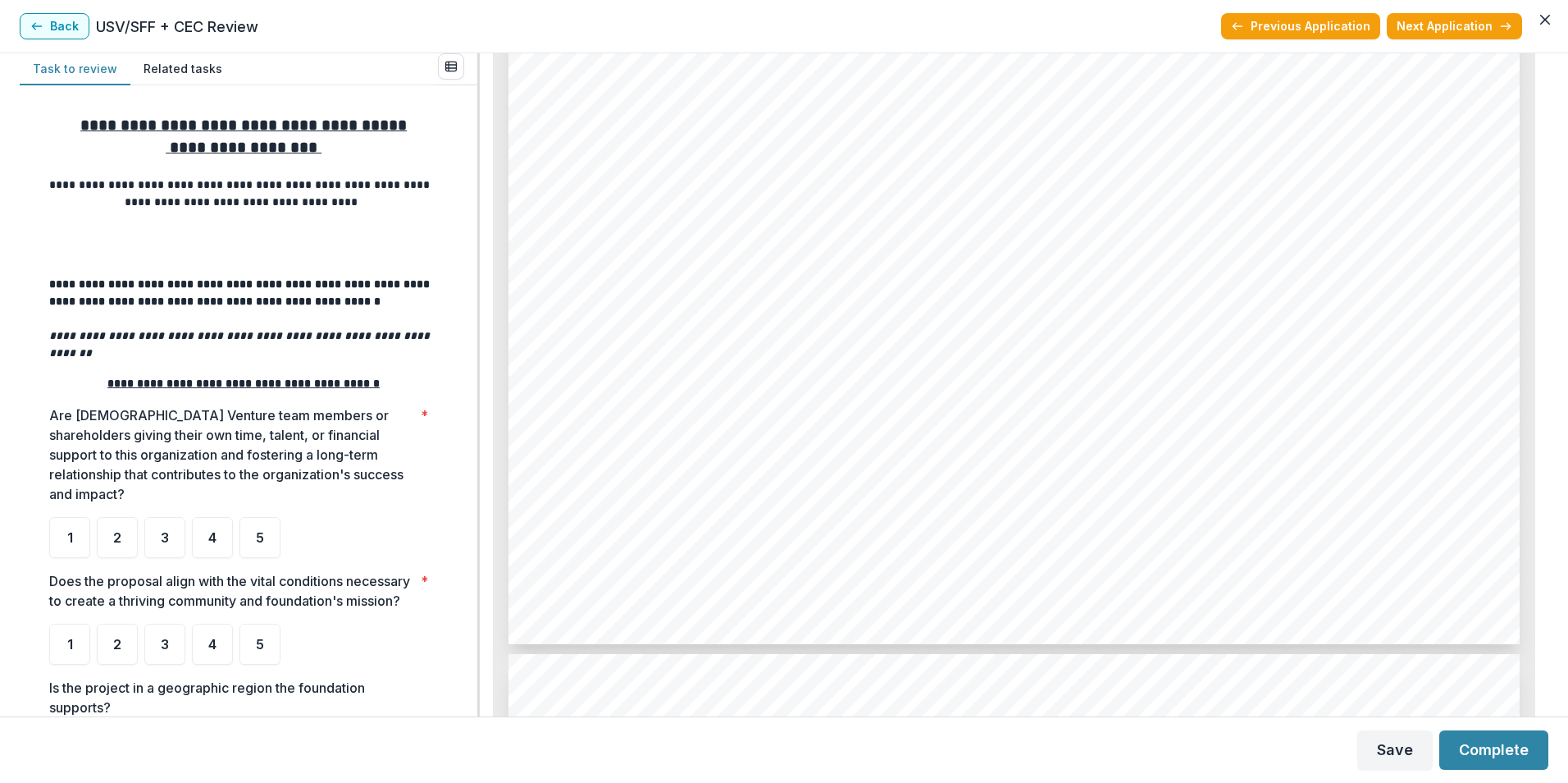
scroll to position [8288, 0]
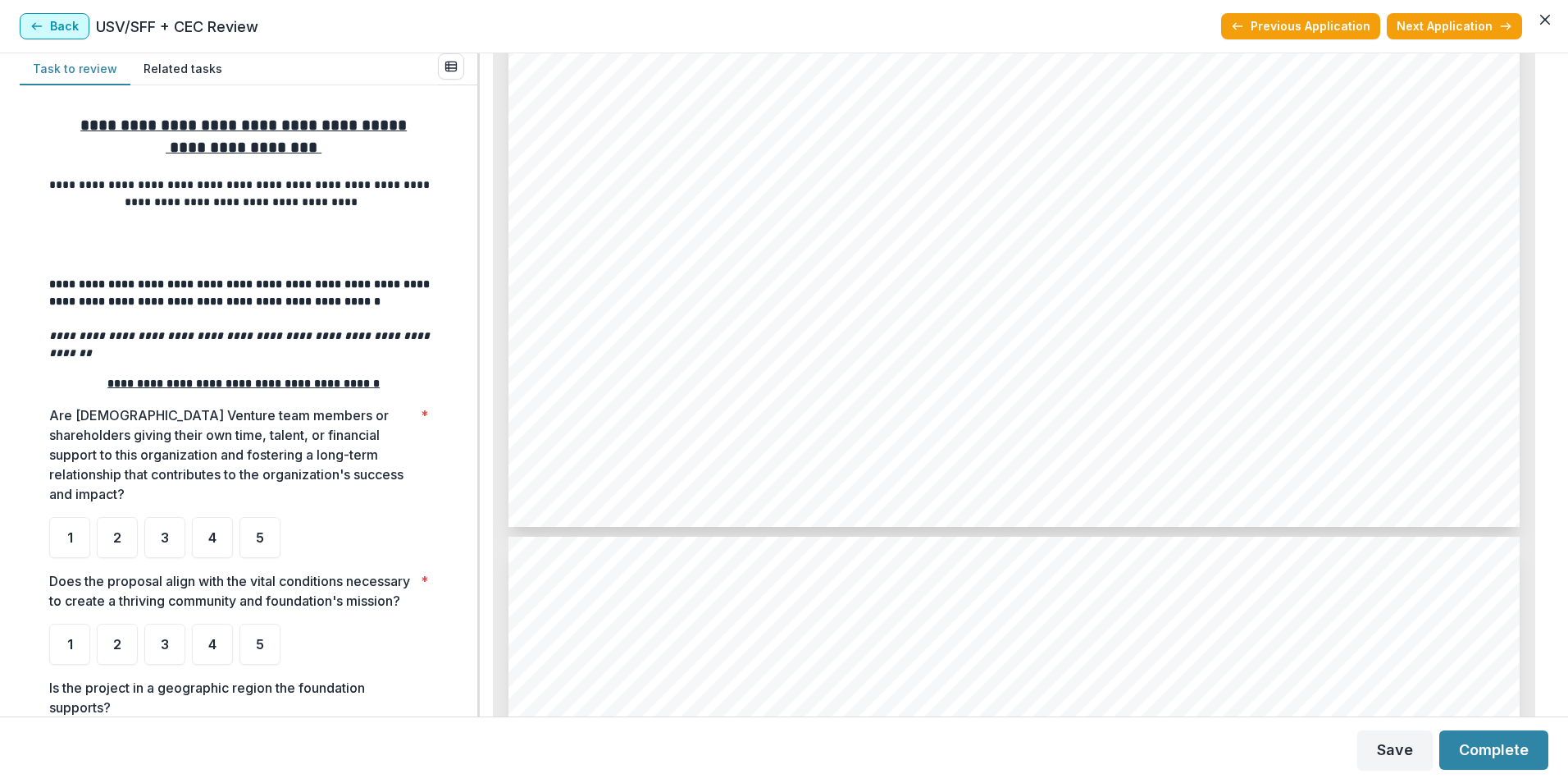
click at [70, 32] on button "Back" at bounding box center [54, 26] width 70 height 26
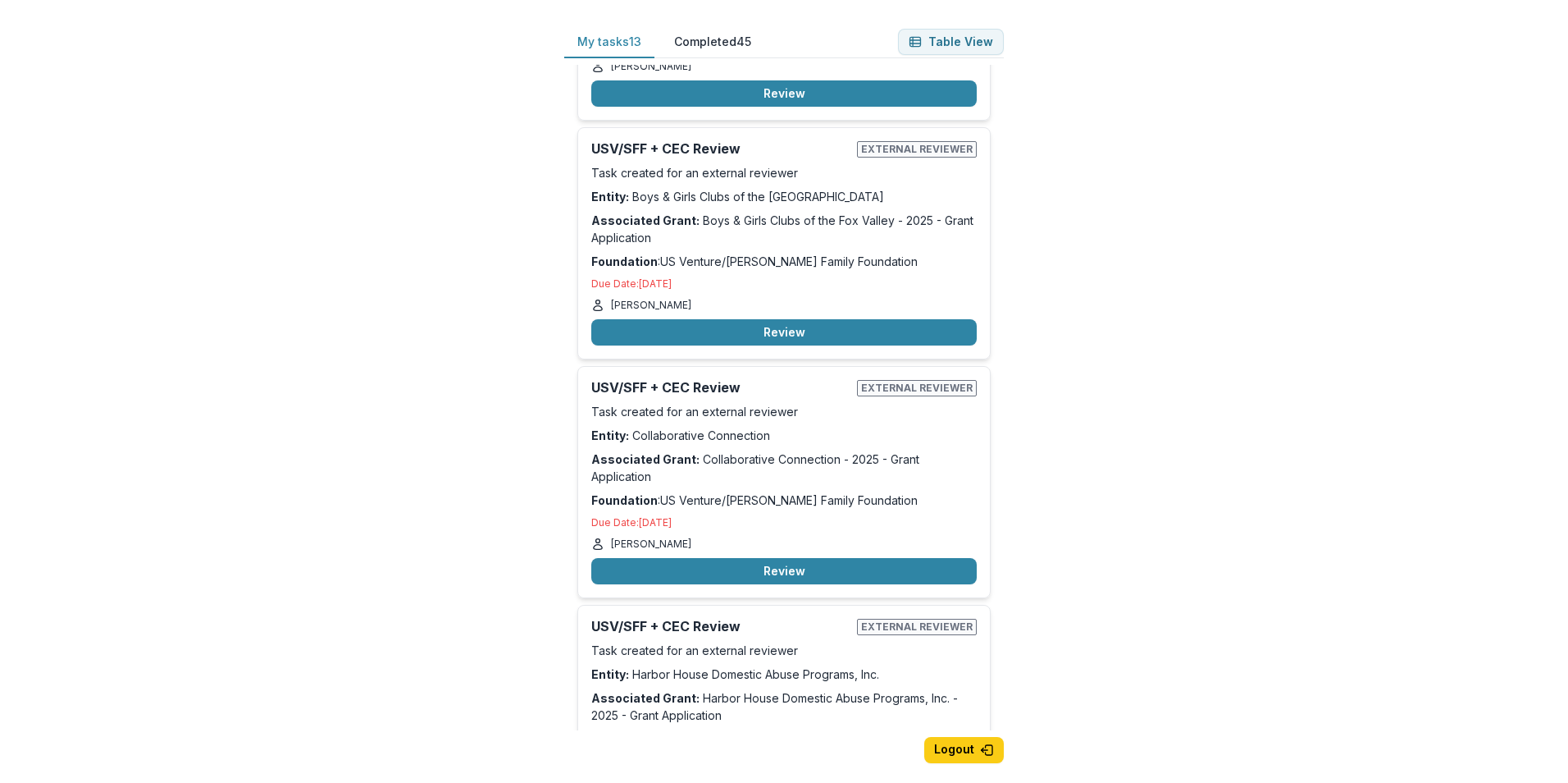
scroll to position [2298, 0]
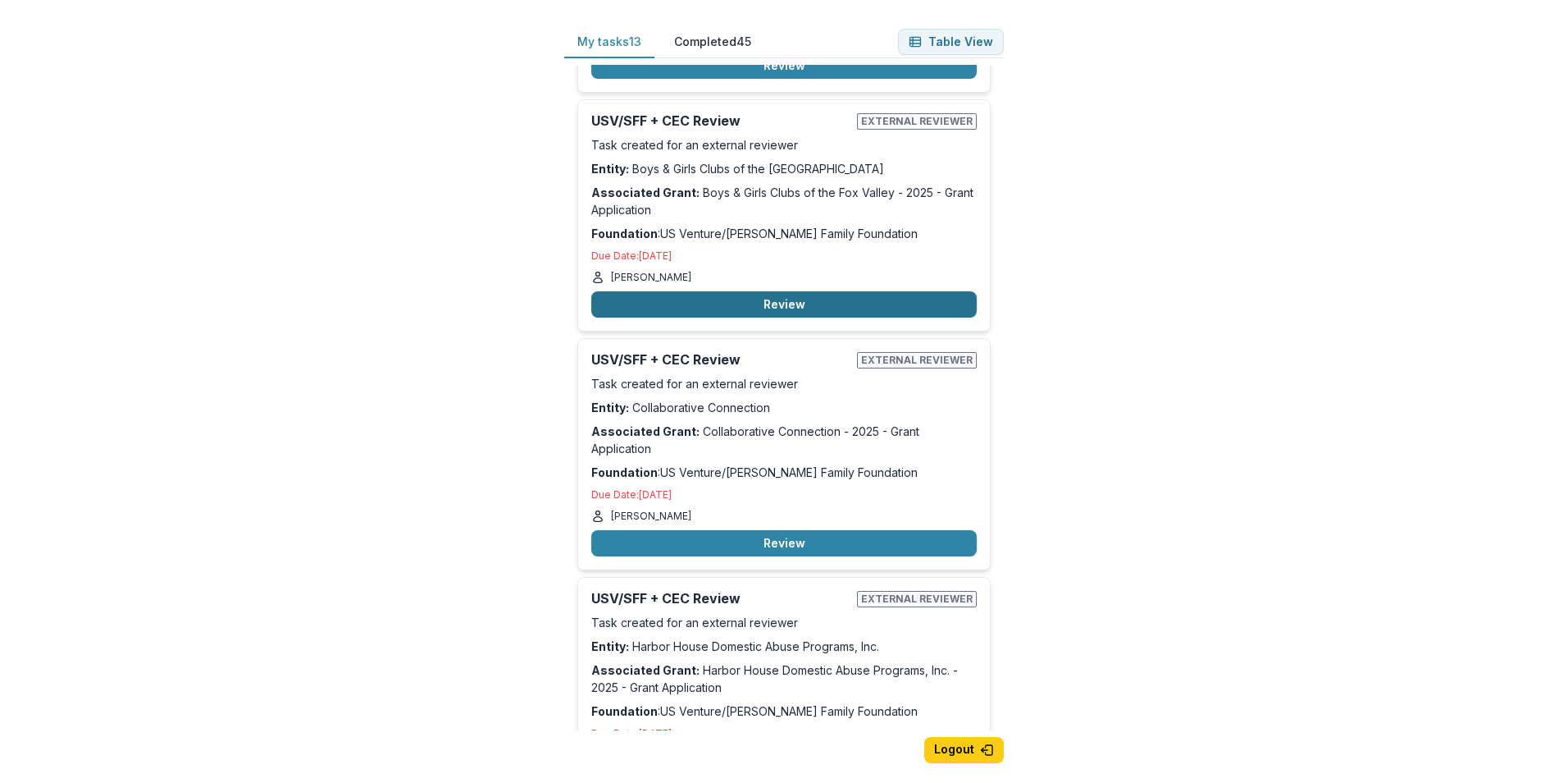
click at [761, 299] on button "Review" at bounding box center [784, 304] width 385 height 26
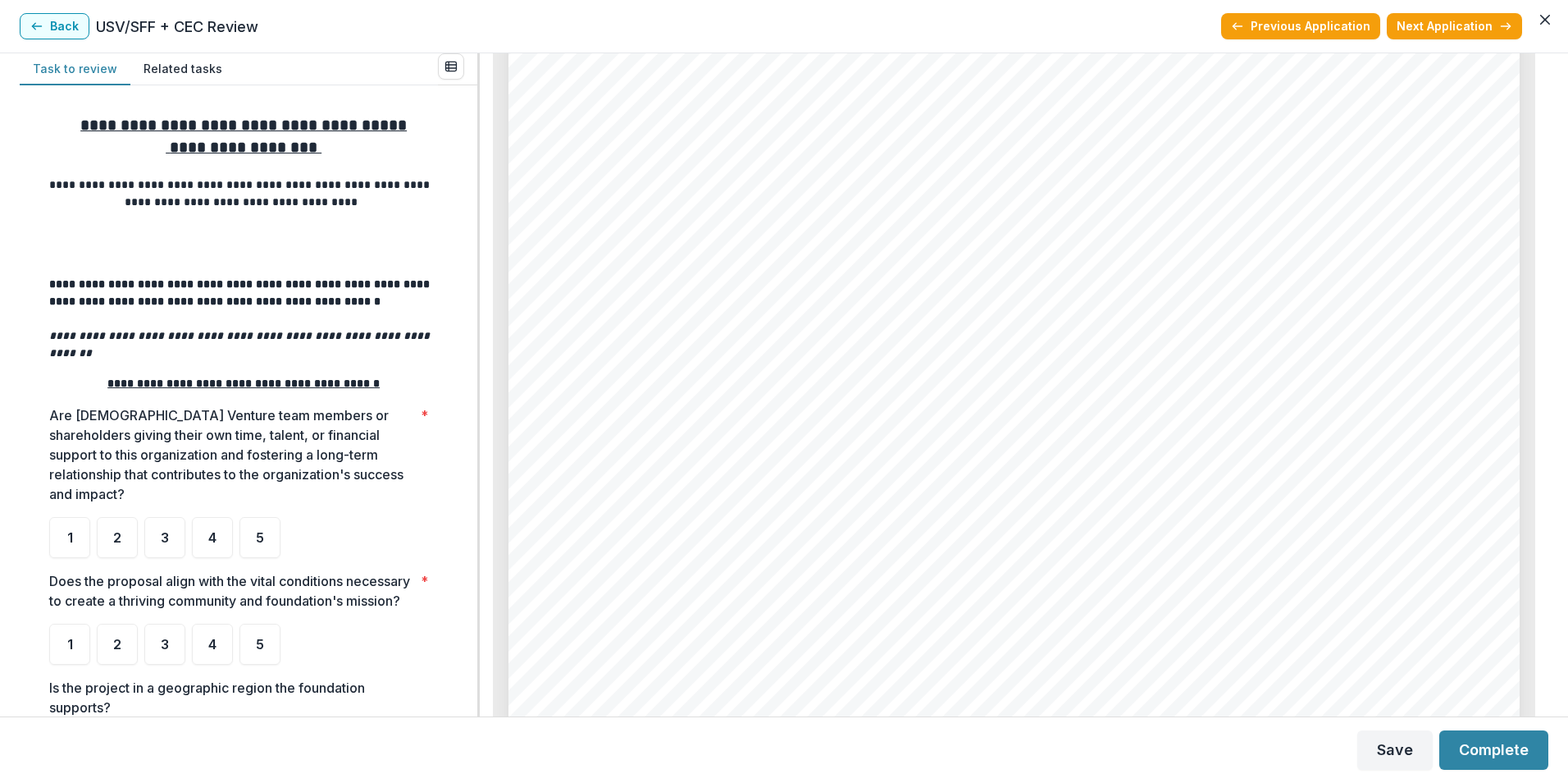
scroll to position [10986, 0]
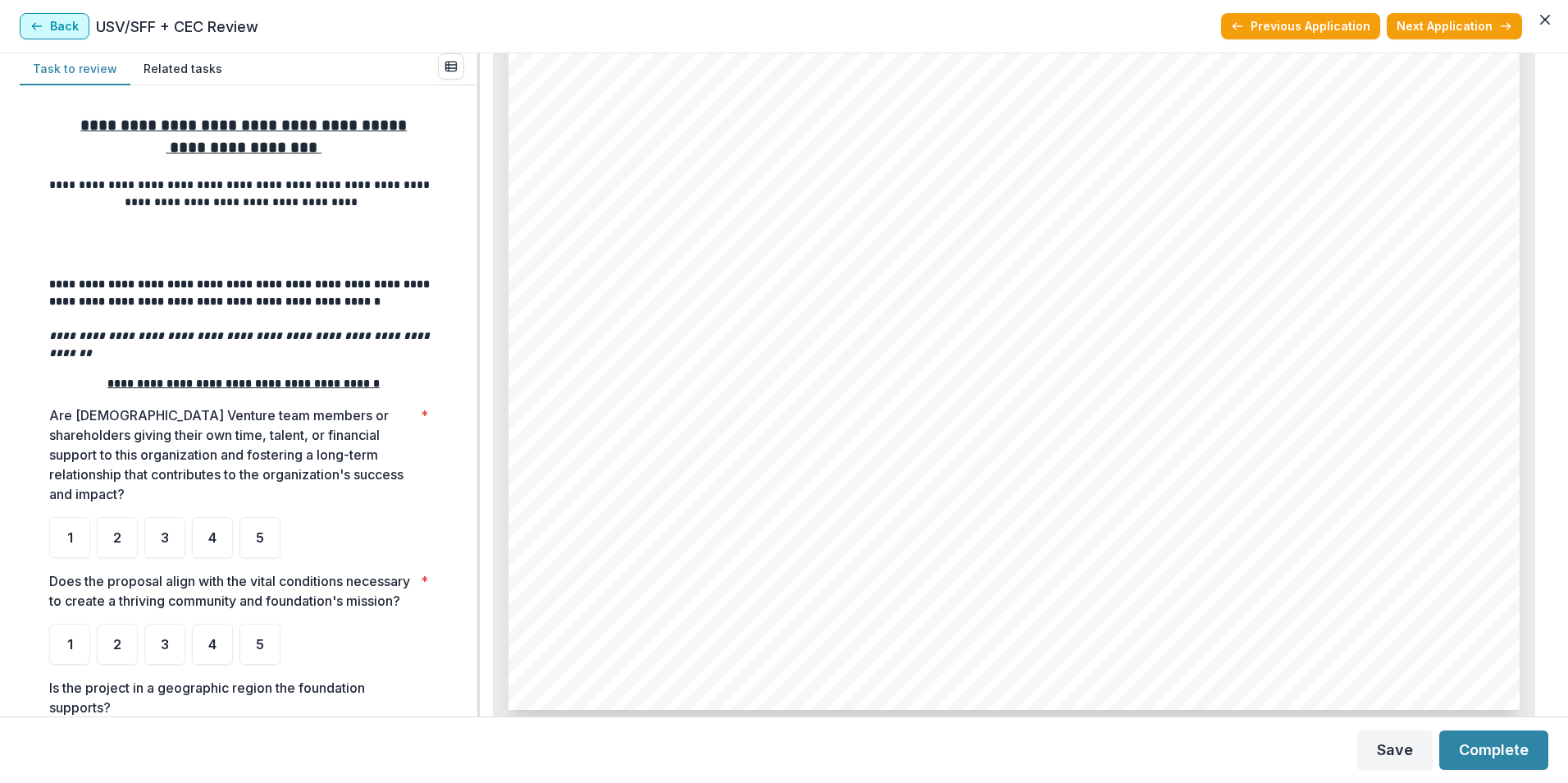
click at [49, 35] on button "Back" at bounding box center [54, 26] width 70 height 26
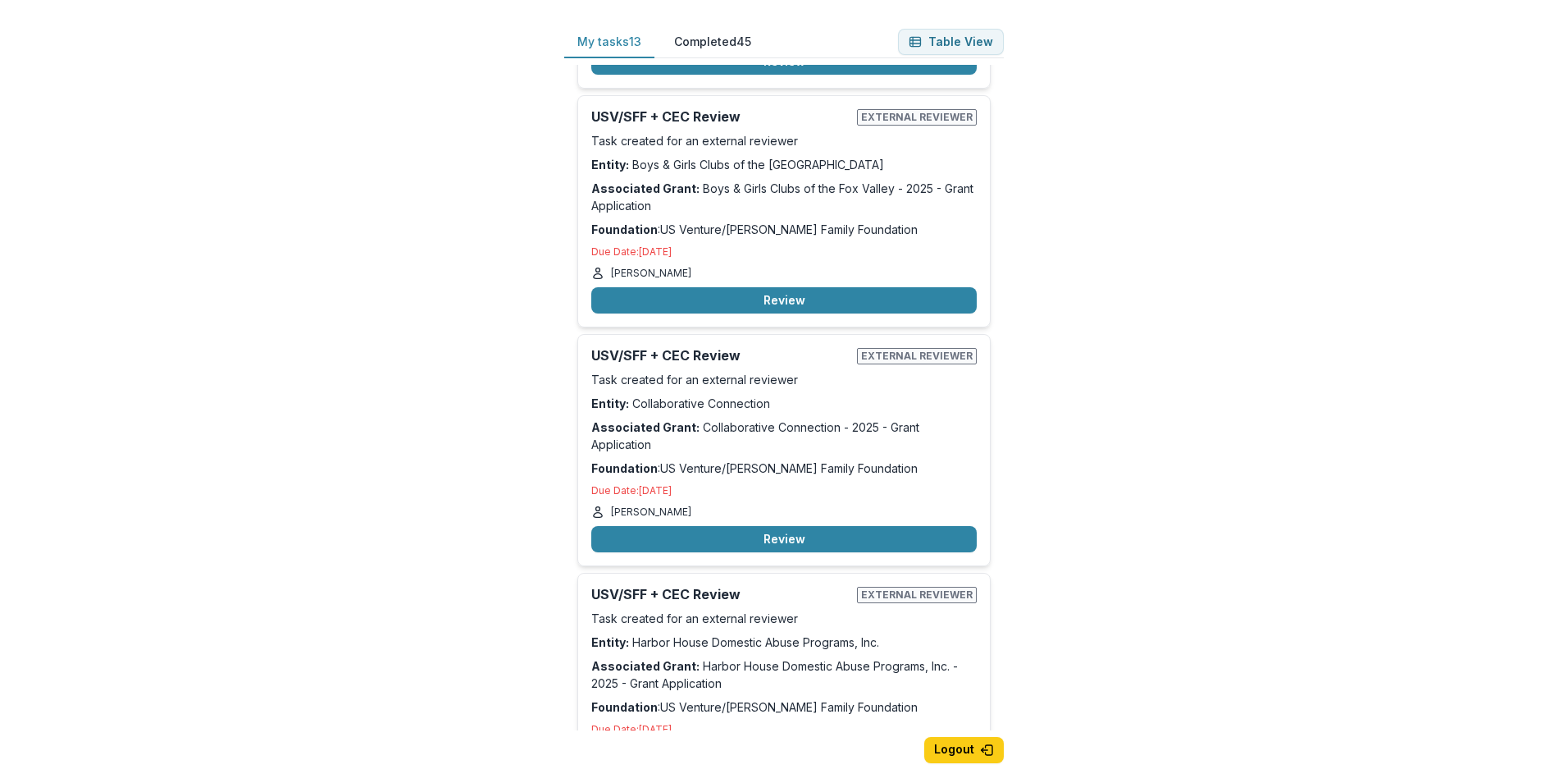
scroll to position [2390, 0]
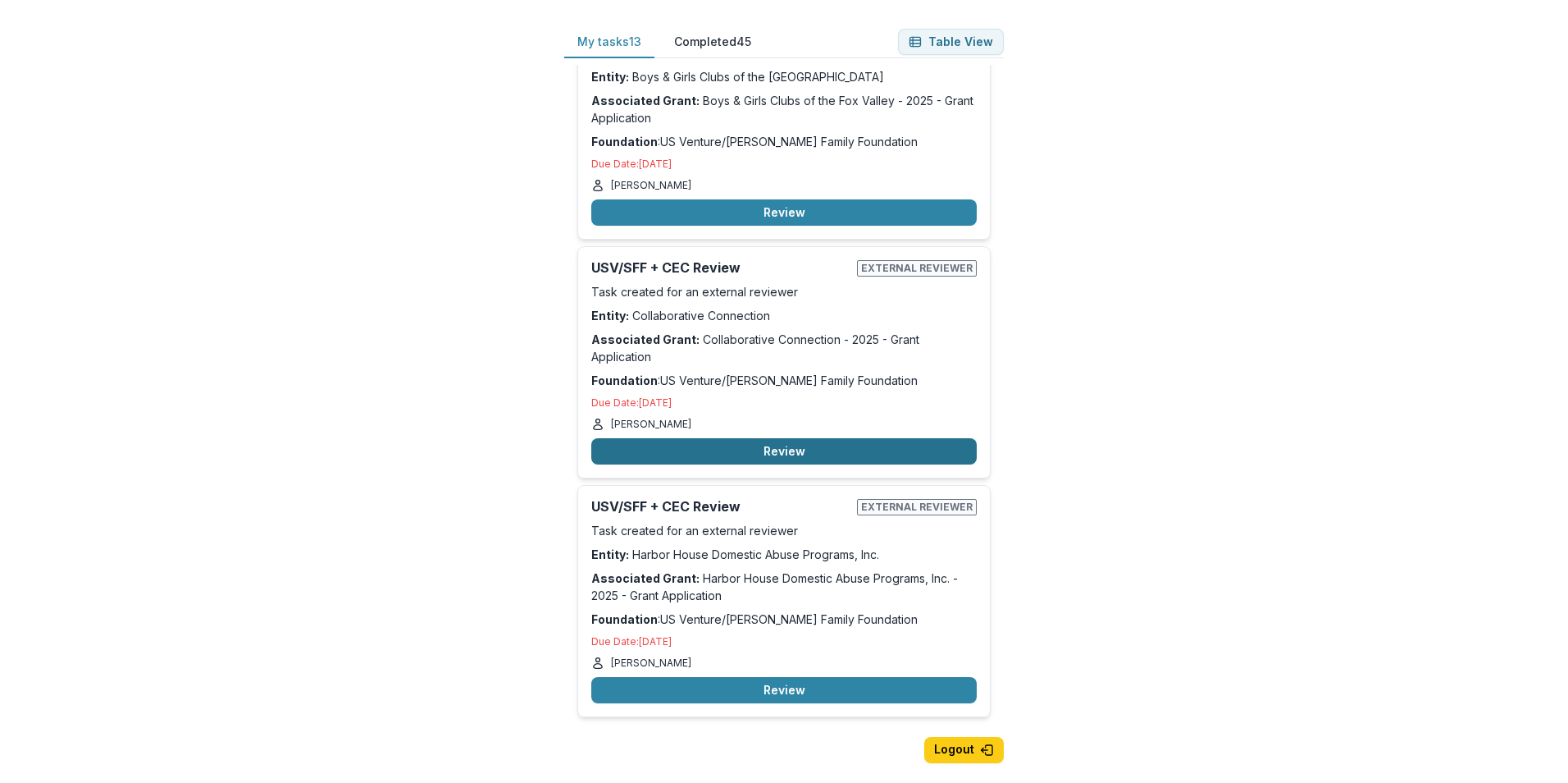
click at [699, 445] on button "Review" at bounding box center [784, 451] width 385 height 26
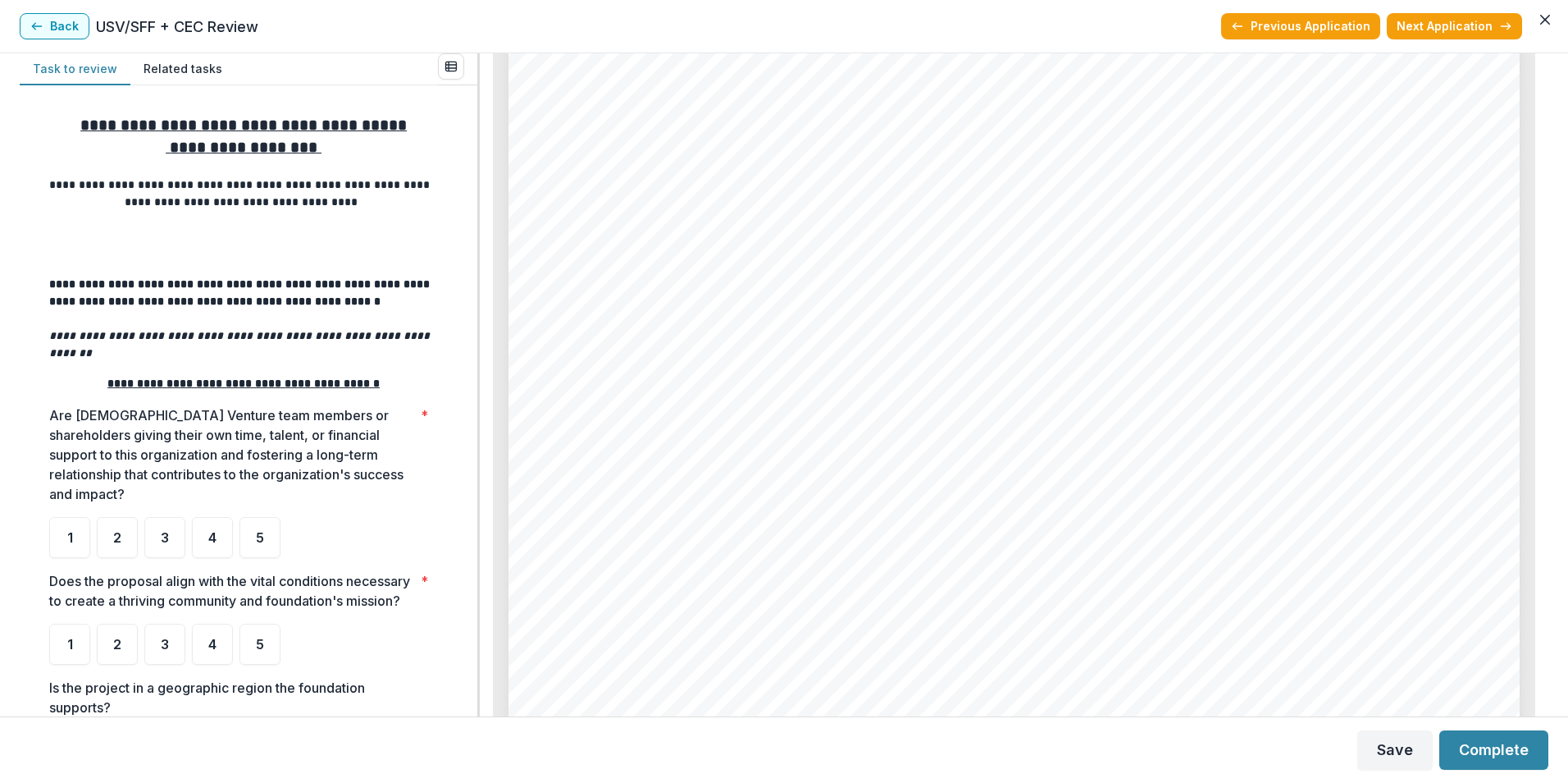
scroll to position [6236, 0]
click at [49, 34] on button "Back" at bounding box center [54, 26] width 70 height 26
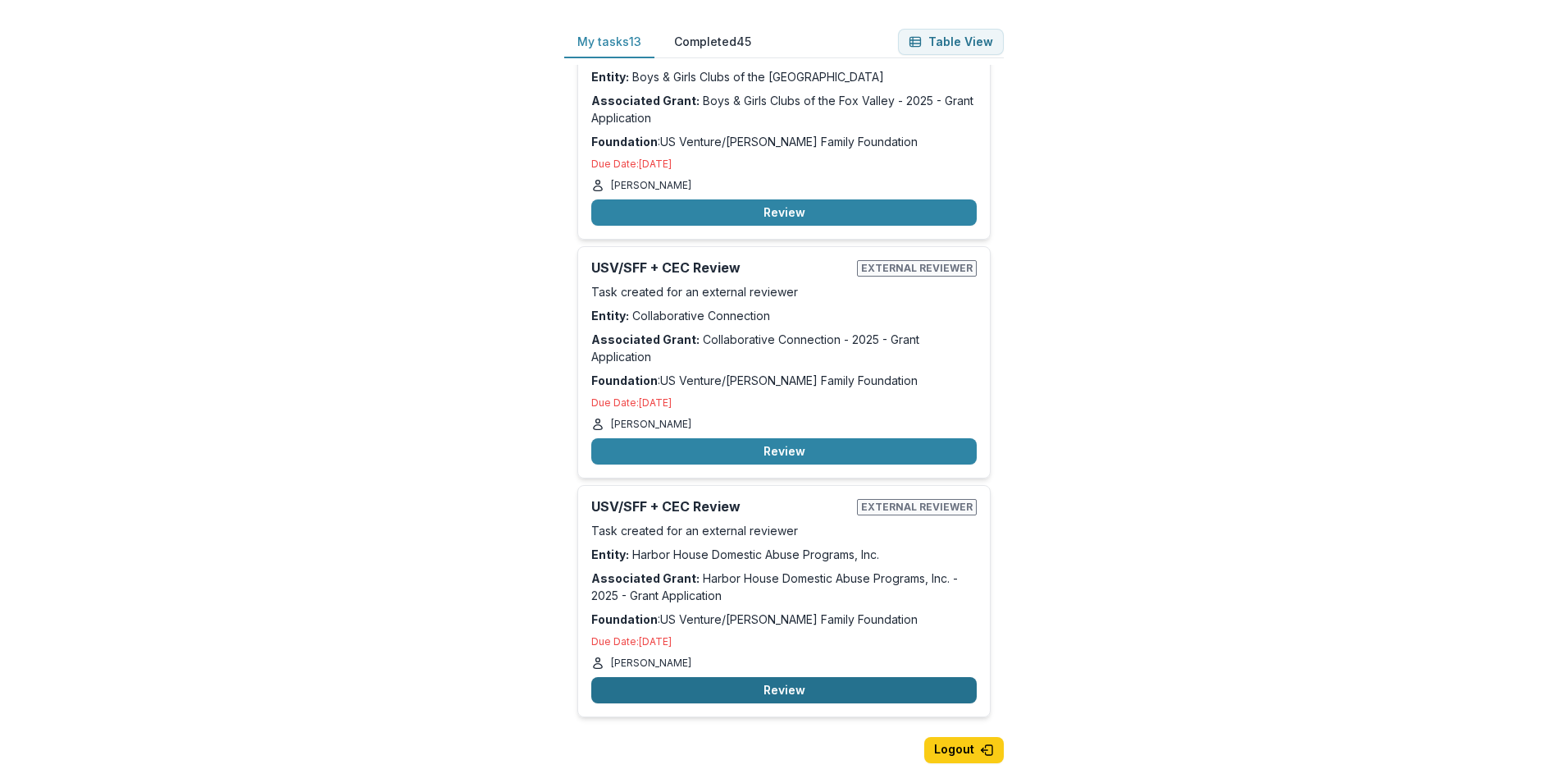
click at [694, 691] on button "Review" at bounding box center [784, 690] width 385 height 26
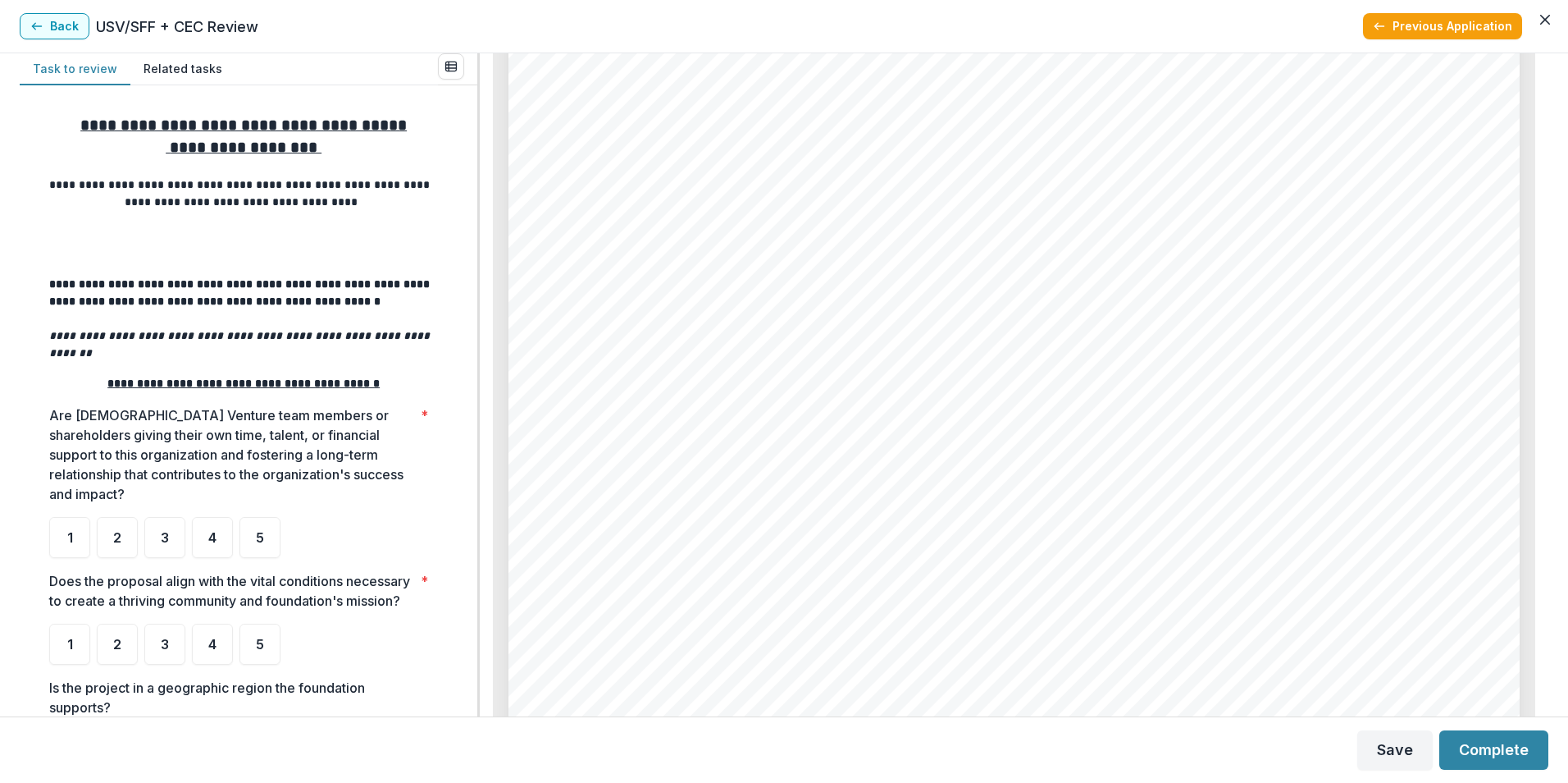
scroll to position [6072, 0]
click at [722, 159] on div "Page: 5 Harbor House Domestic Abuse Programs, Inc. - 2025 - Grant Application $…" at bounding box center [1013, 586] width 1011 height 1432
